Goal: Task Accomplishment & Management: Complete application form

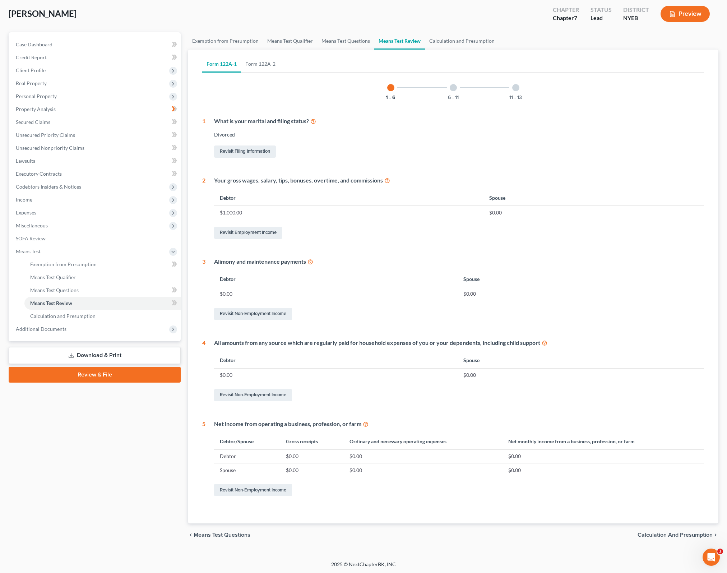
click at [716, 312] on div "Form 122A-1 Form 122A-2 1 - 6 6 - 11 11 - 13 1 What is your marital and filing …" at bounding box center [453, 287] width 531 height 474
click at [413, 520] on div "Form 122A-1 Form 122A-2 1 - 6 6 - 11 11 - 13 1 What is your marital and filing …" at bounding box center [454, 287] width 514 height 474
click at [598, 264] on div "Alimony and maintenance payments" at bounding box center [459, 262] width 490 height 8
click at [690, 537] on span "Calculation and Presumption" at bounding box center [675, 535] width 75 height 6
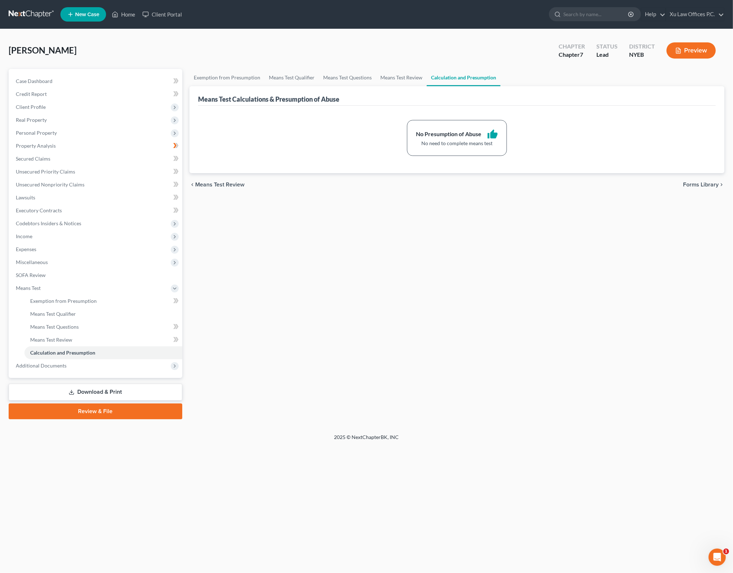
drag, startPoint x: 504, startPoint y: 337, endPoint x: 630, endPoint y: 206, distance: 181.5
click at [507, 327] on div "Exemption from Presumption Means Test Qualifier Means Test Questions Means Test…" at bounding box center [457, 244] width 542 height 350
click at [703, 188] on div "chevron_left Means Test Review Forms Library chevron_right" at bounding box center [456, 184] width 535 height 23
click at [703, 185] on span "Forms Library" at bounding box center [701, 185] width 36 height 6
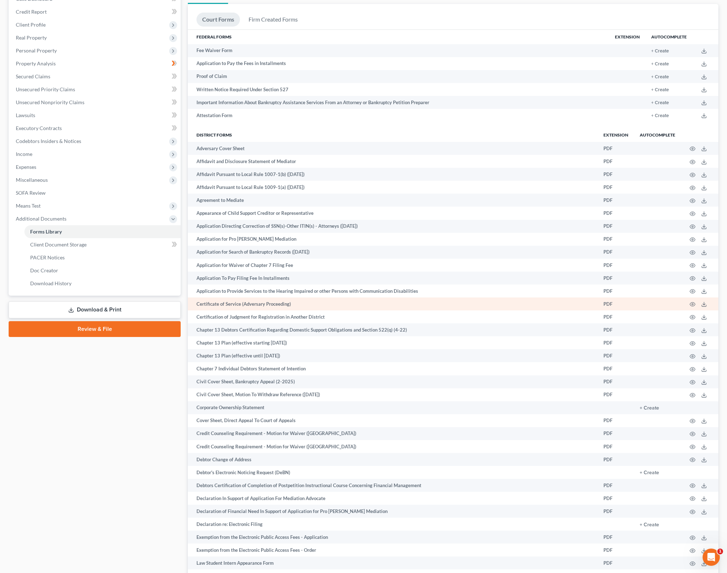
scroll to position [108, 0]
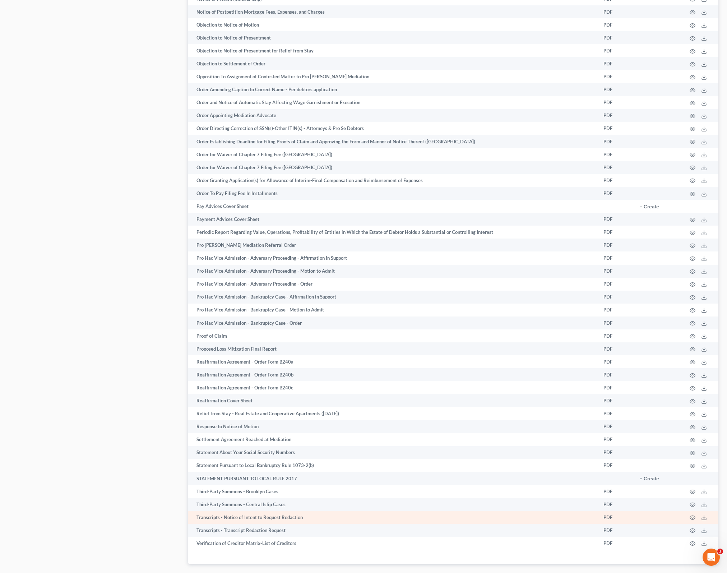
scroll to position [817, 0]
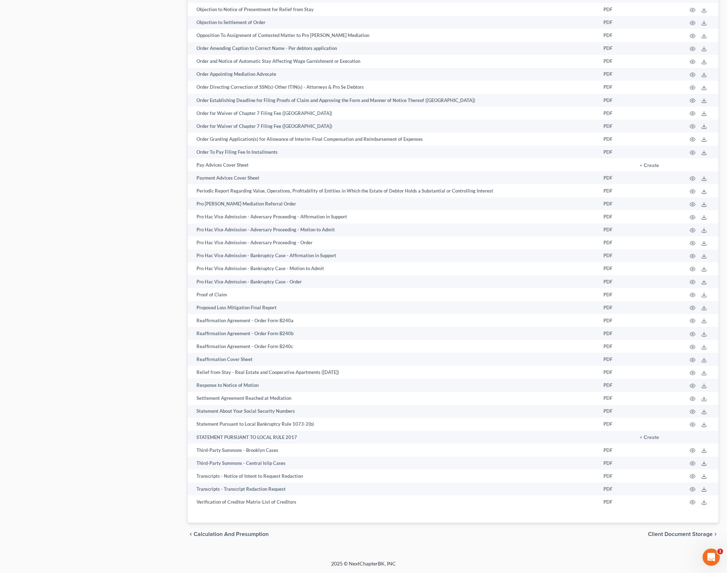
drag, startPoint x: 524, startPoint y: 539, endPoint x: 535, endPoint y: 540, distance: 10.8
click at [524, 539] on div "chevron_left Calculation and Presumption Client Document Storage chevron_right" at bounding box center [453, 534] width 531 height 23
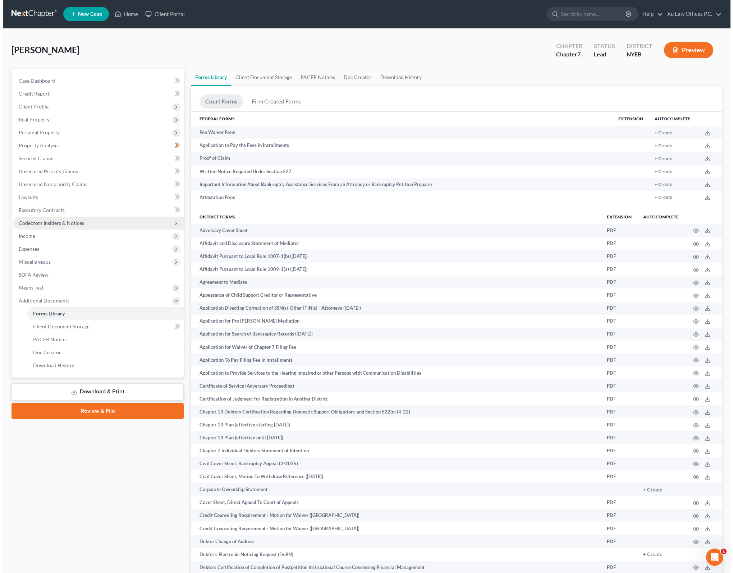
scroll to position [0, 0]
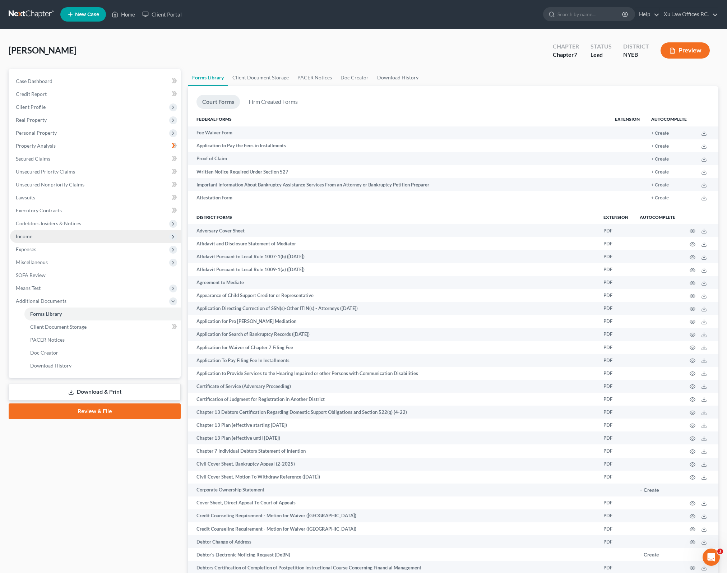
click at [72, 238] on span "Income" at bounding box center [95, 236] width 171 height 13
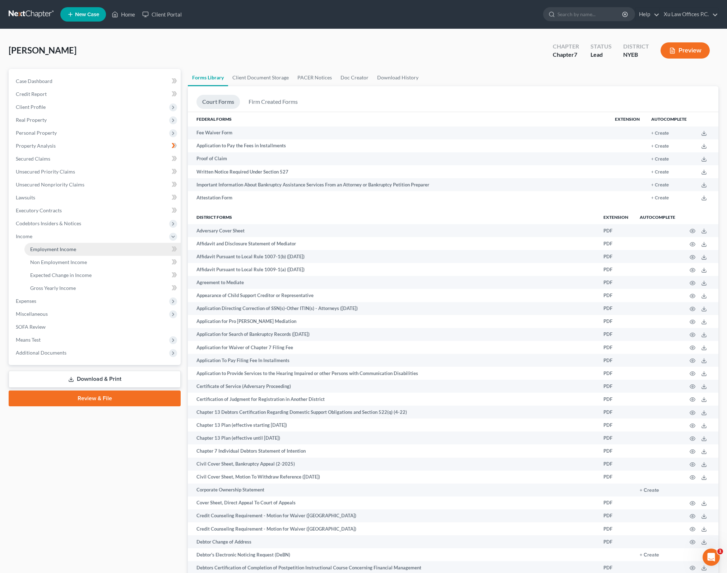
click at [65, 248] on span "Employment Income" at bounding box center [53, 249] width 46 height 6
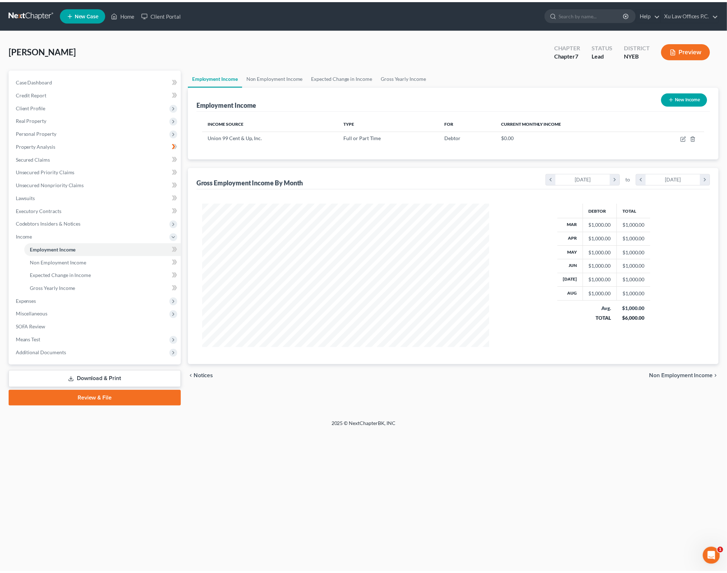
scroll to position [144, 303]
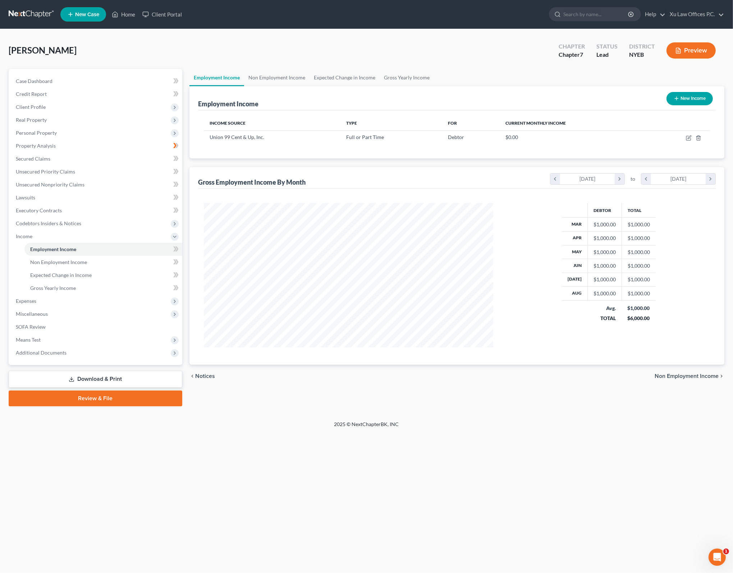
click at [637, 279] on td "$1,000.00" at bounding box center [638, 280] width 34 height 14
click at [709, 175] on icon "chevron_right" at bounding box center [711, 179] width 10 height 11
click at [645, 178] on icon "chevron_left" at bounding box center [646, 179] width 10 height 11
click at [645, 175] on icon "chevron_left" at bounding box center [646, 179] width 10 height 11
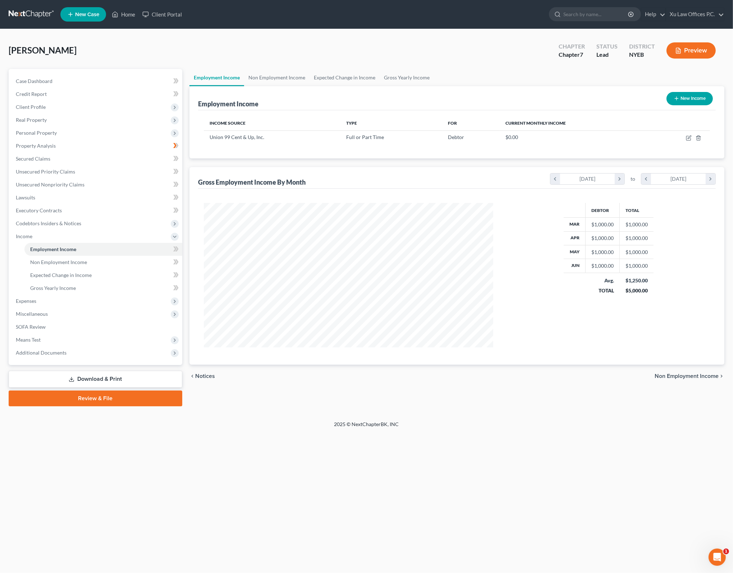
click at [679, 298] on div "Debtor Total Mar $1,000.00 $1,000.00 Apr $1,000.00 $1,000.00 May $1,000.00 $1,0…" at bounding box center [608, 275] width 217 height 144
click at [639, 330] on div "Debtor Total Mar $1,000.00 $1,000.00 Apr $1,000.00 $1,000.00 May $1,000.00 $1,0…" at bounding box center [609, 275] width 90 height 144
click at [662, 357] on div "Debtor Total Mar $1,000.00 $1,000.00 Apr $1,000.00 $1,000.00 May $1,000.00 $1,0…" at bounding box center [457, 277] width 518 height 176
drag, startPoint x: 582, startPoint y: 401, endPoint x: 642, endPoint y: 363, distance: 71.2
click at [584, 399] on div "Employment Income Non Employment Income Expected Change in Income Gross Yearly …" at bounding box center [457, 237] width 542 height 337
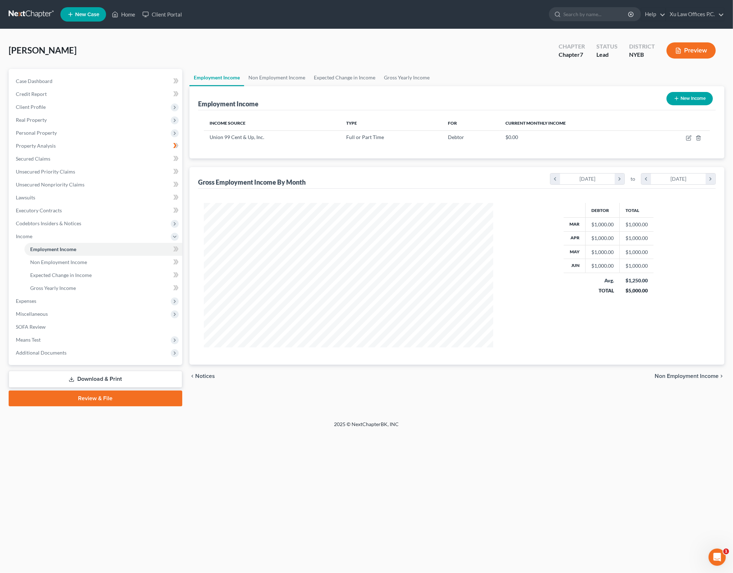
drag, startPoint x: 611, startPoint y: 399, endPoint x: 671, endPoint y: 372, distance: 65.8
click at [612, 397] on div "Employment Income Non Employment Income Expected Change in Income Gross Yearly …" at bounding box center [457, 237] width 542 height 337
click at [684, 374] on span "Non Employment Income" at bounding box center [686, 376] width 64 height 6
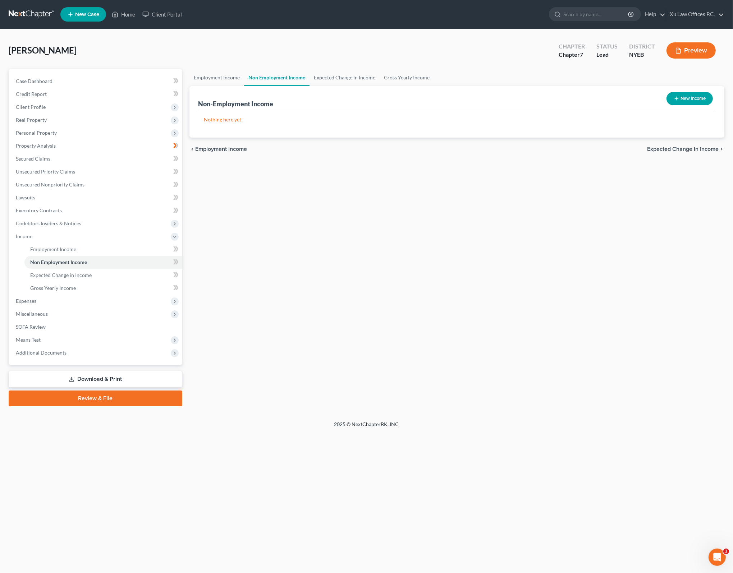
click at [616, 322] on div "Employment Income Non Employment Income Expected Change in Income Gross Yearly …" at bounding box center [457, 237] width 542 height 337
click at [685, 150] on span "Expected Change in Income" at bounding box center [683, 149] width 72 height 6
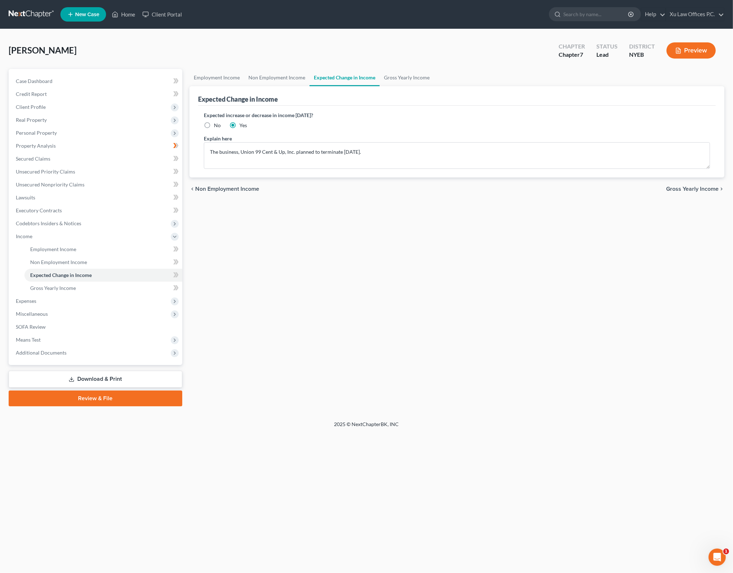
click at [690, 189] on span "Gross Yearly Income" at bounding box center [692, 189] width 52 height 6
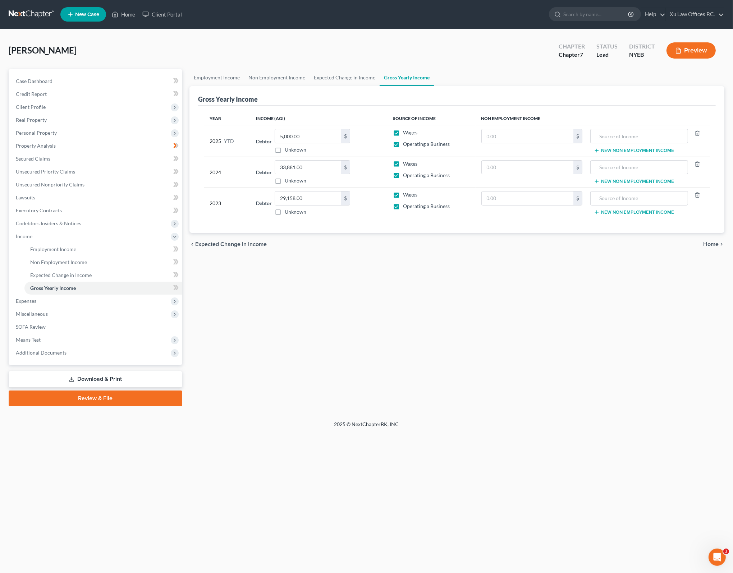
click at [484, 258] on div "Employment Income Non Employment Income Expected Change in Income Gross Yearly …" at bounding box center [457, 237] width 542 height 337
click at [715, 244] on span "Home" at bounding box center [710, 245] width 15 height 6
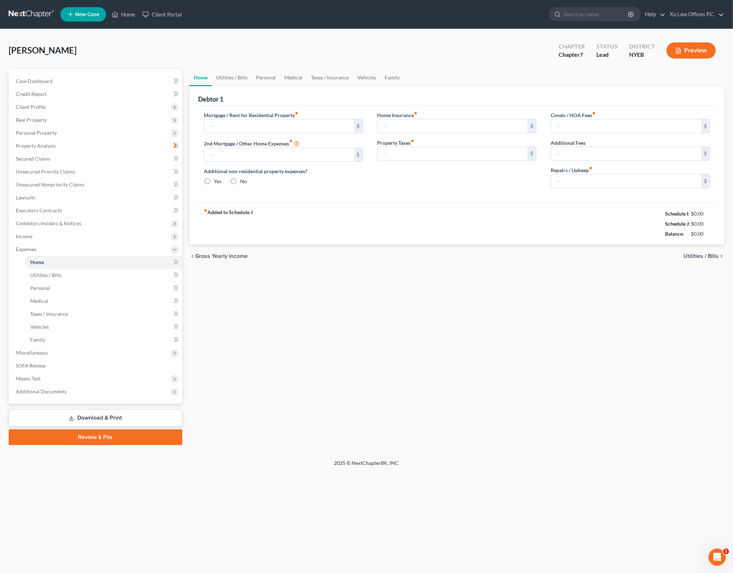
type input "0.00"
radio input "true"
type input "0.00"
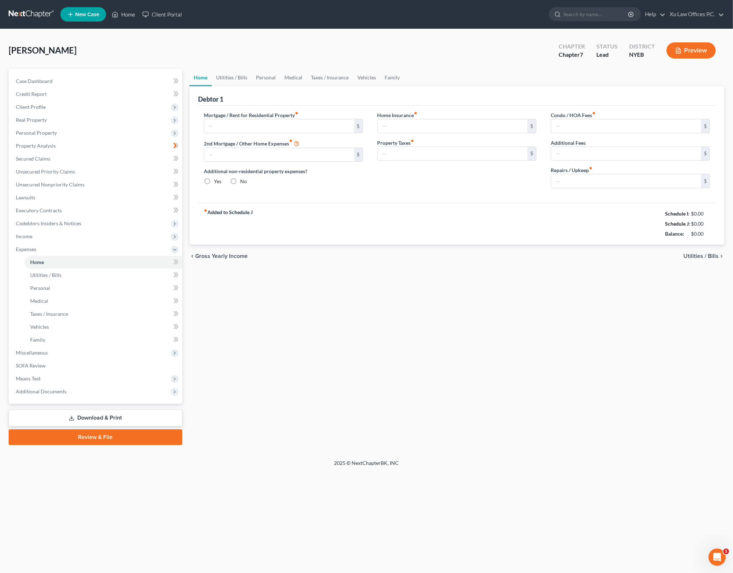
type input "0.00"
click at [711, 254] on span "Utilities / Bills" at bounding box center [700, 256] width 35 height 6
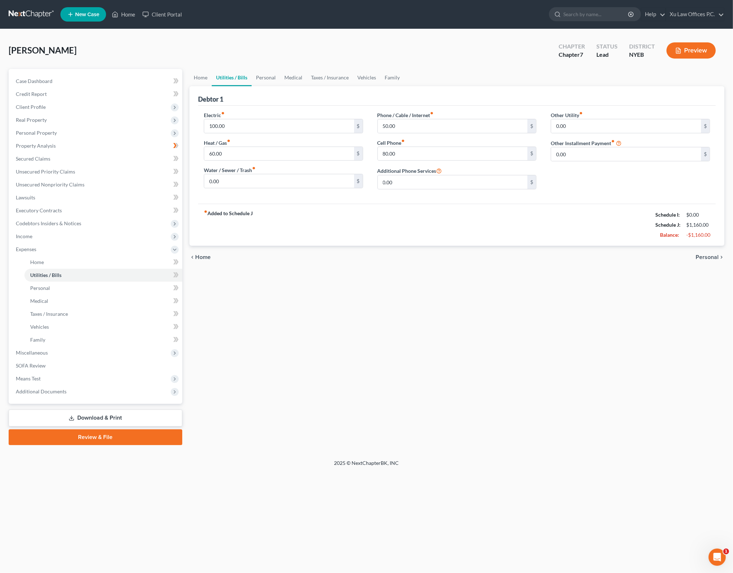
click at [713, 254] on span "Personal" at bounding box center [706, 257] width 23 height 6
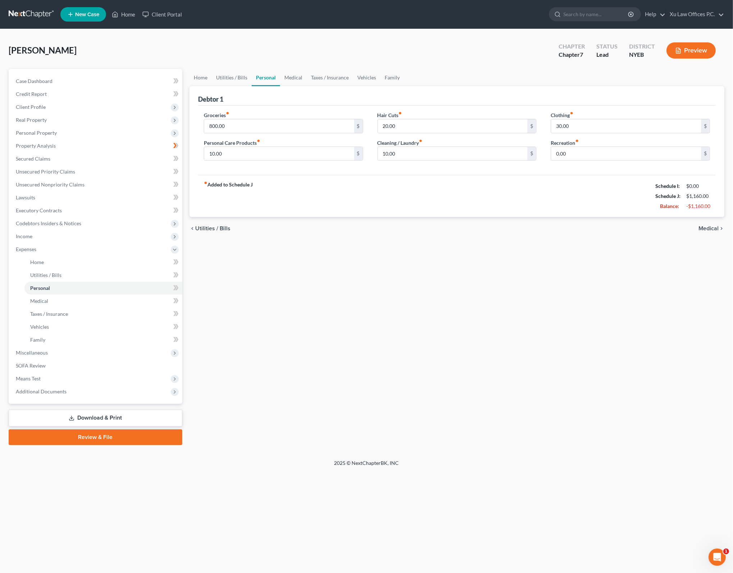
click at [709, 228] on span "Medical" at bounding box center [708, 229] width 20 height 6
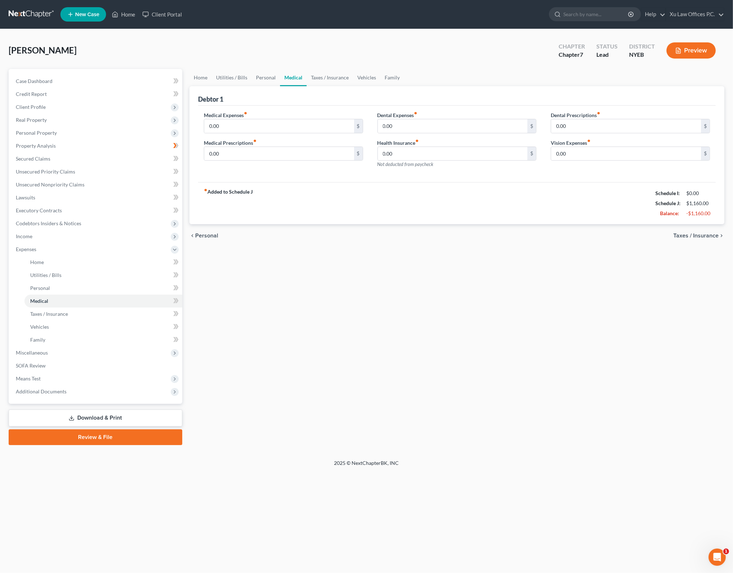
drag, startPoint x: 702, startPoint y: 240, endPoint x: 706, endPoint y: 236, distance: 5.6
click at [703, 240] on div "chevron_left Personal Taxes / Insurance chevron_right" at bounding box center [456, 235] width 535 height 23
click at [706, 236] on span "Taxes / Insurance" at bounding box center [695, 236] width 45 height 6
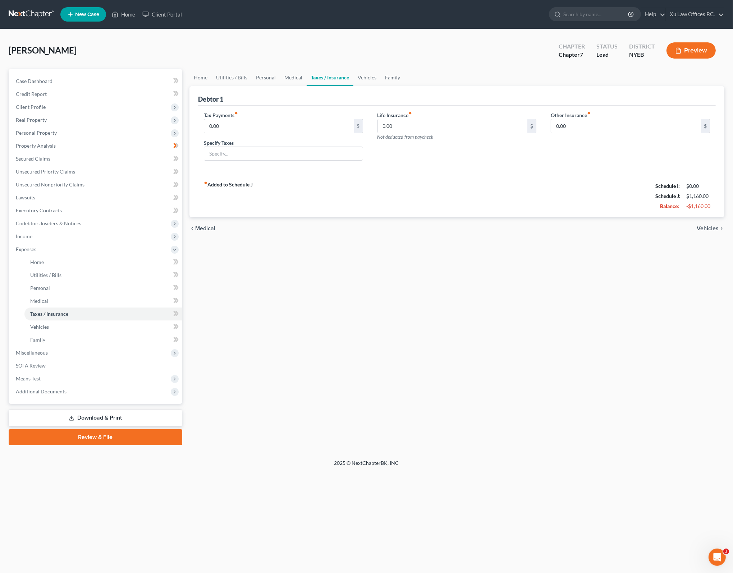
click at [712, 229] on span "Vehicles" at bounding box center [708, 229] width 22 height 6
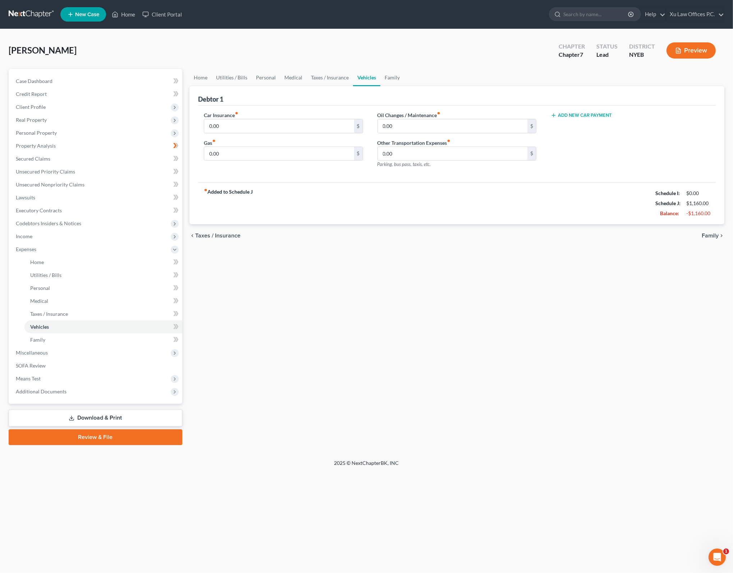
click at [714, 235] on span "Family" at bounding box center [710, 236] width 17 height 6
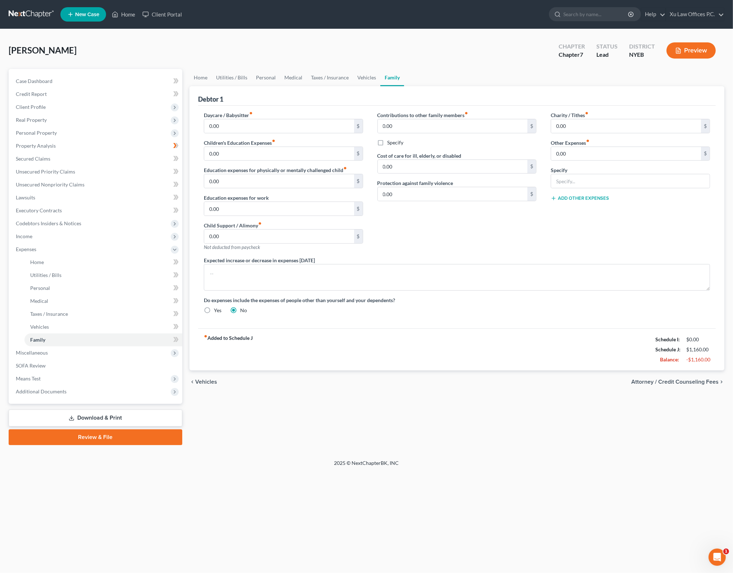
click at [689, 379] on span "Attorney / Credit Counseling Fees" at bounding box center [674, 382] width 87 height 6
select select "0"
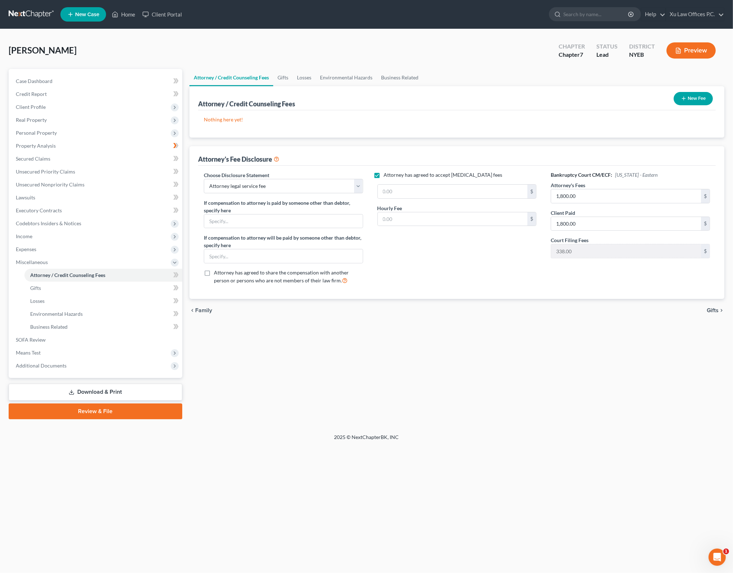
click at [718, 310] on icon "chevron_right" at bounding box center [721, 311] width 6 height 6
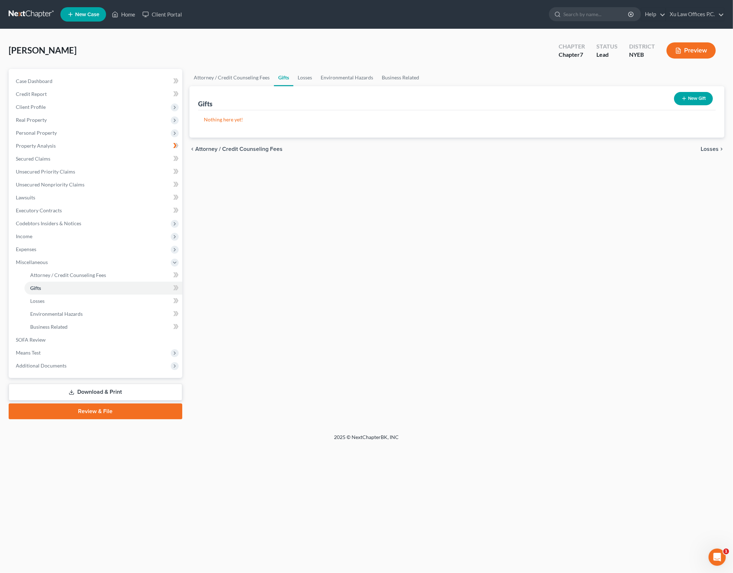
click at [401, 316] on div "Attorney / Credit Counseling Fees Gifts Losses Environmental Hazards Business R…" at bounding box center [457, 244] width 542 height 350
click at [53, 348] on span "Means Test" at bounding box center [96, 352] width 172 height 13
click at [60, 363] on span "Additional Documents" at bounding box center [41, 366] width 51 height 6
click at [54, 309] on link "Forms Library" at bounding box center [103, 314] width 158 height 13
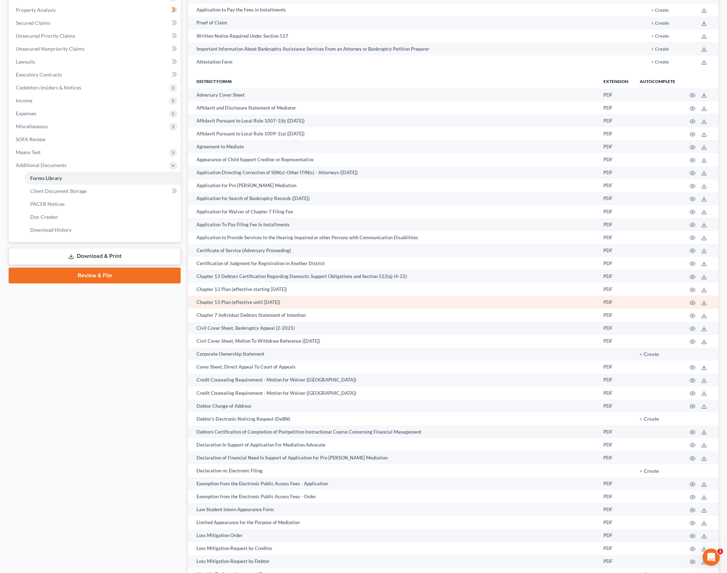
scroll to position [144, 0]
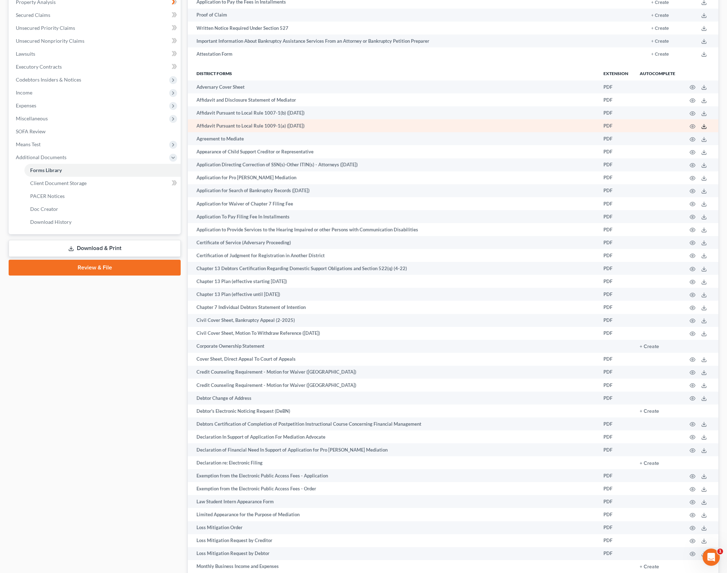
click at [704, 127] on icon at bounding box center [705, 127] width 6 height 6
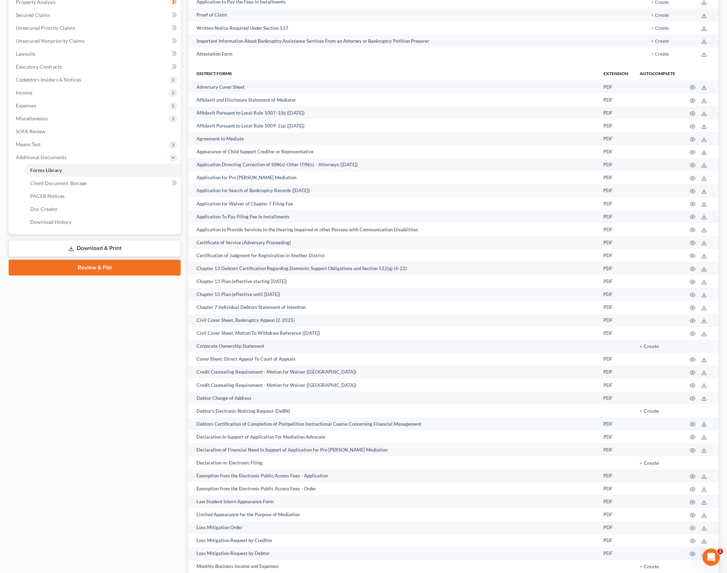
click at [77, 465] on div "Case Dashboard Payments Invoices Payments Payments Credit Report Client Profile" at bounding box center [94, 566] width 179 height 1282
click at [122, 364] on div "Case Dashboard Payments Invoices Payments Payments Credit Report Client Profile" at bounding box center [94, 566] width 179 height 1282
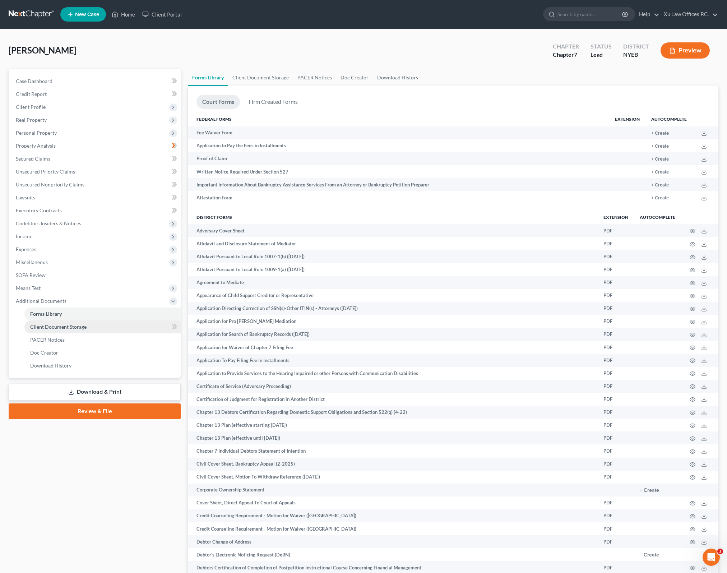
click at [119, 329] on link "Client Document Storage" at bounding box center [102, 327] width 156 height 13
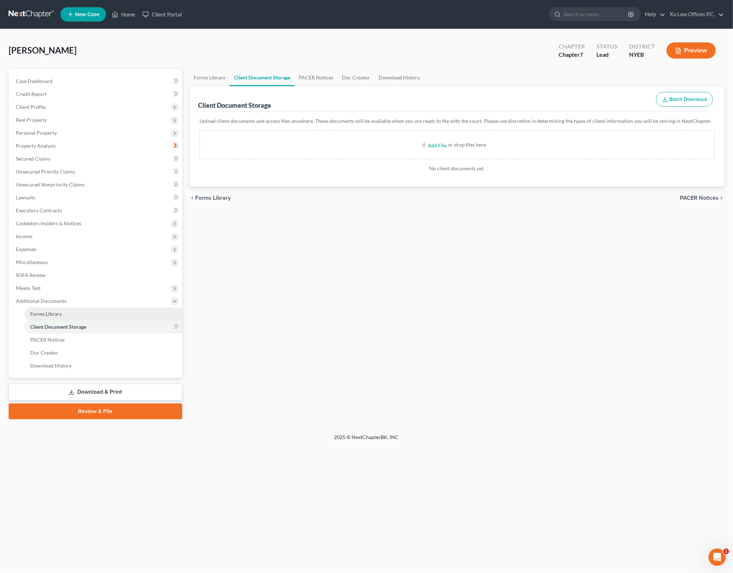
click at [76, 309] on link "Forms Library" at bounding box center [103, 314] width 158 height 13
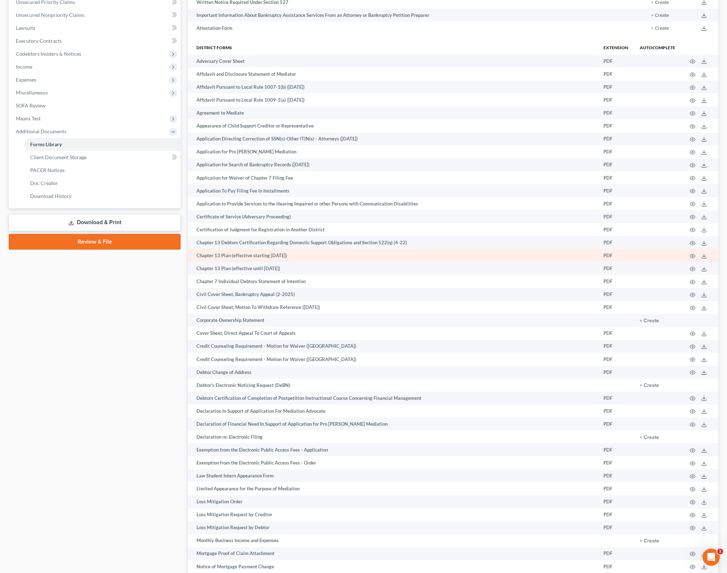
scroll to position [26, 0]
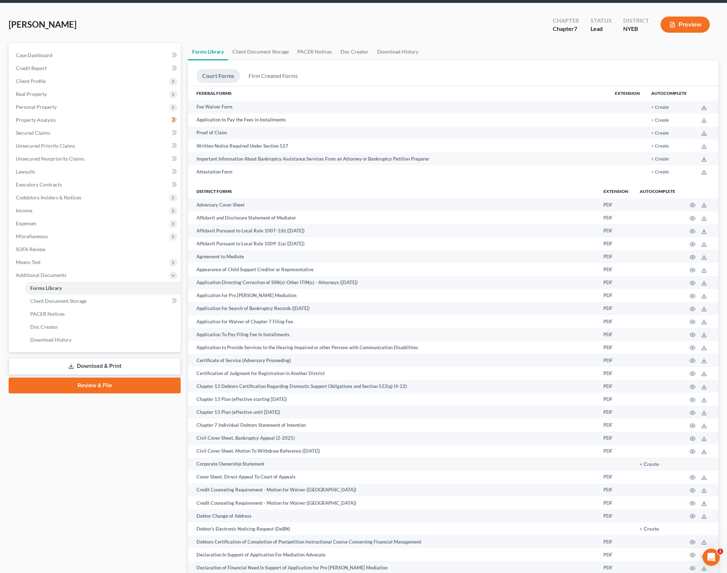
drag, startPoint x: 124, startPoint y: 495, endPoint x: 242, endPoint y: 278, distance: 246.9
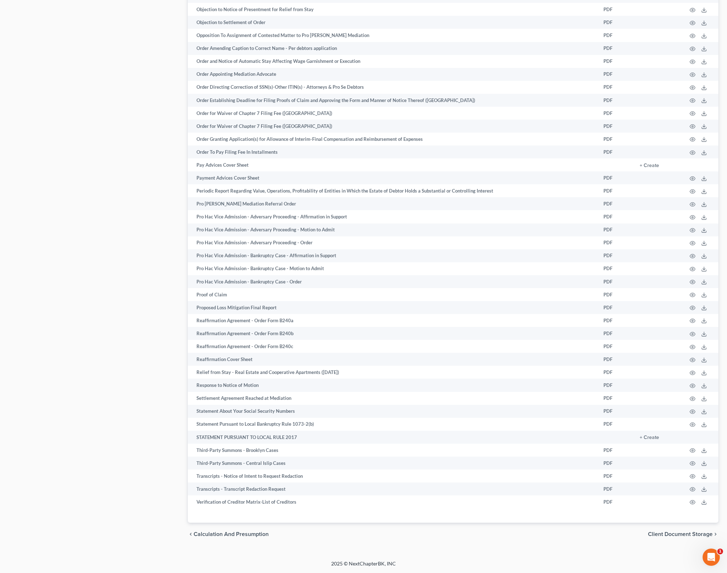
scroll to position [817, 0]
click at [690, 536] on span "Client Document Storage" at bounding box center [680, 535] width 65 height 6
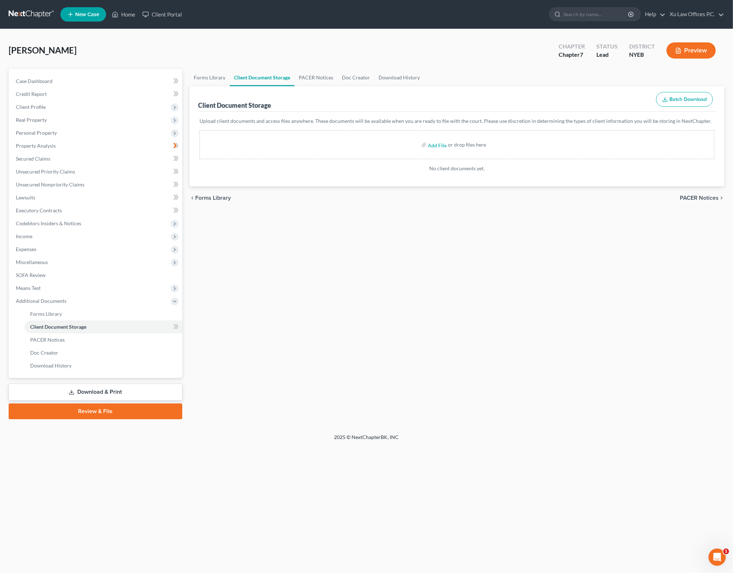
click at [487, 221] on div "Forms Library Client Document Storage PACER Notices Doc Creator Download Histor…" at bounding box center [457, 244] width 542 height 350
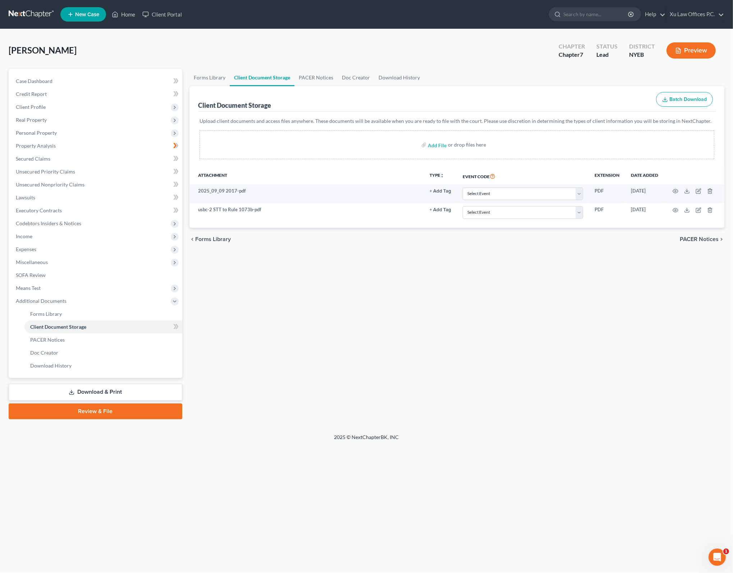
click at [706, 238] on span "PACER Notices" at bounding box center [699, 239] width 39 height 6
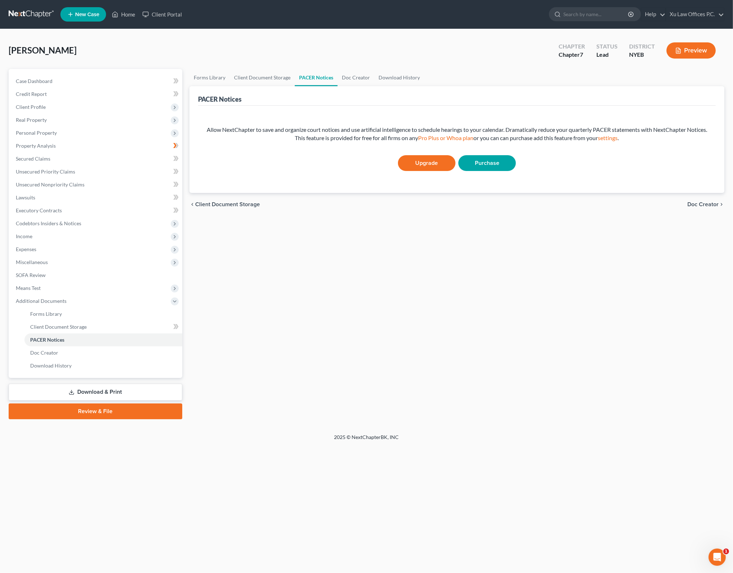
drag, startPoint x: 277, startPoint y: 124, endPoint x: 295, endPoint y: 126, distance: 18.7
click at [277, 124] on div "Allow NextChapter to save and organize court notices and use artificial intelli…" at bounding box center [456, 147] width 515 height 73
click at [297, 126] on div "Allow NextChapter to save and organize court notices and use artificial intelli…" at bounding box center [456, 134] width 503 height 17
click at [486, 163] on link "Purchase" at bounding box center [487, 163] width 58 height 16
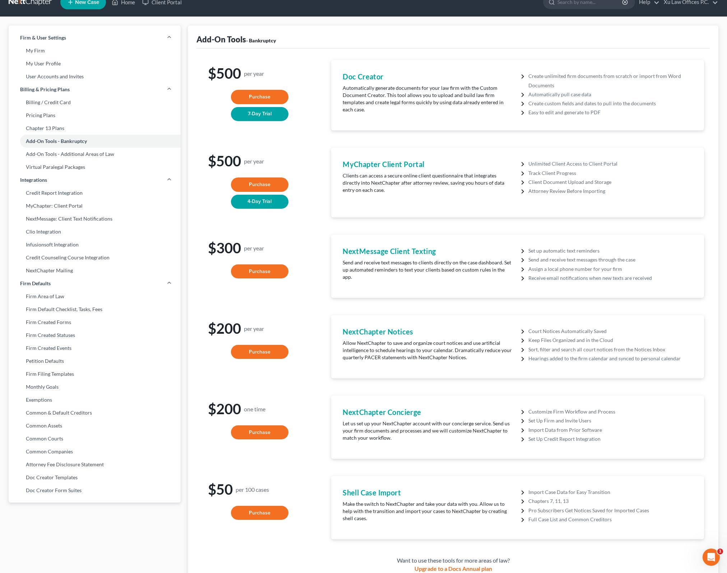
scroll to position [40, 0]
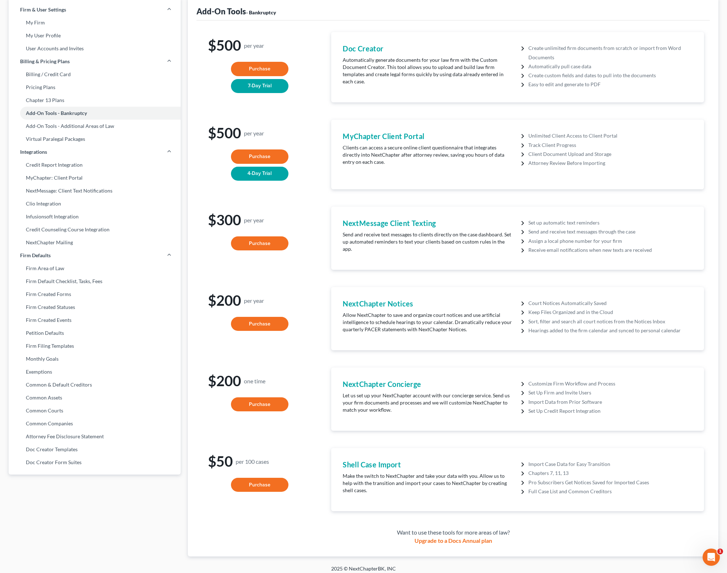
click at [418, 477] on p "Make the switch to NextChapter and take your data with you. Allow us to help wi…" at bounding box center [428, 484] width 171 height 22
click at [391, 481] on p "Make the switch to NextChapter and take your data with you. Allow us to help wi…" at bounding box center [428, 484] width 171 height 22
click at [433, 488] on p "Make the switch to NextChapter and take your data with you. Allow us to help wi…" at bounding box center [428, 484] width 171 height 22
click at [494, 385] on div "NextChapter Concierge Let us set up your NextChapter account with our concierge…" at bounding box center [428, 399] width 179 height 40
click at [449, 473] on p "Make the switch to NextChapter and take your data with you. Allow us to help wi…" at bounding box center [428, 484] width 171 height 22
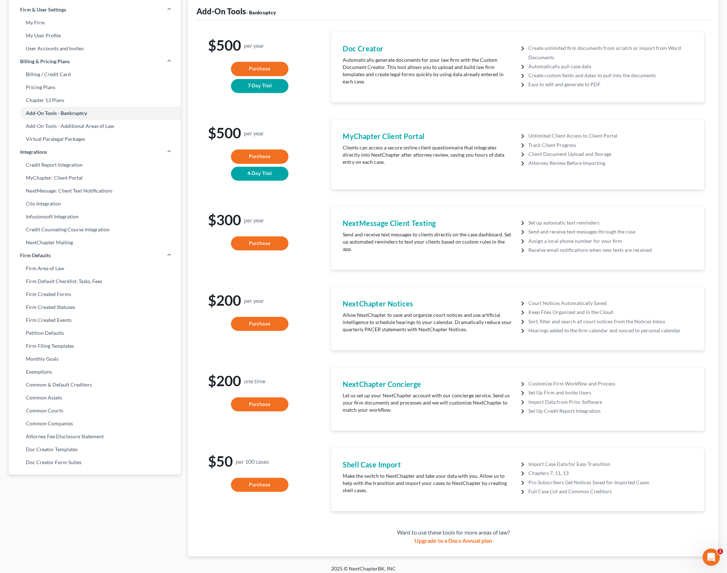
click at [504, 479] on p "Make the switch to NextChapter and take your data with you. Allow us to help wi…" at bounding box center [428, 484] width 171 height 22
click at [496, 474] on p "Make the switch to NextChapter and take your data with you. Allow us to help wi…" at bounding box center [428, 484] width 171 height 22
click at [461, 465] on div "Shell Case Import Make the switch to NextChapter and take your data with you. A…" at bounding box center [428, 480] width 179 height 40
click at [451, 473] on p "Make the switch to NextChapter and take your data with you. Allow us to help wi…" at bounding box center [428, 484] width 171 height 22
click at [556, 469] on li "Chapters 7, 11, 13" at bounding box center [611, 473] width 164 height 9
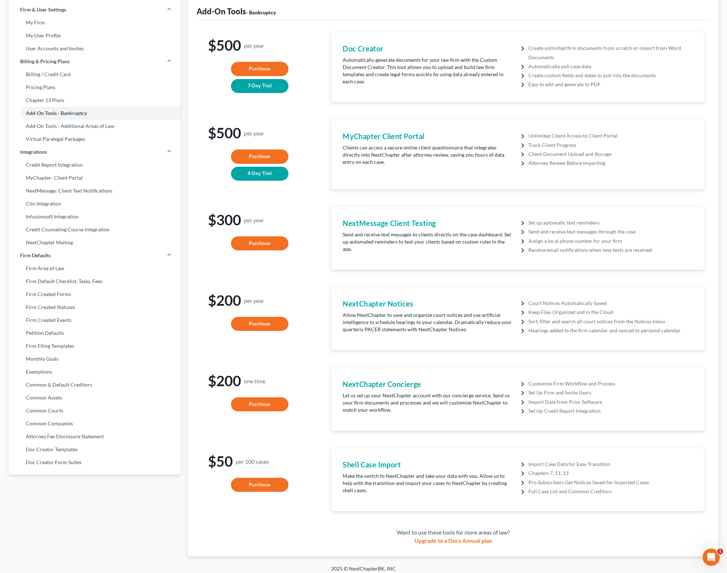
click at [601, 487] on li "Full Case List and Common Creditors" at bounding box center [611, 491] width 164 height 9
click at [449, 480] on p "Make the switch to NextChapter and take your data with you. Allow us to help wi…" at bounding box center [428, 484] width 171 height 22
click at [368, 479] on p "Make the switch to NextChapter and take your data with you. Allow us to help wi…" at bounding box center [428, 484] width 171 height 22
click at [569, 531] on div "Want to use these tools for more areas of law?" at bounding box center [453, 533] width 502 height 8
click at [454, 392] on p "Let us set up your NextChapter account with our concierge service. Send us your…" at bounding box center [428, 403] width 171 height 22
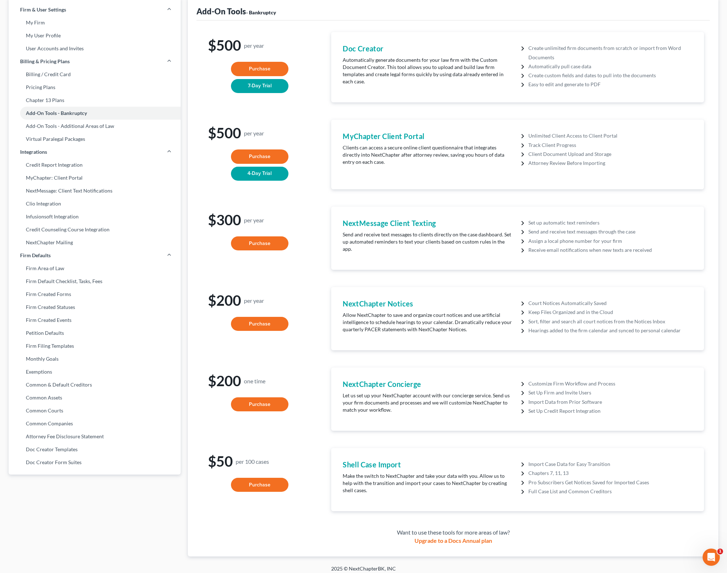
click at [599, 379] on li "Customize Firm Workflow and Process" at bounding box center [611, 383] width 164 height 9
click at [552, 406] on li "Set Up Credit Report Integration" at bounding box center [611, 410] width 164 height 9
click at [256, 478] on button "Purchase" at bounding box center [260, 485] width 58 height 14
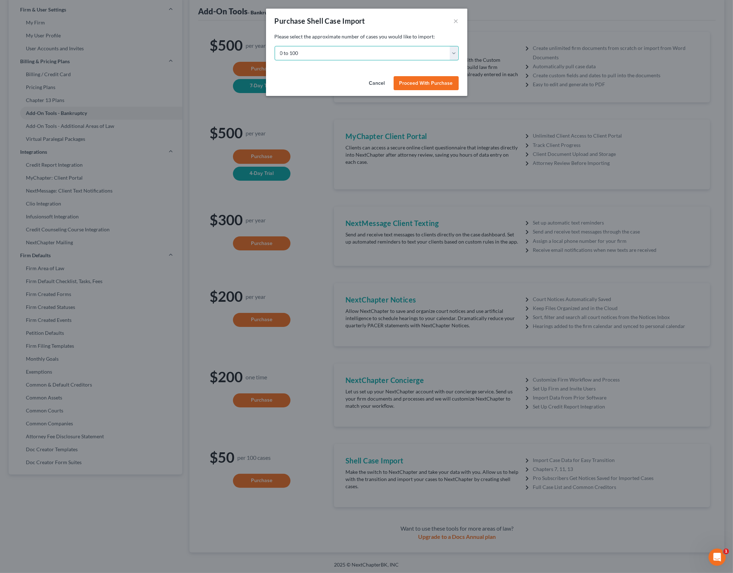
click at [455, 53] on select "0 to 100 100 to 200 200 to 300 300 to 400 400 to 500 500 to 600 600 to 700 700 …" at bounding box center [367, 53] width 184 height 14
click at [303, 80] on div "Cancel Proceed With Purchase" at bounding box center [366, 84] width 201 height 23
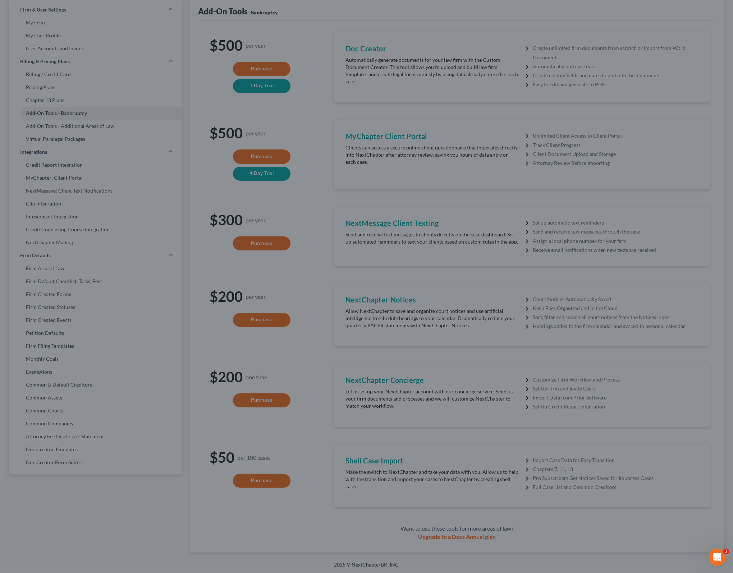
click at [395, 478] on div "Purchase Shell Case Import × Please select the approximate number of cases you …" at bounding box center [366, 286] width 733 height 573
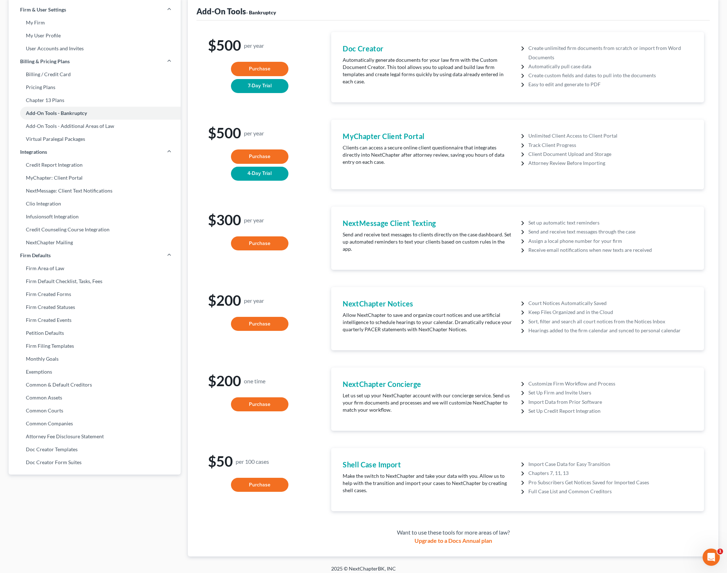
click at [503, 475] on p "Make the switch to NextChapter and take your data with you. Allow us to help wi…" at bounding box center [428, 484] width 171 height 22
click at [483, 480] on p "Make the switch to NextChapter and take your data with you. Allow us to help wi…" at bounding box center [428, 484] width 171 height 22
click at [578, 478] on li "Pro Subscribers Get Notices Saved for Imported Cases" at bounding box center [611, 482] width 164 height 9
click at [529, 469] on li "Chapters 7, 11, 13" at bounding box center [611, 473] width 164 height 9
click at [555, 471] on li "Chapters 7, 11, 13" at bounding box center [611, 473] width 164 height 9
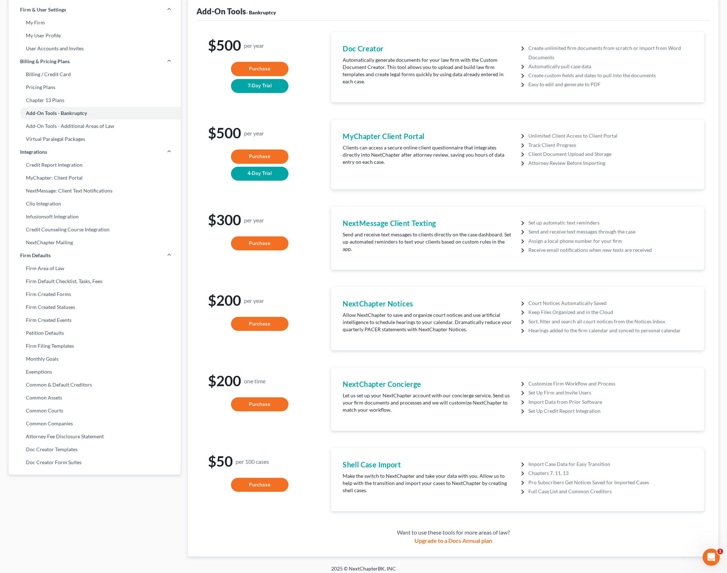
click at [594, 463] on li "Import Case Data for Easy Transition" at bounding box center [611, 464] width 164 height 9
click at [565, 478] on li "Pro Subscribers Get Notices Saved for Imported Cases" at bounding box center [611, 482] width 164 height 9
click at [602, 478] on li "Pro Subscribers Get Notices Saved for Imported Cases" at bounding box center [611, 482] width 164 height 9
click at [593, 487] on li "Full Case List and Common Creditors" at bounding box center [611, 491] width 164 height 9
click at [534, 488] on li "Full Case List and Common Creditors" at bounding box center [611, 491] width 164 height 9
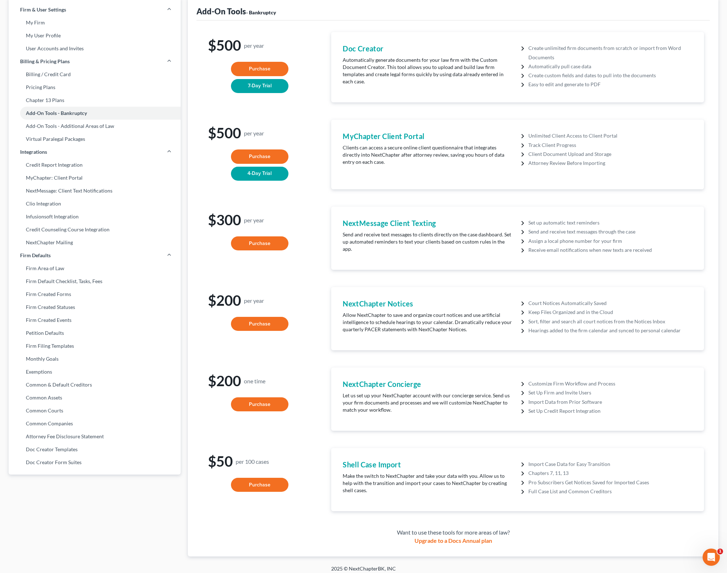
drag, startPoint x: 569, startPoint y: 488, endPoint x: 599, endPoint y: 488, distance: 30.9
click at [569, 488] on li "Full Case List and Common Creditors" at bounding box center [611, 491] width 164 height 9
click at [614, 488] on li "Full Case List and Common Creditors" at bounding box center [611, 491] width 164 height 9
click at [588, 388] on li "Set Up Firm and Invite Users" at bounding box center [611, 392] width 164 height 9
click at [563, 398] on li "Import Data from Prior Software" at bounding box center [611, 402] width 164 height 9
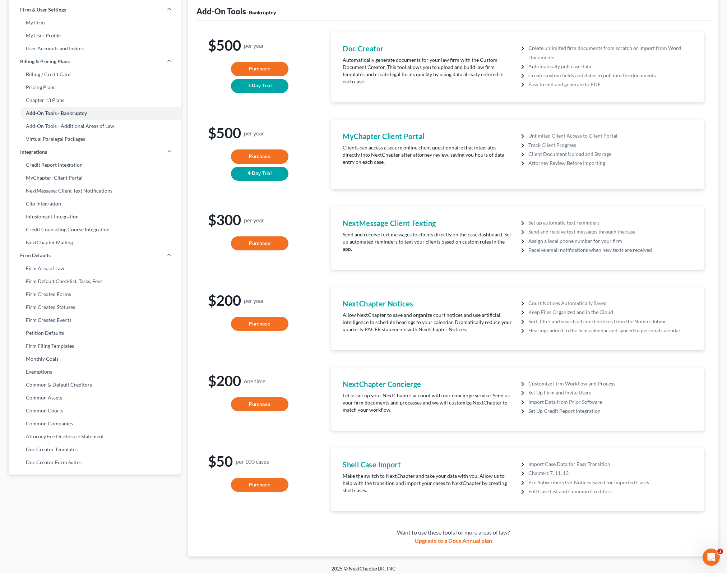
click at [568, 410] on li "Set Up Credit Report Integration" at bounding box center [611, 410] width 164 height 9
click at [563, 308] on li "Keep Files Organized and in the Cloud" at bounding box center [611, 312] width 164 height 9
click at [583, 299] on li "Court Notices Automatically Saved" at bounding box center [611, 303] width 164 height 9
click at [562, 309] on li "Keep Files Organized and in the Cloud" at bounding box center [611, 312] width 164 height 9
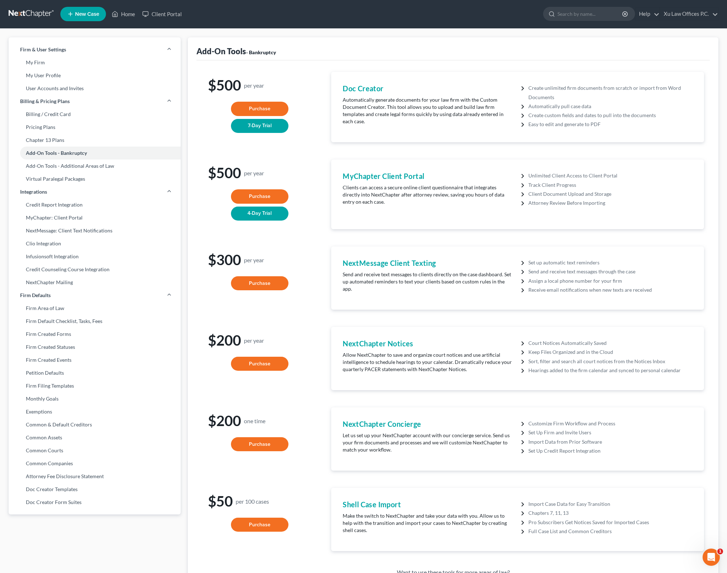
scroll to position [0, 0]
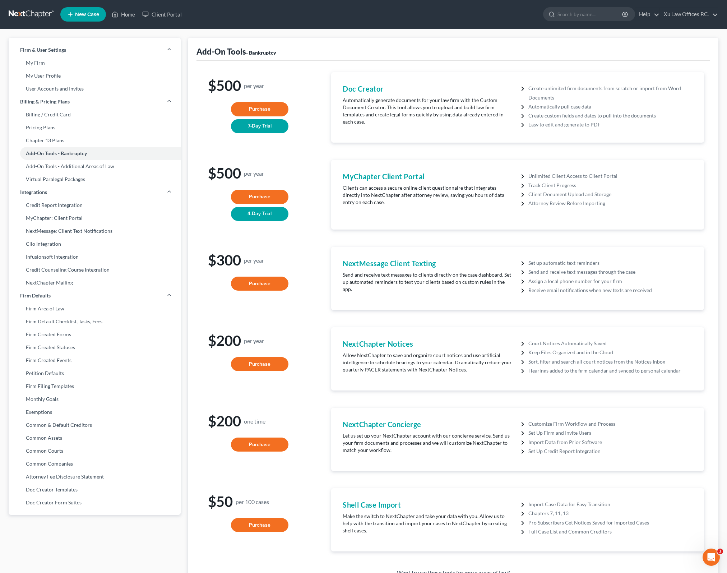
click at [263, 53] on span "- Bankruptcy" at bounding box center [261, 53] width 30 height 6
click at [461, 100] on p "Automatically generate documents for your law firm with the Custom Document Cre…" at bounding box center [428, 111] width 171 height 29
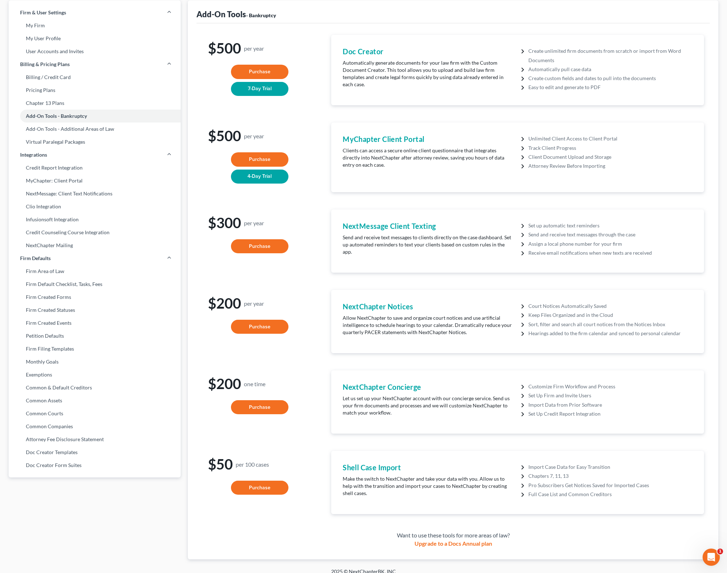
scroll to position [40, 0]
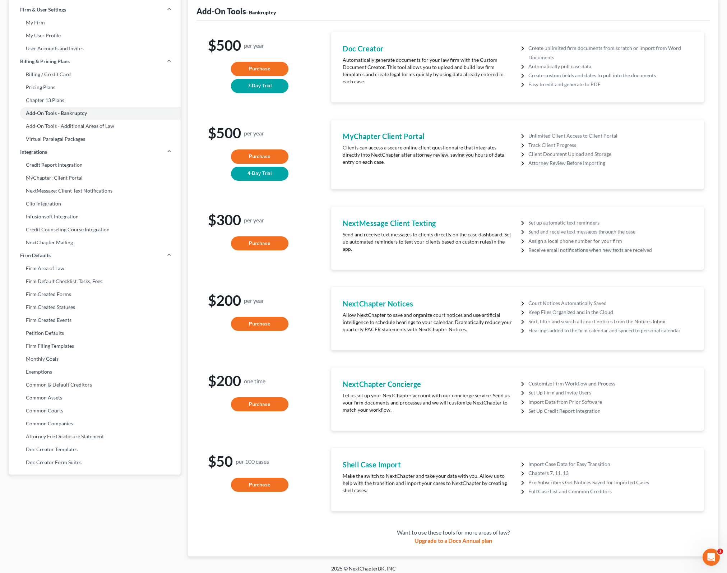
click at [504, 529] on div "Want to use these tools for more areas of law?" at bounding box center [453, 533] width 502 height 8
click at [515, 529] on div "Want to use these tools for more areas of law?" at bounding box center [453, 533] width 502 height 8
click at [524, 529] on div "Want to use these tools for more areas of law?" at bounding box center [453, 533] width 502 height 8
drag, startPoint x: 500, startPoint y: 463, endPoint x: 553, endPoint y: 465, distance: 52.9
click at [500, 463] on h4 "Shell Case Import" at bounding box center [428, 465] width 171 height 10
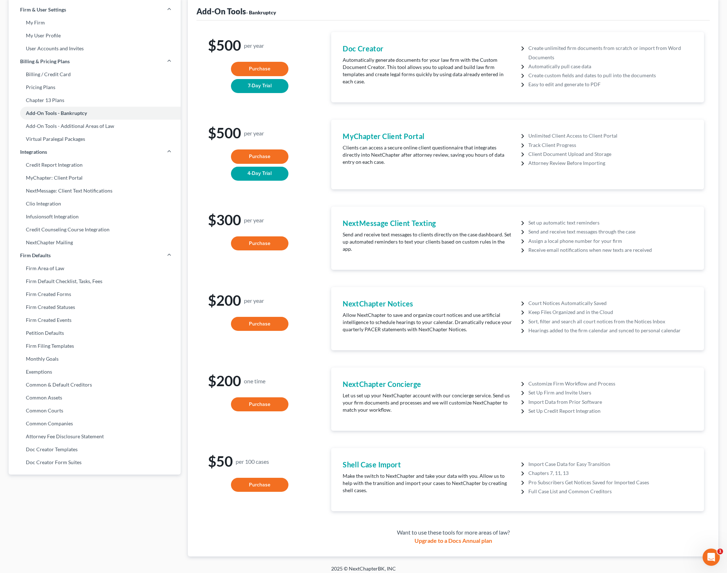
click at [553, 469] on li "Chapters 7, 11, 13" at bounding box center [611, 473] width 164 height 9
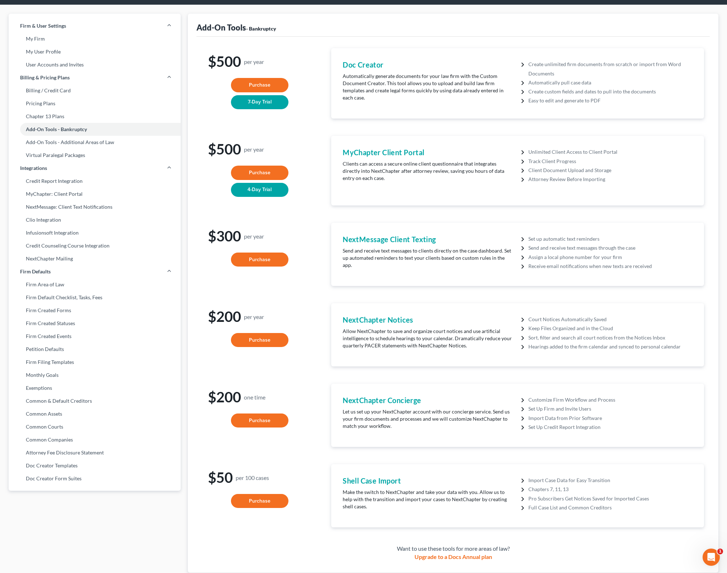
scroll to position [0, 0]
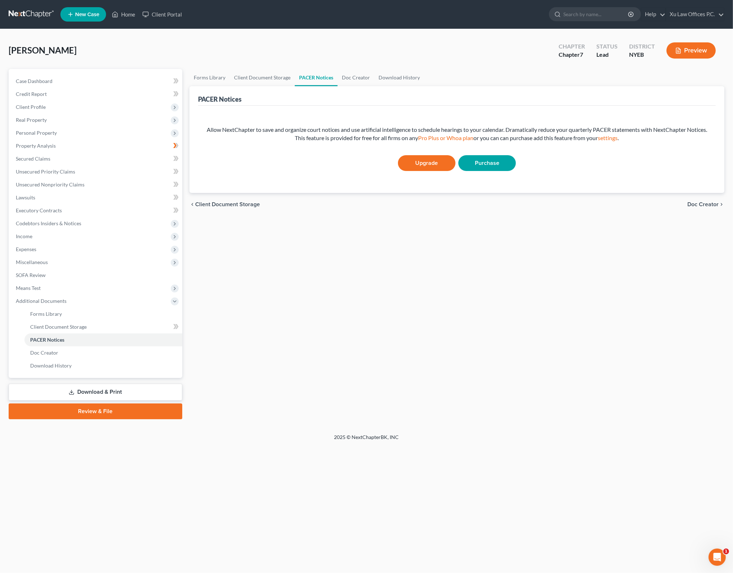
click at [467, 267] on div "Forms Library Client Document Storage PACER Notices Doc Creator Download Histor…" at bounding box center [457, 244] width 542 height 350
click at [707, 204] on span "Doc Creator" at bounding box center [702, 205] width 31 height 6
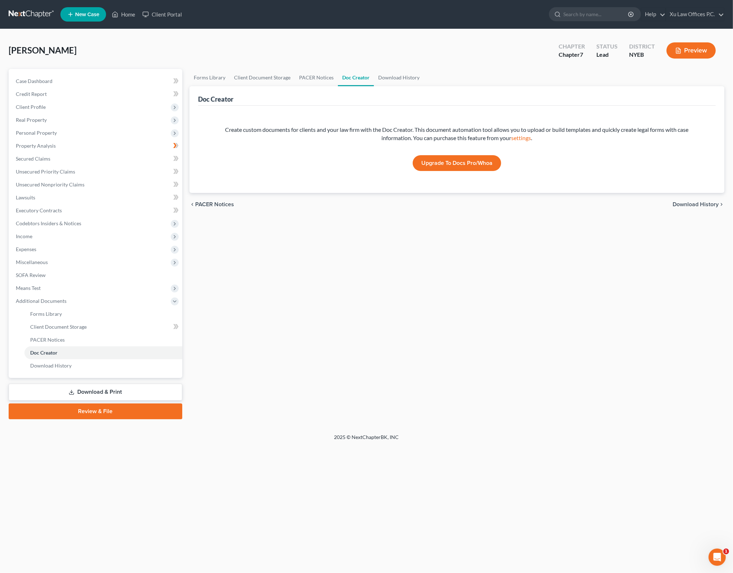
click at [347, 133] on div "Create custom documents for clients and your law firm with the Doc Creator. Thi…" at bounding box center [457, 134] width 495 height 17
click at [277, 130] on div "Create custom documents for clients and your law firm with the Doc Creator. Thi…" at bounding box center [457, 134] width 495 height 17
click at [367, 127] on div "Create custom documents for clients and your law firm with the Doc Creator. Thi…" at bounding box center [457, 134] width 495 height 17
click at [390, 126] on div "Create custom documents for clients and your law firm with the Doc Creator. Thi…" at bounding box center [457, 134] width 495 height 17
click at [426, 130] on div "Create custom documents for clients and your law firm with the Doc Creator. Thi…" at bounding box center [457, 134] width 495 height 17
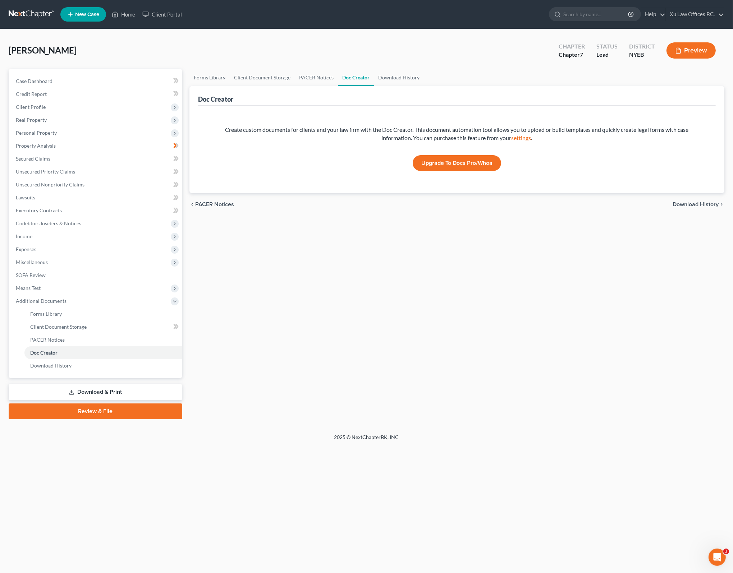
drag, startPoint x: 401, startPoint y: 129, endPoint x: 414, endPoint y: 128, distance: 13.3
click at [401, 128] on div "Create custom documents for clients and your law firm with the Doc Creator. Thi…" at bounding box center [457, 134] width 495 height 17
click at [416, 128] on div "Create custom documents for clients and your law firm with the Doc Creator. Thi…" at bounding box center [457, 134] width 495 height 17
click at [698, 208] on div "chevron_left PACER Notices Download History chevron_right" at bounding box center [456, 204] width 535 height 23
click at [699, 204] on span "Download History" at bounding box center [695, 205] width 46 height 6
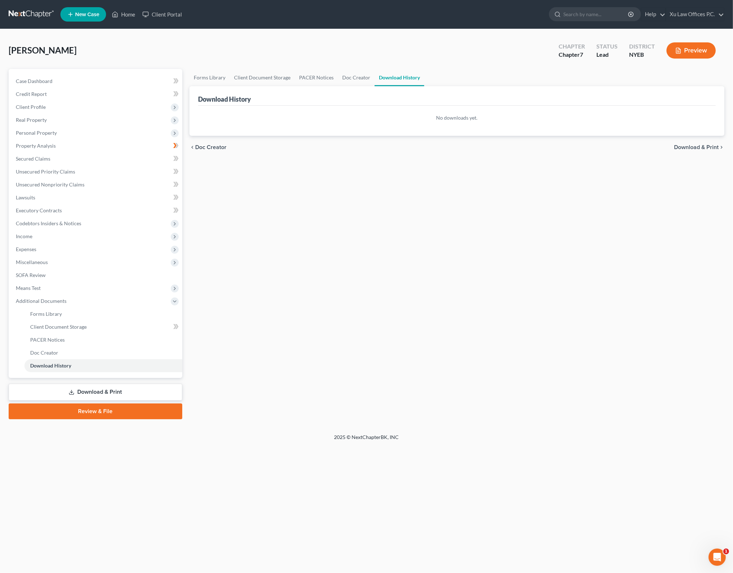
click at [469, 189] on div "Forms Library Client Document Storage PACER Notices Doc Creator Download Histor…" at bounding box center [457, 244] width 542 height 350
click at [208, 148] on span "Doc Creator" at bounding box center [210, 147] width 31 height 6
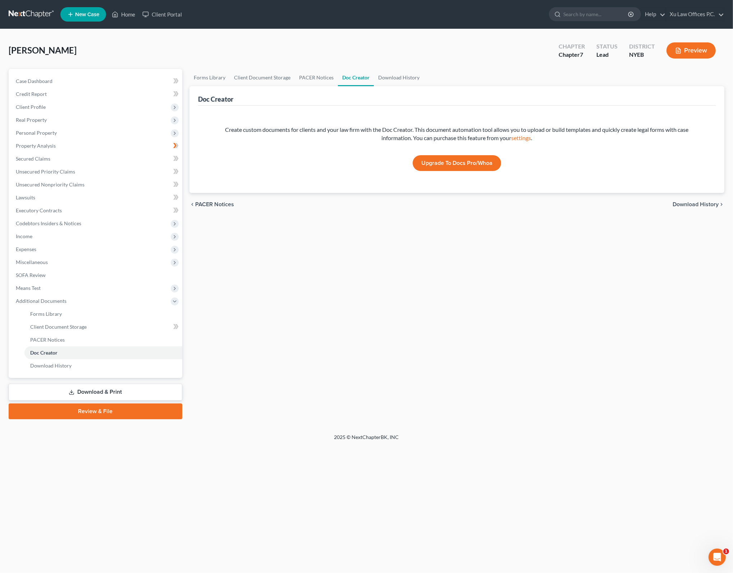
click at [472, 164] on link "Upgrade to Docs Pro/Whoa" at bounding box center [457, 163] width 88 height 16
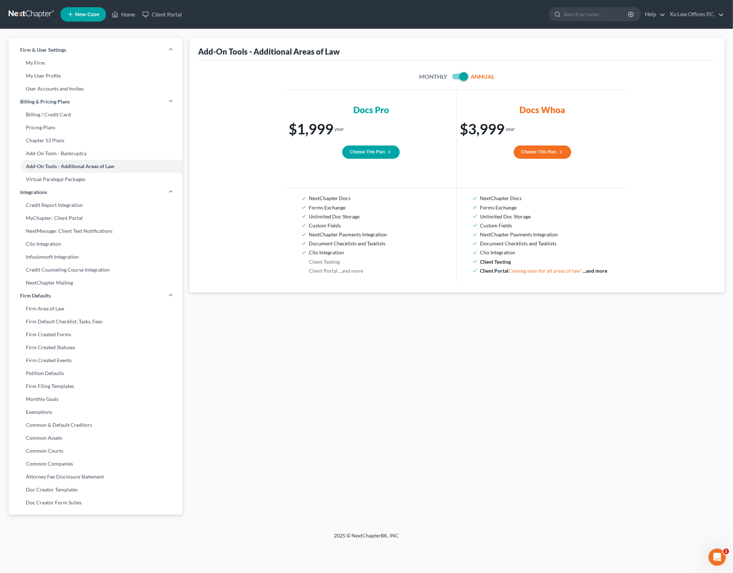
click at [559, 107] on h3 "Docs Whoa" at bounding box center [542, 110] width 46 height 12
click at [578, 107] on div "Docs Whoa" at bounding box center [542, 104] width 171 height 29
click at [469, 78] on label at bounding box center [469, 78] width 0 height 0
click at [472, 78] on input "checkbox" at bounding box center [474, 75] width 5 height 5
checkbox input "false"
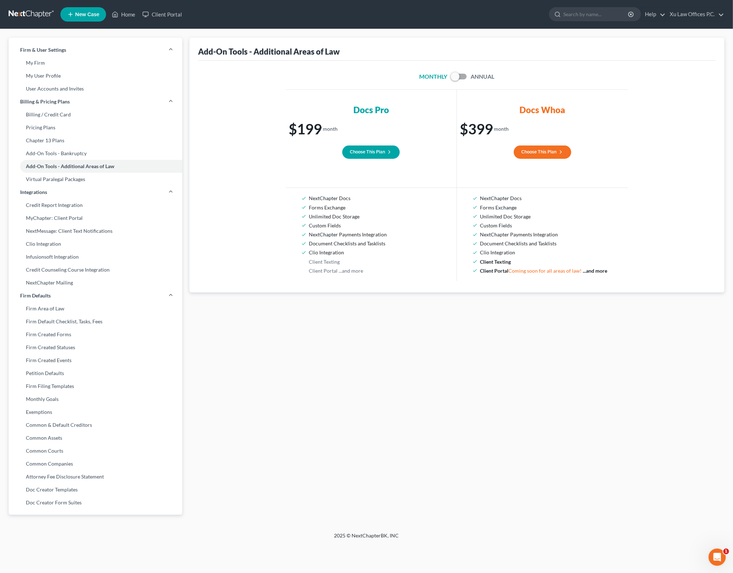
click at [391, 316] on div "Add-On Tools - Additional Areas of Law Monthly Annual Docs Pro $199 / month Cho…" at bounding box center [457, 281] width 542 height 486
drag, startPoint x: 294, startPoint y: 449, endPoint x: 281, endPoint y: 454, distance: 13.5
click at [290, 451] on div "Add-On Tools - Additional Areas of Law Monthly Annual Docs Pro $199 / month Cho…" at bounding box center [457, 281] width 542 height 486
drag, startPoint x: 297, startPoint y: 386, endPoint x: 128, endPoint y: 497, distance: 202.5
click at [297, 388] on div "Add-On Tools - Additional Areas of Law Monthly Annual Docs Pro $199 / month Cho…" at bounding box center [457, 281] width 542 height 486
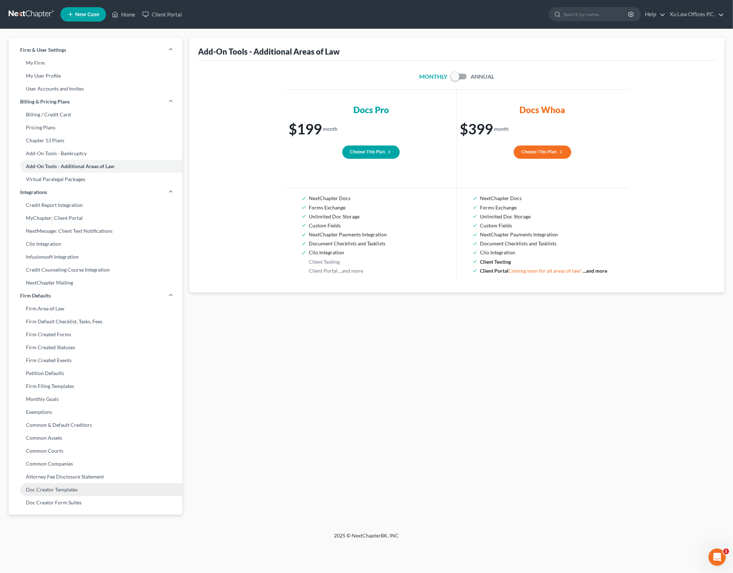
click at [72, 486] on link "Doc Creator Templates" at bounding box center [96, 489] width 174 height 13
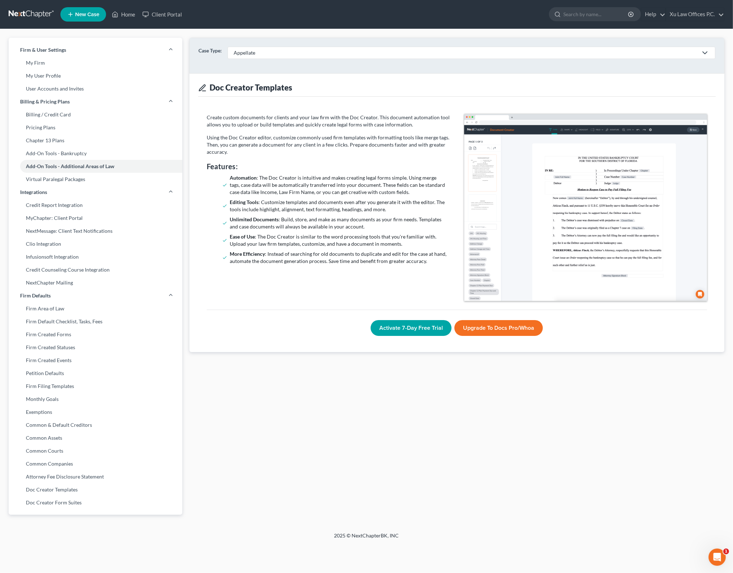
drag, startPoint x: 401, startPoint y: 418, endPoint x: 404, endPoint y: 411, distance: 7.7
click at [402, 417] on div "Case Type: Appellate Appellate Bankruptcy Business Formation and Planning Busin…" at bounding box center [457, 281] width 542 height 486
click at [76, 499] on link "Doc Creator Form Suites" at bounding box center [96, 502] width 174 height 13
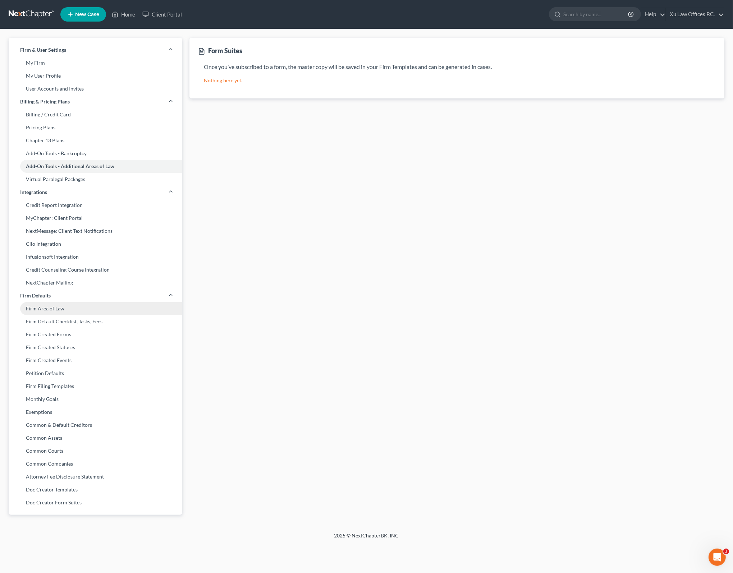
click at [67, 307] on link "Firm Area of Law" at bounding box center [96, 308] width 174 height 13
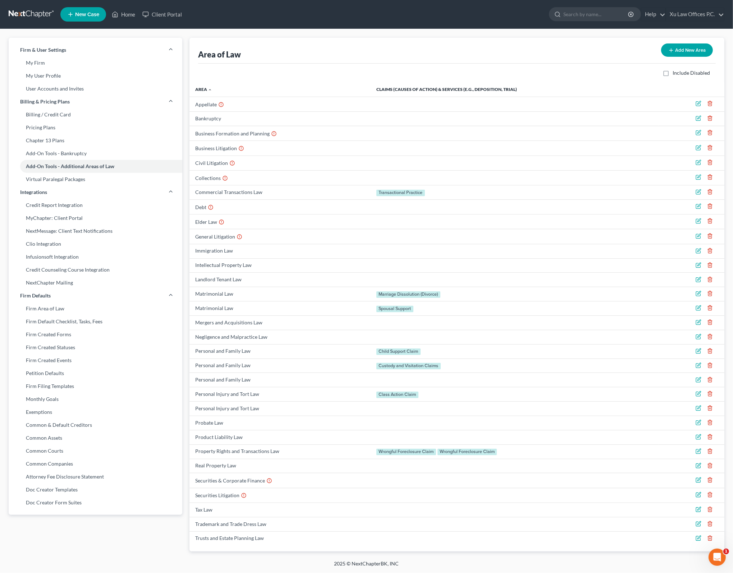
click at [463, 67] on div "Include Disabled" at bounding box center [457, 73] width 518 height 19
click at [148, 535] on div "Firm & User Settings My Firm My User Profile User Accounts and Invites Billing …" at bounding box center [95, 290] width 181 height 505
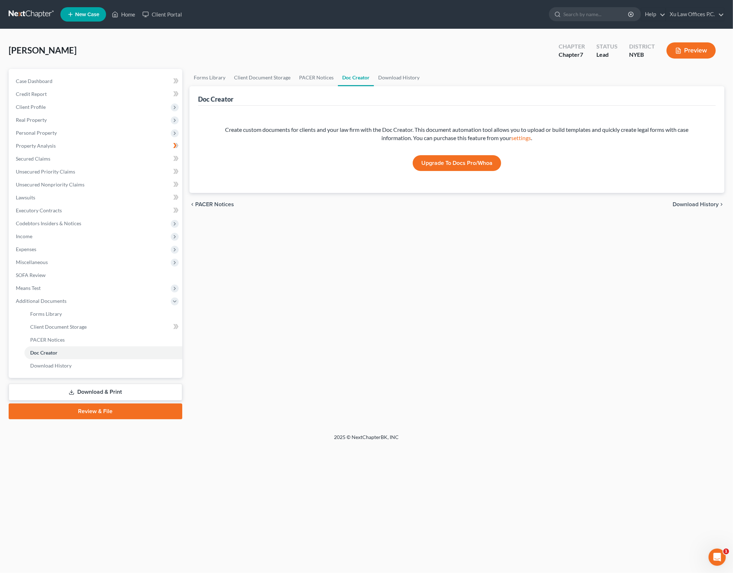
click at [453, 256] on div "Forms Library Client Document Storage PACER Notices Doc Creator Download Histor…" at bounding box center [457, 244] width 542 height 350
click at [202, 203] on span "PACER Notices" at bounding box center [214, 205] width 39 height 6
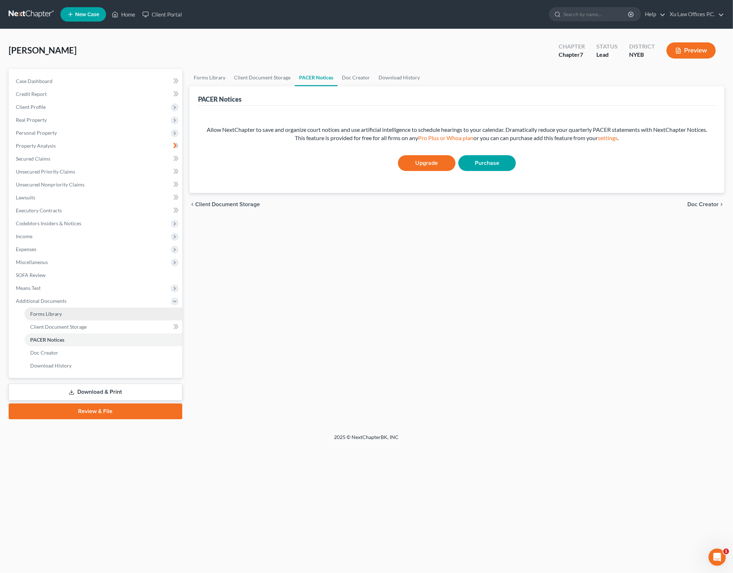
click at [54, 309] on link "Forms Library" at bounding box center [103, 314] width 158 height 13
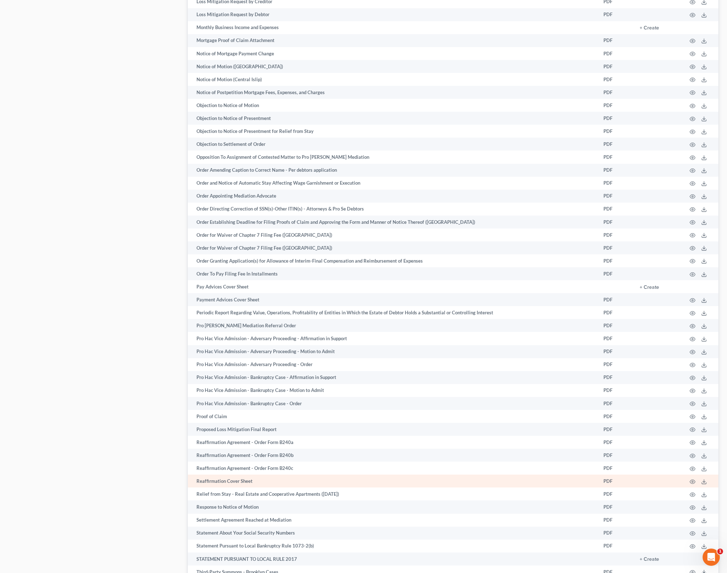
scroll to position [817, 0]
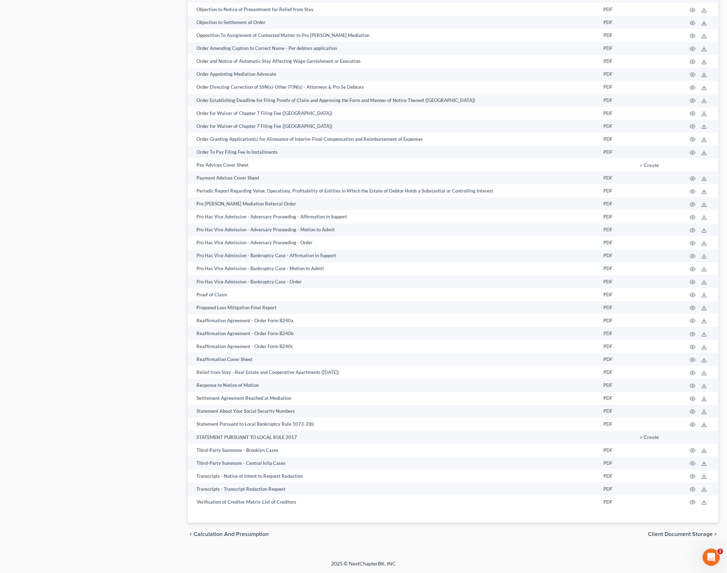
click at [687, 534] on span "Client Document Storage" at bounding box center [680, 535] width 65 height 6
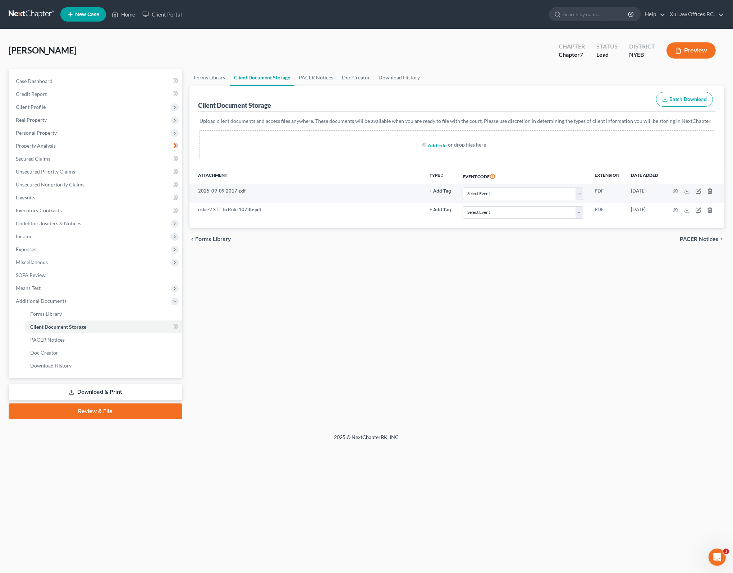
click at [431, 144] on input "file" at bounding box center [436, 144] width 17 height 13
click at [686, 100] on span "Batch Download" at bounding box center [687, 99] width 37 height 6
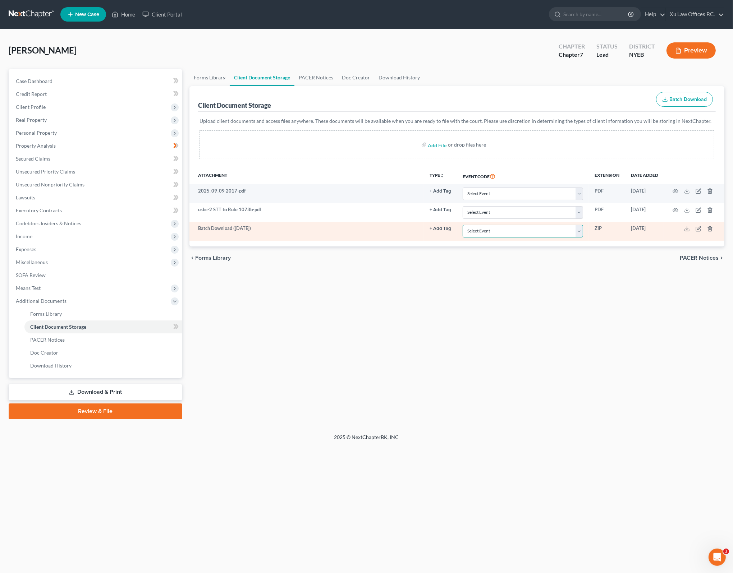
click at [580, 231] on select "Select Event Certificate of Credit Counseling Employee Income Records / Copies …" at bounding box center [523, 231] width 120 height 13
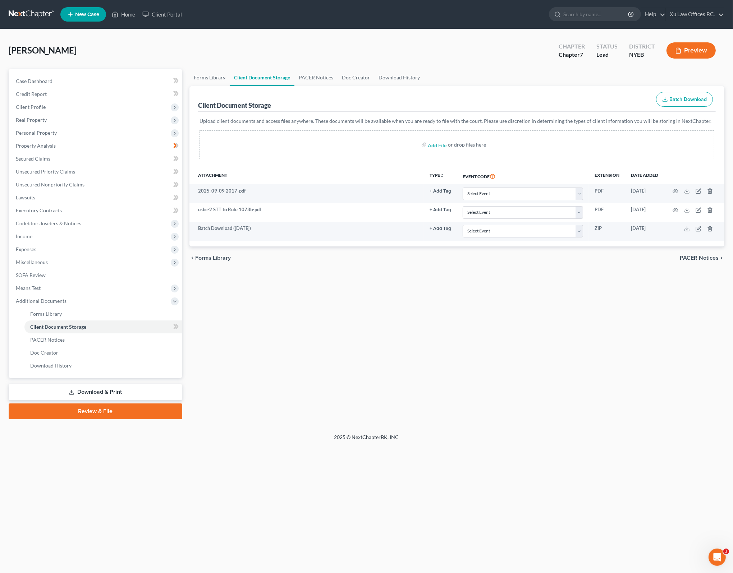
click at [439, 305] on div "Forms Library Client Document Storage PACER Notices Doc Creator Download Histor…" at bounding box center [457, 244] width 542 height 350
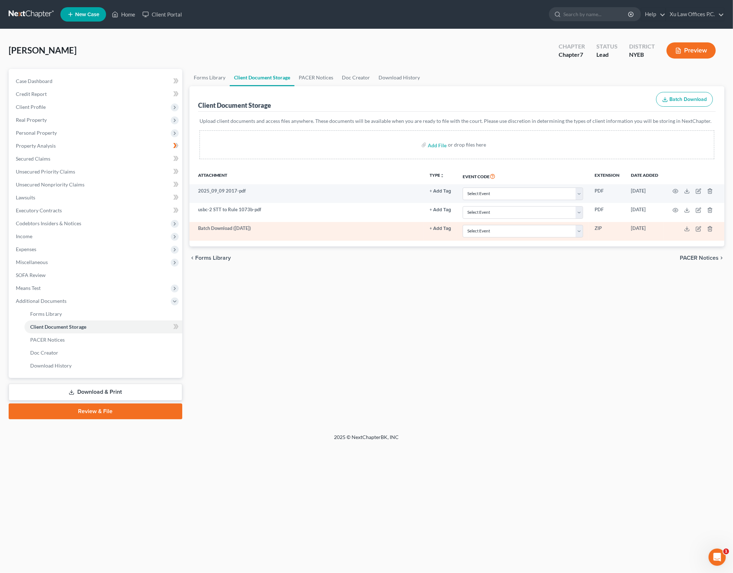
click at [707, 228] on td at bounding box center [694, 231] width 60 height 19
click at [707, 228] on icon "button" at bounding box center [710, 229] width 6 height 6
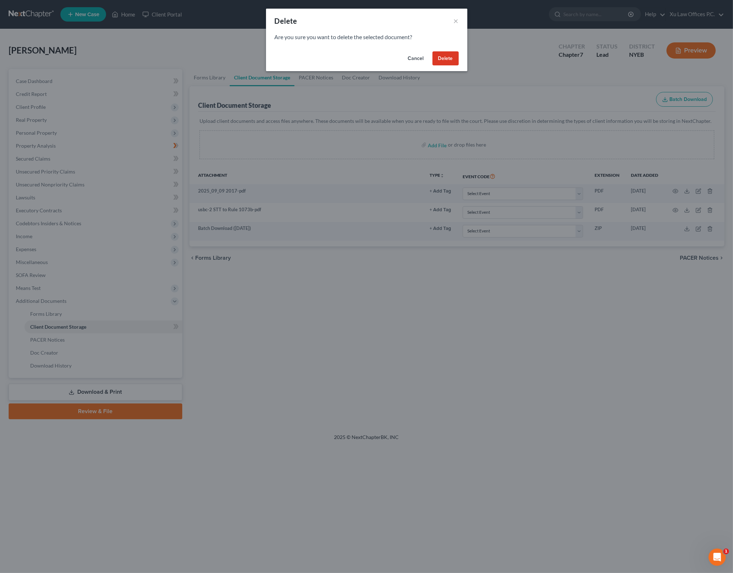
click at [447, 59] on button "Delete" at bounding box center [445, 58] width 26 height 14
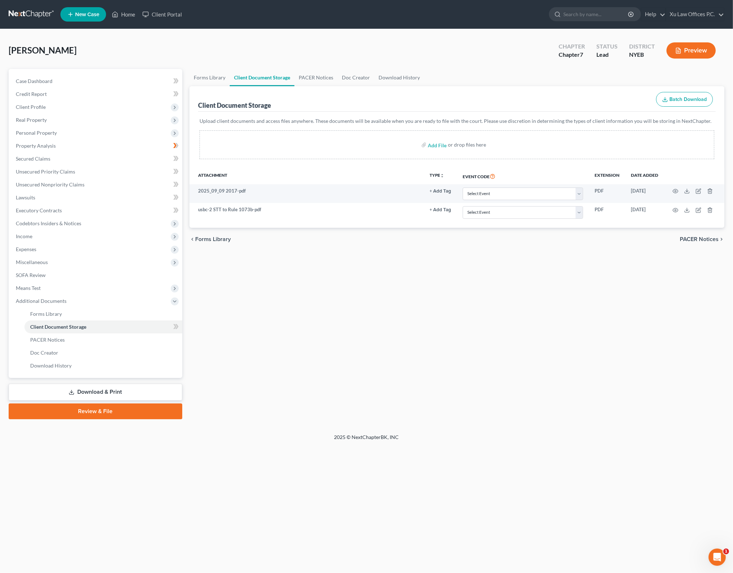
click at [531, 309] on div "Forms Library Client Document Storage PACER Notices Doc Creator Download Histor…" at bounding box center [457, 244] width 542 height 350
click at [431, 141] on input "file" at bounding box center [436, 144] width 17 height 13
click at [529, 322] on div "Forms Library Client Document Storage PACER Notices Doc Creator Download Histor…" at bounding box center [457, 244] width 542 height 350
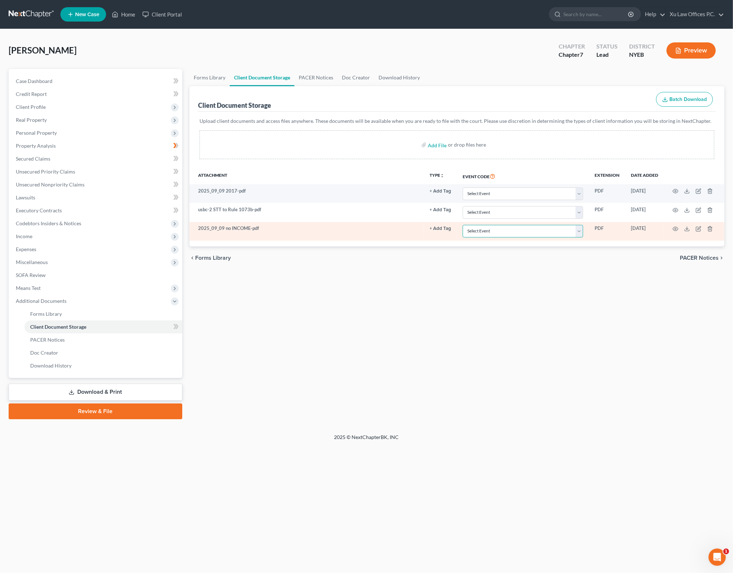
click at [580, 232] on select "Select Event Certificate of Credit Counseling Employee Income Records / Copies …" at bounding box center [523, 231] width 120 height 13
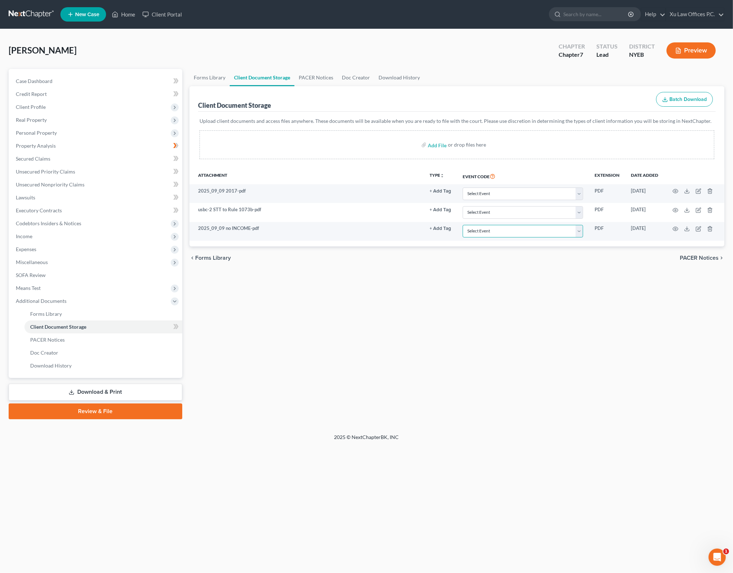
select select "1"
click at [463, 225] on select "Select Event Certificate of Credit Counseling Employee Income Records / Copies …" at bounding box center [523, 231] width 120 height 13
drag, startPoint x: 619, startPoint y: 305, endPoint x: 572, endPoint y: 278, distance: 54.3
click at [619, 306] on div "Forms Library Client Document Storage PACER Notices Doc Creator Download Histor…" at bounding box center [457, 244] width 542 height 350
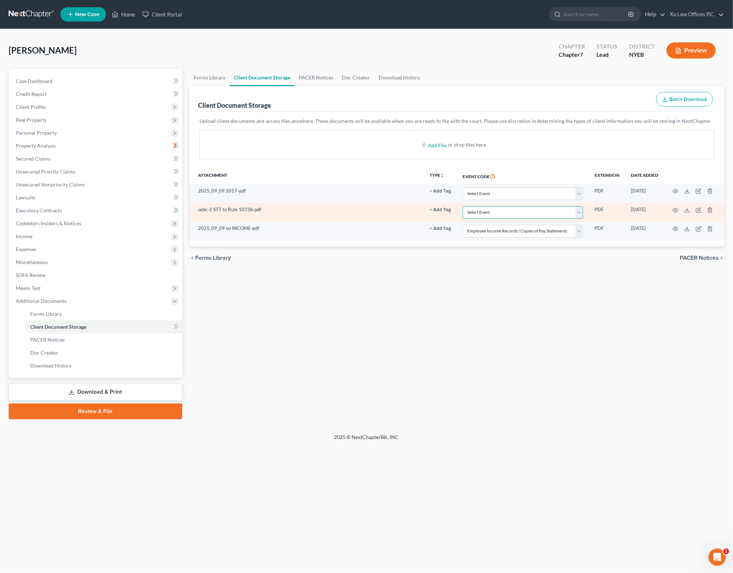
click at [579, 210] on select "Select Event Certificate of Credit Counseling Employee Income Records / Copies …" at bounding box center [523, 212] width 120 height 13
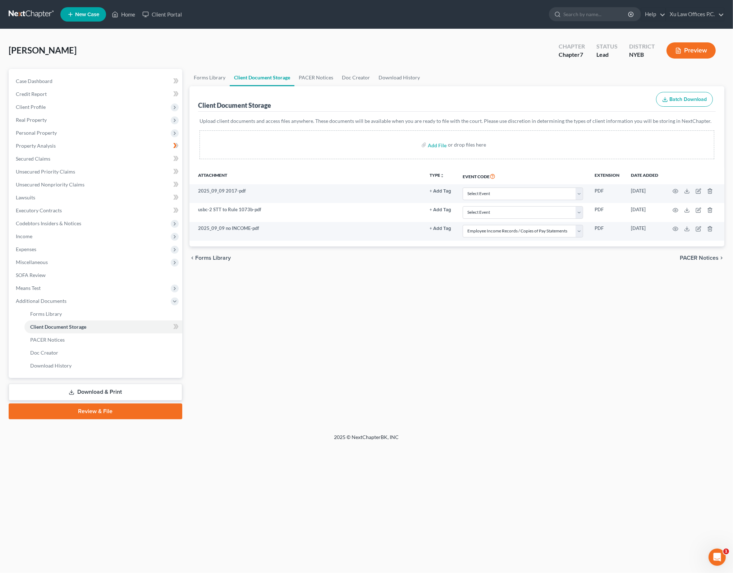
click at [581, 297] on div "Forms Library Client Document Storage PACER Notices Doc Creator Download Histor…" at bounding box center [457, 244] width 542 height 350
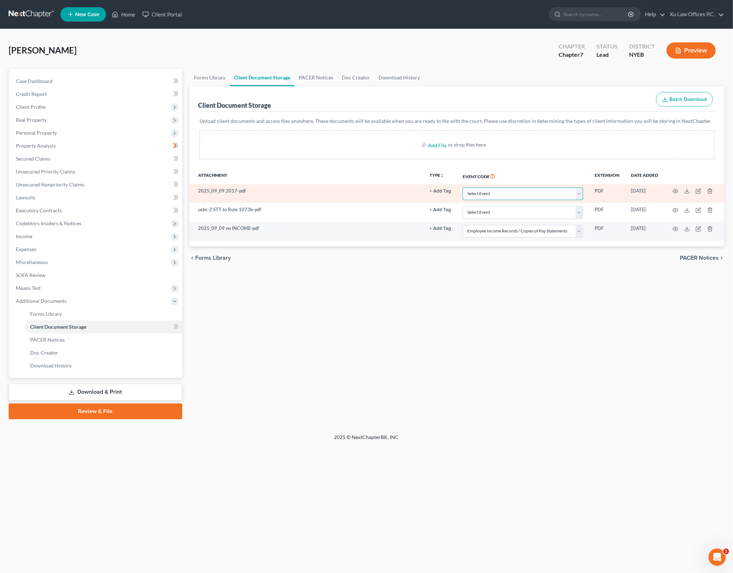
click at [580, 194] on select "Select Event Certificate of Credit Counseling Employee Income Records / Copies …" at bounding box center [523, 194] width 120 height 13
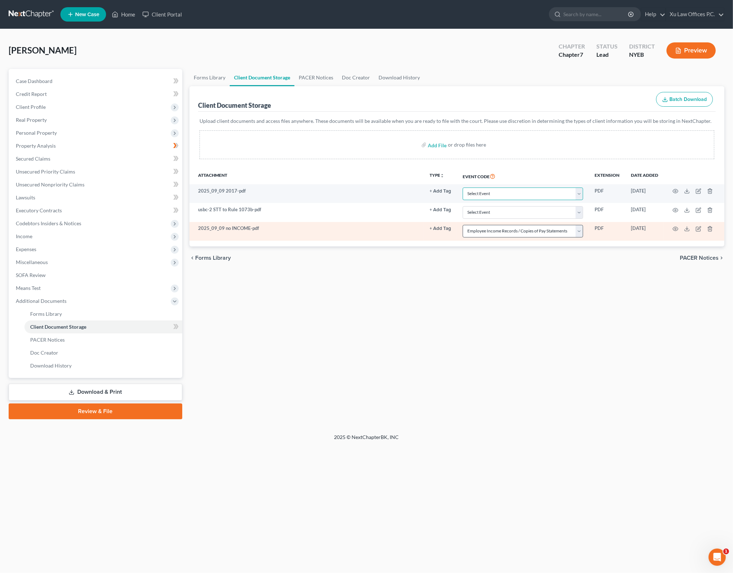
select select "2"
click at [463, 188] on select "Select Event Certificate of Credit Counseling Employee Income Records / Copies …" at bounding box center [523, 194] width 120 height 13
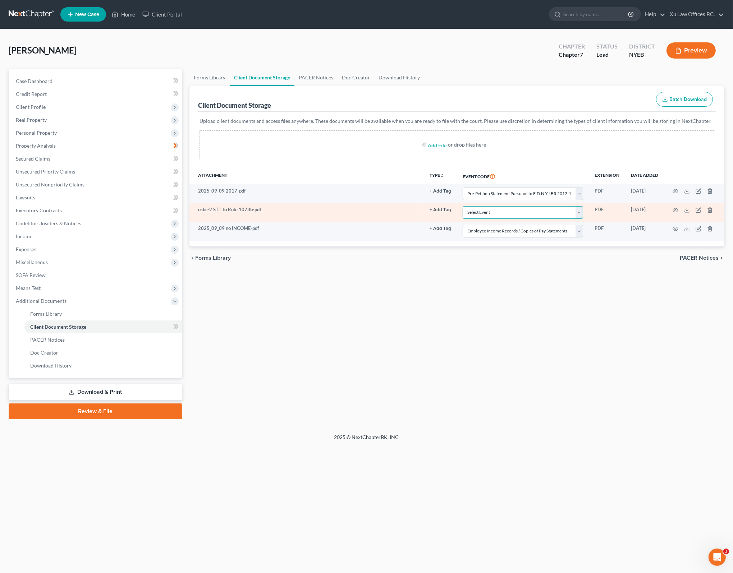
click at [580, 211] on select "Select Event Certificate of Credit Counseling Employee Income Records / Copies …" at bounding box center [523, 212] width 120 height 13
select select "3"
click at [463, 206] on select "Select Event Certificate of Credit Counseling Employee Income Records / Copies …" at bounding box center [523, 212] width 120 height 13
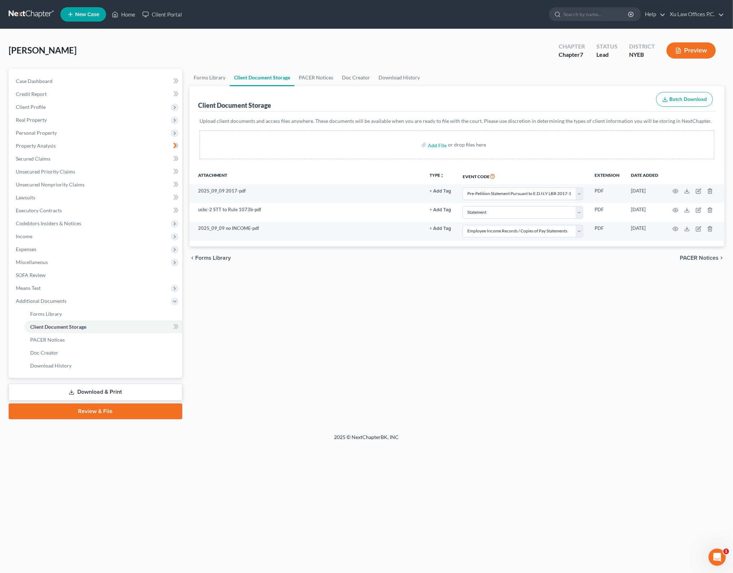
click at [551, 284] on div "Forms Library Client Document Storage PACER Notices Doc Creator Download Histor…" at bounding box center [457, 244] width 542 height 350
click at [373, 317] on div "Forms Library Client Document Storage PACER Notices Doc Creator Download Histor…" at bounding box center [457, 244] width 542 height 350
click at [624, 295] on div "Forms Library Client Document Storage PACER Notices Doc Creator Download Histor…" at bounding box center [457, 244] width 542 height 350
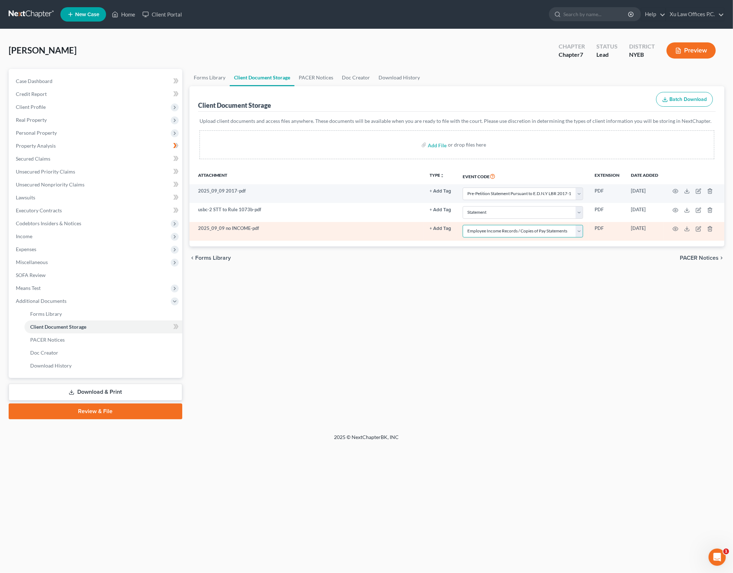
click at [578, 232] on select "Select Event Certificate of Credit Counseling Employee Income Records / Copies …" at bounding box center [523, 231] width 120 height 13
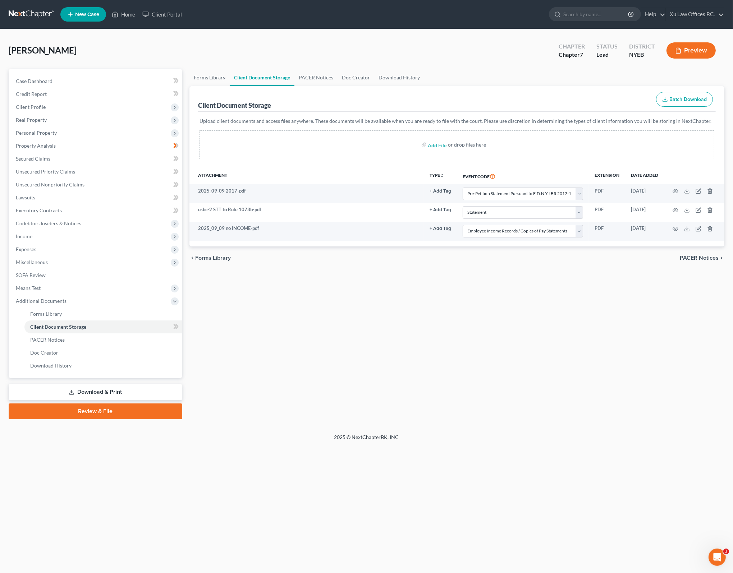
select select "2"
select select "3"
select select "1"
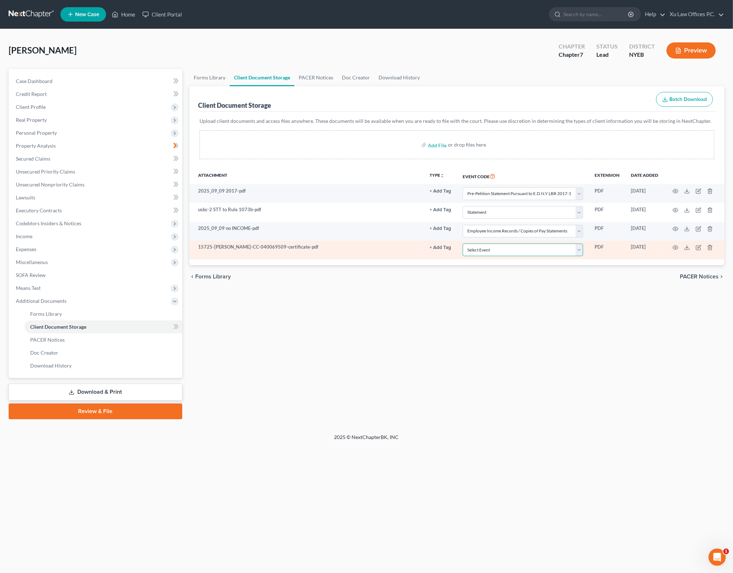
click at [580, 248] on select "Select Event Certificate of Credit Counseling Employee Income Records / Copies …" at bounding box center [523, 250] width 120 height 13
select select "0"
click at [463, 244] on select "Select Event Certificate of Credit Counseling Employee Income Records / Copies …" at bounding box center [523, 250] width 120 height 13
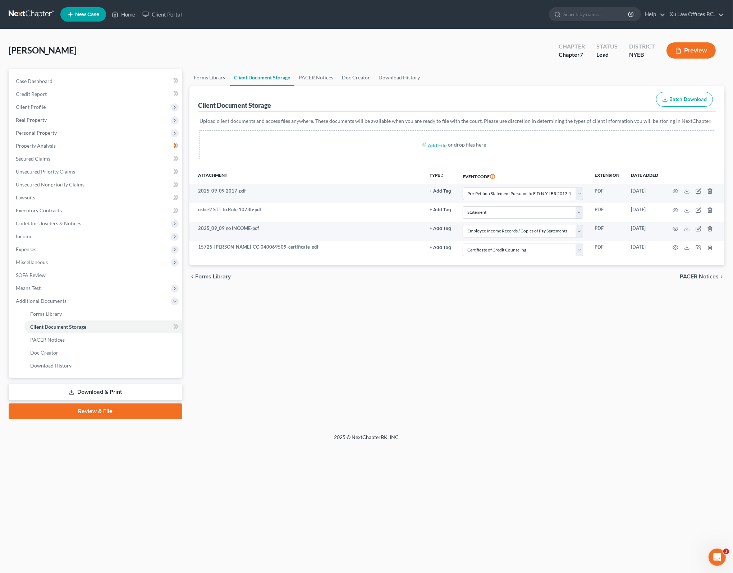
click at [542, 316] on div "Forms Library Client Document Storage PACER Notices Doc Creator Download Histor…" at bounding box center [457, 244] width 542 height 350
click at [582, 311] on div "Forms Library Client Document Storage PACER Notices Doc Creator Download Histor…" at bounding box center [457, 244] width 542 height 350
click at [365, 332] on div "Forms Library Client Document Storage PACER Notices Doc Creator Download Histor…" at bounding box center [457, 244] width 542 height 350
click at [349, 293] on div "Forms Library Client Document Storage PACER Notices Doc Creator Download Histor…" at bounding box center [457, 244] width 542 height 350
click at [556, 360] on div "Forms Library Client Document Storage PACER Notices Doc Creator Download Histor…" at bounding box center [457, 244] width 542 height 350
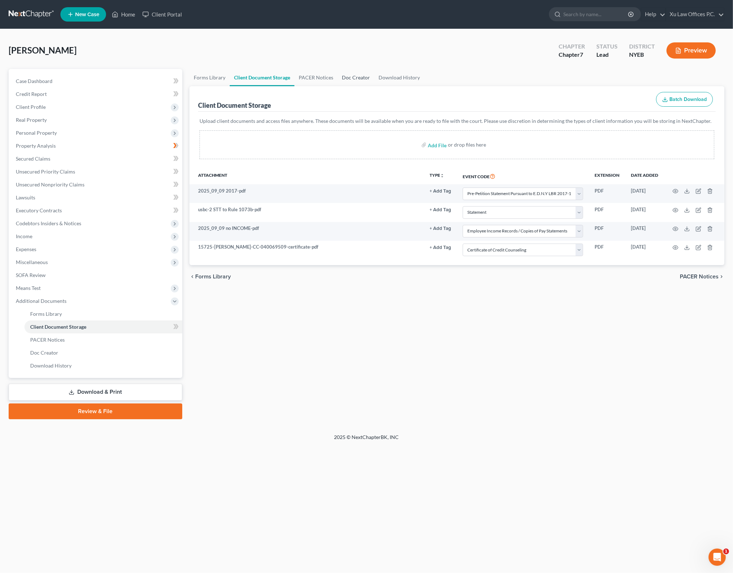
click at [353, 77] on link "Doc Creator" at bounding box center [355, 77] width 37 height 17
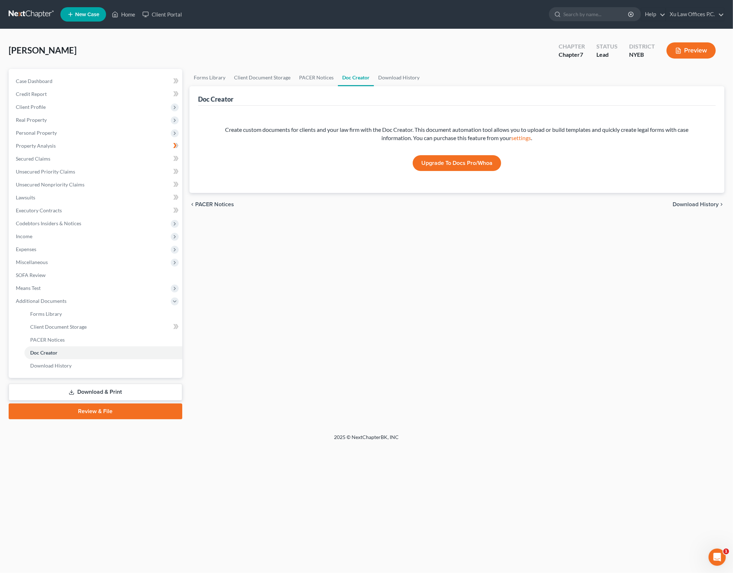
click at [422, 139] on div "Create custom documents for clients and your law firm with the Doc Creator. Thi…" at bounding box center [457, 134] width 495 height 17
click at [519, 139] on link "settings" at bounding box center [521, 137] width 20 height 7
click at [438, 324] on div "Forms Library Client Document Storage PACER Notices Doc Creator Download Histor…" at bounding box center [457, 244] width 542 height 350
click at [722, 553] on div "Open Intercom Messenger" at bounding box center [716, 556] width 24 height 24
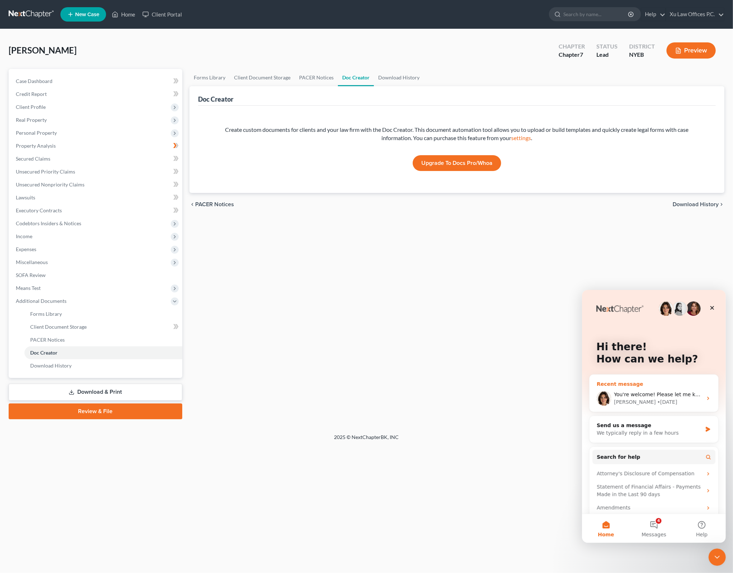
click at [636, 395] on span "You're welcome! Please let me know if you need anything else!" at bounding box center [693, 394] width 159 height 6
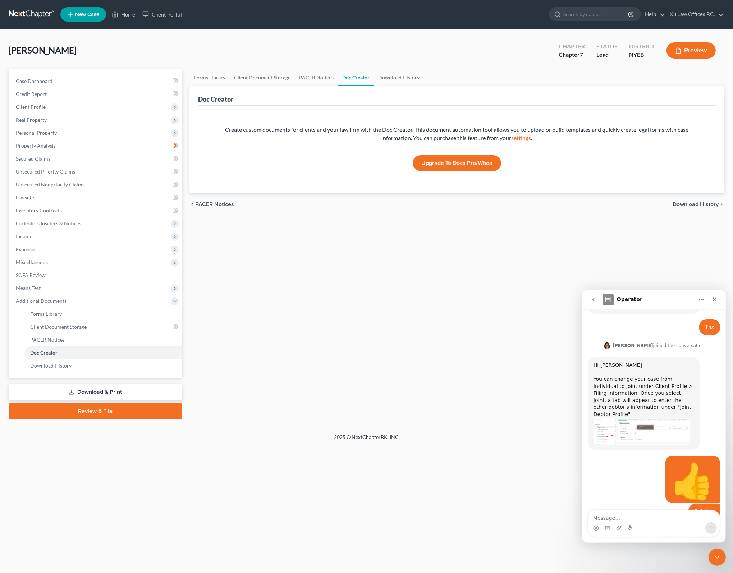
scroll to position [312, 0]
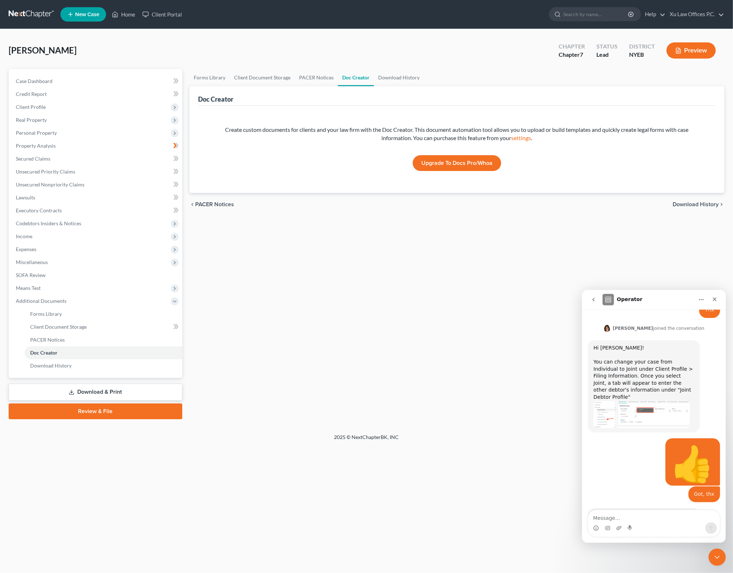
click at [634, 522] on div "Intercom messenger" at bounding box center [654, 528] width 132 height 12
click at [638, 518] on textarea "Message…" at bounding box center [654, 516] width 132 height 12
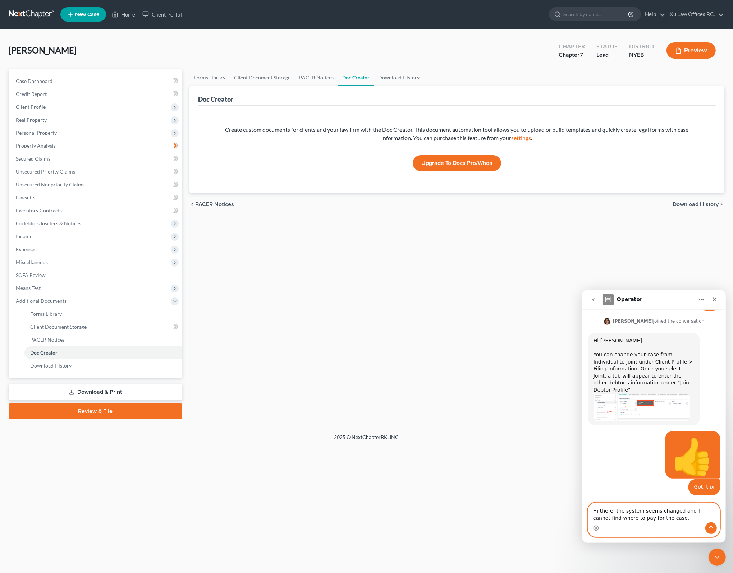
click at [638, 516] on textarea "Hi there, the system seems changed and I cannot find where to pay for the case." at bounding box center [654, 512] width 132 height 19
click at [671, 518] on textarea "Hi there, the system seems changed and I cannot find where to pay for the case." at bounding box center [654, 512] width 132 height 19
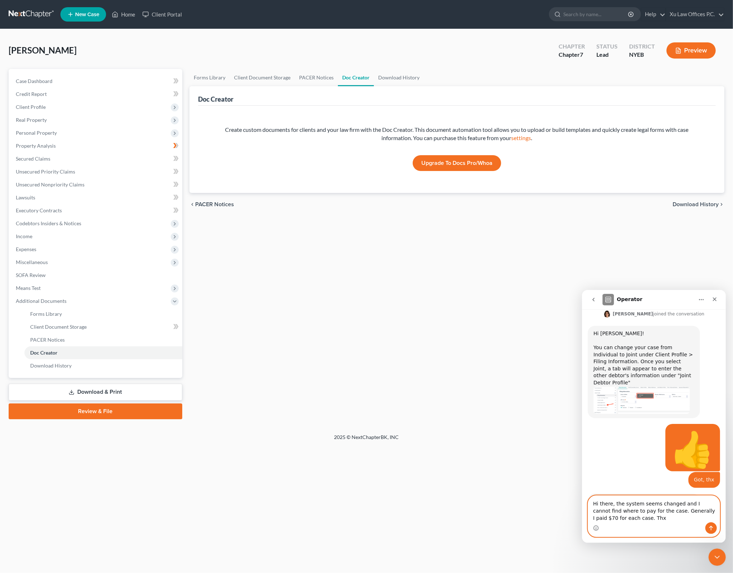
type textarea "Hi there, the system seems changed and I cannot find where to pay for the case.…"
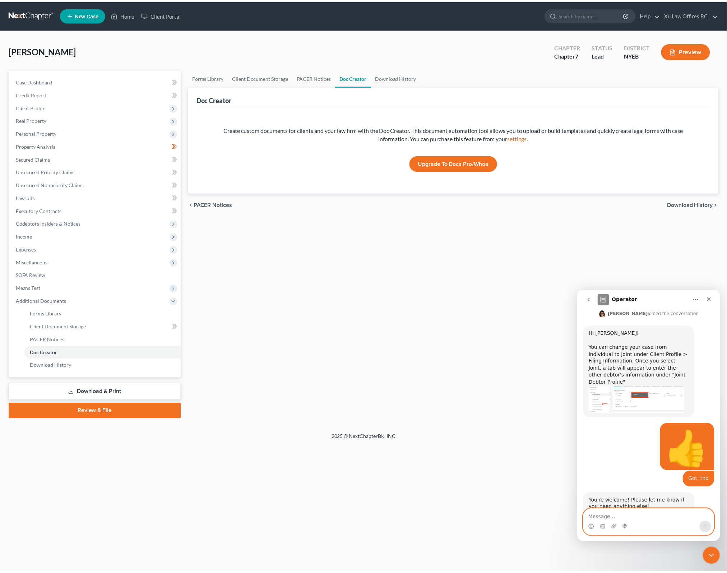
scroll to position [357, 0]
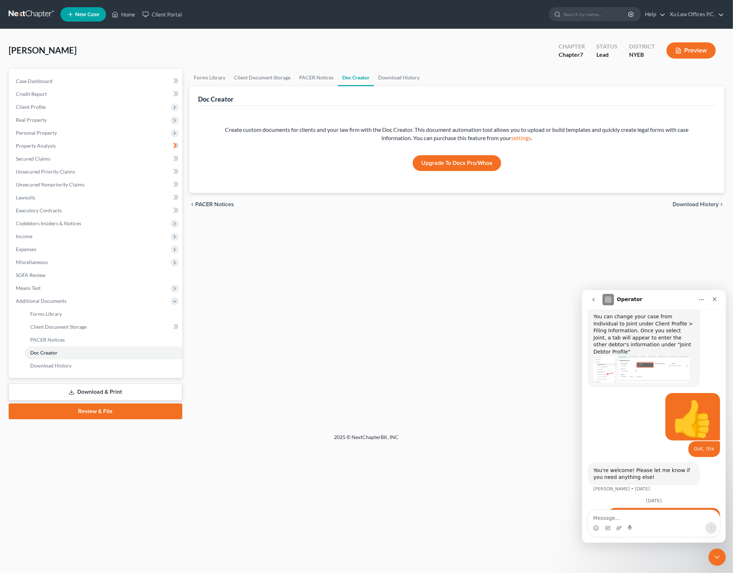
click at [417, 472] on div "Home New Case Client Portal Xu Law Offices P.C. [EMAIL_ADDRESS][DOMAIN_NAME] My…" at bounding box center [366, 286] width 733 height 573
click at [400, 409] on div "Forms Library Client Document Storage PACER Notices Doc Creator Download Histor…" at bounding box center [457, 244] width 542 height 350
click at [368, 380] on div "Forms Library Client Document Storage PACER Notices Doc Creator Download Histor…" at bounding box center [457, 244] width 542 height 350
click at [458, 200] on div "chevron_left PACER Notices Download History chevron_right" at bounding box center [456, 204] width 535 height 23
click at [303, 361] on div "Forms Library Client Document Storage PACER Notices Doc Creator Download Histor…" at bounding box center [457, 244] width 542 height 350
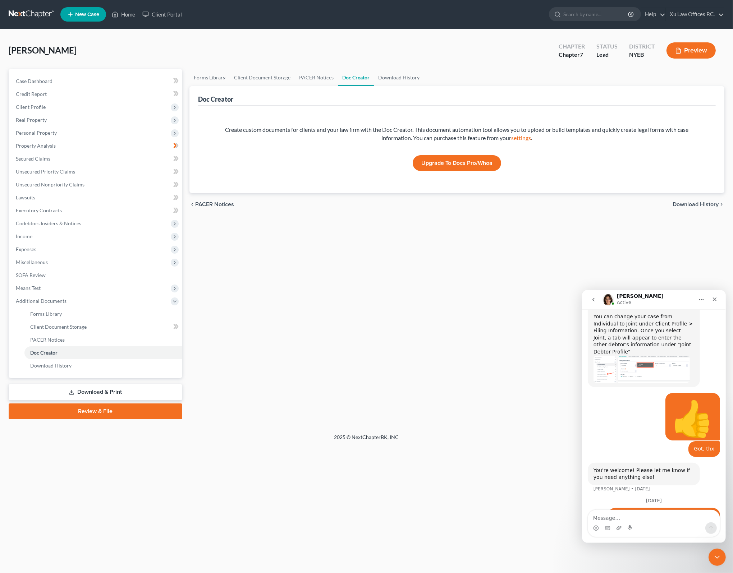
click at [349, 366] on div "Forms Library Client Document Storage PACER Notices Doc Creator Download Histor…" at bounding box center [457, 244] width 542 height 350
click at [110, 391] on link "Download & Print" at bounding box center [96, 392] width 174 height 17
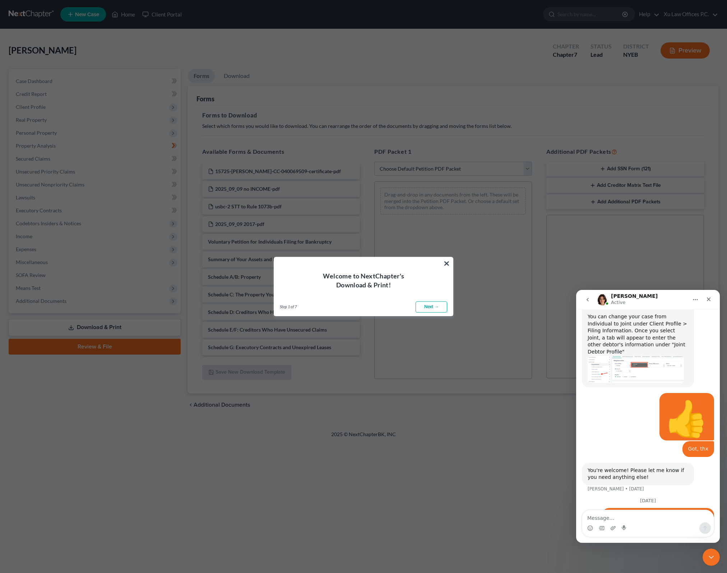
click at [431, 309] on link "Next →" at bounding box center [432, 308] width 32 height 12
select select "0"
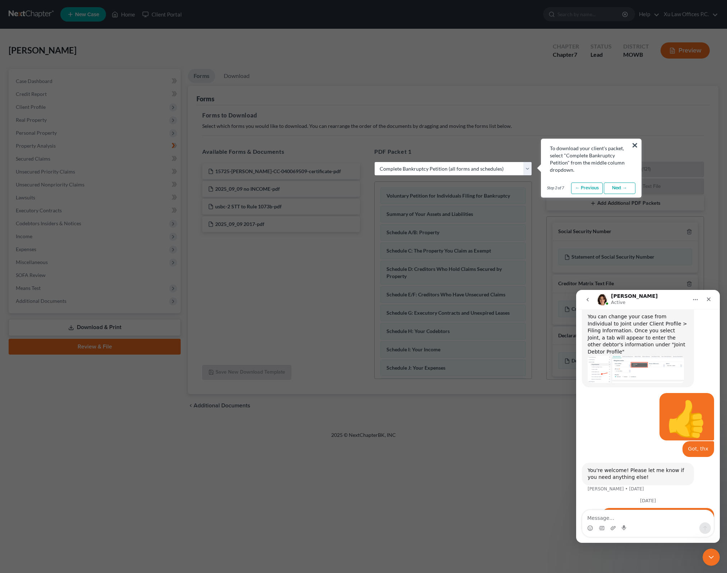
click at [628, 186] on link "Next →" at bounding box center [620, 189] width 32 height 12
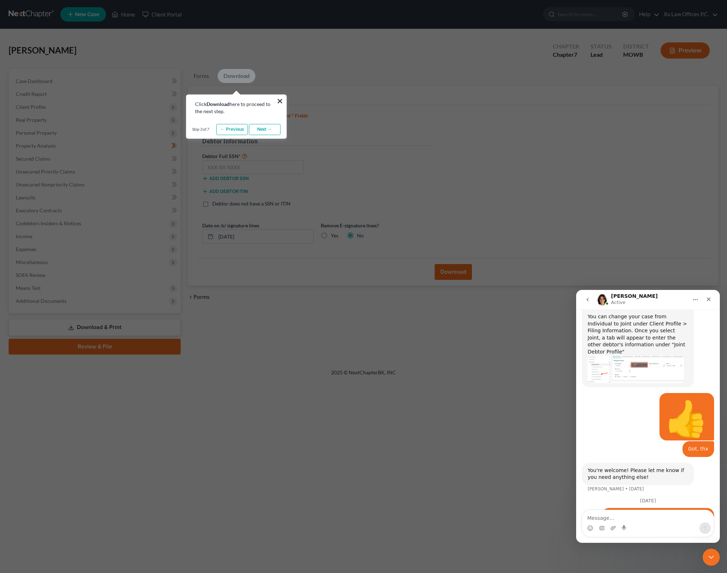
click at [261, 131] on link "Next →" at bounding box center [265, 130] width 32 height 12
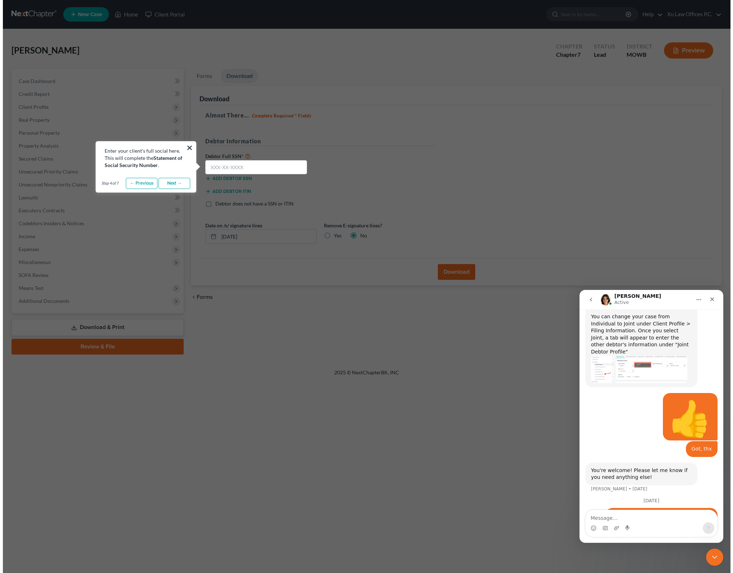
scroll to position [385, 0]
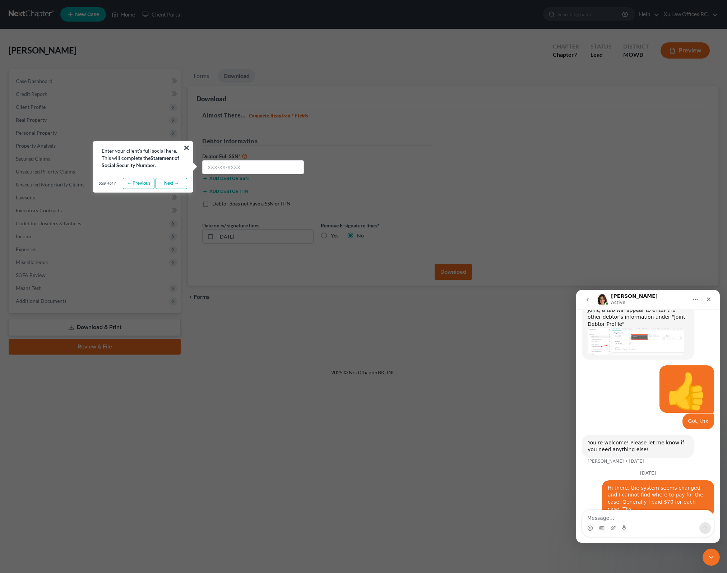
click at [172, 182] on link "Next →" at bounding box center [172, 184] width 32 height 12
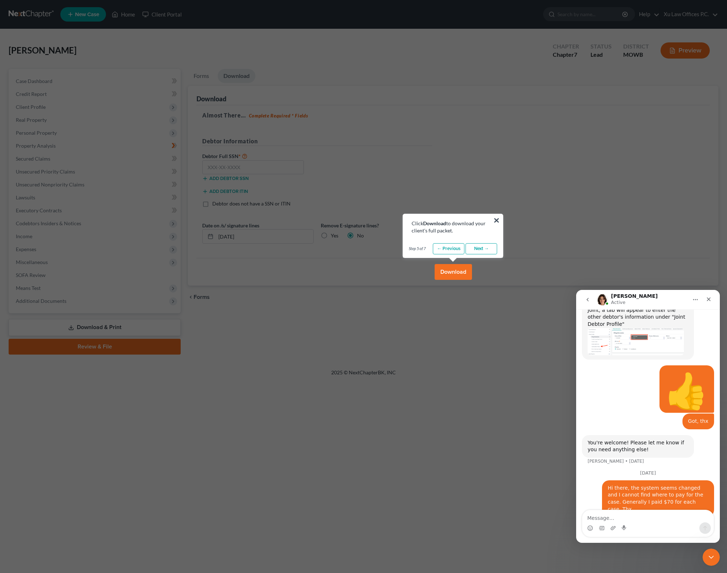
click at [484, 245] on link "Next →" at bounding box center [482, 249] width 32 height 12
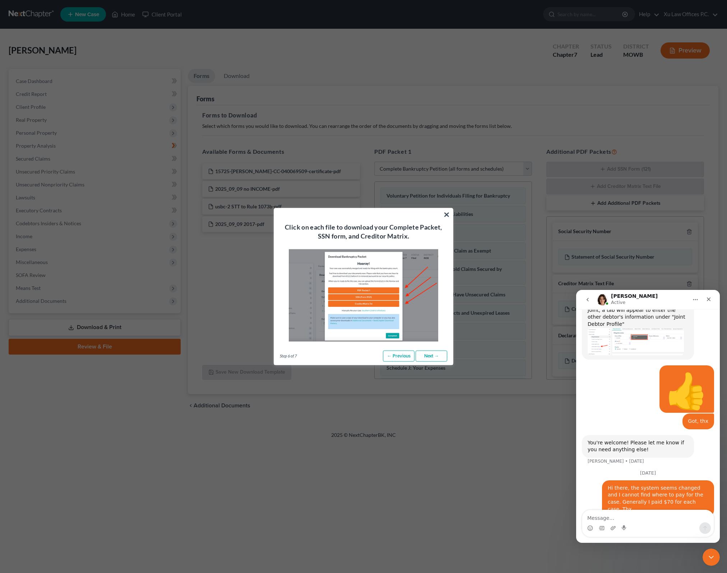
click at [427, 356] on link "Next →" at bounding box center [432, 356] width 32 height 12
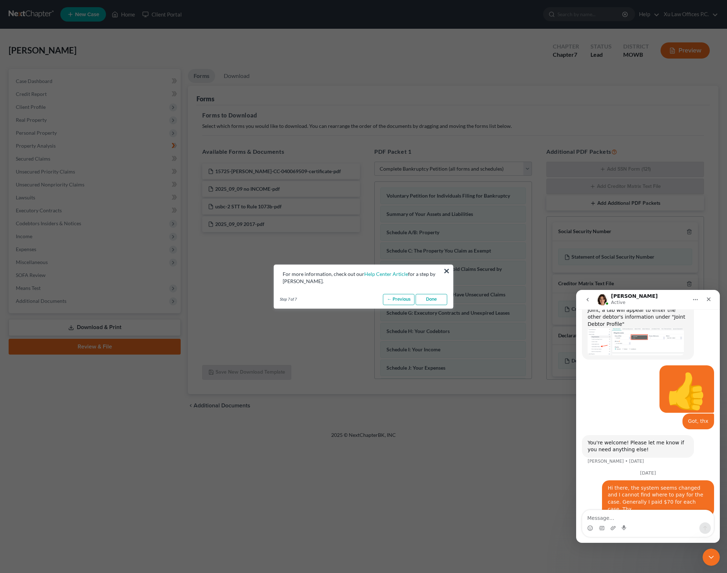
click at [421, 294] on link "Done" at bounding box center [432, 300] width 32 height 12
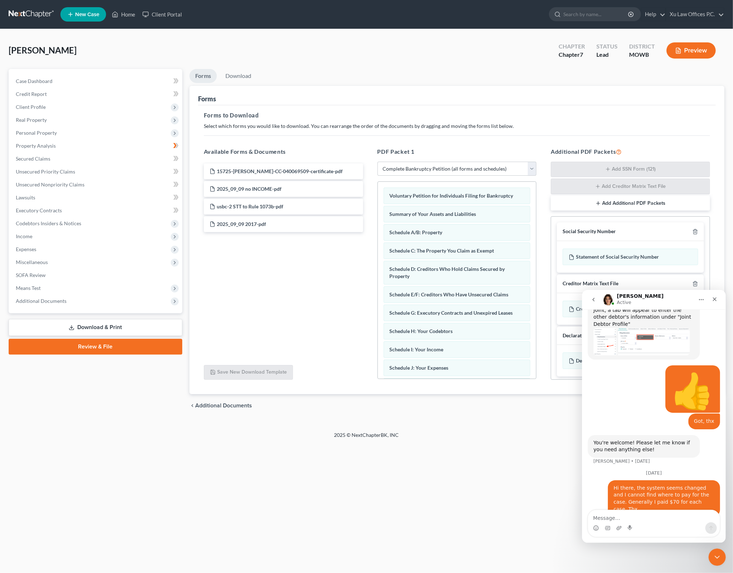
click at [309, 309] on div "15725-[PERSON_NAME]-CC-040069509-certificate-pdf 2025_09_09 no INCOME-pdf usbc-…" at bounding box center [283, 261] width 171 height 198
click at [282, 264] on div "15725-[PERSON_NAME]-CC-040069509-certificate-pdf 2025_09_09 no INCOME-pdf usbc-…" at bounding box center [283, 261] width 171 height 198
click at [532, 167] on select "Choose Default Petition PDF Packet Complete Bankruptcy Petition (all forms and …" at bounding box center [456, 169] width 159 height 14
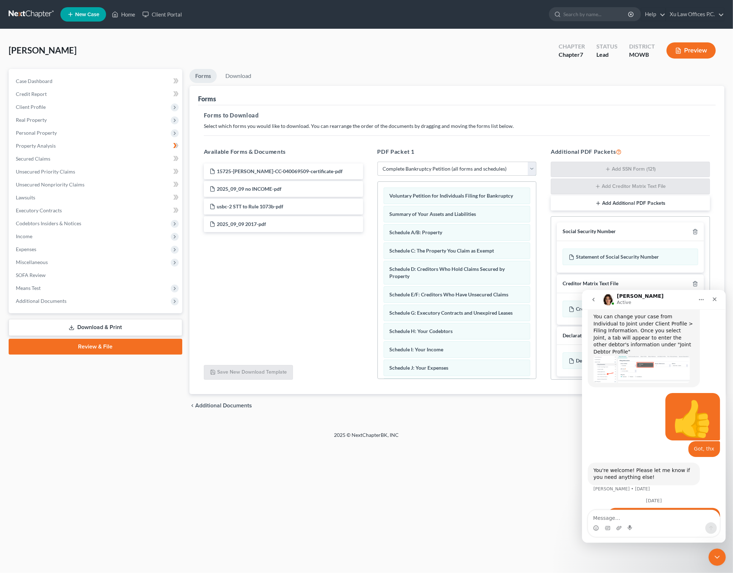
click at [377, 162] on select "Choose Default Petition PDF Packet Complete Bankruptcy Petition (all forms and …" at bounding box center [456, 169] width 159 height 14
click at [539, 103] on div "Forms" at bounding box center [457, 95] width 518 height 19
click at [283, 304] on div "15725-[PERSON_NAME]-CC-040069509-certificate-pdf 2025_09_09 no INCOME-pdf usbc-…" at bounding box center [283, 261] width 171 height 198
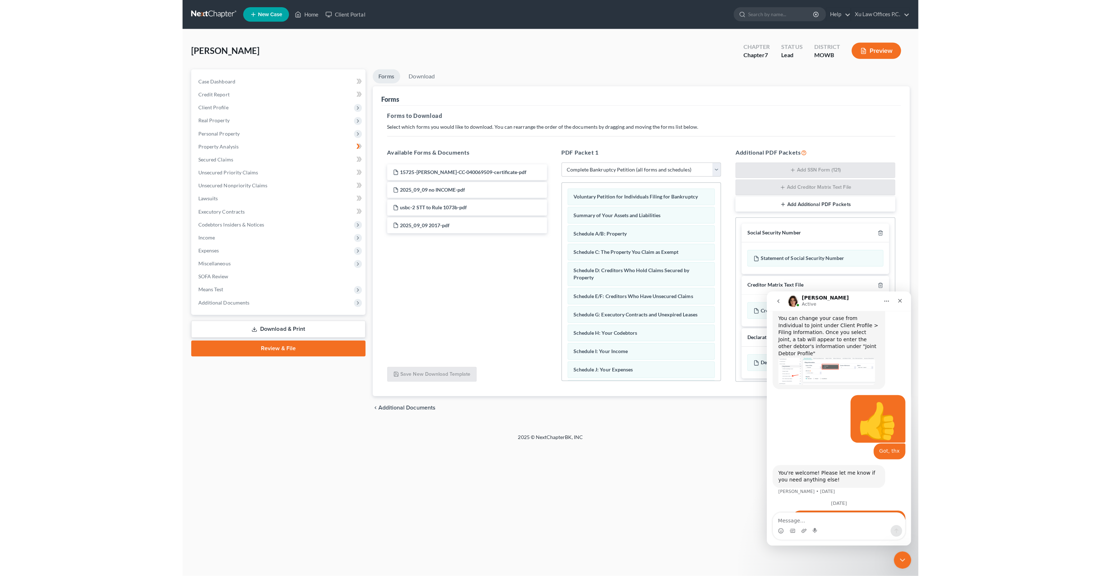
scroll to position [2, 0]
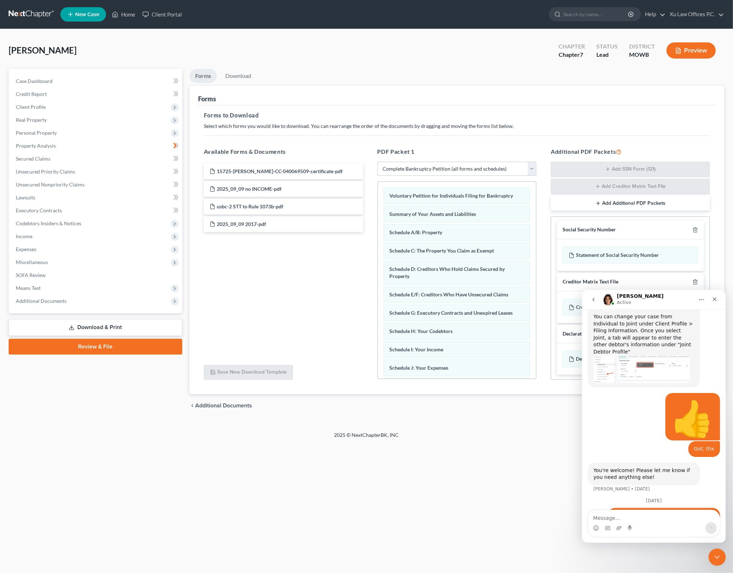
drag, startPoint x: 707, startPoint y: 254, endPoint x: 128, endPoint y: 3, distance: 631.2
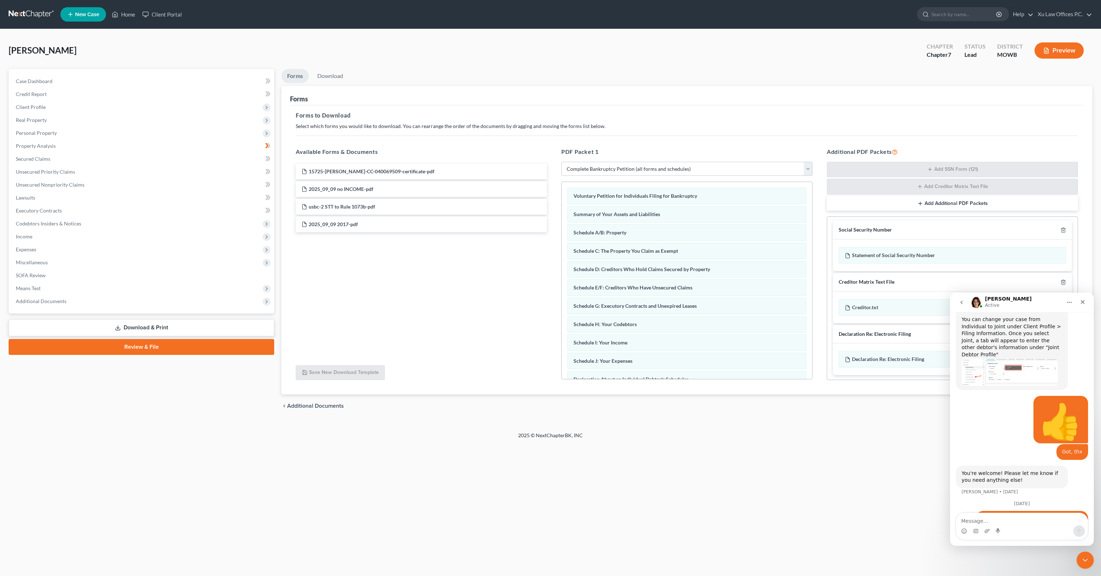
click at [727, 301] on icon "go back" at bounding box center [962, 302] width 2 height 4
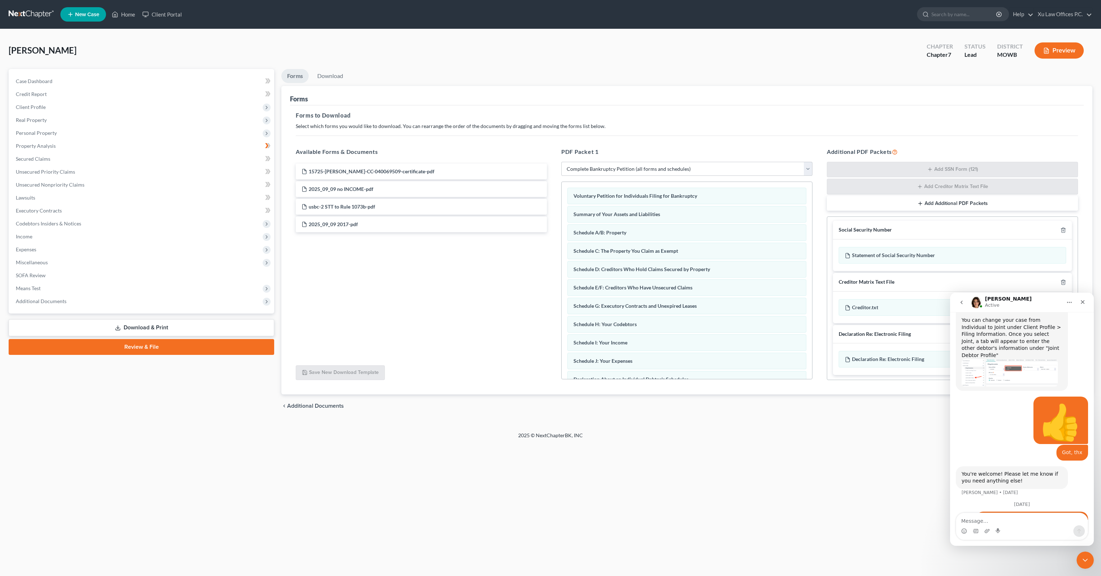
scroll to position [357, 0]
click at [727, 525] on div "Intercom messenger" at bounding box center [1022, 531] width 132 height 12
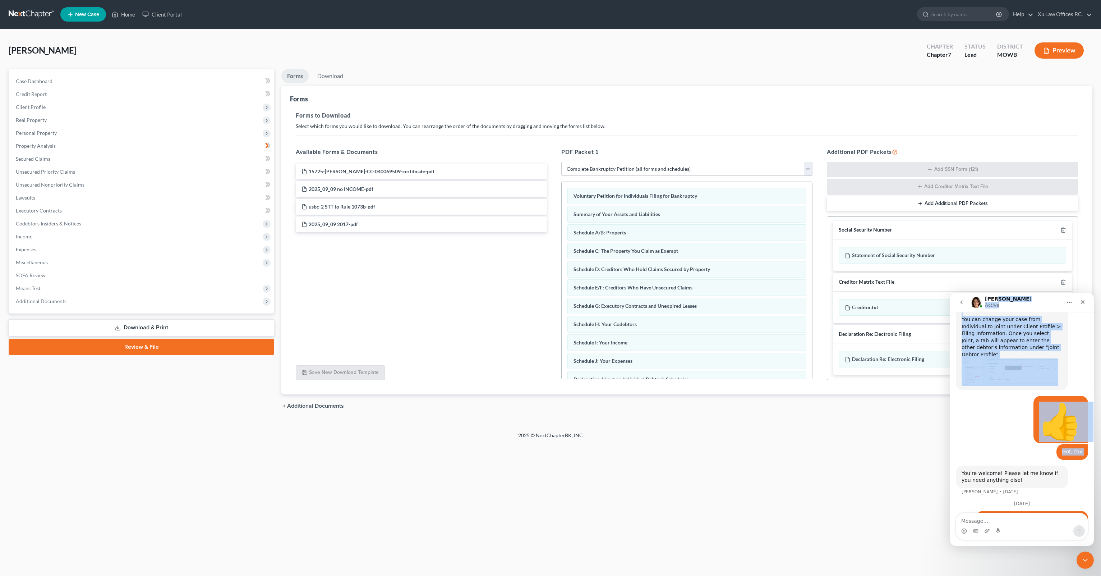
drag, startPoint x: 1009, startPoint y: 298, endPoint x: 993, endPoint y: 412, distance: 114.8
click at [727, 412] on div "[PERSON_NAME] Active Have a quick question or need help finding something? Send…" at bounding box center [1022, 419] width 144 height 253
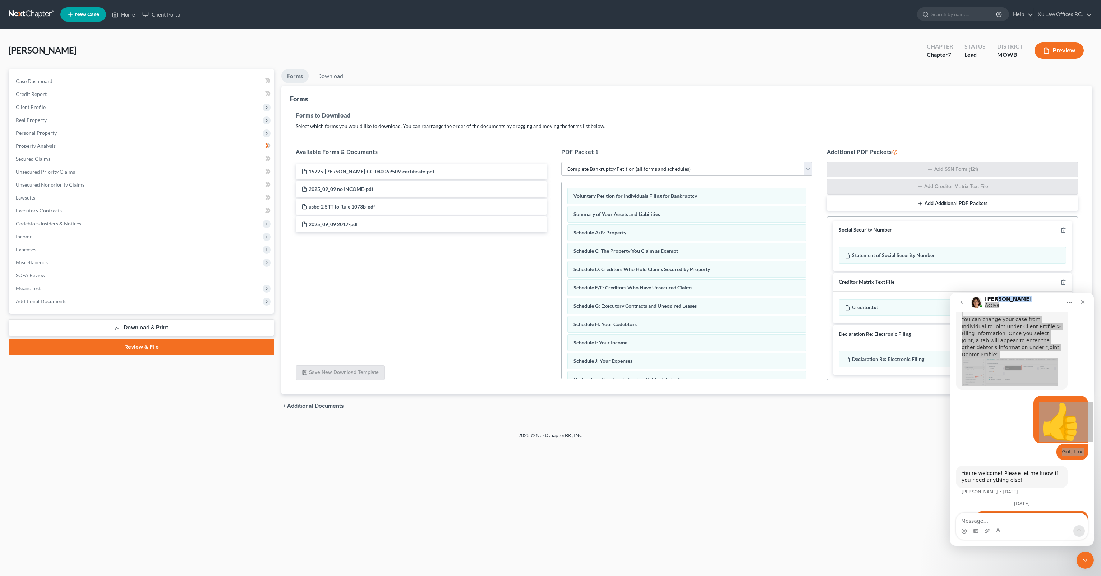
click at [727, 428] on div "[PERSON_NAME] Upgraded Chapter Chapter 7 Status Lead District [GEOGRAPHIC_DATA]…" at bounding box center [550, 230] width 1101 height 403
click at [727, 303] on div "Creditor.txt" at bounding box center [953, 307] width 228 height 17
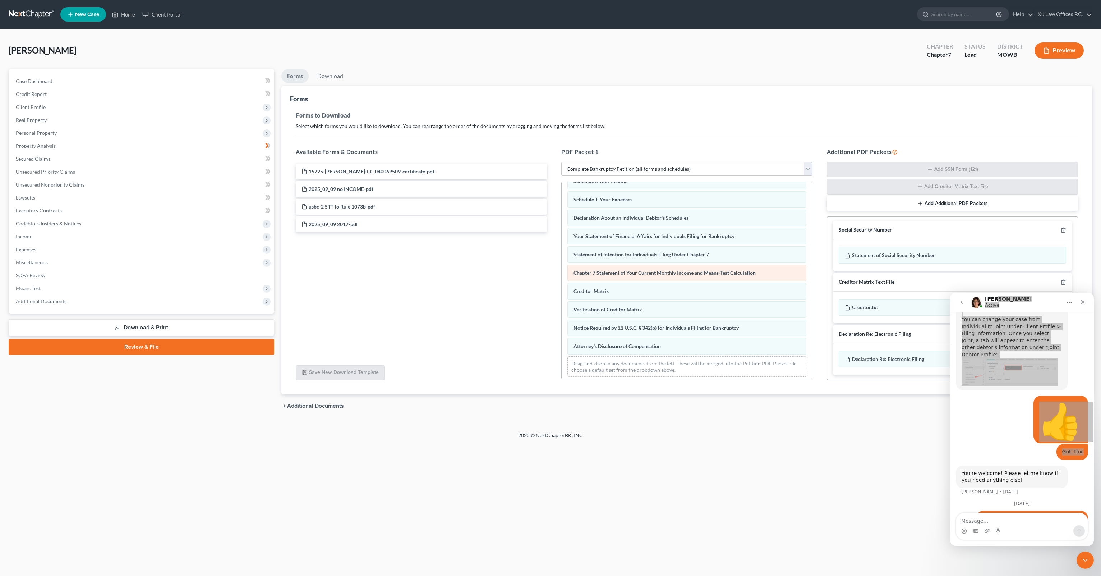
scroll to position [162, 0]
drag, startPoint x: 397, startPoint y: 170, endPoint x: 682, endPoint y: 364, distance: 344.7
click at [553, 215] on div "15725-[PERSON_NAME]-CC-040069509-certificate-pdf 15725-[PERSON_NAME]-CC-0400695…" at bounding box center [421, 189] width 263 height 51
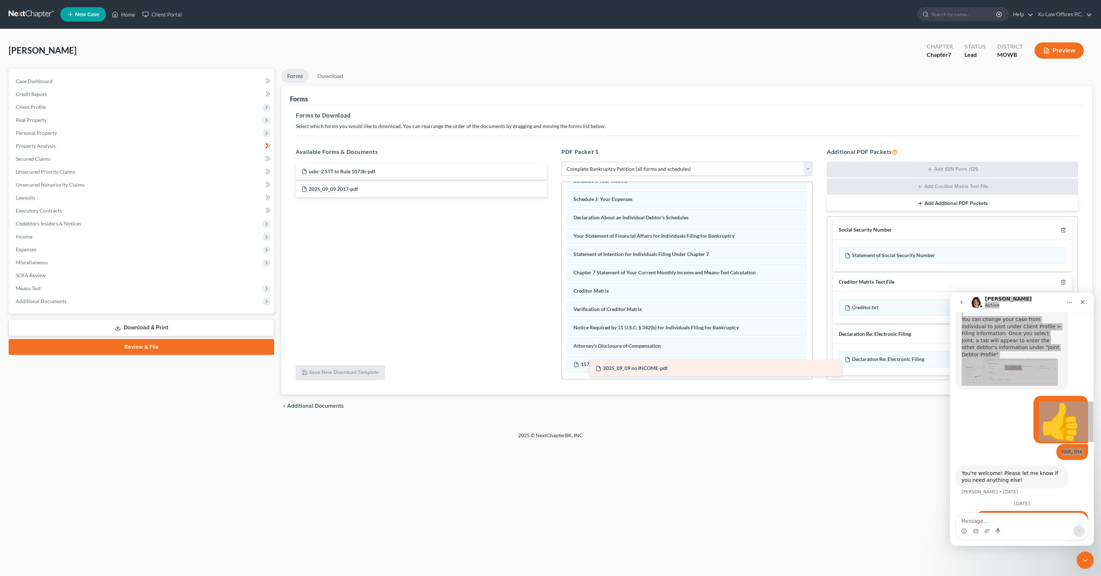
drag, startPoint x: 350, startPoint y: 171, endPoint x: 644, endPoint y: 368, distance: 354.4
click at [553, 197] on div "2025_09_09 no INCOME-pdf 2025_09_09 no INCOME-pdf usbc-2 STT to Rule 1073b-pdf …" at bounding box center [421, 180] width 263 height 33
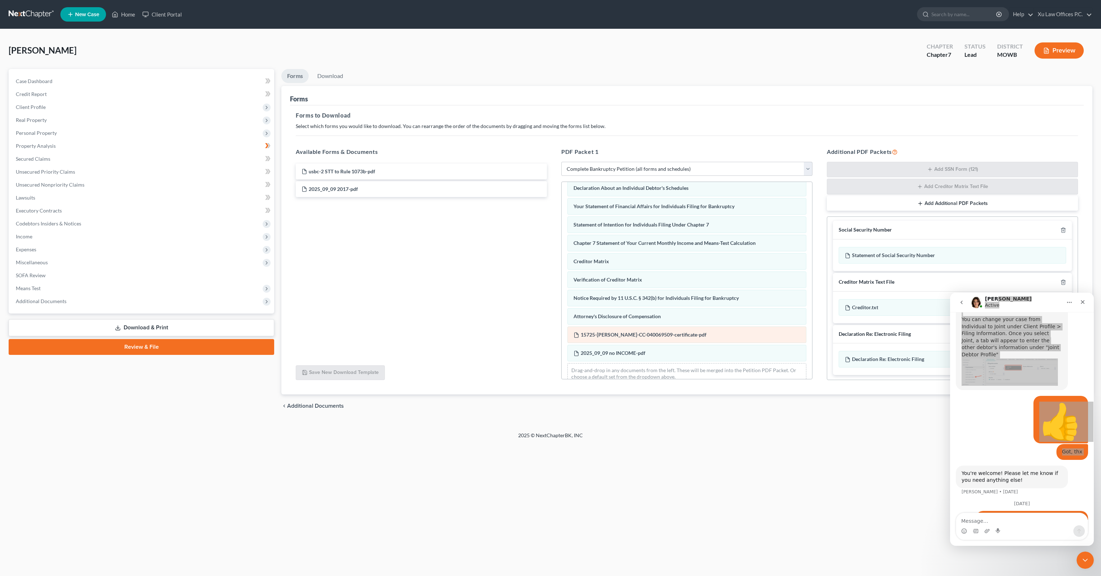
scroll to position [198, 0]
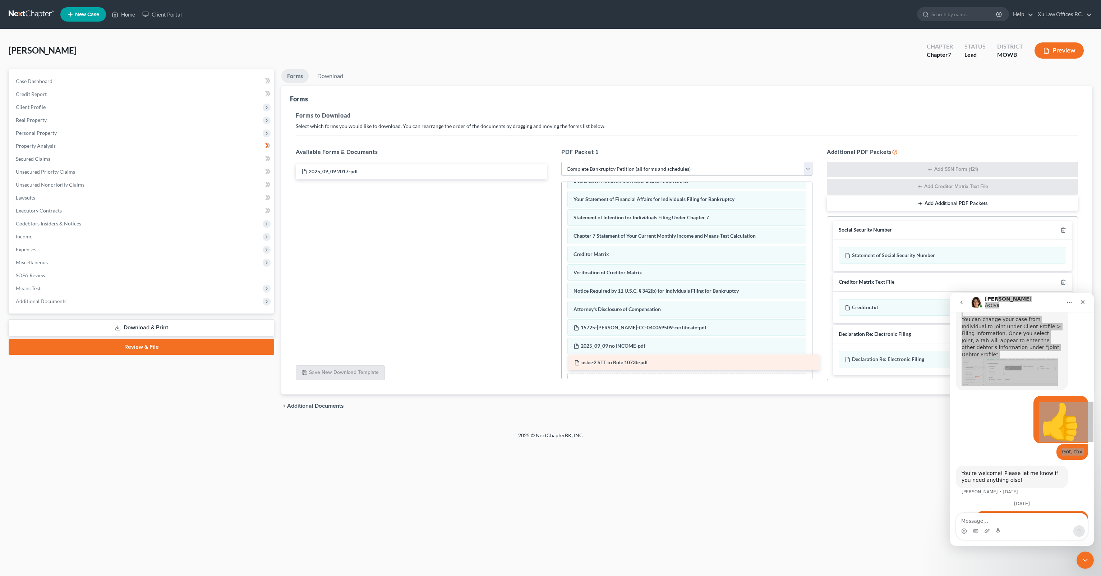
drag, startPoint x: 341, startPoint y: 171, endPoint x: 614, endPoint y: 363, distance: 333.3
click at [553, 179] on div "usbc-2 STT to Rule 1073b-pdf usbc-2 STT to Rule 1073b-pdf 2025_09_09 2017-pdf" at bounding box center [421, 172] width 263 height 16
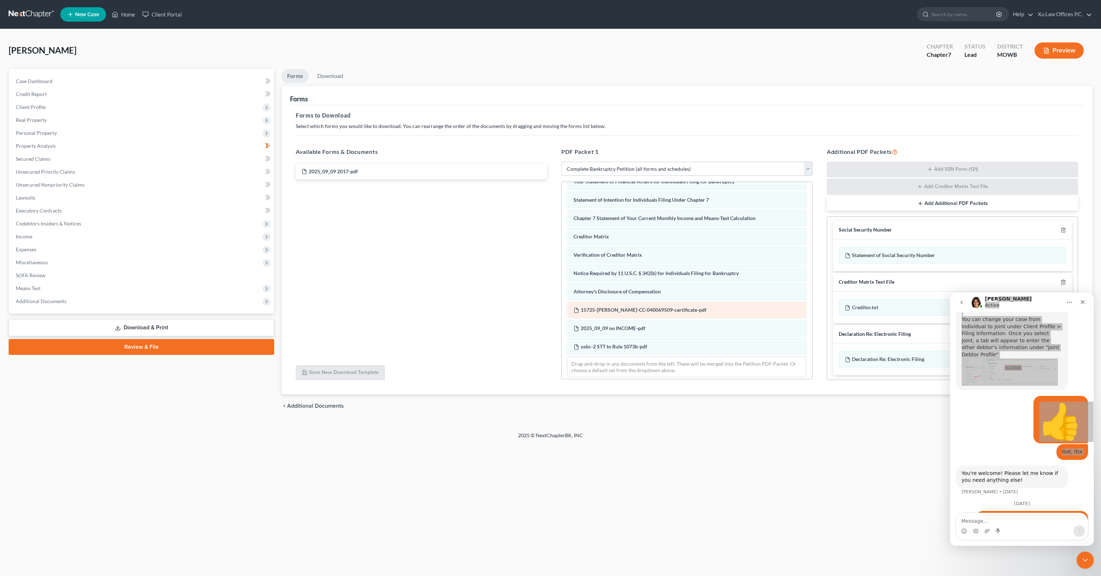
scroll to position [216, 0]
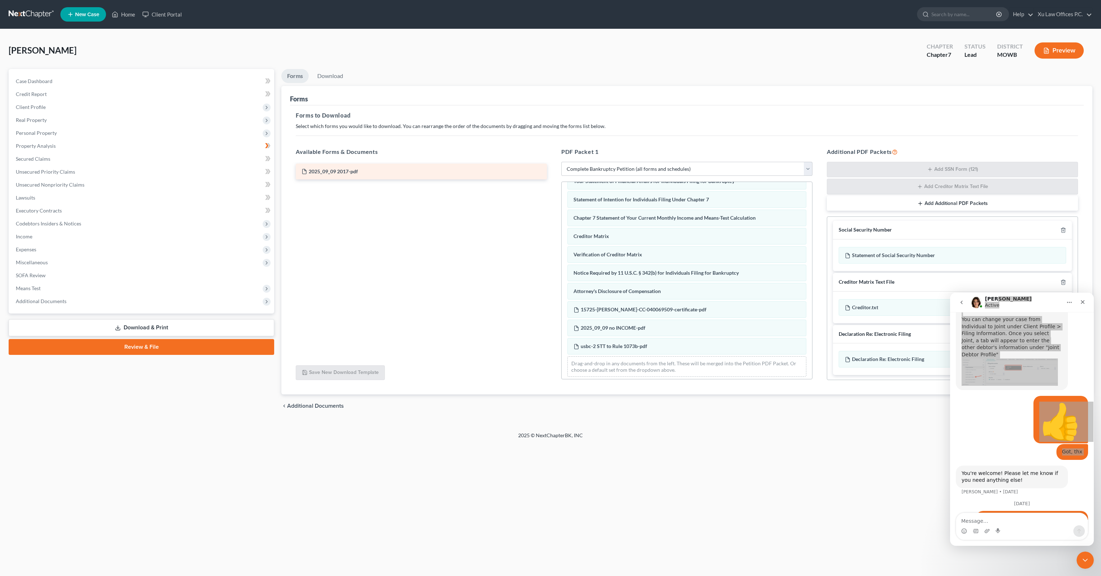
click at [363, 172] on div "2025_09_09 2017-pdf" at bounding box center [421, 172] width 251 height 16
drag, startPoint x: 341, startPoint y: 168, endPoint x: 622, endPoint y: 357, distance: 338.9
click at [553, 162] on div "2025_09_09 2017-pdf 2025_09_09 2017-pdf" at bounding box center [421, 162] width 263 height 0
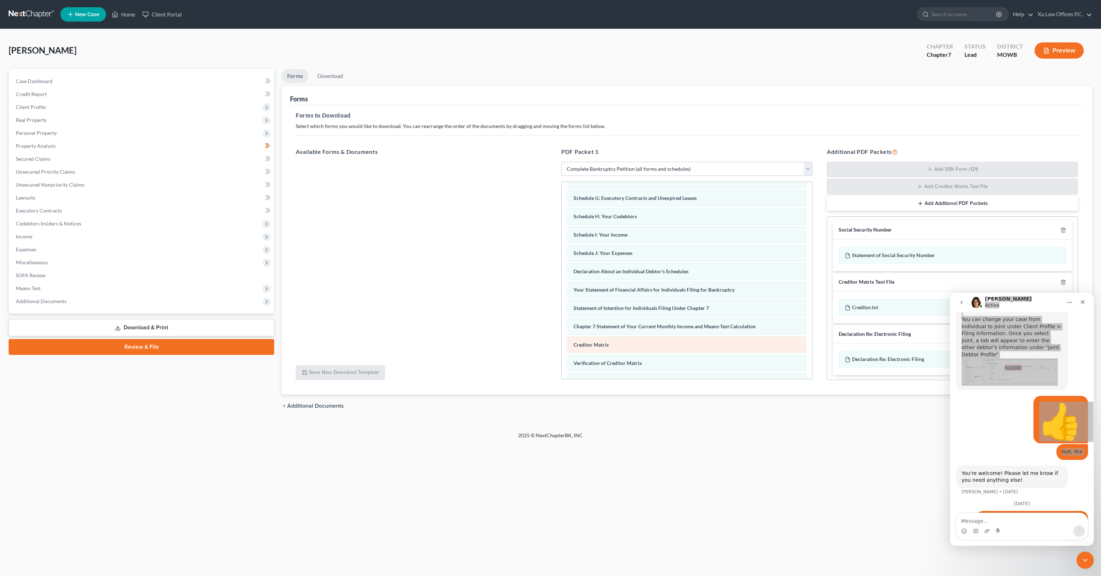
scroll to position [234, 0]
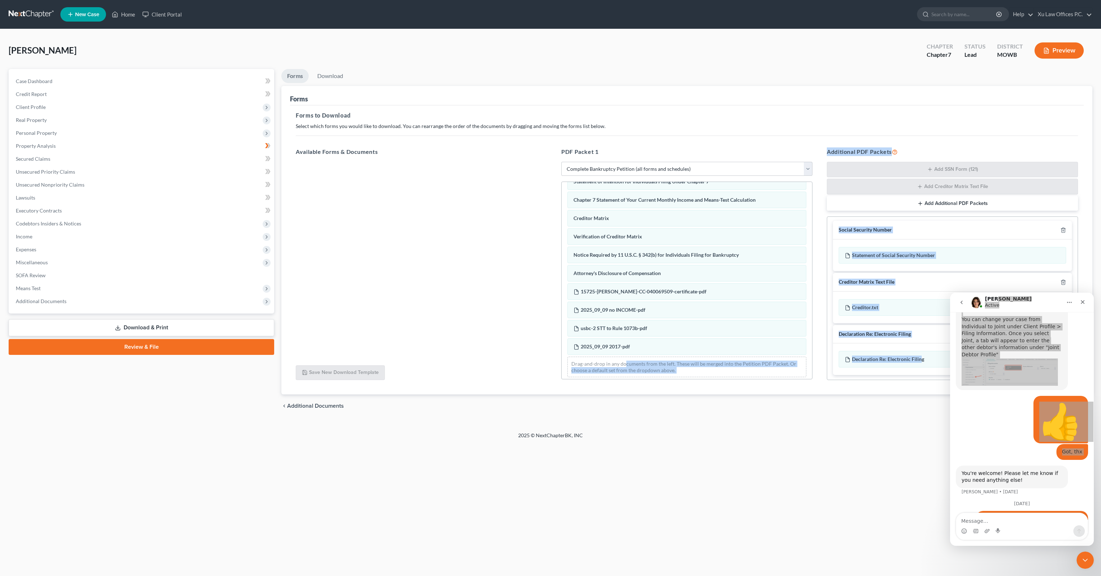
drag, startPoint x: 921, startPoint y: 356, endPoint x: 625, endPoint y: 356, distance: 295.8
click at [625, 356] on div "Available Forms & Documents Save New Download Template PDF Packet 1 Choose Defa…" at bounding box center [687, 264] width 797 height 244
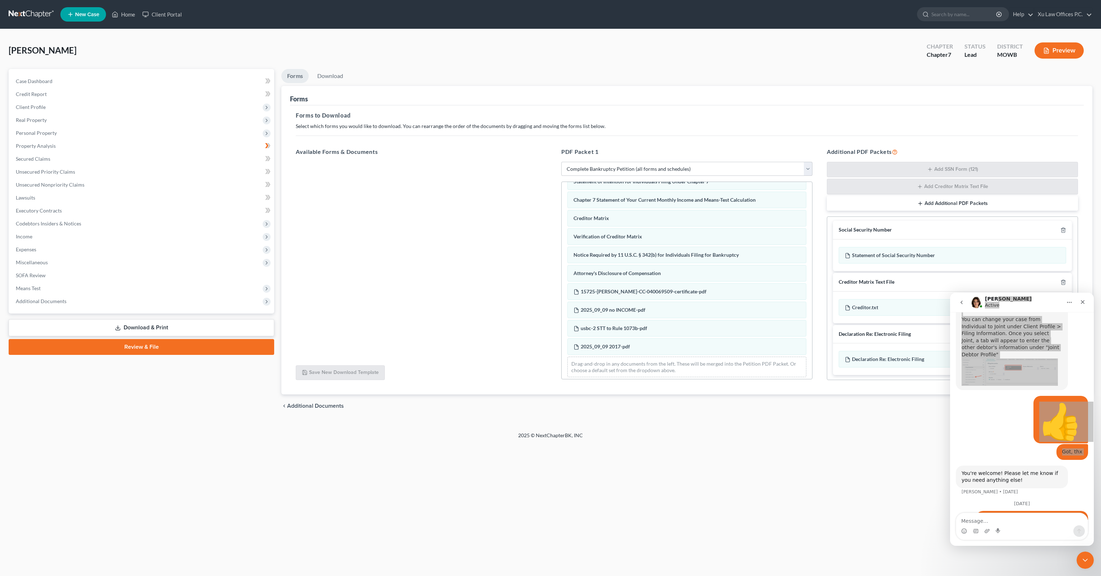
drag, startPoint x: 871, startPoint y: 412, endPoint x: 877, endPoint y: 385, distance: 28.0
click at [727, 407] on div "chevron_left Additional Documents Download chevron_right" at bounding box center [686, 405] width 811 height 23
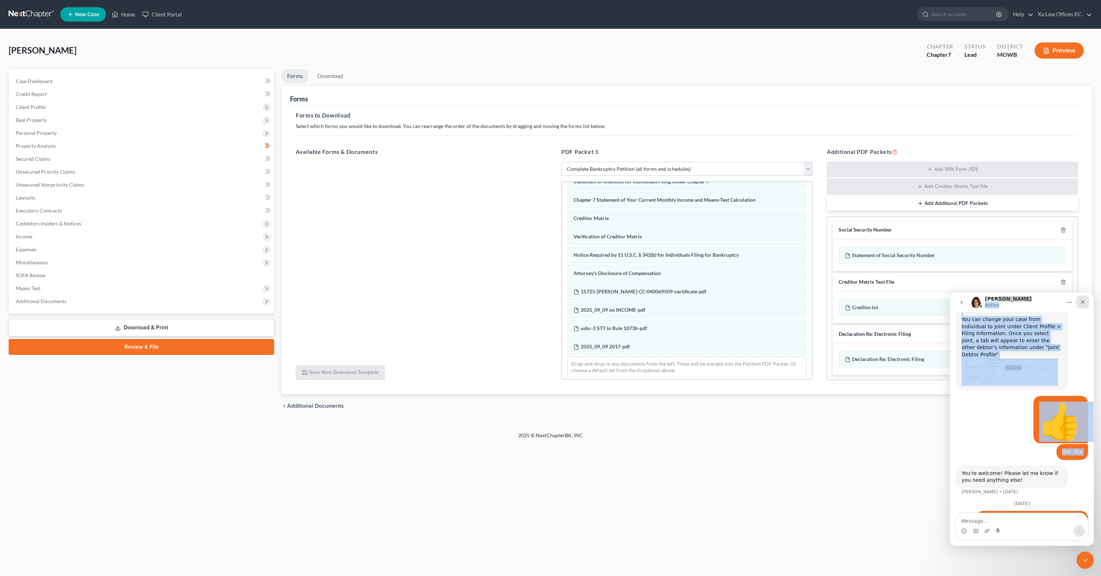
click at [727, 300] on icon "Close" at bounding box center [1083, 302] width 6 height 6
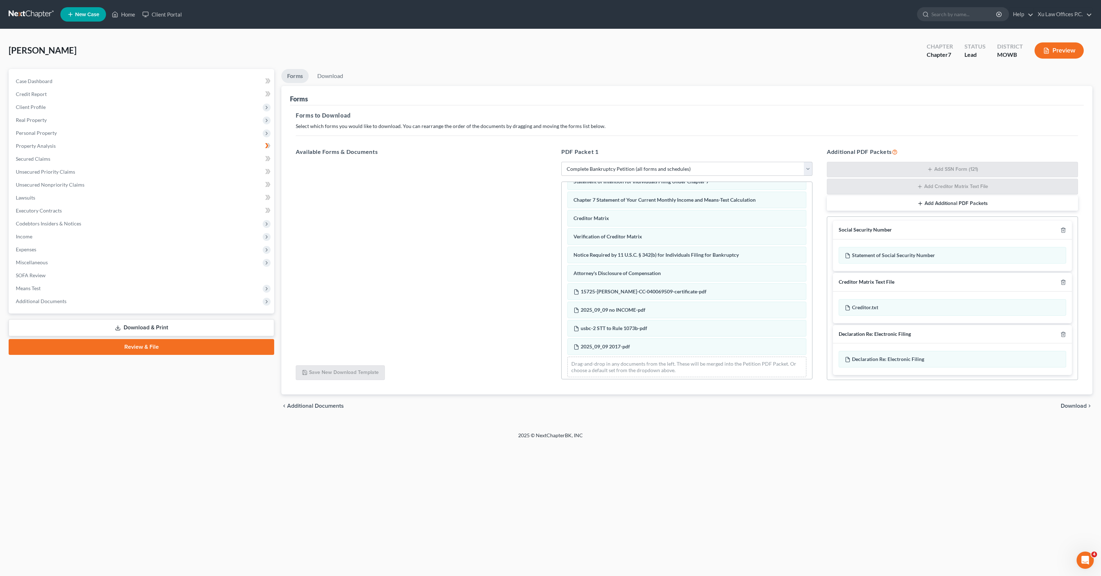
scroll to position [357, 0]
drag, startPoint x: 1007, startPoint y: 410, endPoint x: 1038, endPoint y: 357, distance: 61.5
click at [727, 408] on div "chevron_left Additional Documents Download chevron_right" at bounding box center [686, 405] width 811 height 23
click at [727, 355] on div "Declaration Re: Electronic Filing of Petition, Lists, Schedules and Statements …" at bounding box center [953, 359] width 228 height 17
click at [727, 205] on button "Add Additional PDF Packets" at bounding box center [952, 203] width 251 height 15
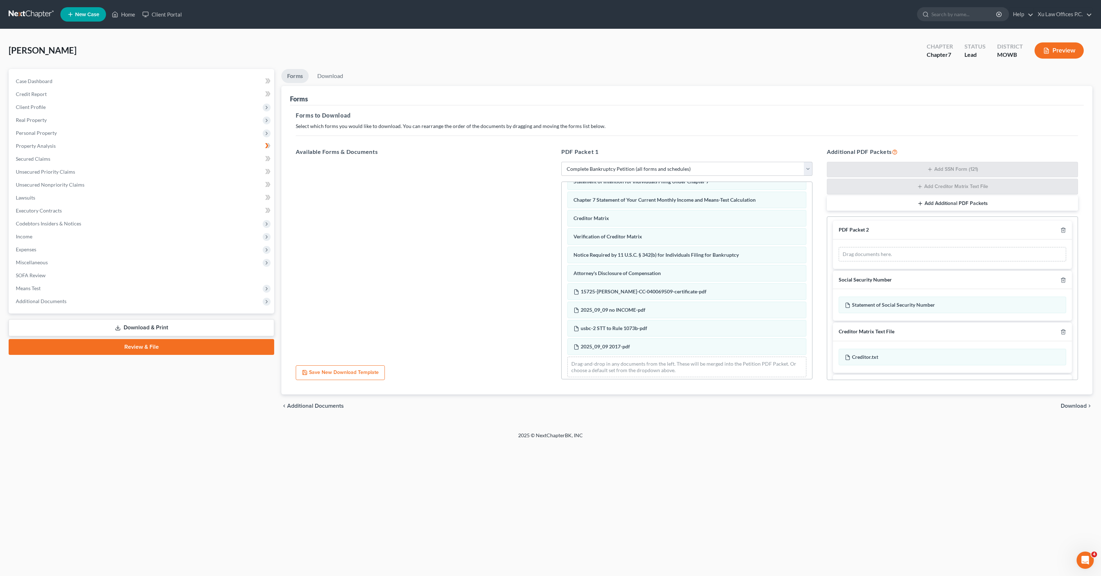
scroll to position [51, 0]
click at [405, 325] on div at bounding box center [421, 261] width 263 height 198
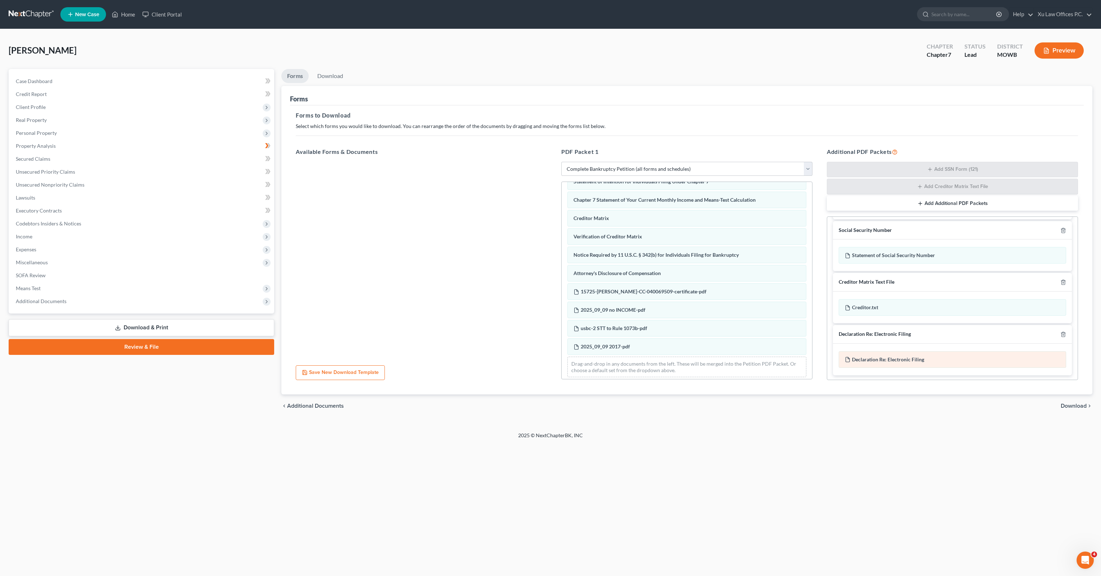
click at [727, 360] on div "Declaration Re: Electronic Filing of Petition, Lists, Schedules and Statements …" at bounding box center [953, 359] width 228 height 17
click at [727, 388] on div "Forms to Download Select which forms you would like to download. You can rearra…" at bounding box center [687, 249] width 794 height 289
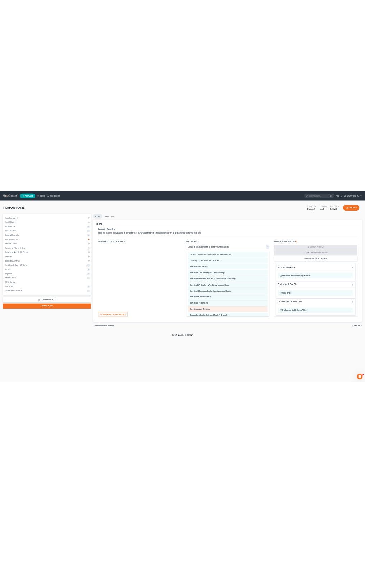
scroll to position [0, 0]
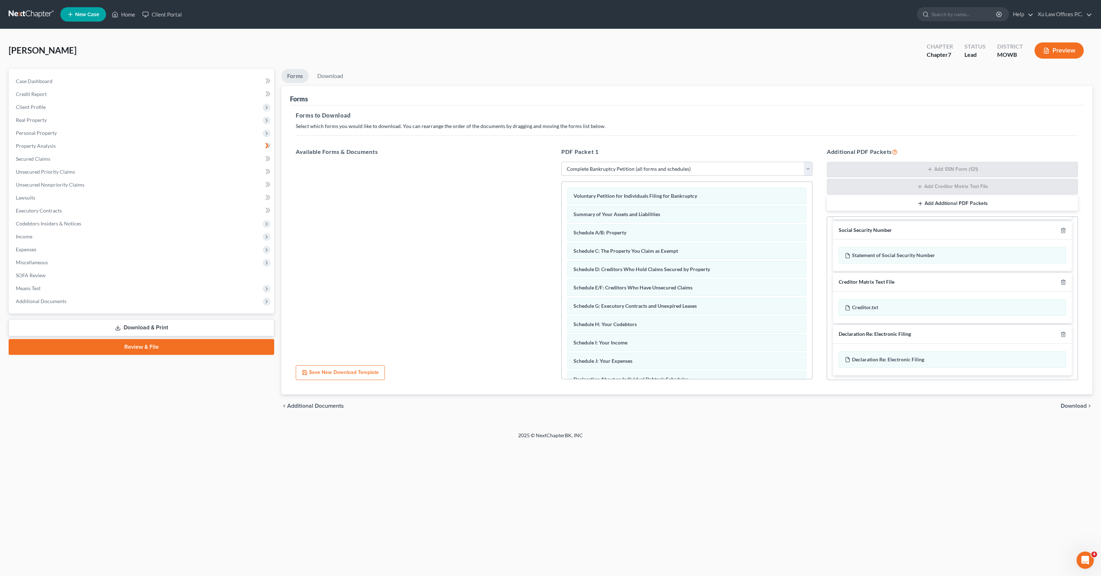
drag, startPoint x: 895, startPoint y: 452, endPoint x: 1051, endPoint y: 427, distance: 157.3
click at [727, 451] on div "Home New Case Client Portal Xu Law Offices P.C. [EMAIL_ADDRESS][DOMAIN_NAME] My…" at bounding box center [550, 288] width 1101 height 576
click at [727, 404] on span "Download" at bounding box center [1074, 406] width 26 height 6
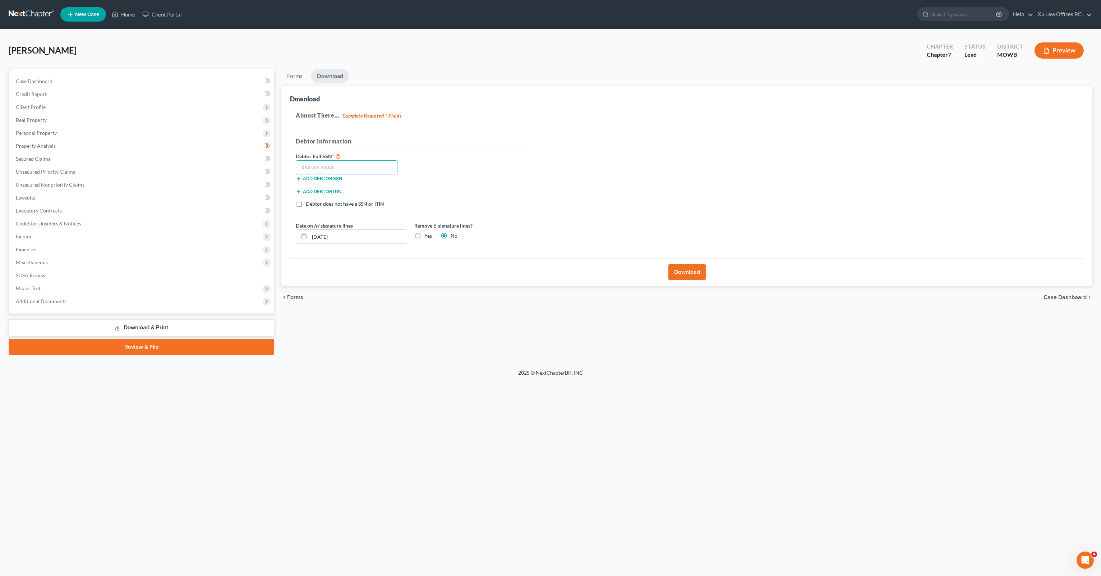
click at [356, 169] on input "text" at bounding box center [347, 167] width 102 height 14
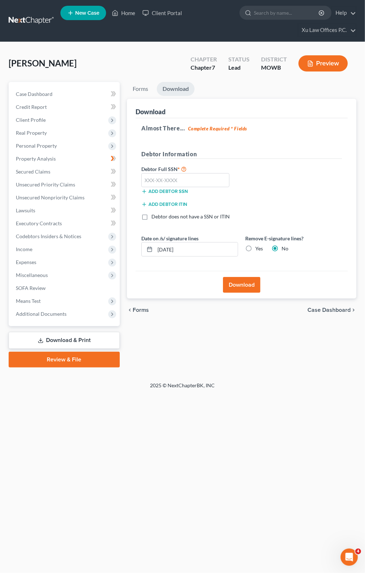
drag, startPoint x: 224, startPoint y: 364, endPoint x: 224, endPoint y: 346, distance: 18.3
click at [224, 365] on div "Forms Download Forms Forms to Download Select which forms you would like to dow…" at bounding box center [241, 225] width 236 height 286
click at [196, 180] on input "text" at bounding box center [185, 180] width 88 height 14
type input "091-96-5571"
click at [327, 190] on div "Debtor Full SSN * 091-96-5571 Add debtor SSN" at bounding box center [242, 183] width 208 height 36
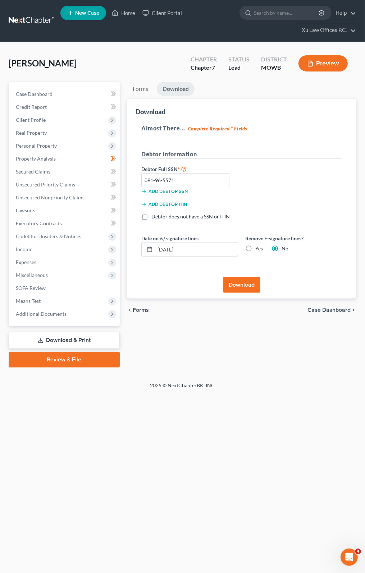
click at [300, 200] on div "Add debtor ITIN" at bounding box center [242, 206] width 208 height 13
click at [173, 279] on div "Download" at bounding box center [241, 285] width 212 height 28
click at [294, 196] on div "Debtor Full SSN * 091-96-5571 Add debtor SSN" at bounding box center [242, 183] width 208 height 36
click at [236, 279] on button "Download" at bounding box center [241, 285] width 37 height 16
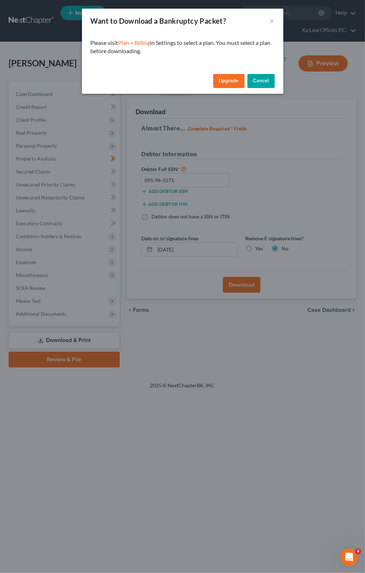
drag, startPoint x: 186, startPoint y: 42, endPoint x: 194, endPoint y: 41, distance: 8.3
click at [186, 42] on p "Please visit Plan + Billing in Settings to select a plan. You must select a pla…" at bounding box center [183, 47] width 184 height 17
click at [215, 41] on p "Please visit Plan + Billing in Settings to select a plan. You must select a pla…" at bounding box center [183, 47] width 184 height 17
click at [349, 553] on icon "Open Intercom Messenger" at bounding box center [348, 557] width 12 height 12
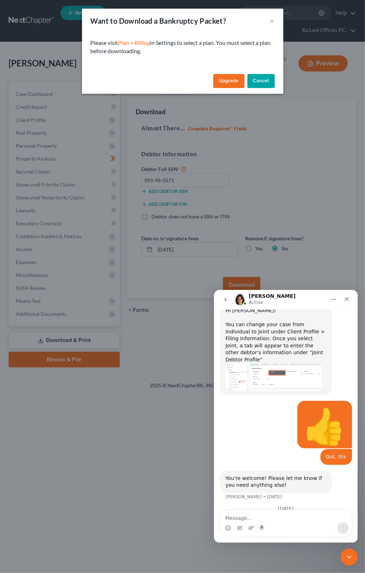
scroll to position [357, 0]
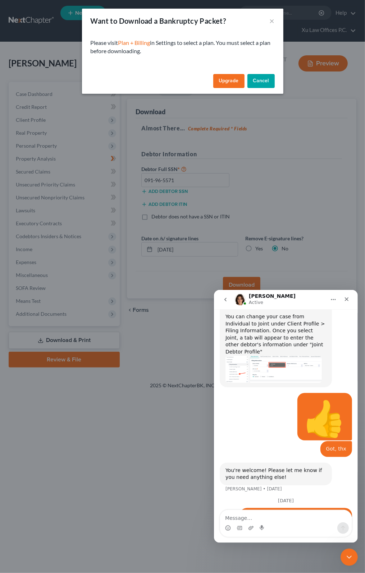
click at [306, 463] on div "You're welcome! Please let me know if you need anything else! [PERSON_NAME] • […" at bounding box center [275, 474] width 112 height 23
click at [226, 302] on icon "go back" at bounding box center [225, 300] width 6 height 6
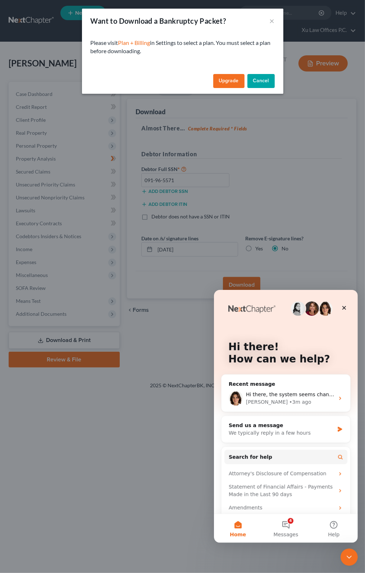
scroll to position [0, 0]
click at [287, 522] on button "4 Messages" at bounding box center [285, 528] width 48 height 29
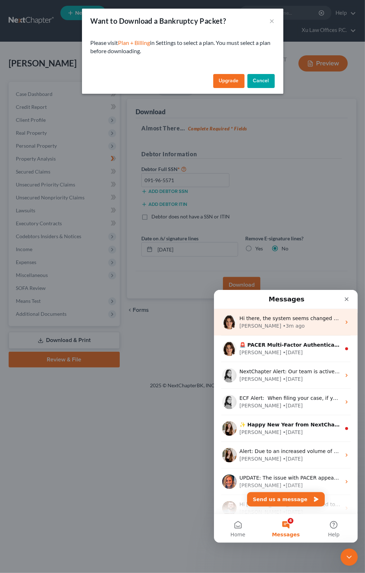
click at [299, 327] on div "[PERSON_NAME] • 3m ago" at bounding box center [289, 326] width 101 height 8
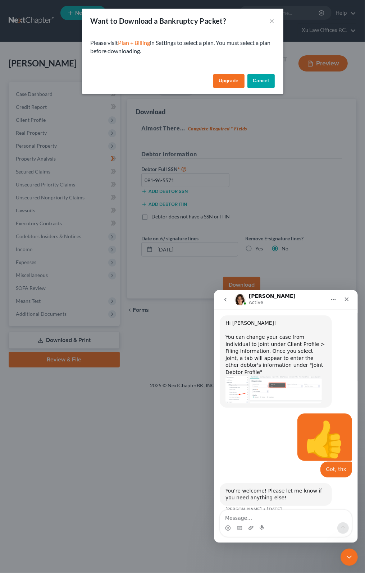
scroll to position [357, 0]
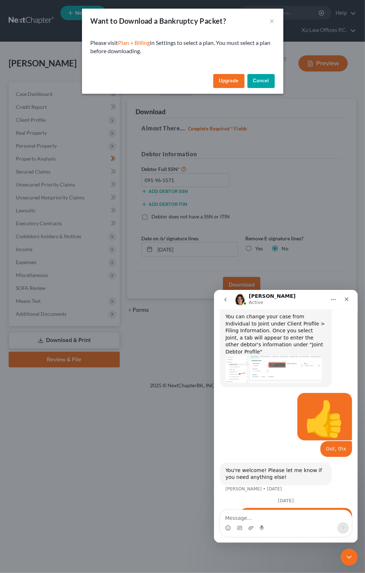
click at [226, 301] on icon "go back" at bounding box center [225, 300] width 6 height 6
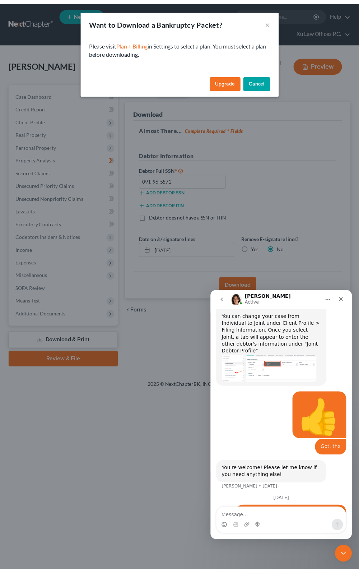
scroll to position [0, 0]
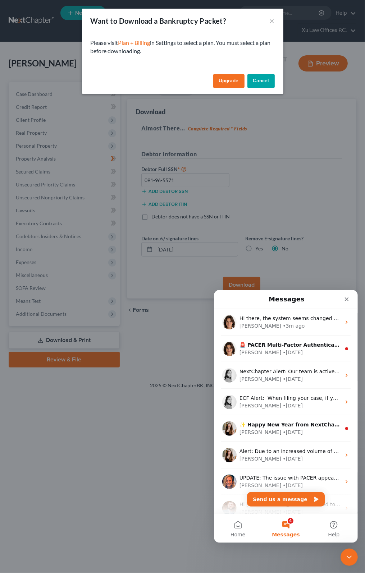
click at [291, 521] on button "4 Messages" at bounding box center [285, 528] width 48 height 29
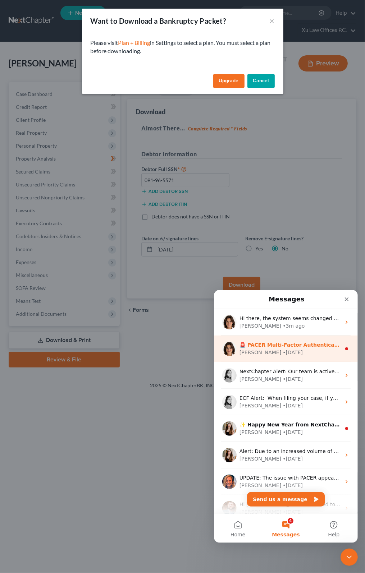
click at [304, 350] on div "[PERSON_NAME] • [DATE]" at bounding box center [289, 353] width 101 height 8
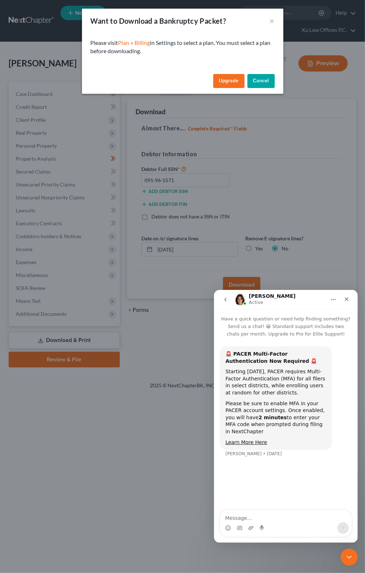
click at [274, 391] on div "Starting [DATE], PACER requires Multi-Factor Authentication (MFA) for all filer…" at bounding box center [275, 382] width 101 height 28
click at [304, 381] on div "Starting [DATE], PACER requires Multi-Factor Authentication (MFA) for all filer…" at bounding box center [275, 382] width 101 height 28
drag, startPoint x: 262, startPoint y: 399, endPoint x: 272, endPoint y: 403, distance: 10.8
click at [262, 399] on div "🚨 PACER Multi-Factor Authentication Now Required 🚨 Starting [DATE], PACER requi…" at bounding box center [275, 397] width 101 height 95
click at [289, 410] on div "Please be sure to enable MFA in your PACER account settings. Once enabled, you …" at bounding box center [275, 417] width 101 height 35
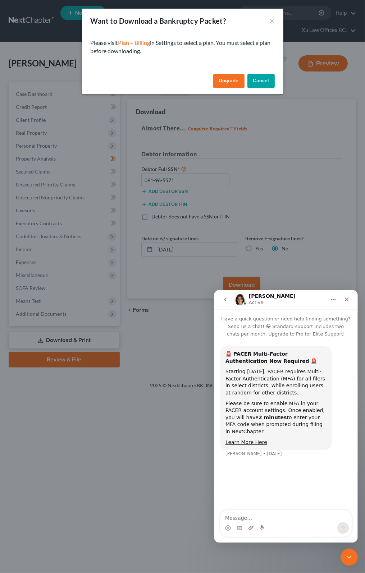
click at [176, 447] on div "Want to Download a Bankruptcy Packet? × Please visit Plan + Billing in Settings…" at bounding box center [182, 286] width 365 height 573
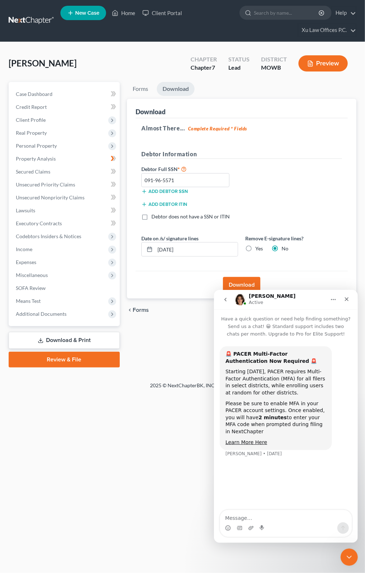
click at [245, 281] on button "Download" at bounding box center [241, 285] width 37 height 16
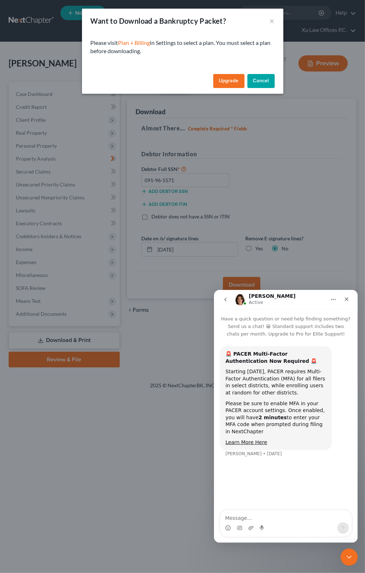
click at [261, 83] on button "Cancel" at bounding box center [260, 81] width 27 height 14
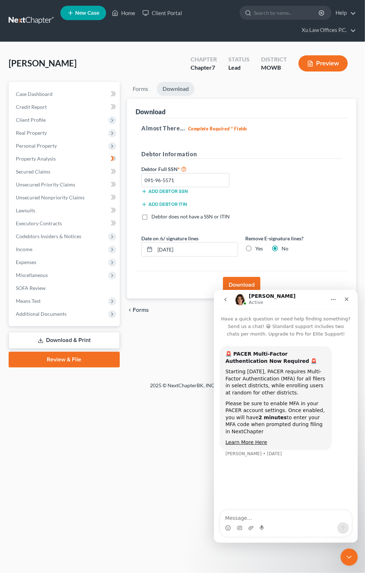
click at [324, 60] on button "Preview" at bounding box center [322, 63] width 49 height 16
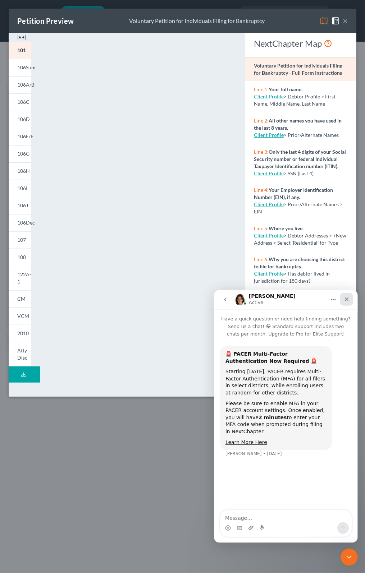
drag, startPoint x: 343, startPoint y: 299, endPoint x: 553, endPoint y: 600, distance: 367.2
click at [343, 299] on div "Close" at bounding box center [346, 299] width 13 height 13
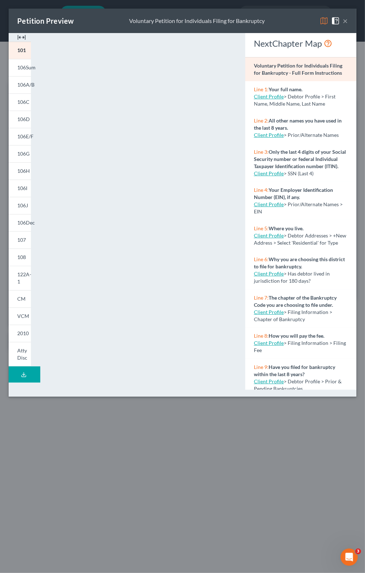
click at [164, 424] on div "Petition Preview Voluntary Petition for Individuals Filing for Bankruptcy × 101…" at bounding box center [182, 286] width 365 height 573
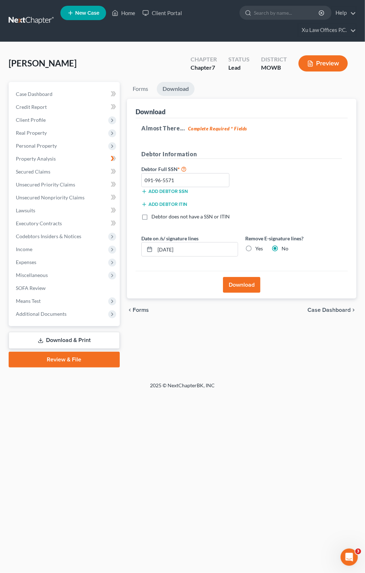
click at [240, 282] on button "Download" at bounding box center [241, 285] width 37 height 16
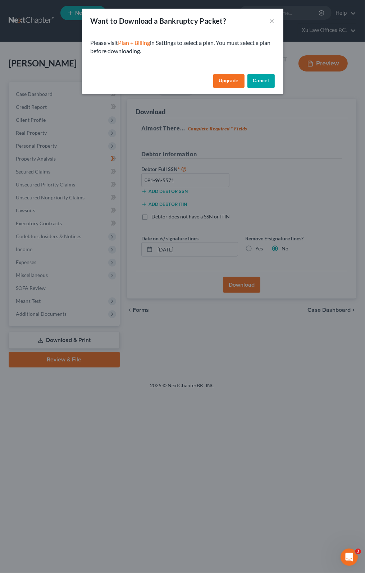
click at [232, 76] on link "Upgrade" at bounding box center [228, 81] width 31 height 14
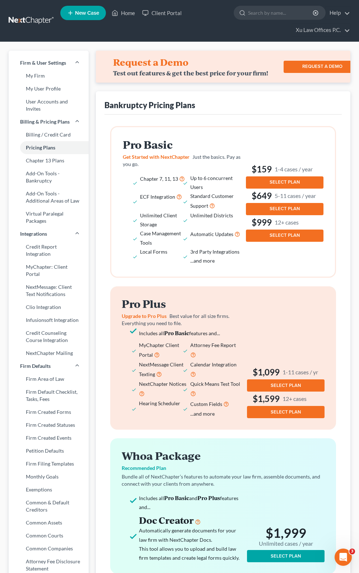
click at [165, 143] on h2 "Pro Basic" at bounding box center [183, 145] width 120 height 12
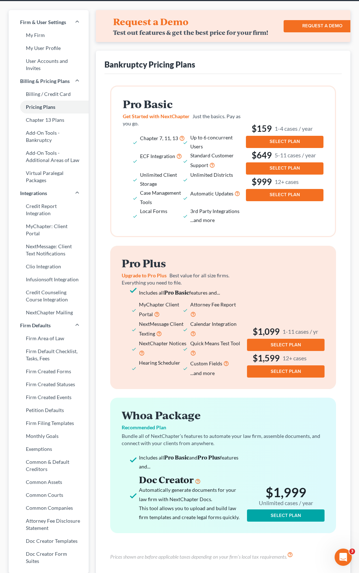
scroll to position [72, 0]
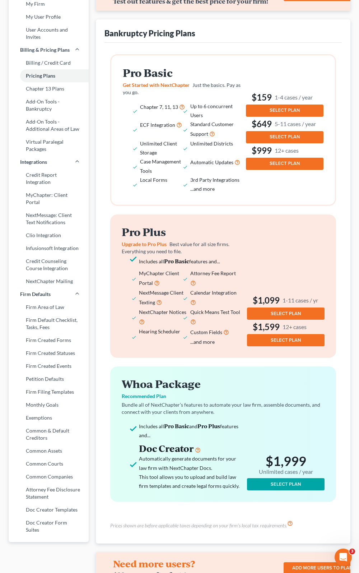
click at [205, 85] on span "Just the basics. Pay as you go." at bounding box center [182, 88] width 118 height 13
click at [323, 197] on div "Pro Basic Get Started with NextChapter Just the basics. Pay as you go. Chapter …" at bounding box center [223, 130] width 224 height 150
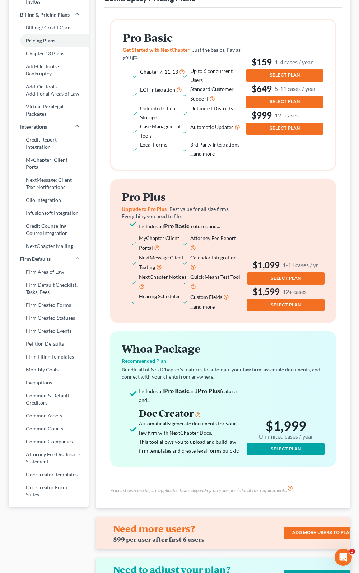
scroll to position [108, 0]
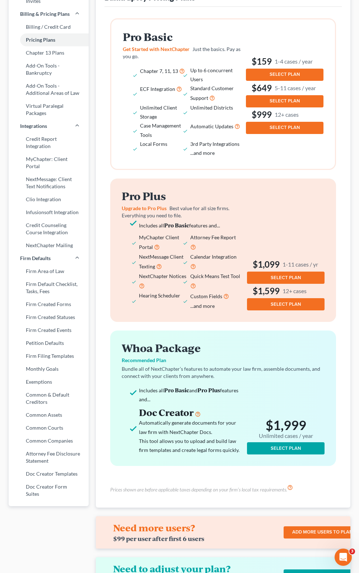
click at [147, 208] on span "Upgrade to Pro Plus" at bounding box center [144, 208] width 45 height 6
click at [207, 208] on span "Best value for all size firms. Everything you need to file." at bounding box center [176, 211] width 108 height 13
click at [325, 55] on div "Pro Basic Get Started with NextChapter Just the basics. Pay as you go. Chapter …" at bounding box center [223, 94] width 224 height 150
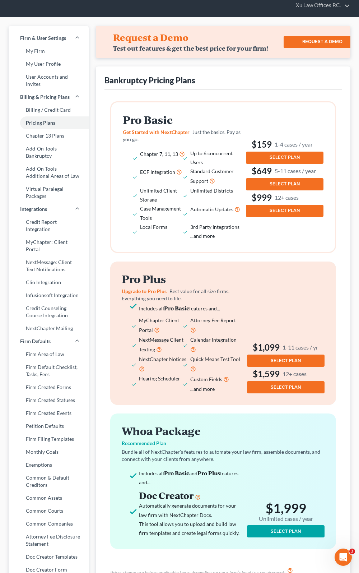
scroll to position [0, 0]
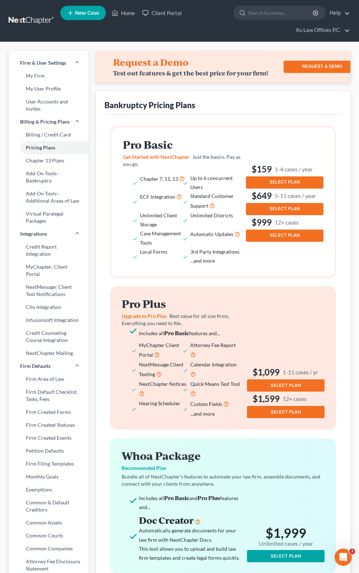
click at [295, 179] on span "SELECT PLAN" at bounding box center [285, 182] width 30 height 6
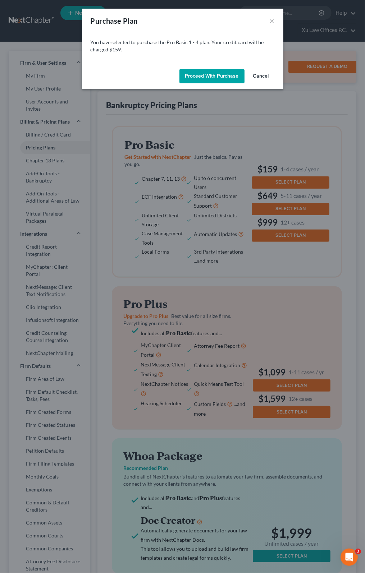
click at [222, 75] on button "Proceed with Purchase" at bounding box center [211, 76] width 65 height 14
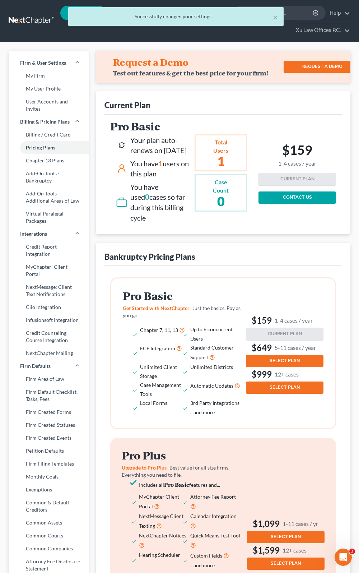
click at [228, 147] on div "Total Users" at bounding box center [221, 146] width 16 height 17
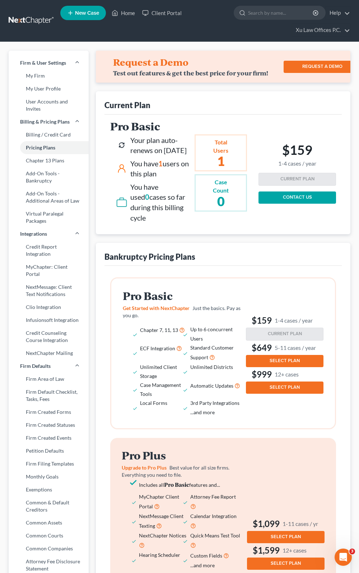
click at [223, 162] on h2 "1" at bounding box center [221, 161] width 16 height 13
click at [236, 136] on div "Total Users 1" at bounding box center [221, 152] width 52 height 37
click at [306, 125] on div "Pro Basic Your plan auto-renews on [DATE] You have 1 users on this plan You hav…" at bounding box center [223, 172] width 226 height 105
click at [144, 144] on div "Your plan auto-renews on [DATE]" at bounding box center [160, 145] width 61 height 20
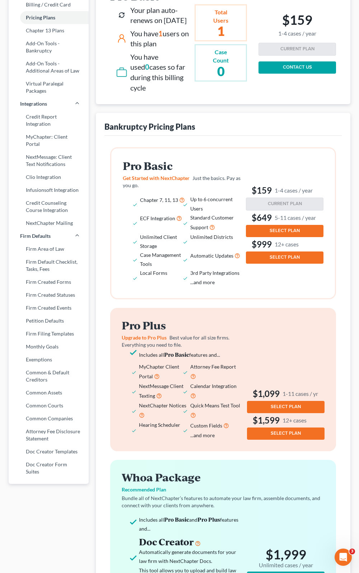
scroll to position [33, 0]
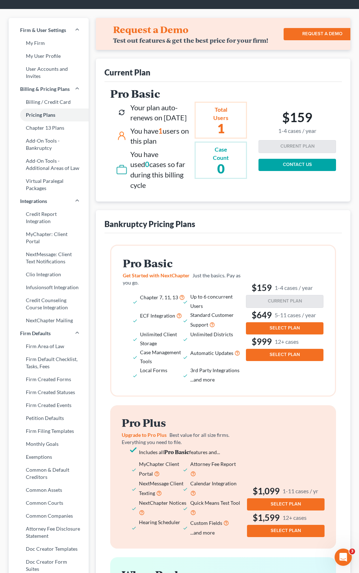
click at [291, 291] on h3 "$159 1-4 cases / year" at bounding box center [285, 288] width 78 height 12
click at [298, 140] on div "CURRENT PLAN CONTACT US" at bounding box center [298, 155] width 78 height 31
click at [221, 112] on div "Total Users" at bounding box center [221, 114] width 16 height 17
click at [155, 114] on div "Your plan auto-renews on [DATE]" at bounding box center [160, 112] width 61 height 20
click at [170, 120] on div "Your plan auto-renews on [DATE]" at bounding box center [160, 112] width 61 height 20
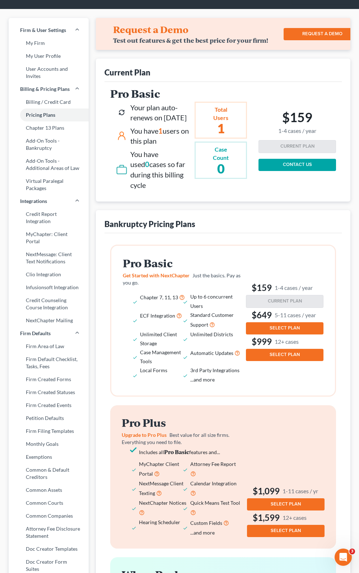
click at [178, 123] on div "Your plan auto-renews on [DATE]" at bounding box center [160, 112] width 61 height 20
click at [174, 123] on div "Your plan auto-renews on [DATE]" at bounding box center [160, 112] width 61 height 20
click at [165, 123] on div "Your plan auto-renews on [DATE]" at bounding box center [160, 112] width 61 height 20
click at [215, 125] on h2 "1" at bounding box center [221, 128] width 16 height 13
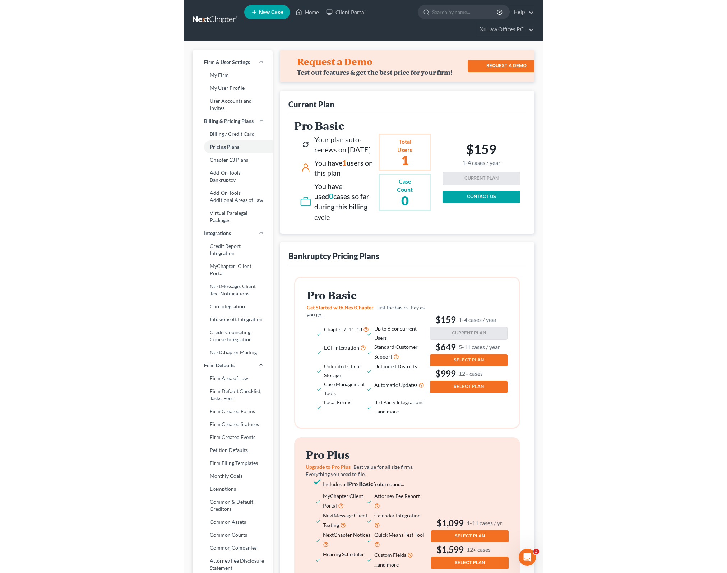
scroll to position [0, 0]
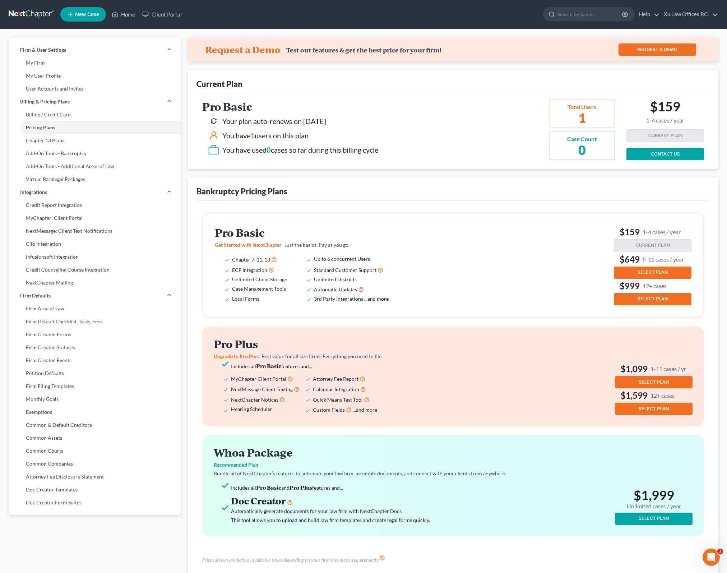
click at [663, 199] on div "Bankruptcy Pricing Plans" at bounding box center [454, 189] width 514 height 23
click at [710, 134] on div "Current Plan Pro Basic Your plan auto-renews on [DATE] You have 1 users on this…" at bounding box center [453, 119] width 531 height 99
click at [598, 116] on div "Total Users 1" at bounding box center [582, 113] width 66 height 29
click at [343, 57] on div "Request a Demo Test out features & get the best price for your firm! REQUEST A …" at bounding box center [453, 50] width 531 height 24
drag, startPoint x: 287, startPoint y: 126, endPoint x: 291, endPoint y: 123, distance: 4.6
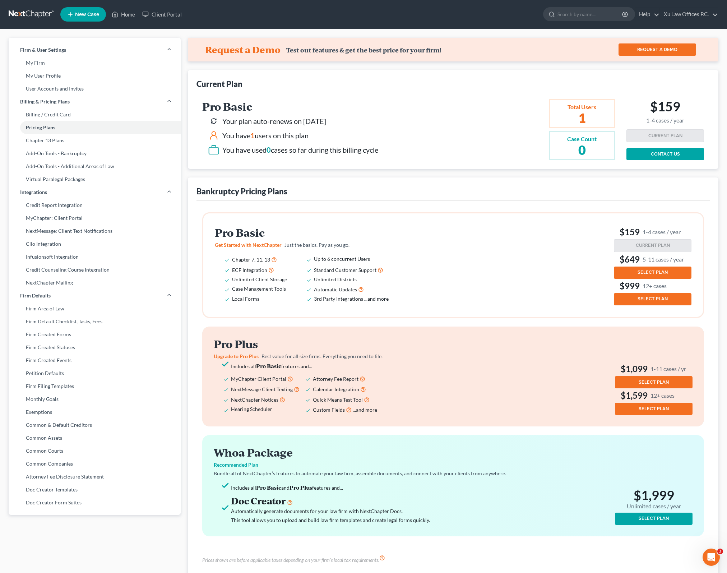
click at [287, 126] on div "Your plan auto-renews on [DATE]" at bounding box center [274, 121] width 104 height 10
click at [301, 120] on div "Your plan auto-renews on [DATE]" at bounding box center [274, 121] width 104 height 10
drag, startPoint x: 349, startPoint y: 129, endPoint x: 320, endPoint y: 137, distance: 29.6
click at [348, 130] on div "You have 1 users on this plan" at bounding box center [293, 136] width 170 height 12
click at [320, 137] on div "You have 1 users on this plan" at bounding box center [293, 136] width 170 height 12
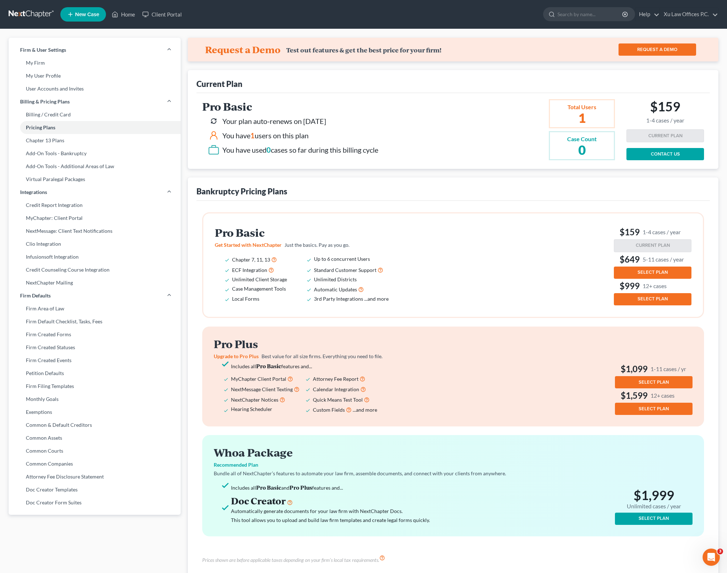
click at [276, 137] on div "You have 1 users on this plan" at bounding box center [265, 135] width 86 height 10
click at [313, 130] on div "You have 1 users on this plan" at bounding box center [293, 136] width 170 height 12
click at [344, 137] on div "You have 1 users on this plan" at bounding box center [293, 136] width 170 height 12
click at [308, 141] on div "You have 1 users on this plan" at bounding box center [265, 135] width 86 height 10
click at [295, 153] on div "You have used 0 cases so far during this billing cycle" at bounding box center [300, 150] width 156 height 10
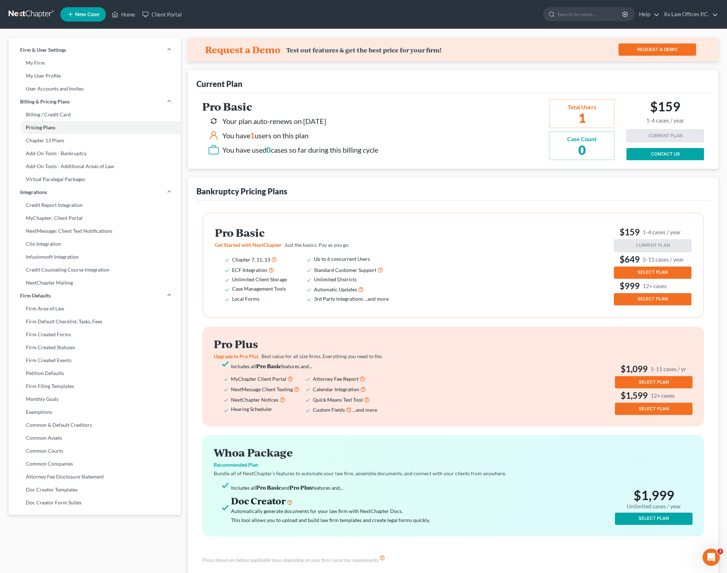
drag, startPoint x: 346, startPoint y: 153, endPoint x: 296, endPoint y: 157, distance: 50.4
click at [346, 154] on div "You have used 0 cases so far during this billing cycle" at bounding box center [300, 150] width 156 height 10
click at [252, 148] on div "You have used 0 cases so far during this billing cycle" at bounding box center [300, 150] width 156 height 10
drag, startPoint x: 286, startPoint y: 151, endPoint x: 352, endPoint y: 151, distance: 66.1
click at [287, 151] on div "You have used 0 cases so far during this billing cycle" at bounding box center [300, 150] width 156 height 10
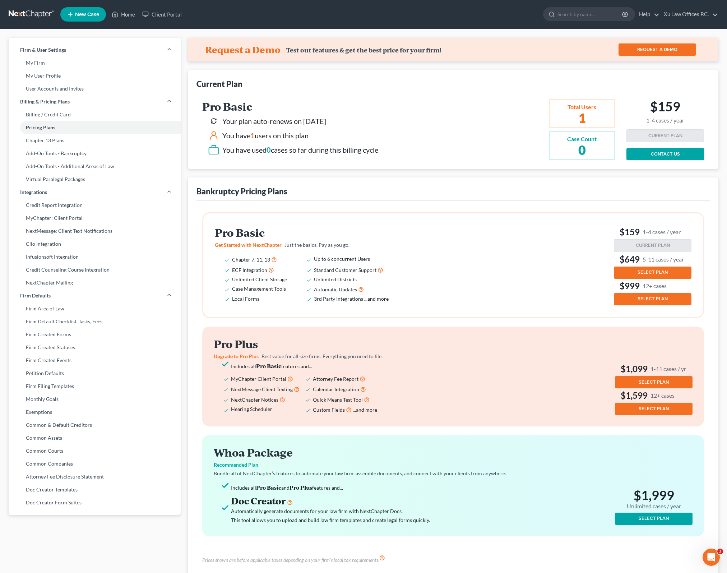
drag, startPoint x: 353, startPoint y: 151, endPoint x: 388, endPoint y: 151, distance: 35.6
click at [353, 151] on div "You have used 0 cases so far during this billing cycle" at bounding box center [300, 150] width 156 height 10
click at [398, 151] on div "Pro Basic Your plan auto-renews on [DATE] You have 1 users on this plan You hav…" at bounding box center [414, 129] width 424 height 61
click at [679, 153] on link "CONTACT US" at bounding box center [666, 154] width 78 height 12
click at [463, 168] on div "Pro Basic Your plan auto-renews on [DATE] You have 1 users on this plan You hav…" at bounding box center [454, 131] width 514 height 76
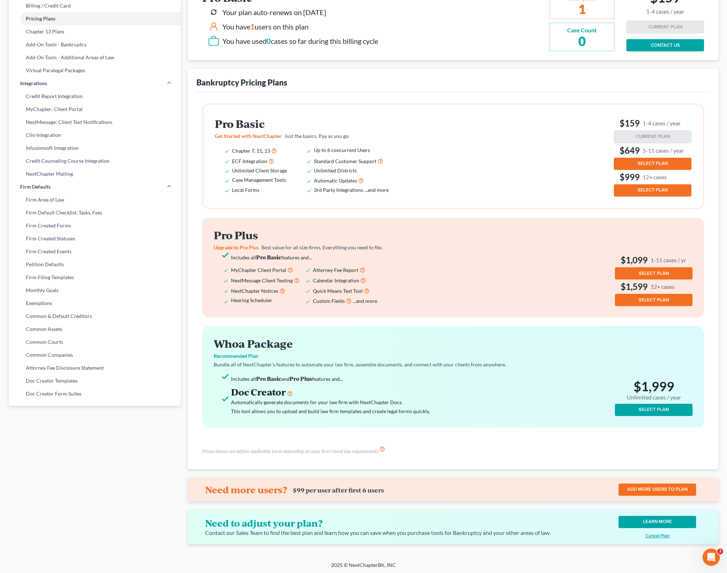
scroll to position [109, 0]
click at [392, 534] on div "Contact our Sales Team to find the best plan and learn how you can save when yo…" at bounding box center [390, 533] width 371 height 8
click at [710, 558] on icon "Open Intercom Messenger" at bounding box center [711, 557] width 12 height 12
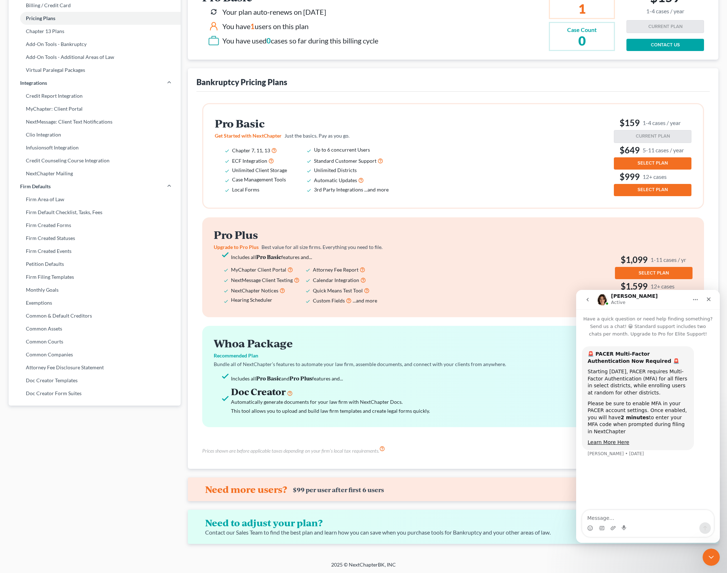
click at [589, 299] on icon "go back" at bounding box center [588, 300] width 6 height 6
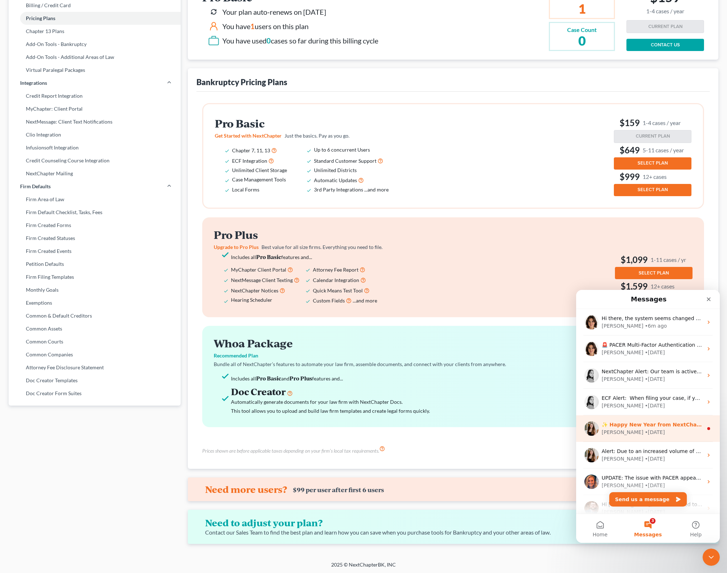
click at [643, 433] on div "[PERSON_NAME] • [DATE]" at bounding box center [652, 433] width 101 height 8
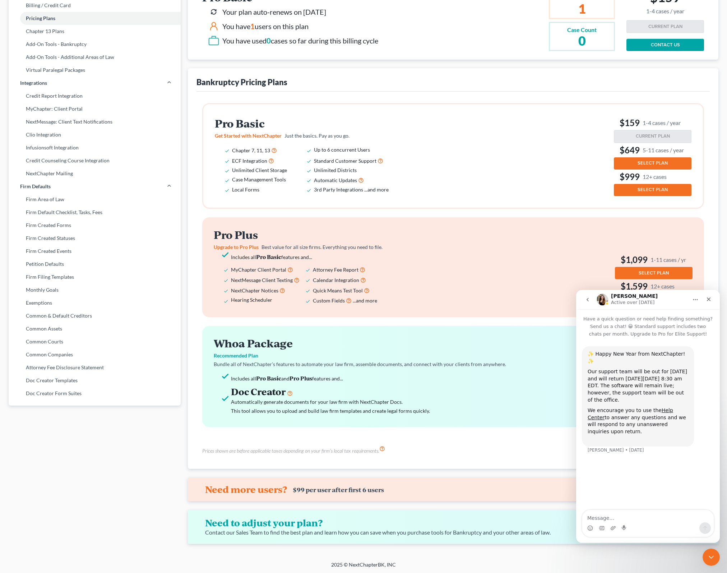
click at [591, 300] on button "go back" at bounding box center [588, 300] width 14 height 14
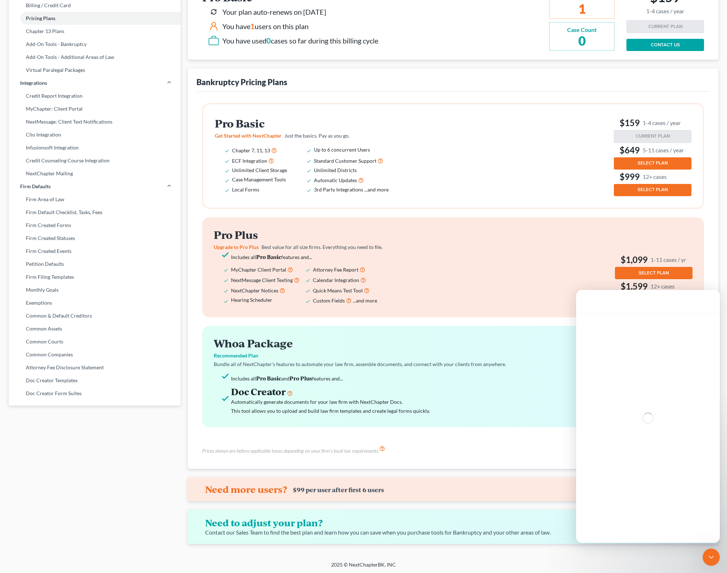
scroll to position [60, 0]
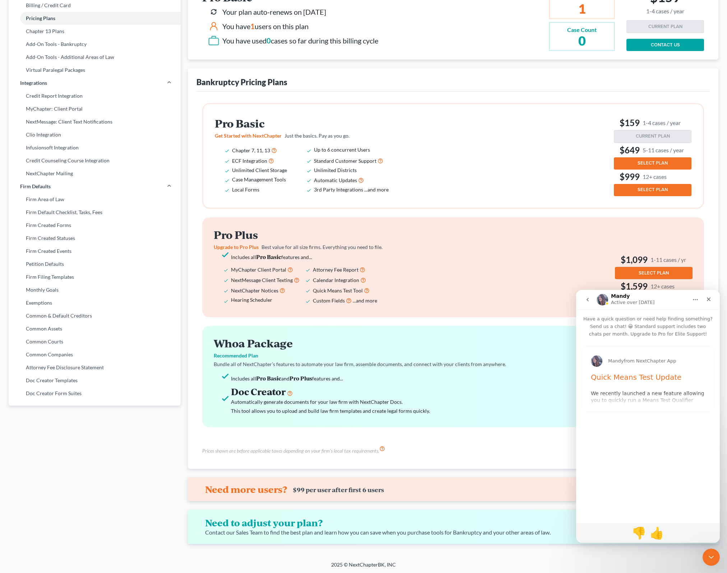
click at [589, 301] on icon "go back" at bounding box center [588, 300] width 6 height 6
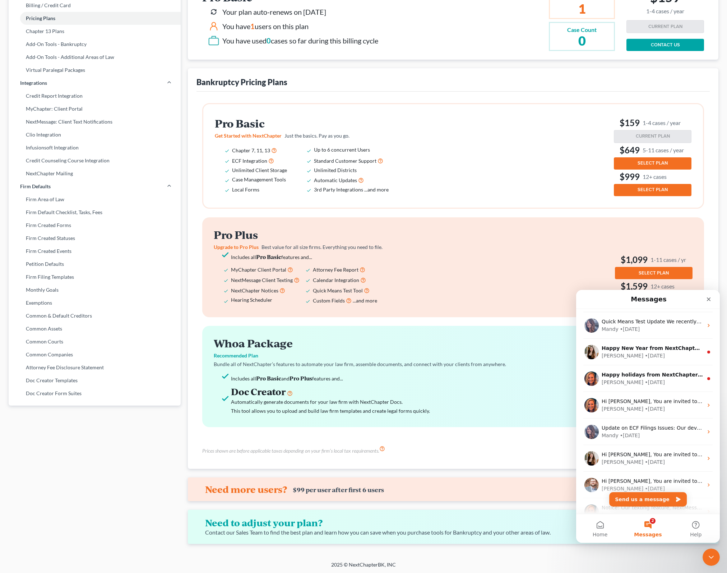
scroll to position [212, 0]
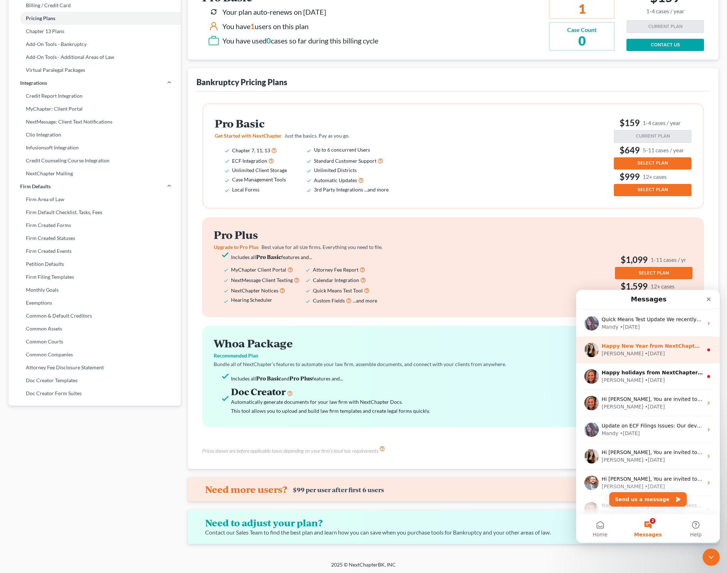
click at [645, 350] on div "• [DATE]" at bounding box center [655, 354] width 20 height 8
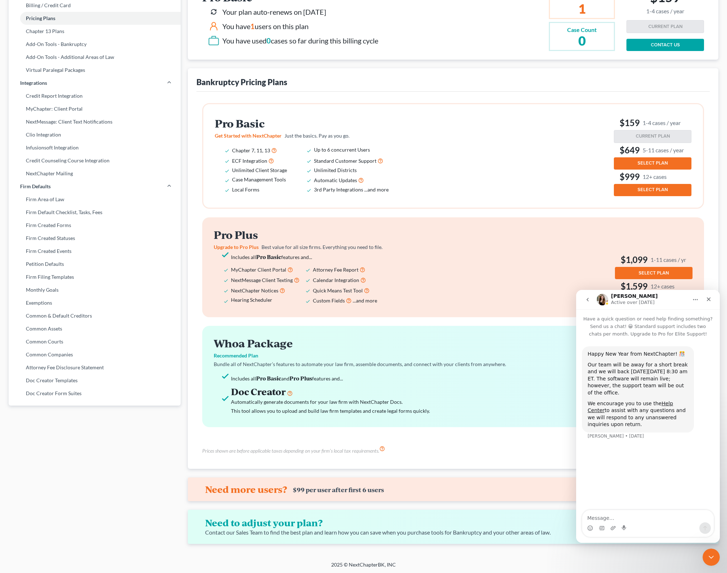
click at [652, 447] on div "Happy New Year from NextChapter! 🎊 Our team will be away for a short break and …" at bounding box center [648, 424] width 144 height 173
click at [617, 350] on div "Happy New Year from NextChapter! 🎊 Our team will be away for a short break and …" at bounding box center [638, 389] width 112 height 86
click at [587, 300] on icon "go back" at bounding box center [588, 300] width 6 height 6
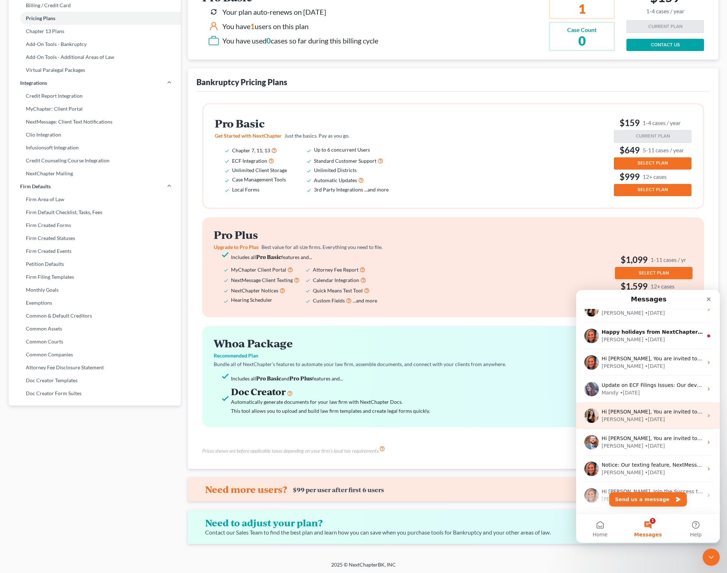
scroll to position [252, 0]
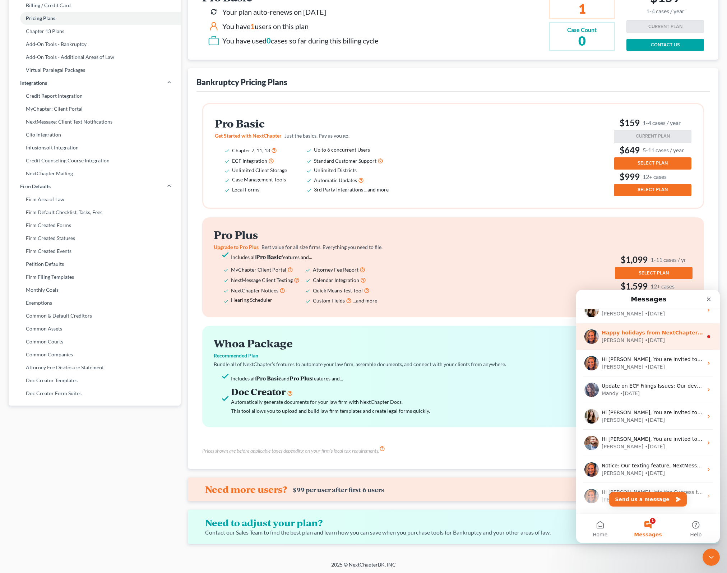
click at [645, 341] on div "[PERSON_NAME] • [DATE]" at bounding box center [652, 341] width 101 height 8
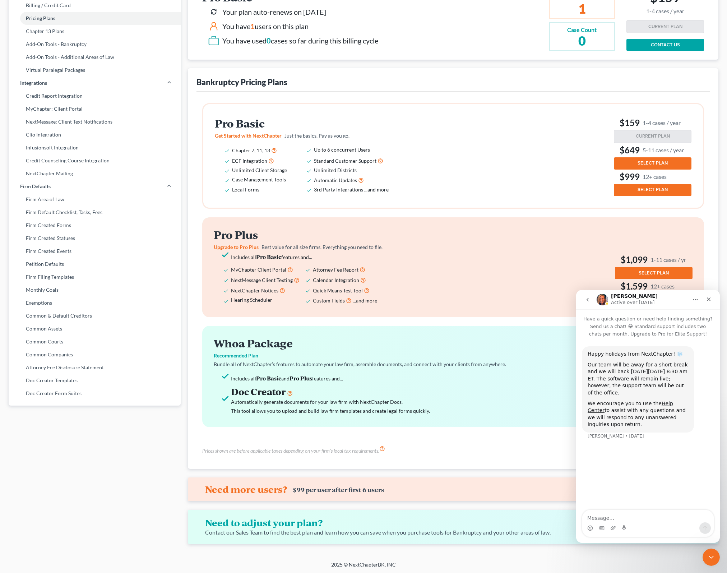
click at [653, 427] on div "Happy holidays from NextChapter! ❄️ Our team will be away for a short break and…" at bounding box center [648, 397] width 132 height 102
click at [630, 401] on div "We encourage you to use the Help Center to assist with any questions and we wil…" at bounding box center [638, 414] width 101 height 28
click at [587, 298] on icon "go back" at bounding box center [588, 300] width 6 height 6
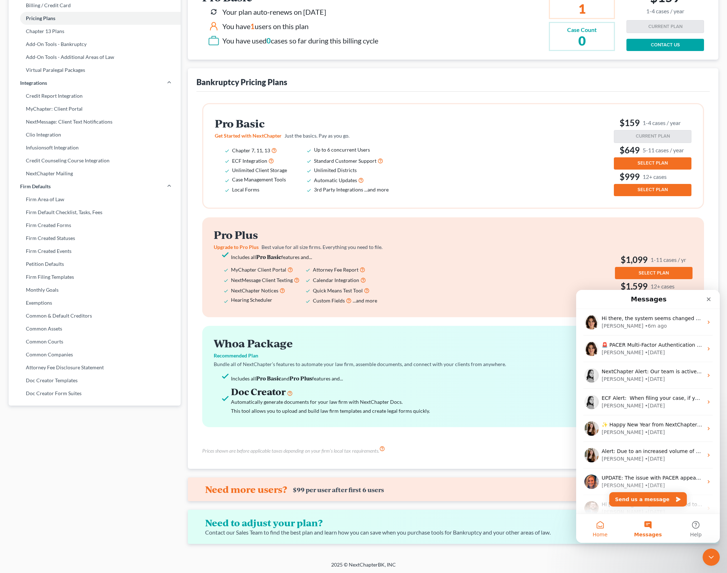
click at [606, 529] on button "Home" at bounding box center [600, 528] width 48 height 29
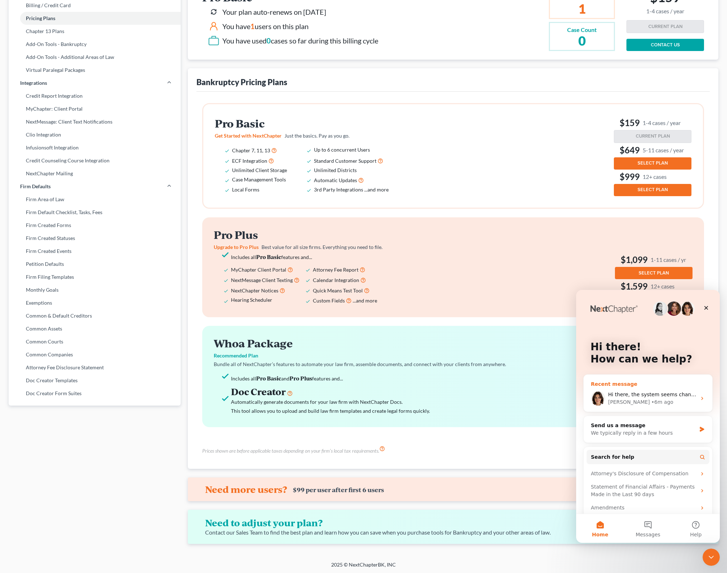
click at [653, 399] on div "[PERSON_NAME] • 6m ago" at bounding box center [652, 403] width 88 height 8
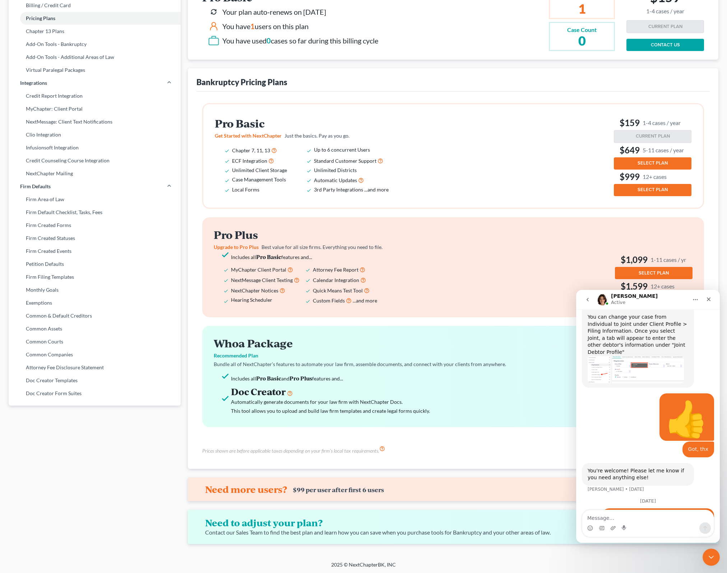
scroll to position [357, 0]
click at [652, 513] on div "Hi there, the system seems changed and I cannot find where to pay for the case.…" at bounding box center [658, 527] width 101 height 28
click at [663, 513] on div "Hi there, the system seems changed and I cannot find where to pay for the case.…" at bounding box center [658, 527] width 101 height 28
click at [181, 424] on div "Firm & User Settings My Firm My User Profile User Accounts and Invites Billing …" at bounding box center [94, 236] width 179 height 616
click at [710, 301] on icon "Close" at bounding box center [709, 300] width 6 height 6
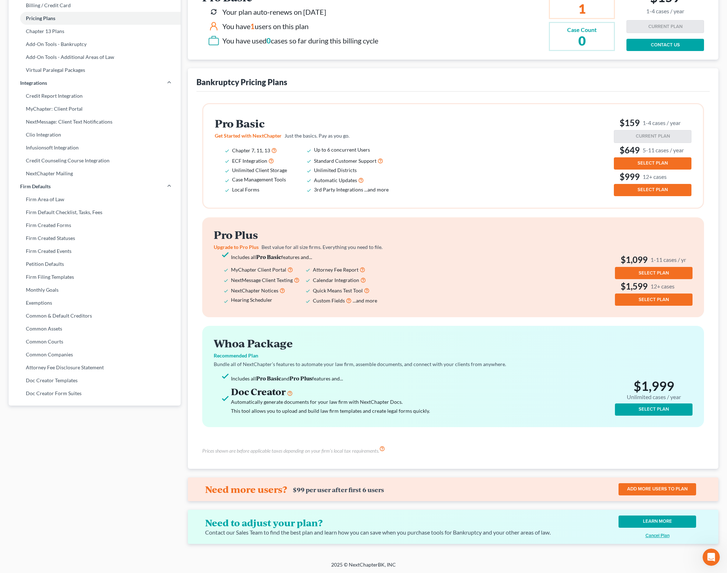
click at [716, 518] on div "Need to adjust your plan? Contact our Sales Team to find the best plan and lear…" at bounding box center [453, 527] width 531 height 34
click at [162, 461] on div "Firm & User Settings My Firm My User Profile User Accounts and Invites Billing …" at bounding box center [94, 236] width 179 height 616
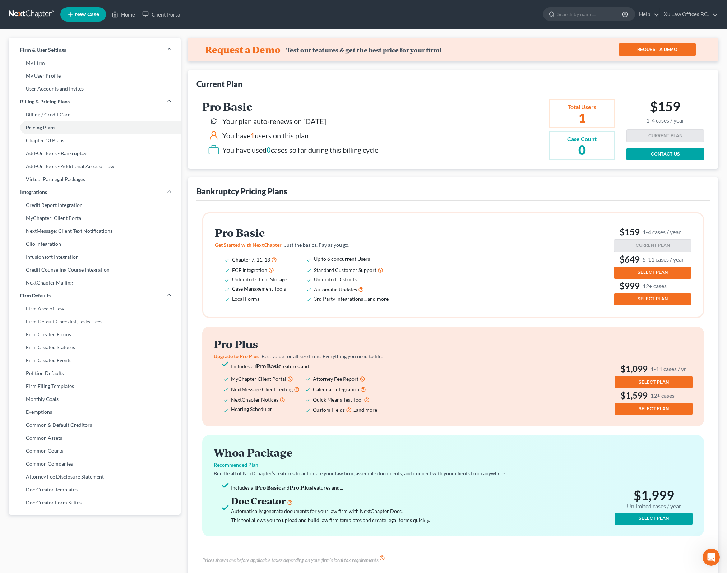
scroll to position [385, 0]
click at [87, 14] on span "New Case" at bounding box center [87, 14] width 24 height 5
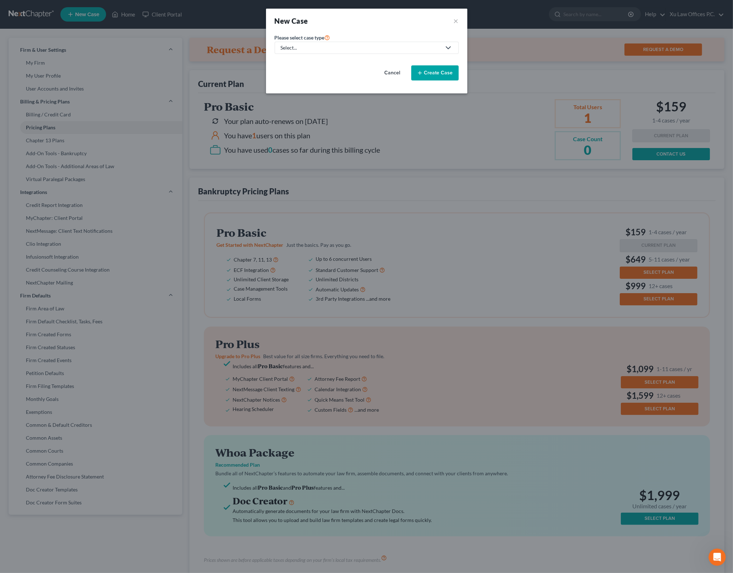
click at [392, 73] on button "Cancel" at bounding box center [393, 73] width 32 height 14
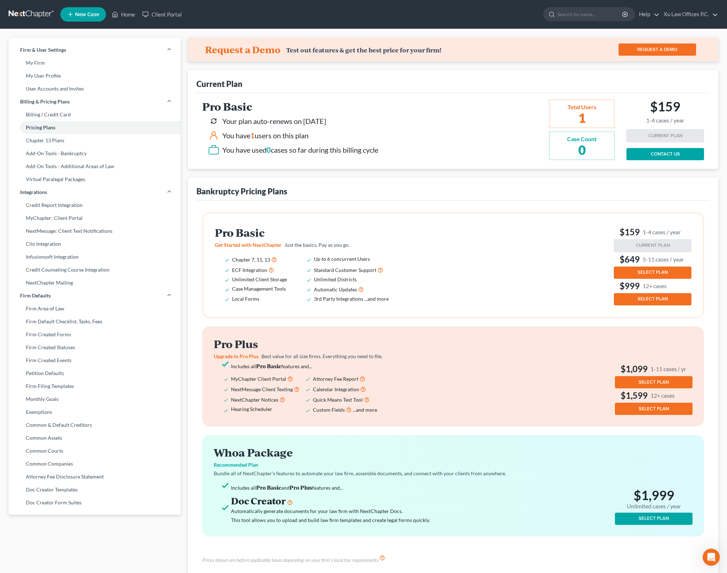
click at [533, 56] on div "Request a Demo Test out features & get the best price for your firm! REQUEST A …" at bounding box center [453, 50] width 531 height 24
click at [610, 60] on div "Request a Demo Test out features & get the best price for your firm! REQUEST A …" at bounding box center [453, 50] width 531 height 24
click at [595, 119] on h2 "1" at bounding box center [582, 117] width 29 height 13
click at [417, 140] on div "Pro Basic Your plan auto-renews on [DATE] You have 1 users on this plan You hav…" at bounding box center [414, 129] width 424 height 61
click at [52, 111] on link "Billing / Credit Card" at bounding box center [95, 114] width 172 height 13
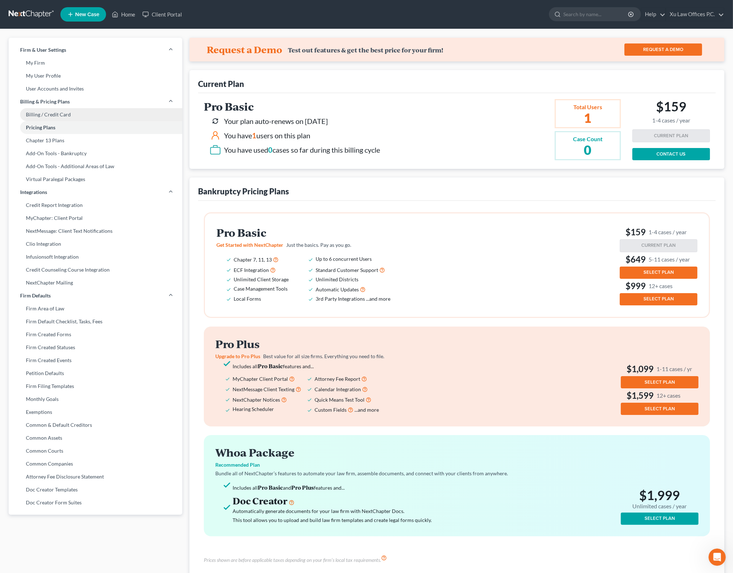
select select "35"
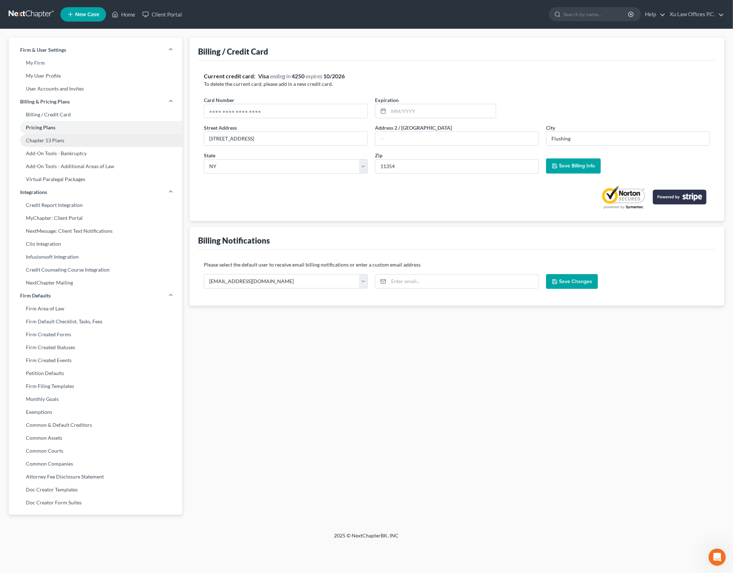
click at [74, 137] on link "Chapter 13 Plans" at bounding box center [96, 140] width 174 height 13
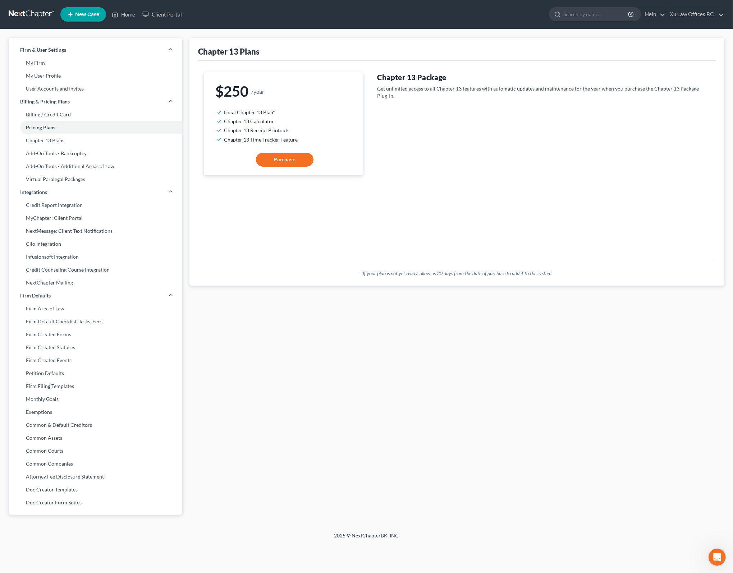
click at [388, 70] on div "$250 /year Local Chapter 13 Plan* Chapter 13 Calculator Chapter 13 Receipt Prin…" at bounding box center [457, 161] width 518 height 200
click at [425, 77] on h4 "Chapter 13 Package" at bounding box center [543, 77] width 333 height 10
click at [98, 126] on link "Pricing Plans" at bounding box center [96, 127] width 174 height 13
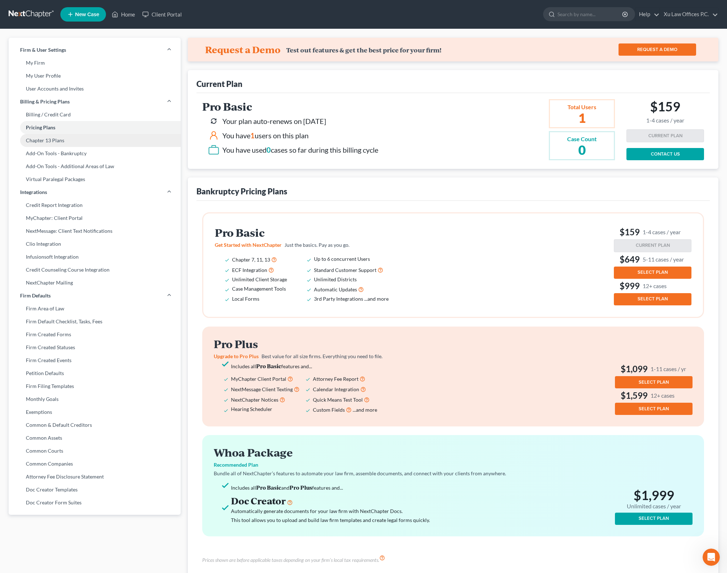
click at [61, 138] on link "Chapter 13 Plans" at bounding box center [95, 140] width 172 height 13
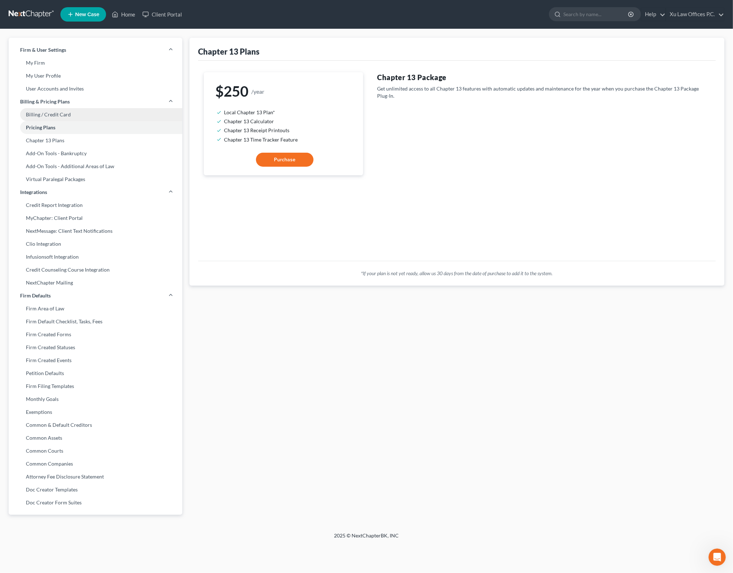
click at [77, 112] on link "Billing / Credit Card" at bounding box center [96, 114] width 174 height 13
select select "35"
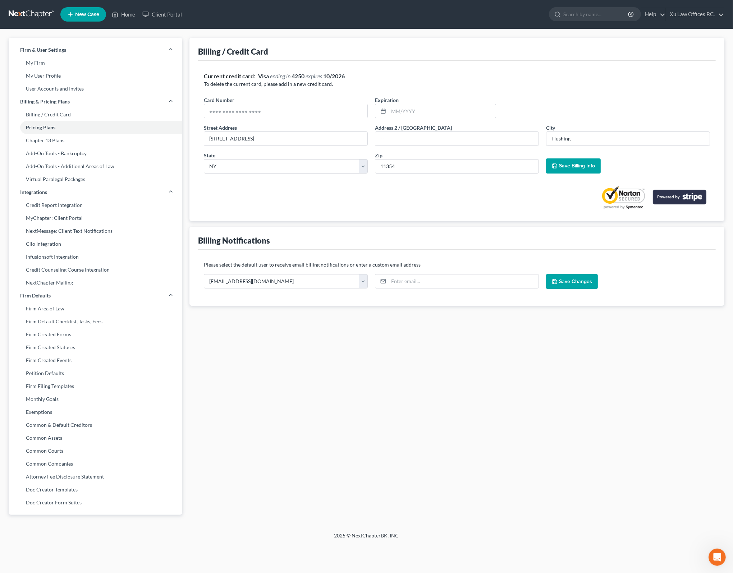
click at [457, 63] on div "Current credit card: Visa ending in 4250 expires [CREDIT_CARD_DATA] To delete t…" at bounding box center [457, 141] width 518 height 160
click at [369, 211] on div "Current credit card: Visa ending in 4250 expires [CREDIT_CARD_DATA] To delete t…" at bounding box center [457, 141] width 518 height 160
click at [307, 68] on div "Current credit card: Visa ending in 4250 expires [CREDIT_CARD_DATA] To delete t…" at bounding box center [457, 141] width 518 height 160
click at [326, 74] on strong "10/2026" at bounding box center [334, 76] width 22 height 7
click at [367, 73] on div "Current credit card: Visa ending in 4250 expires [CREDIT_CARD_DATA]" at bounding box center [457, 76] width 506 height 8
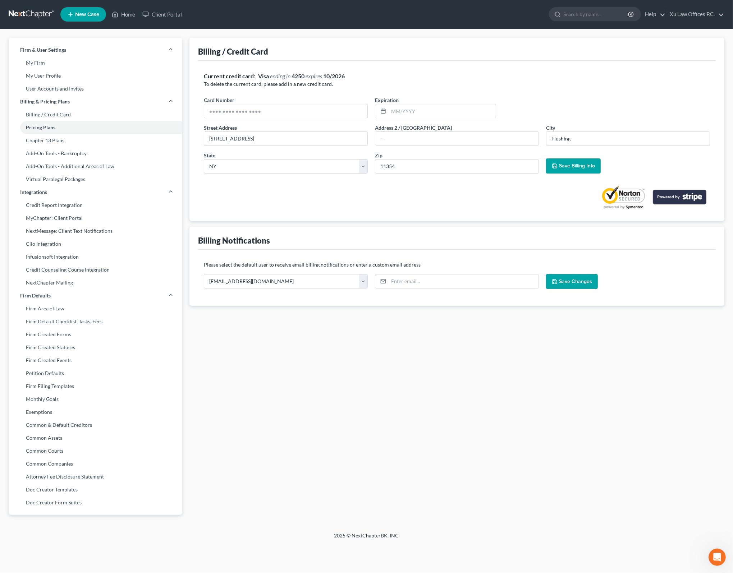
click at [331, 213] on div "Current credit card: Visa ending in 4250 expires [CREDIT_CARD_DATA] To delete t…" at bounding box center [457, 141] width 518 height 160
click at [67, 118] on link "Billing / Credit Card" at bounding box center [96, 114] width 174 height 13
click at [71, 115] on link "Billing / Credit Card" at bounding box center [96, 114] width 174 height 13
click at [46, 114] on link "Billing / Credit Card" at bounding box center [96, 114] width 174 height 13
drag, startPoint x: 283, startPoint y: 392, endPoint x: 278, endPoint y: 385, distance: 8.8
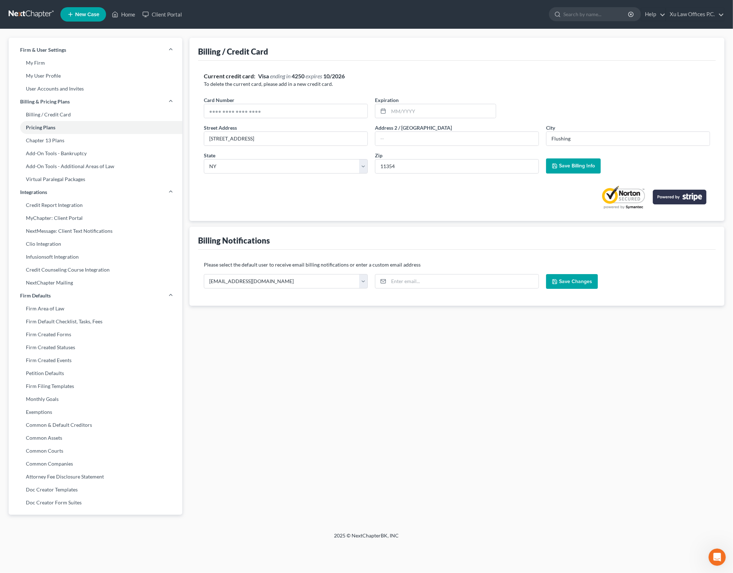
click at [284, 394] on div "Billing / Credit Card Current credit card: Visa ending in 4250 expires [CREDIT_…" at bounding box center [457, 281] width 542 height 486
click at [40, 13] on link at bounding box center [32, 14] width 46 height 13
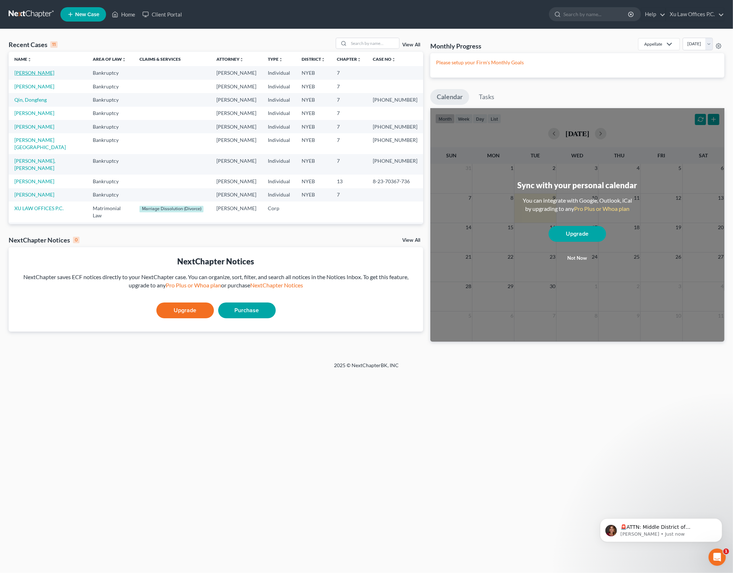
click at [21, 70] on link "[PERSON_NAME]" at bounding box center [34, 73] width 40 height 6
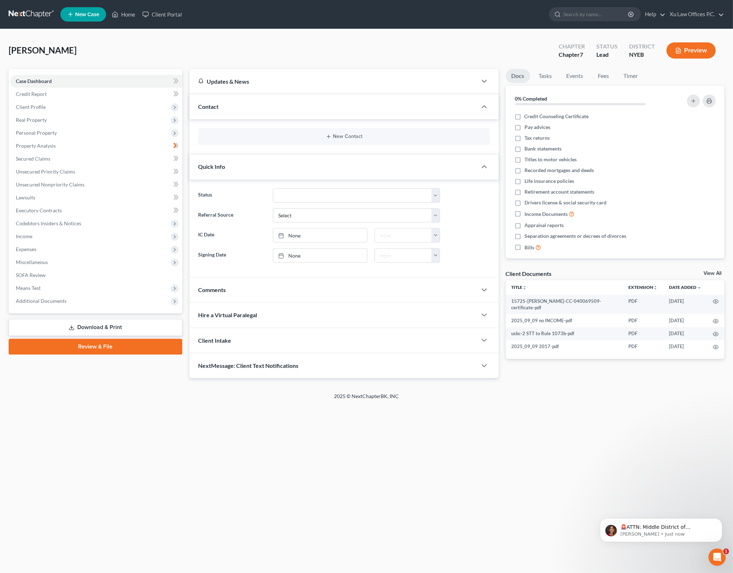
click at [116, 325] on link "Download & Print" at bounding box center [96, 327] width 174 height 17
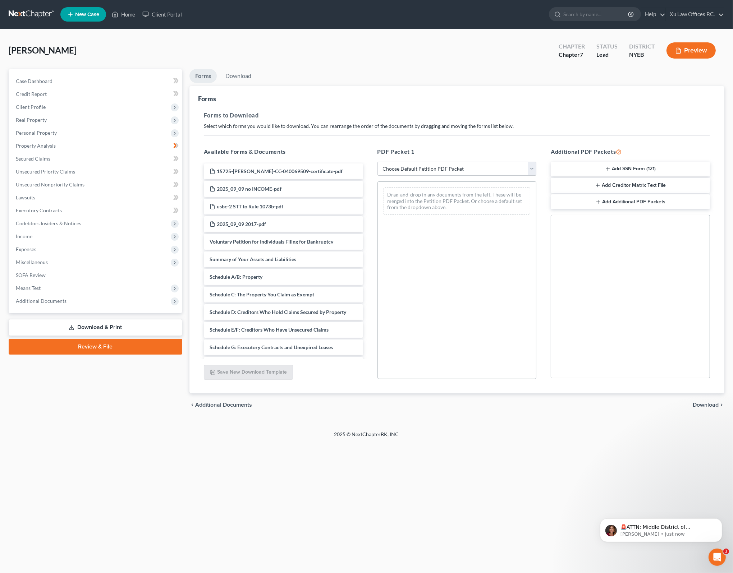
click at [597, 408] on div "chevron_left Additional Documents Download chevron_right" at bounding box center [456, 405] width 535 height 23
click at [529, 166] on select "Choose Default Petition PDF Packet Complete Bankruptcy Petition (all forms and …" at bounding box center [456, 169] width 159 height 14
select select "0"
click at [377, 162] on select "Choose Default Petition PDF Packet Complete Bankruptcy Petition (all forms and …" at bounding box center [456, 169] width 159 height 14
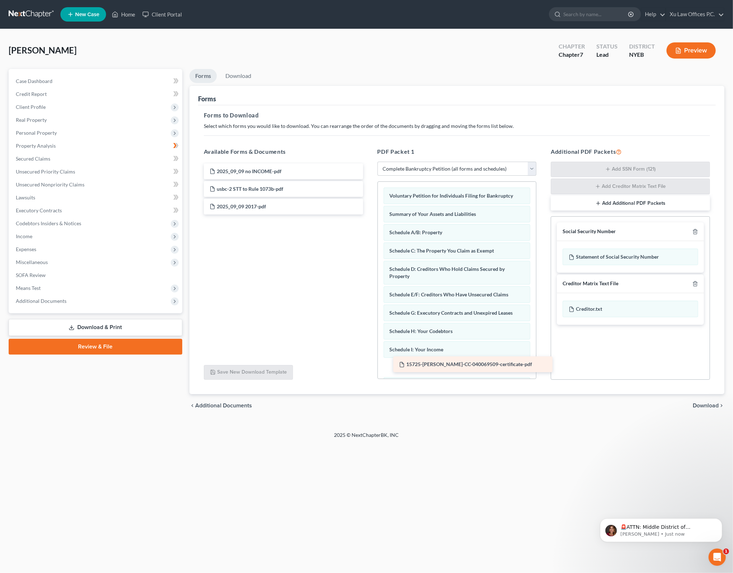
drag, startPoint x: 269, startPoint y: 167, endPoint x: 458, endPoint y: 361, distance: 270.2
click at [369, 215] on div "15725-[PERSON_NAME]-CC-040069509-certificate-pdf 15725-[PERSON_NAME]-CC-0400695…" at bounding box center [283, 189] width 171 height 51
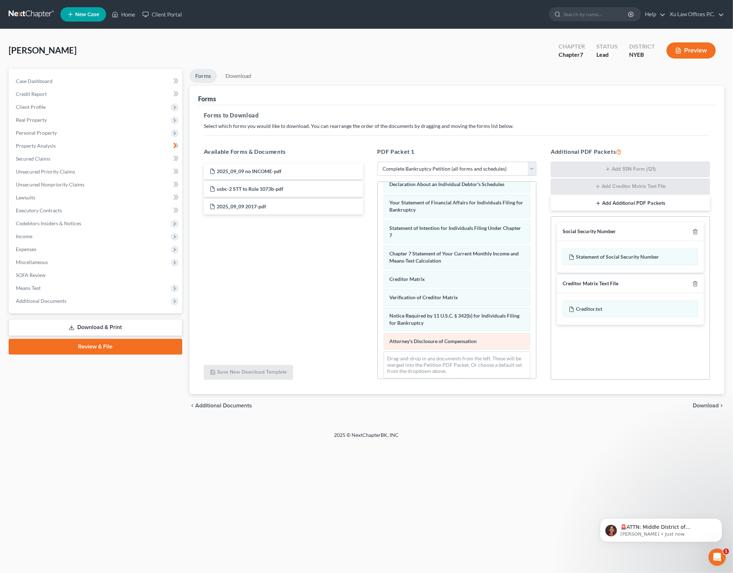
scroll to position [222, 0]
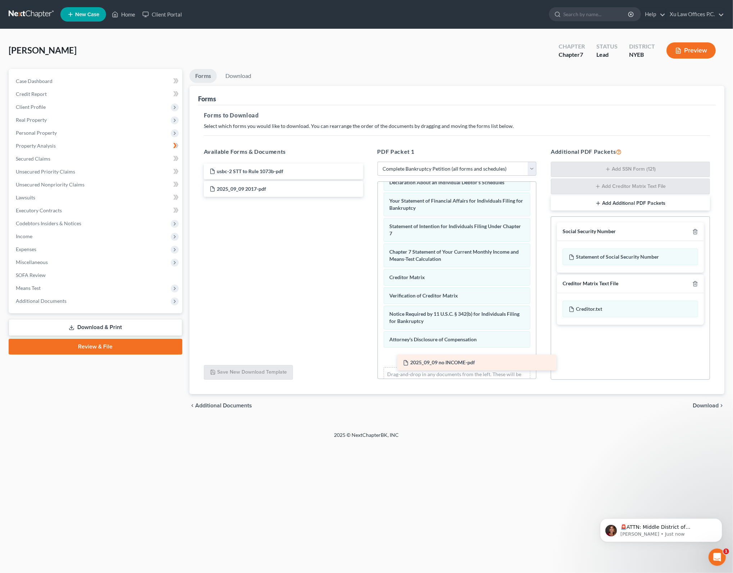
drag, startPoint x: 248, startPoint y: 170, endPoint x: 441, endPoint y: 361, distance: 271.7
click at [369, 197] on div "2025_09_09 no INCOME-pdf 2025_09_09 no INCOME-pdf usbc-2 STT to Rule 1073b-pdf …" at bounding box center [283, 180] width 171 height 33
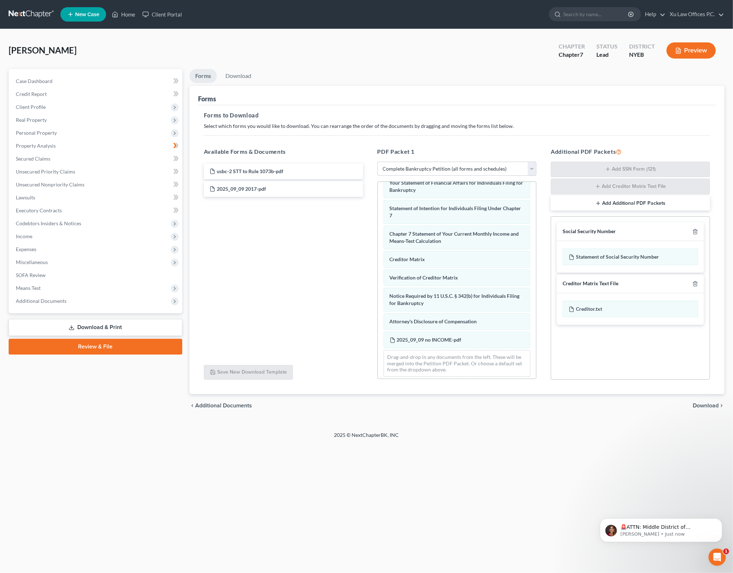
scroll to position [240, 0]
drag, startPoint x: 235, startPoint y: 168, endPoint x: 419, endPoint y: 353, distance: 261.0
click at [369, 179] on div "usbc-2 STT to Rule 1073b-pdf usbc-2 STT to Rule 1073b-pdf 2025_09_09 2017-pdf" at bounding box center [283, 172] width 171 height 16
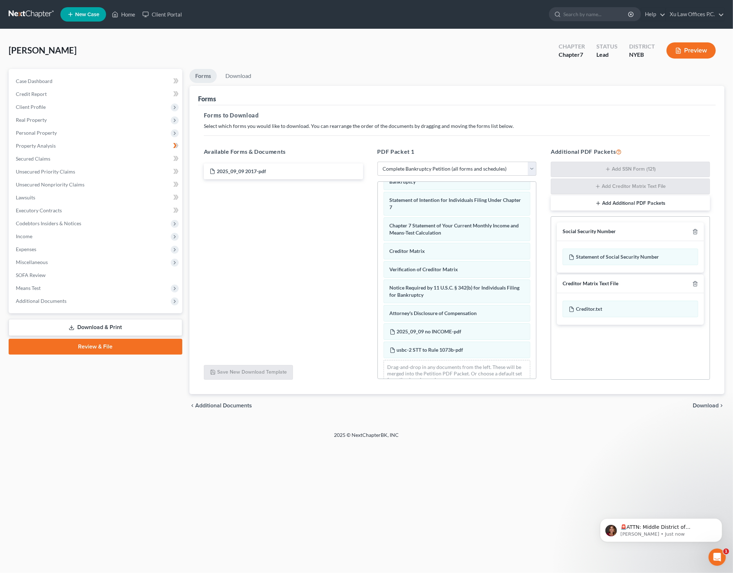
scroll to position [259, 0]
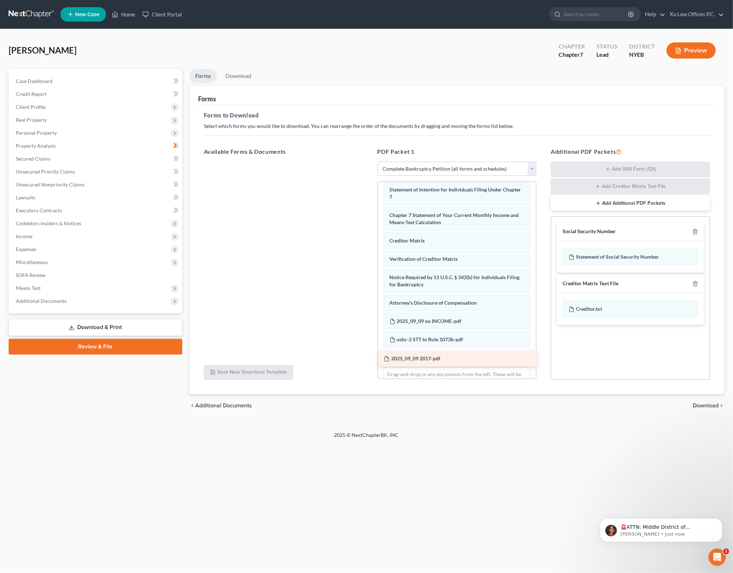
drag, startPoint x: 242, startPoint y: 171, endPoint x: 416, endPoint y: 359, distance: 256.4
click at [369, 162] on div "2025_09_09 2017-pdf 2025_09_09 2017-pdf" at bounding box center [283, 162] width 171 height 0
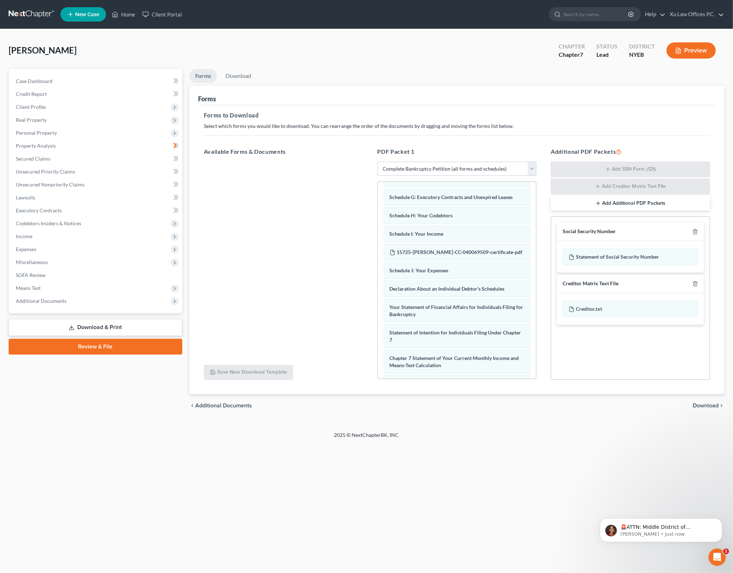
scroll to position [115, 0]
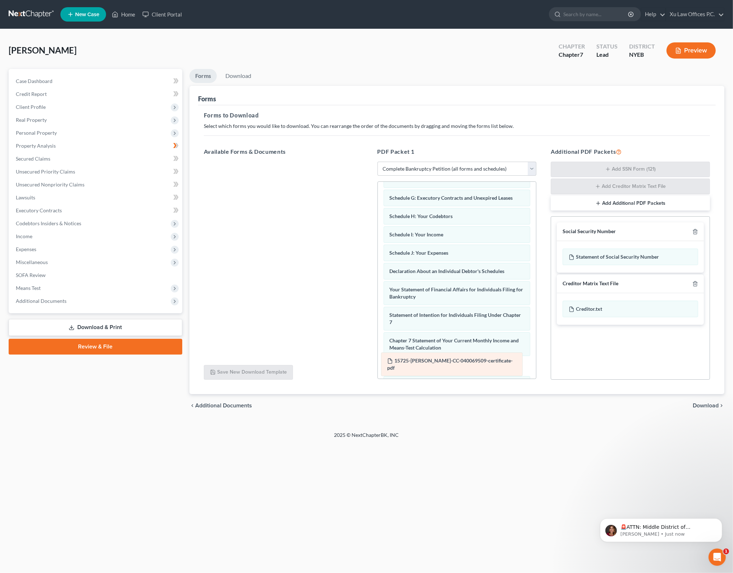
drag, startPoint x: 467, startPoint y: 249, endPoint x: 464, endPoint y: 359, distance: 109.6
click at [464, 359] on div "15725-NYE-CC-040069509-certificate-pdf Voluntary Petition for Individuals Filin…" at bounding box center [457, 305] width 158 height 477
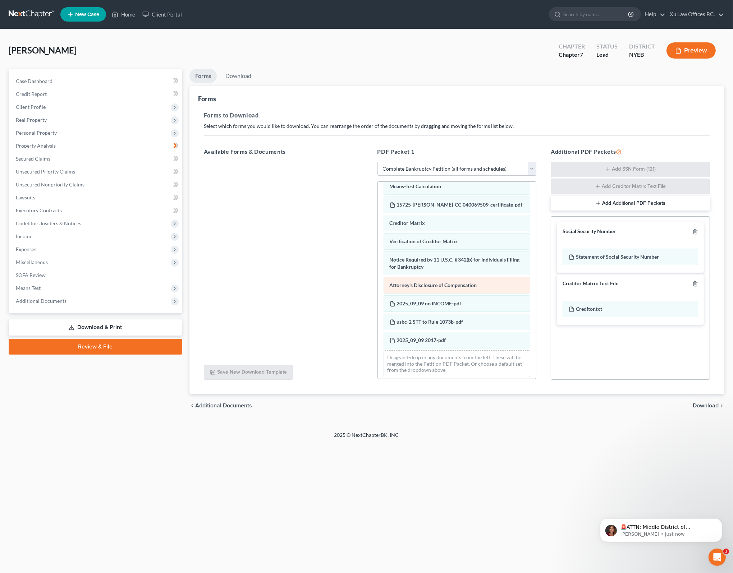
scroll to position [277, 0]
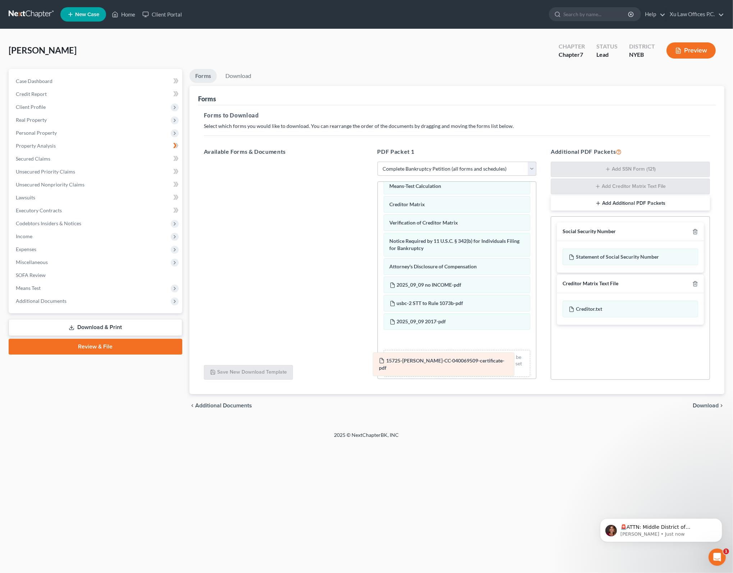
drag, startPoint x: 472, startPoint y: 201, endPoint x: 461, endPoint y: 360, distance: 159.2
click at [461, 360] on div "15725-NYE-CC-040069509-certificate-pdf Voluntary Petition for Individuals Filin…" at bounding box center [457, 143] width 158 height 477
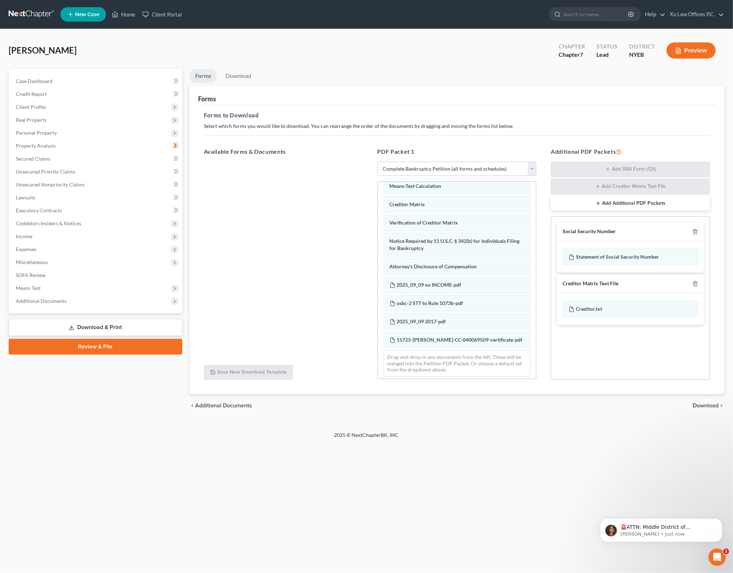
click at [592, 356] on div "Social Security Number Statement of Social Security Number Creditor Matrix Text…" at bounding box center [630, 298] width 159 height 164
click at [710, 409] on div "chevron_left Additional Documents Download chevron_right" at bounding box center [456, 405] width 535 height 23
click at [711, 405] on span "Download" at bounding box center [706, 406] width 26 height 6
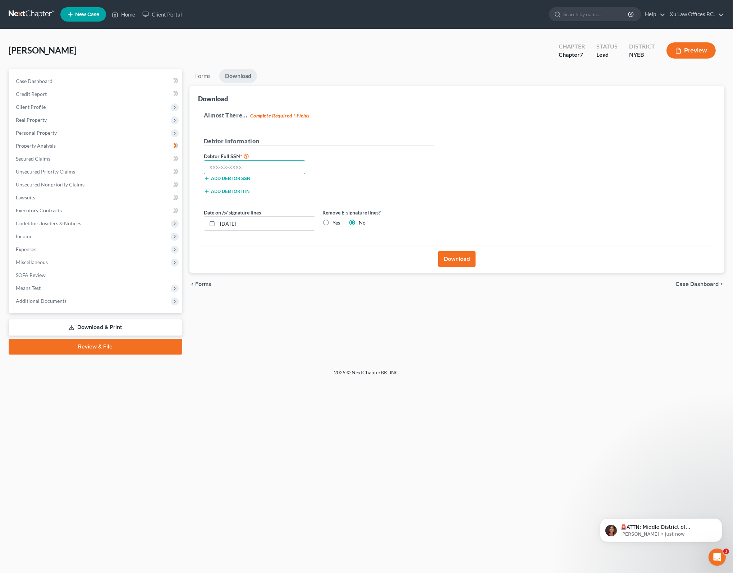
click at [252, 167] on input "text" at bounding box center [255, 167] width 102 height 14
click at [247, 167] on input "text" at bounding box center [255, 167] width 102 height 14
type input "091-96-5571"
click at [460, 259] on button "Download" at bounding box center [456, 259] width 37 height 16
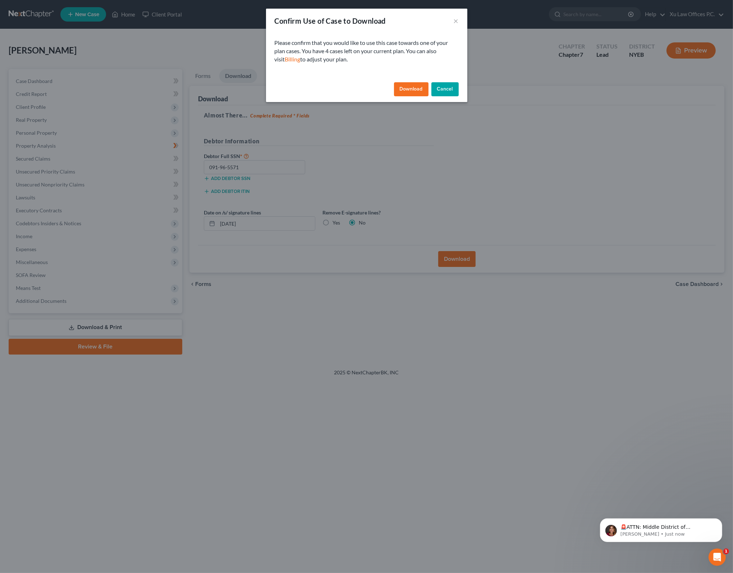
click at [399, 84] on button "Download" at bounding box center [411, 89] width 35 height 14
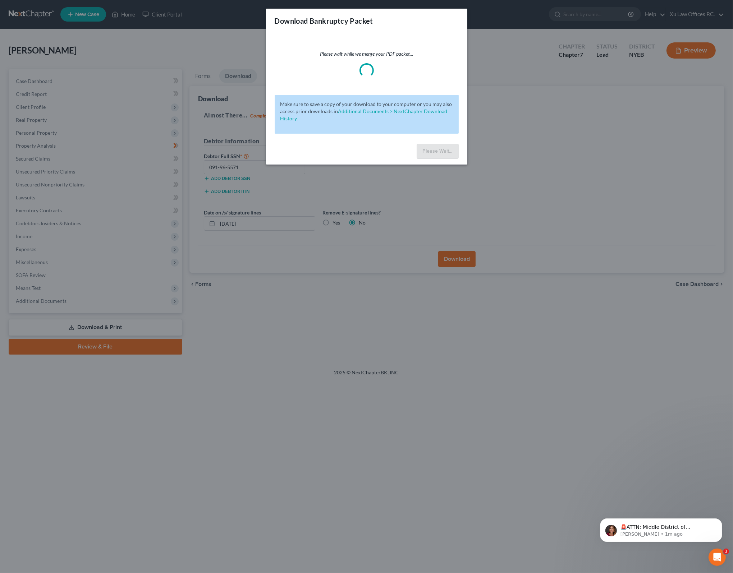
click at [397, 54] on p "Please wait while we merge your PDF packet..." at bounding box center [367, 53] width 184 height 7
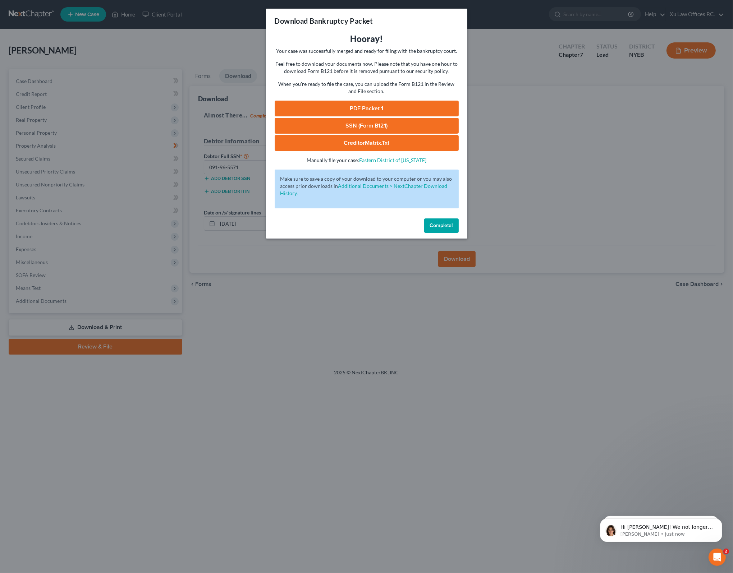
click at [356, 105] on link "PDF Packet 1" at bounding box center [367, 109] width 184 height 16
click at [372, 127] on link "SSN (Form B121)" at bounding box center [367, 126] width 184 height 16
click at [387, 142] on link "CreditorMatrix.txt" at bounding box center [367, 143] width 184 height 16
click at [431, 224] on span "Complete!" at bounding box center [441, 225] width 23 height 6
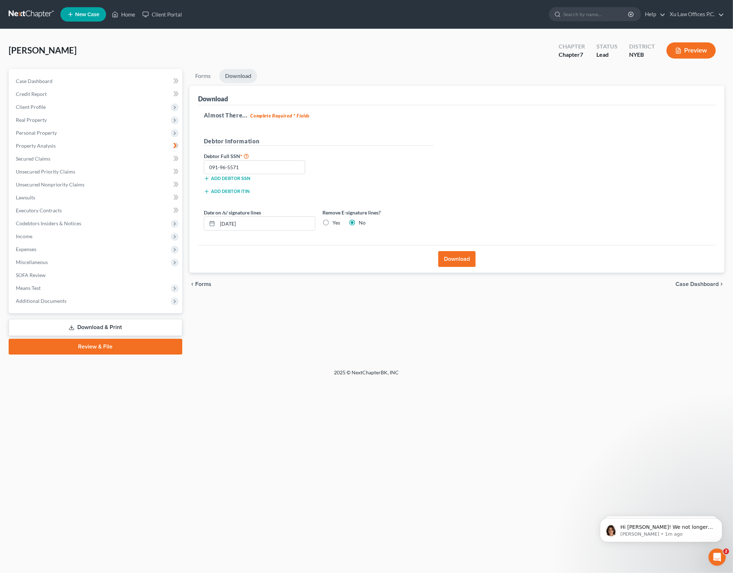
click at [447, 364] on div "Lin, Feng Upgraded Chapter Chapter 7 Status Lead District NYEB Preview Petition…" at bounding box center [366, 199] width 733 height 340
click at [409, 64] on div "Lin, Feng Upgraded Chapter Chapter 7 Status Lead District NYEB Preview" at bounding box center [367, 53] width 716 height 31
click at [311, 284] on div "chevron_left Forms Case Dashboard chevron_right" at bounding box center [456, 284] width 535 height 23
click at [365, 274] on div "chevron_left Forms Case Dashboard chevron_right" at bounding box center [456, 284] width 535 height 23
click at [349, 58] on div "Lin, Feng Upgraded Chapter Chapter 7 Status Lead District NYEB Preview" at bounding box center [367, 53] width 716 height 31
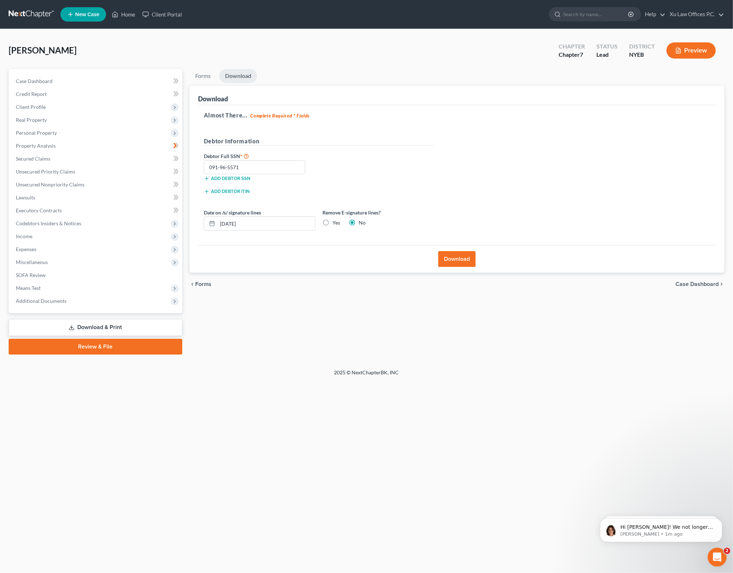
click at [716, 555] on icon "Open Intercom Messenger" at bounding box center [716, 557] width 12 height 12
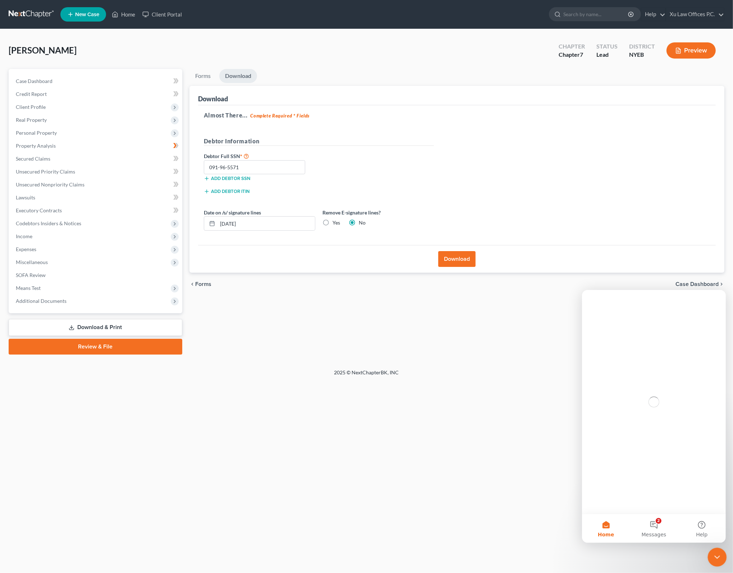
scroll to position [0, 0]
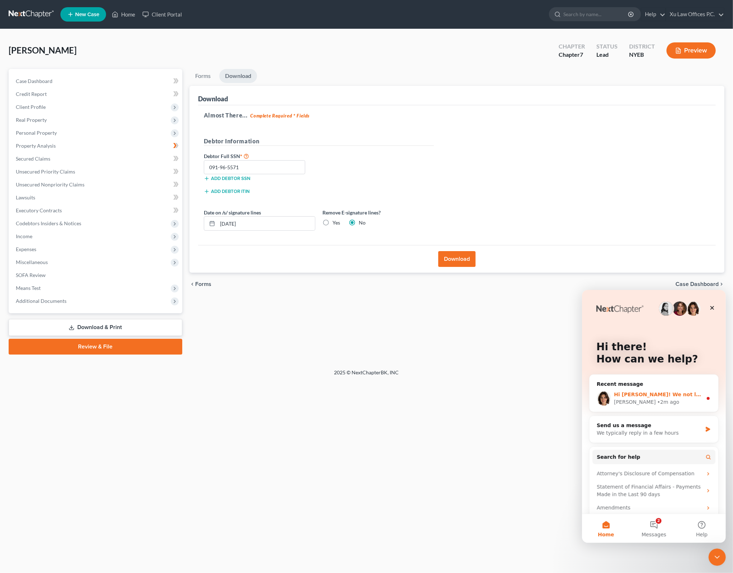
click at [657, 398] on div "Hi Lee! We not longer offer per-case pricing. Here are a few resources that bre…" at bounding box center [658, 395] width 88 height 8
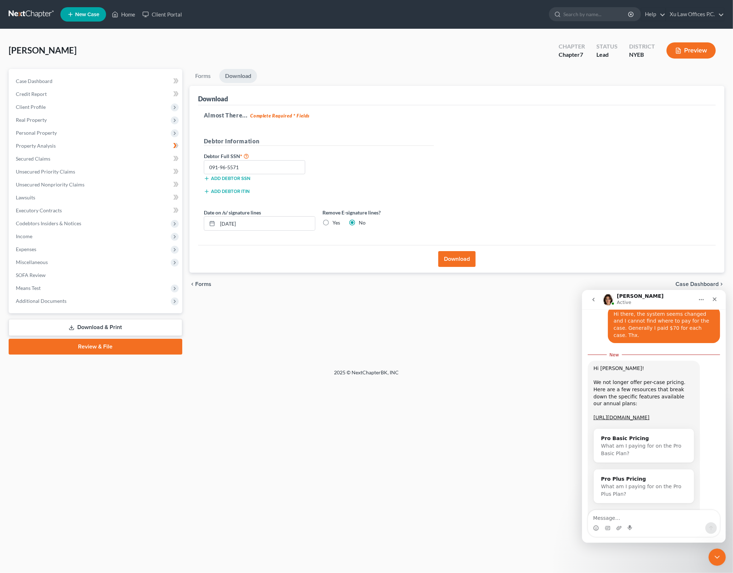
scroll to position [552, 0]
click at [643, 363] on div "Hi Lee! We not longer offer per-case pricing. Here are a few resources that bre…" at bounding box center [643, 394] width 101 height 63
click at [643, 518] on textarea "Message…" at bounding box center [654, 516] width 132 height 12
type textarea "j"
type textarea "Just purchased one. Thank you."
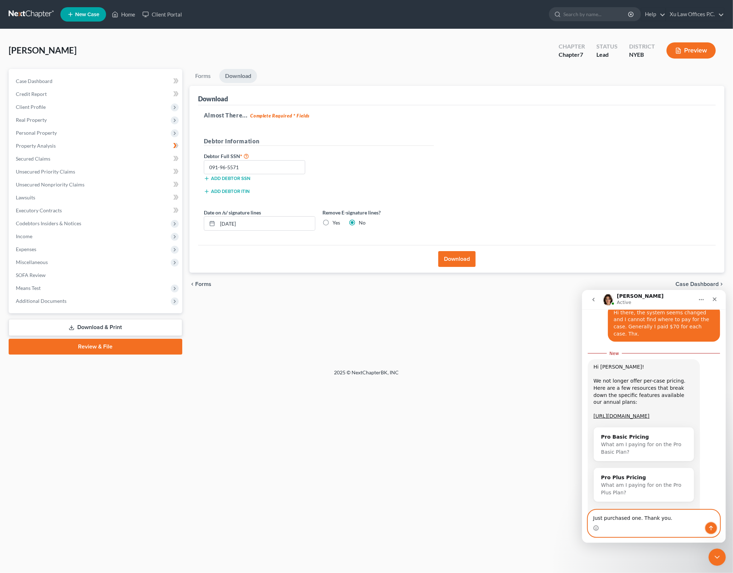
click at [712, 524] on button "Send a message…" at bounding box center [711, 528] width 12 height 12
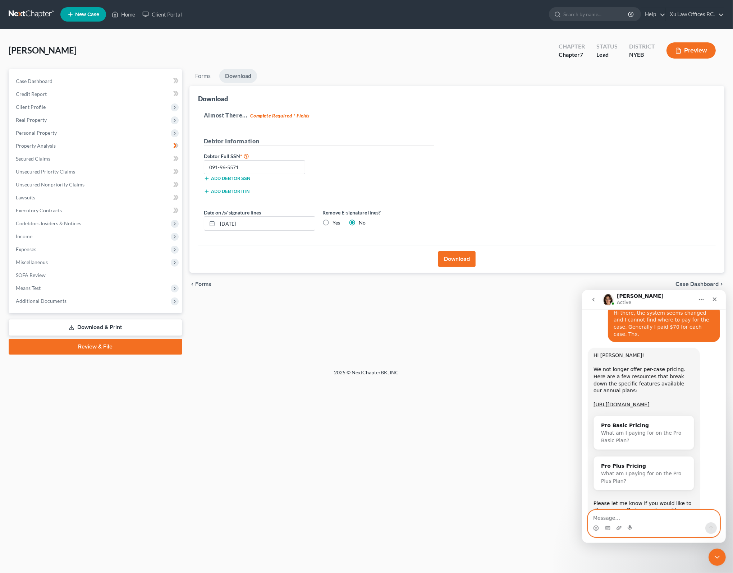
scroll to position [562, 0]
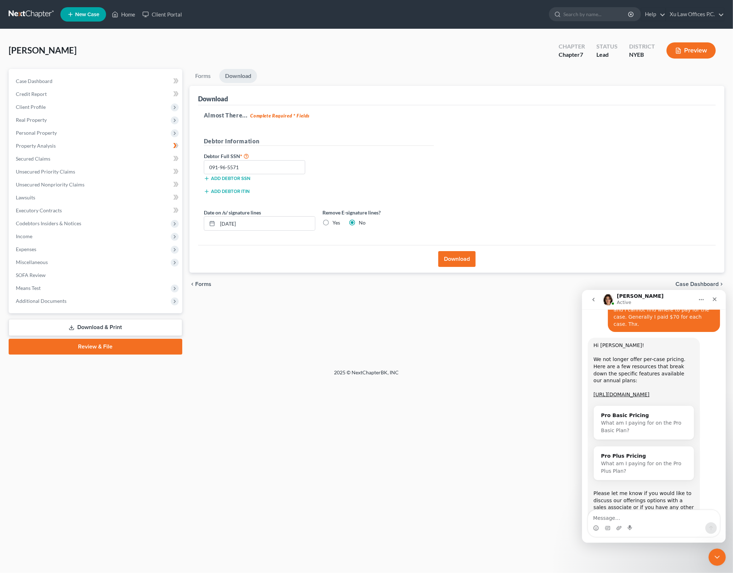
click at [359, 410] on div "Home New Case Client Portal Xu Law Offices P.C. lxu@xulawoffices.com My Account…" at bounding box center [366, 286] width 733 height 573
click at [381, 313] on div "Forms Download Forms Forms to Download Select which forms you would like to dow…" at bounding box center [457, 212] width 542 height 286
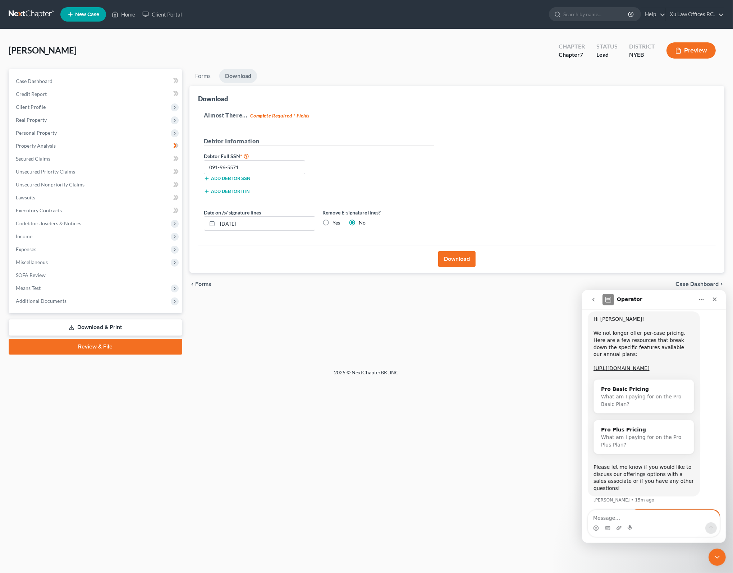
scroll to position [598, 0]
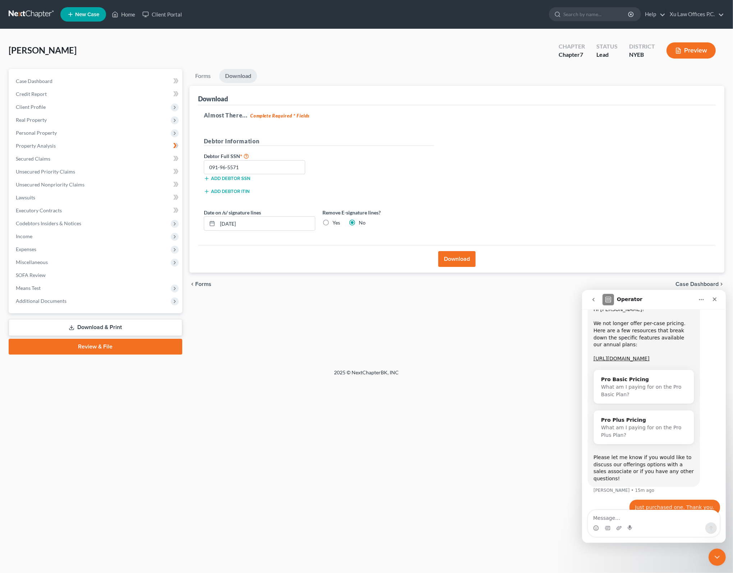
click at [421, 329] on div "Forms Download Forms Forms to Download Select which forms you would like to dow…" at bounding box center [457, 212] width 542 height 286
click at [383, 299] on div "Forms Download Forms Forms to Download Select which forms you would like to dow…" at bounding box center [457, 212] width 542 height 286
click at [714, 298] on icon "Close" at bounding box center [714, 299] width 6 height 6
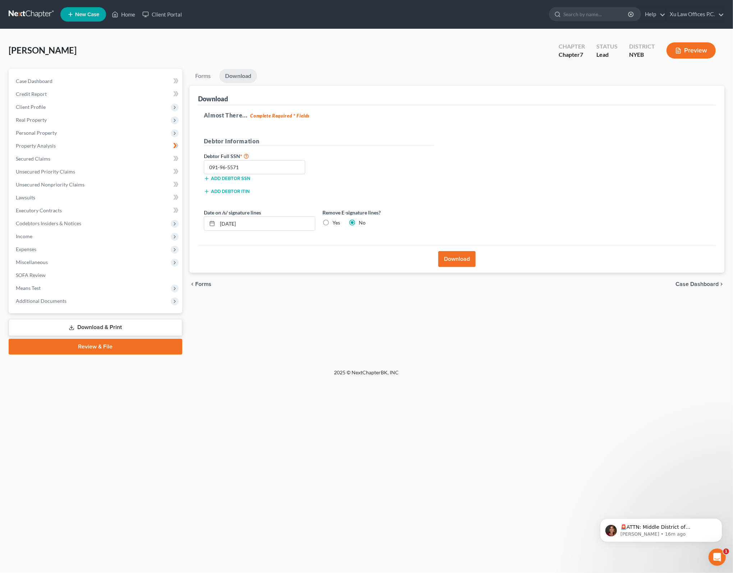
scroll to position [0, 0]
click at [450, 316] on div "Forms Download Forms Forms to Download Select which forms you would like to dow…" at bounding box center [457, 212] width 542 height 286
click at [696, 285] on span "Case Dashboard" at bounding box center [696, 284] width 43 height 6
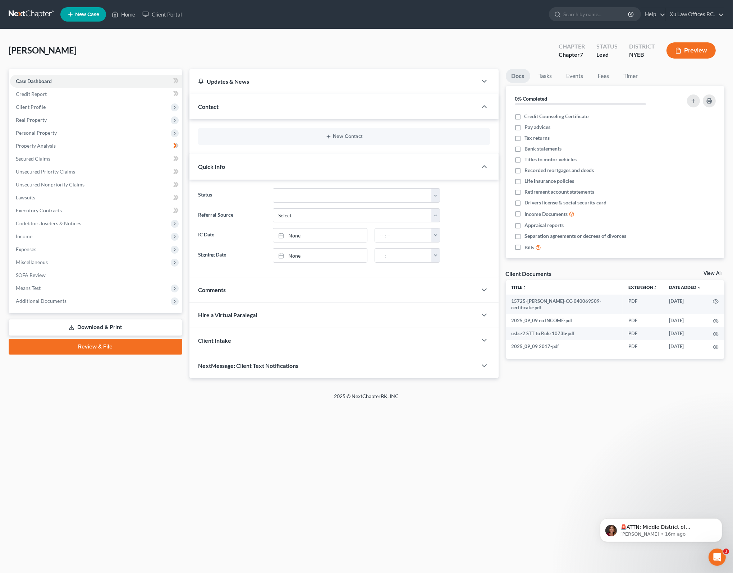
click at [483, 48] on div "Lin, Feng Upgraded Chapter Chapter 7 Status Lead District NYEB Preview" at bounding box center [367, 53] width 716 height 31
click at [524, 115] on label "Credit Counseling Certificate" at bounding box center [556, 116] width 64 height 7
click at [527, 115] on input "Credit Counseling Certificate" at bounding box center [529, 115] width 5 height 5
checkbox input "true"
click at [615, 376] on div "Docs Tasks Events Fees Timer 7% Completed Nothing here yet! Credit Counseling C…" at bounding box center [615, 223] width 226 height 309
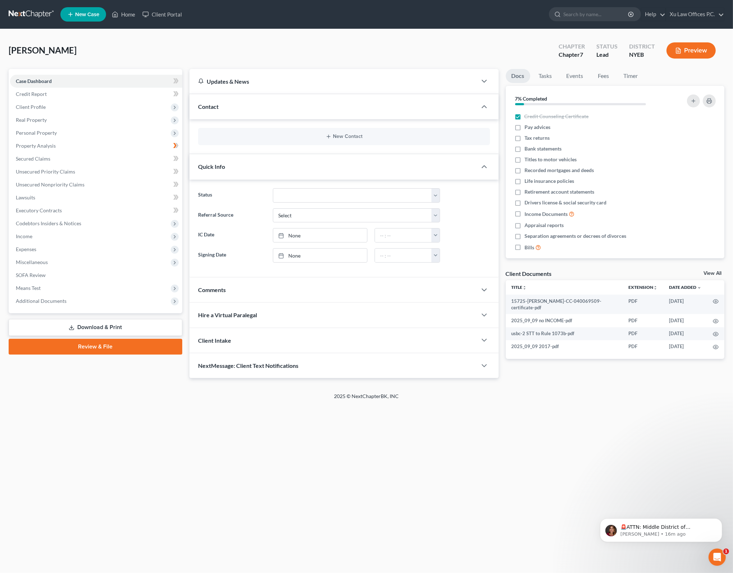
click at [541, 272] on div "Client Documents" at bounding box center [529, 274] width 46 height 8
click at [492, 451] on div "Home New Case Client Portal Xu Law Offices P.C. lxu@xulawoffices.com My Account…" at bounding box center [366, 286] width 733 height 573
click at [717, 558] on icon "Open Intercom Messenger" at bounding box center [716, 557] width 12 height 12
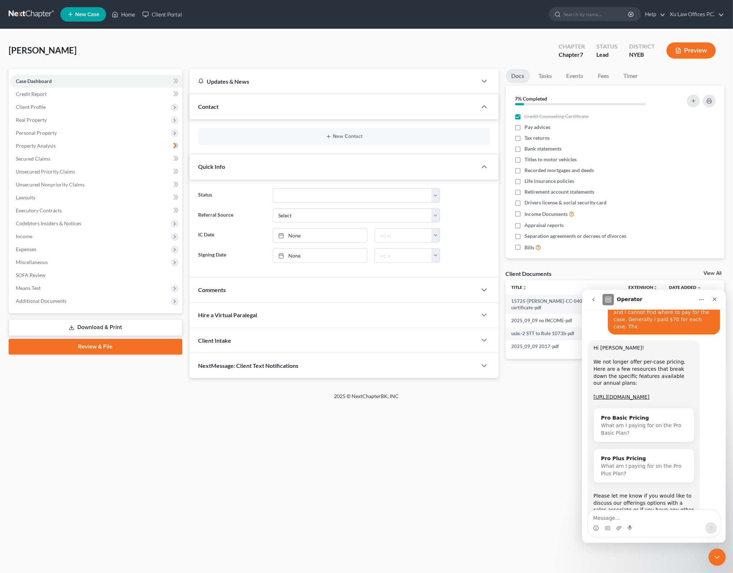
scroll to position [591, 0]
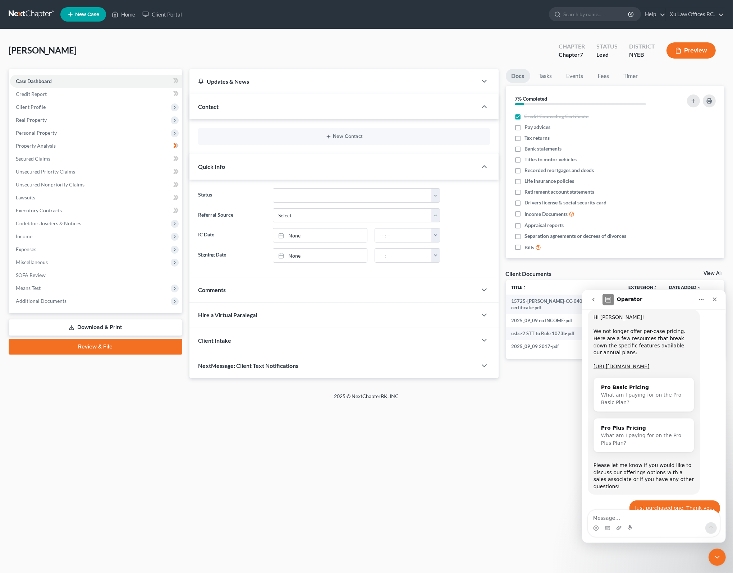
drag, startPoint x: 658, startPoint y: 536, endPoint x: 655, endPoint y: 527, distance: 9.7
click at [657, 536] on div "Intercom messenger" at bounding box center [654, 523] width 132 height 27
click at [655, 527] on div "Intercom messenger" at bounding box center [654, 528] width 132 height 12
click at [672, 523] on div "Intercom messenger" at bounding box center [654, 528] width 132 height 12
click at [684, 521] on textarea "Message…" at bounding box center [654, 516] width 132 height 12
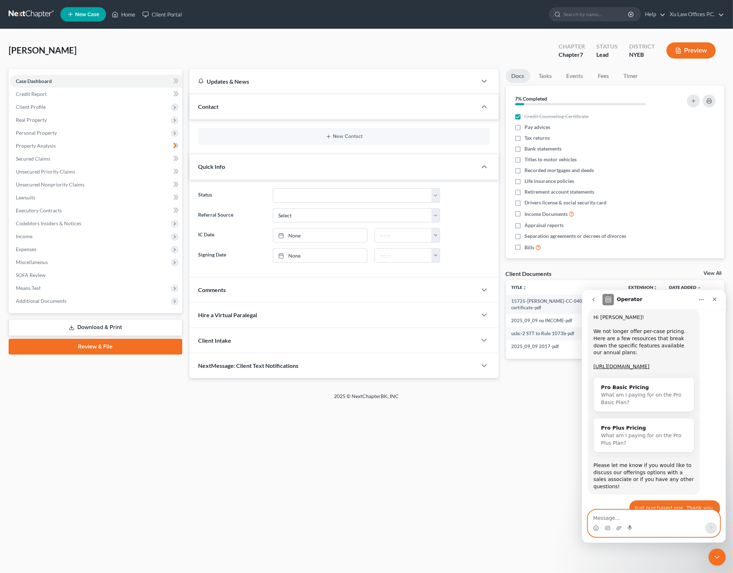
click at [653, 516] on textarea "Message…" at bounding box center [654, 516] width 132 height 12
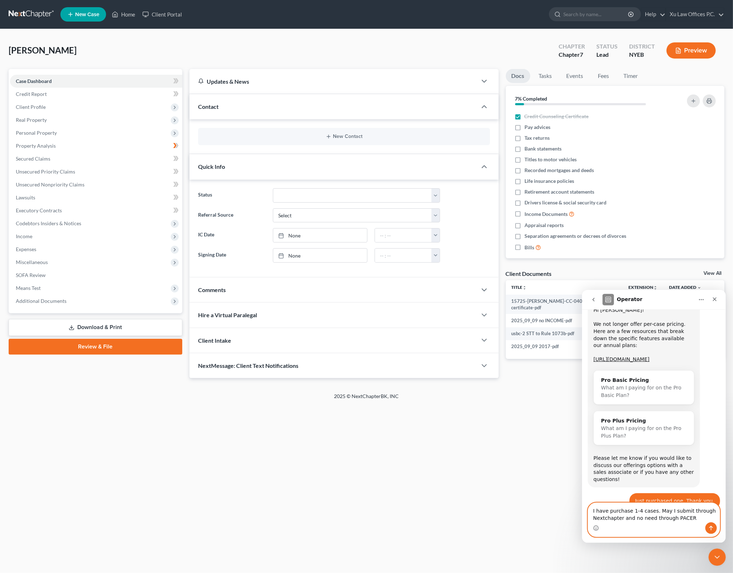
type textarea "I have purchase 1-4 cases. May I submit through Nextchapter and no need through…"
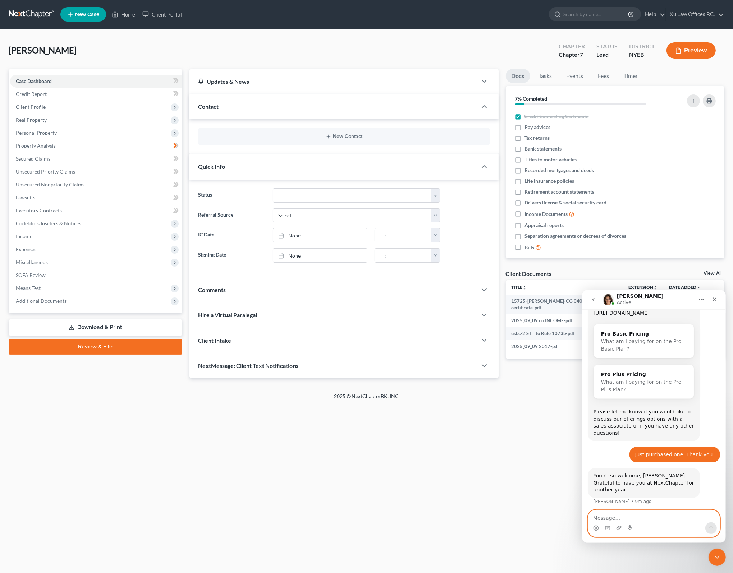
scroll to position [654, 0]
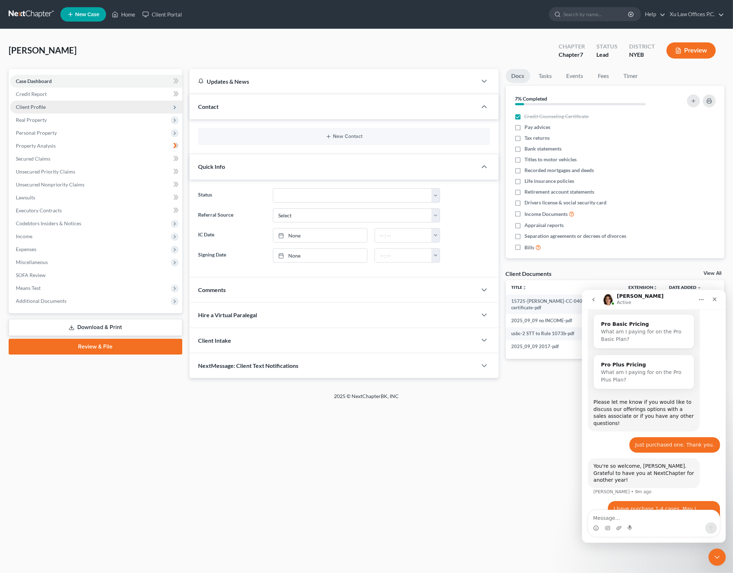
click at [49, 109] on span "Client Profile" at bounding box center [96, 107] width 172 height 13
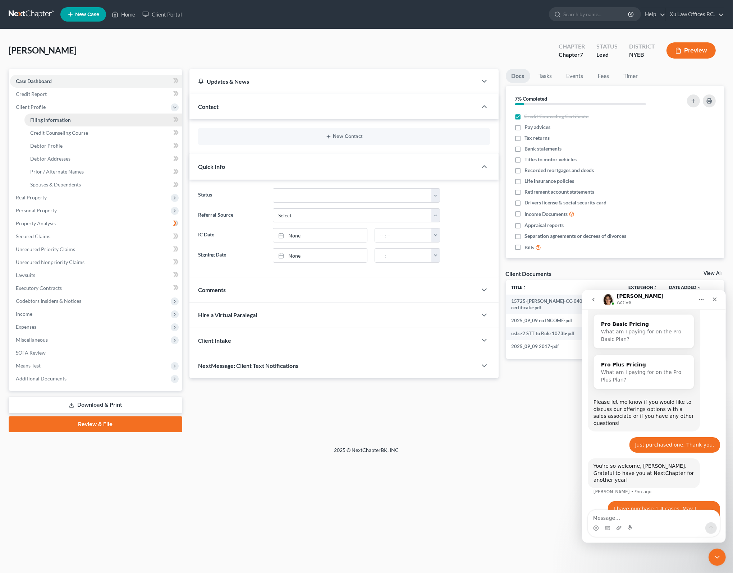
click at [60, 120] on span "Filing Information" at bounding box center [50, 120] width 41 height 6
select select "1"
select select "0"
select select "35"
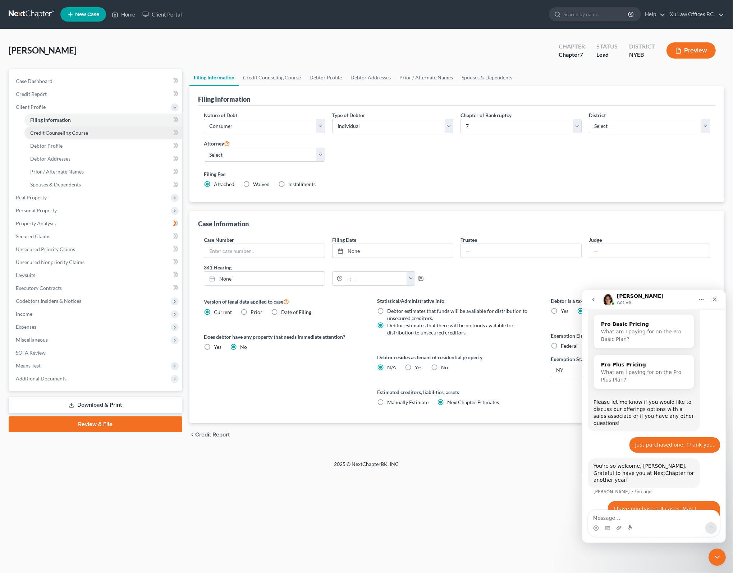
click at [93, 130] on link "Credit Counseling Course" at bounding box center [103, 133] width 158 height 13
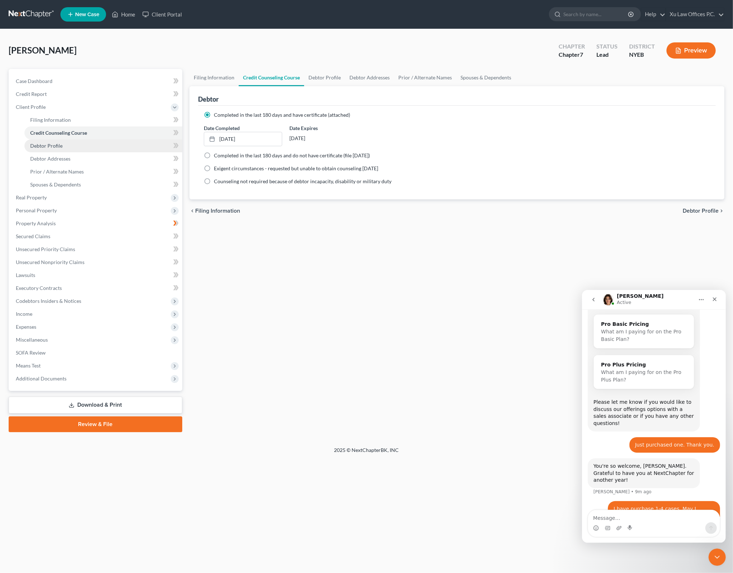
click at [85, 148] on link "Debtor Profile" at bounding box center [103, 145] width 158 height 13
select select "3"
select select "0"
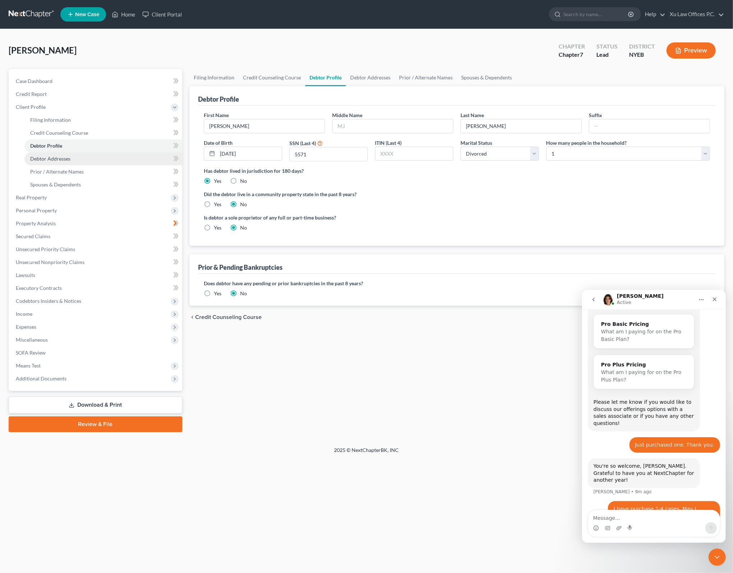
click at [87, 161] on link "Debtor Addresses" at bounding box center [103, 158] width 158 height 13
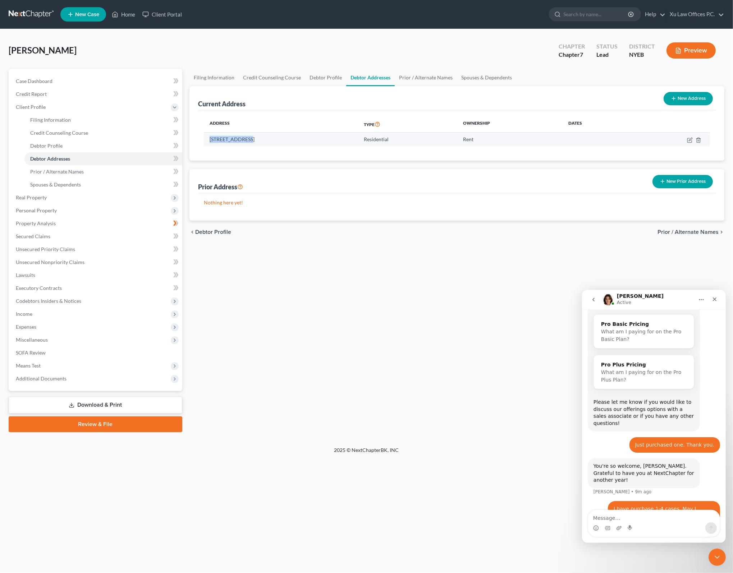
drag, startPoint x: 210, startPoint y: 135, endPoint x: 245, endPoint y: 139, distance: 35.4
click at [245, 139] on td "5128 69th Place, Woodside, NY 11377" at bounding box center [281, 140] width 154 height 14
drag, startPoint x: 245, startPoint y: 139, endPoint x: 237, endPoint y: 139, distance: 7.9
copy td "5128 69th Place"
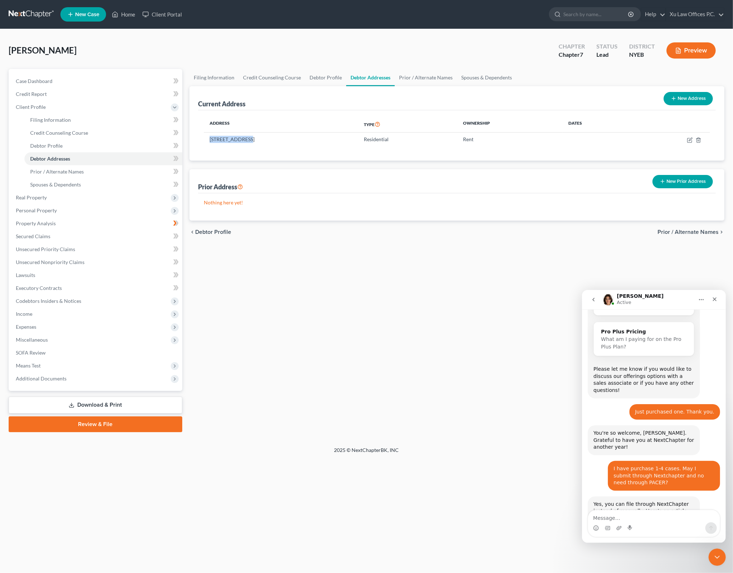
scroll to position [703, 0]
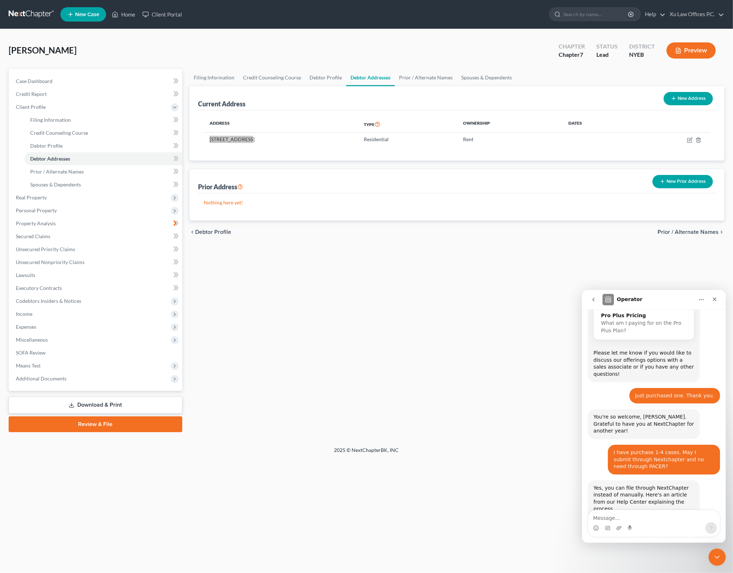
drag, startPoint x: 649, startPoint y: 434, endPoint x: 654, endPoint y: 435, distance: 5.5
click at [649, 484] on div "Yes, you can file through NextChapter instead of manually. Here's an article fr…" at bounding box center [643, 498] width 101 height 28
click at [632, 484] on div "Yes, you can file through NextChapter instead of manually. Here's an article fr…" at bounding box center [643, 498] width 101 height 28
click at [643, 484] on div "Yes, you can file through NextChapter instead of manually. Here's an article fr…" at bounding box center [643, 498] width 101 height 28
click at [684, 484] on div "Yes, you can file through NextChapter instead of manually. Here's an article fr…" at bounding box center [643, 498] width 101 height 28
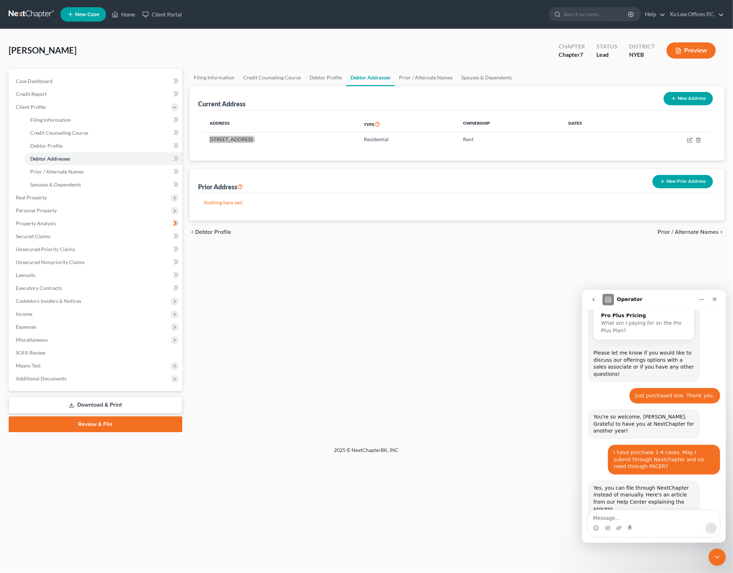
click at [648, 484] on div "Yes, you can file through NextChapter instead of manually. Here's an article fr…" at bounding box center [643, 498] width 101 height 28
click at [653, 519] on div "Filing a Case with ECF through NextChapter" at bounding box center [644, 526] width 86 height 15
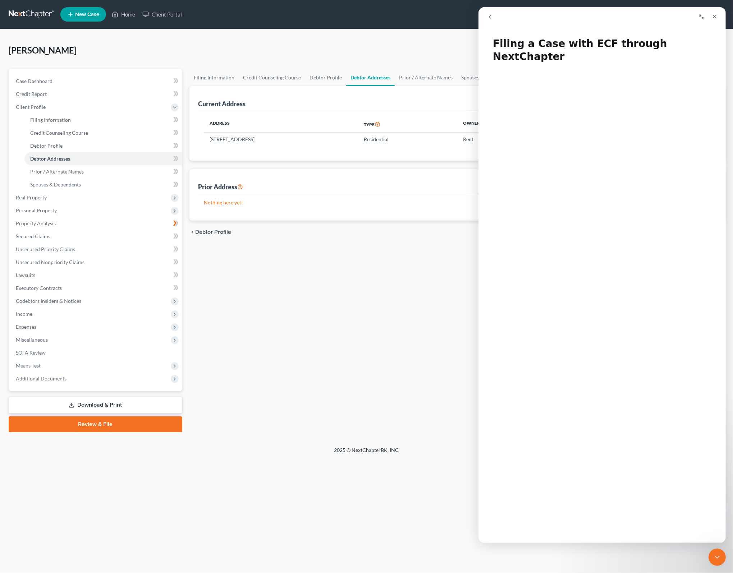
click at [368, 363] on div "Filing Information Credit Counseling Course Debtor Profile Debtor Addresses Pri…" at bounding box center [457, 250] width 542 height 363
click at [111, 423] on link "Review & File" at bounding box center [96, 425] width 174 height 16
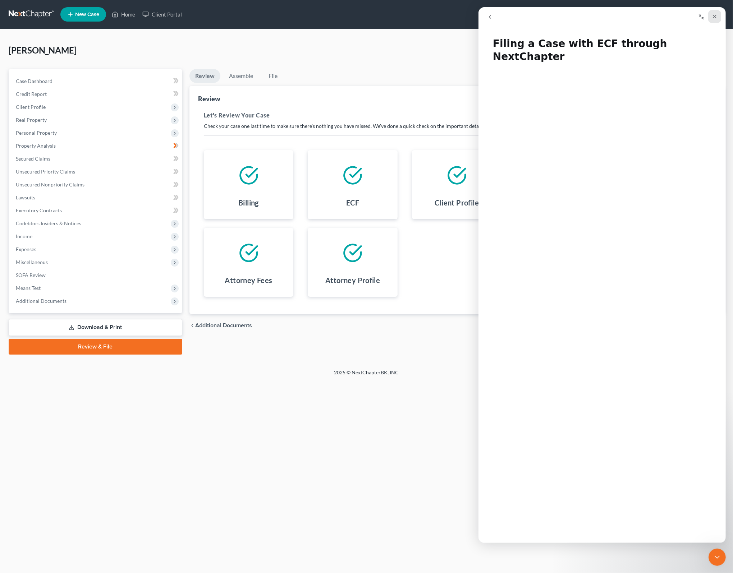
click at [714, 15] on icon "Close" at bounding box center [714, 17] width 6 height 6
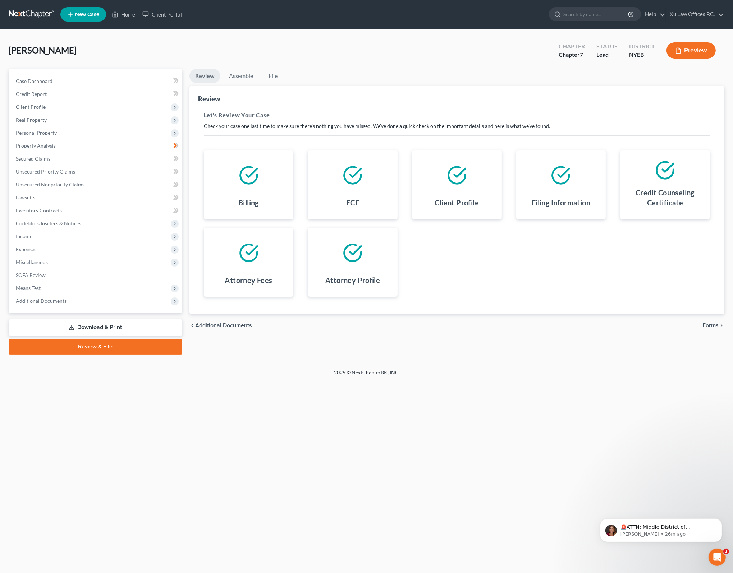
click at [609, 358] on div "Petition Navigation Case Dashboard Payments Invoices Payments Payments Credit R…" at bounding box center [367, 214] width 716 height 291
drag, startPoint x: 220, startPoint y: 118, endPoint x: 287, endPoint y: 117, distance: 66.9
click at [220, 118] on h5 "Let's Review Your Case" at bounding box center [457, 115] width 506 height 9
click at [322, 116] on h5 "Let's Review Your Case" at bounding box center [457, 115] width 506 height 9
click at [268, 194] on div at bounding box center [249, 175] width 78 height 39
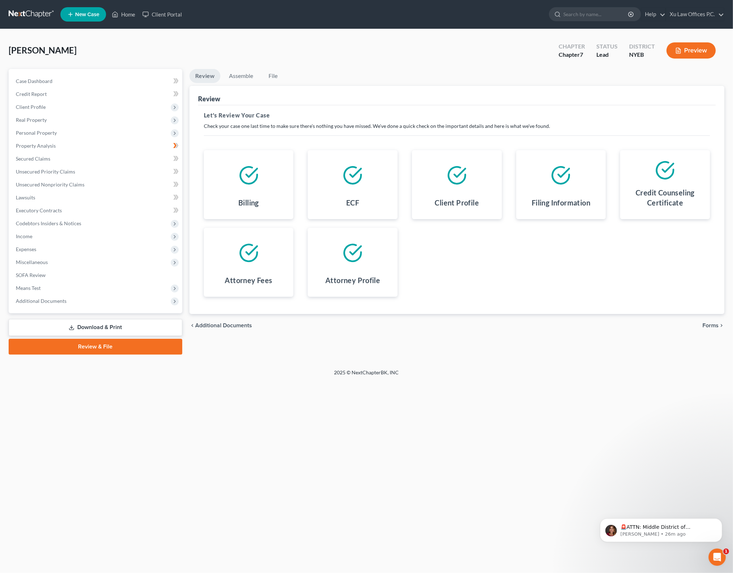
click at [382, 192] on div at bounding box center [352, 175] width 78 height 39
click at [710, 329] on div "chevron_left Additional Documents Forms chevron_right" at bounding box center [456, 325] width 535 height 23
click at [712, 325] on span "Forms" at bounding box center [710, 326] width 16 height 6
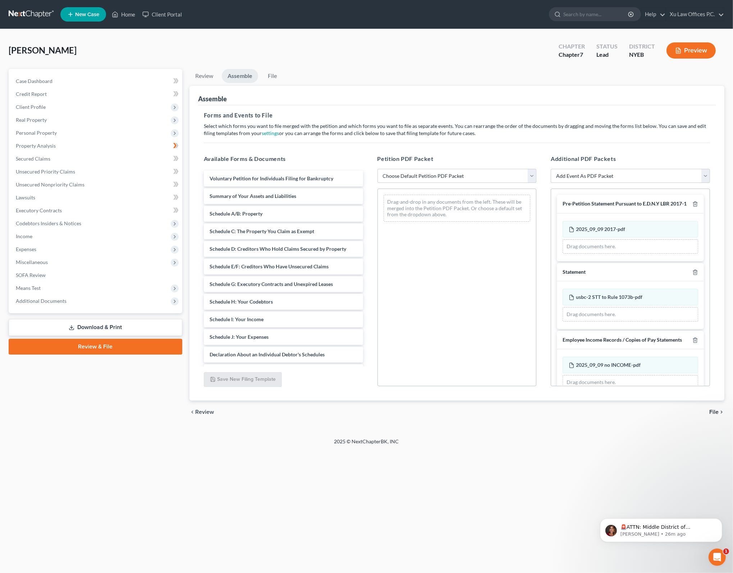
click at [454, 280] on div "Drag-and-drop in any documents from the left. These will be merged into the Pet…" at bounding box center [456, 288] width 159 height 198
click at [530, 174] on select "Choose Default Petition PDF Packet Complete Bankruptcy Petition (all forms and …" at bounding box center [456, 176] width 159 height 14
select select "0"
click at [377, 169] on select "Choose Default Petition PDF Packet Complete Bankruptcy Petition (all forms and …" at bounding box center [456, 176] width 159 height 14
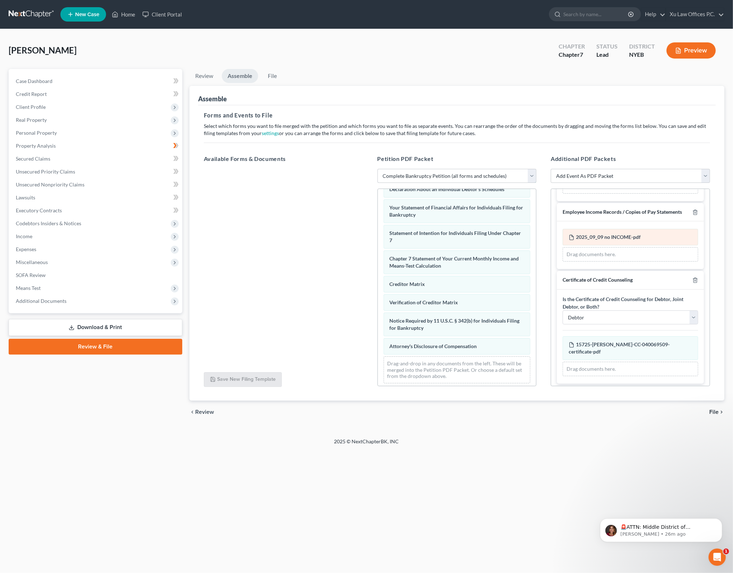
scroll to position [129, 0]
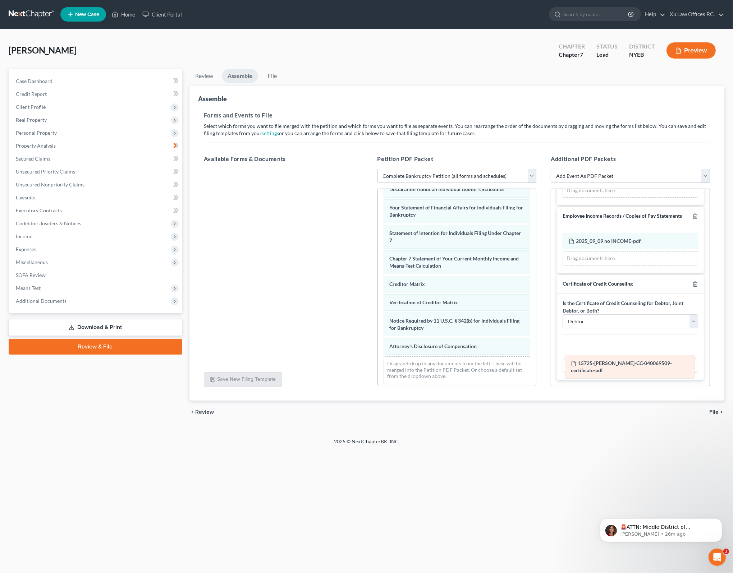
drag, startPoint x: 620, startPoint y: 350, endPoint x: 622, endPoint y: 365, distance: 14.9
click at [622, 365] on div "15725-NYE-CC-040069509-certificate-pdf Amended 15725-NYE-CC-040069509-certifica…" at bounding box center [629, 356] width 135 height 32
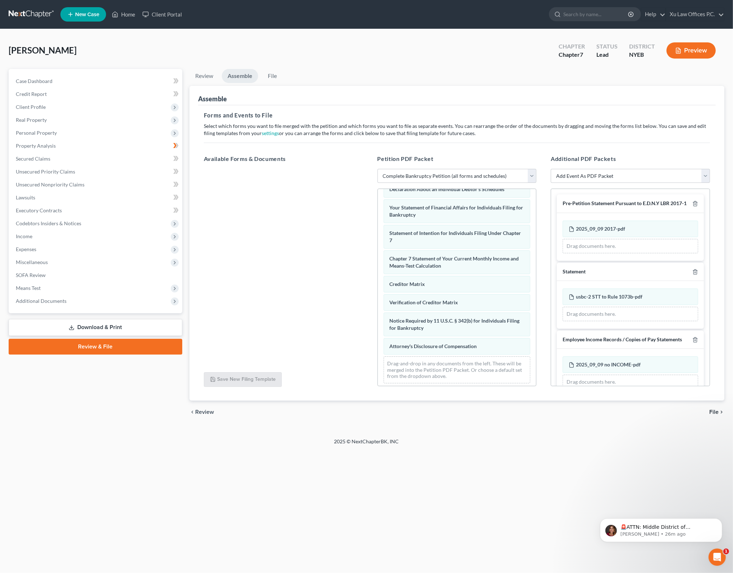
scroll to position [0, 0]
click at [641, 252] on div "Drag documents here." at bounding box center [629, 246] width 135 height 14
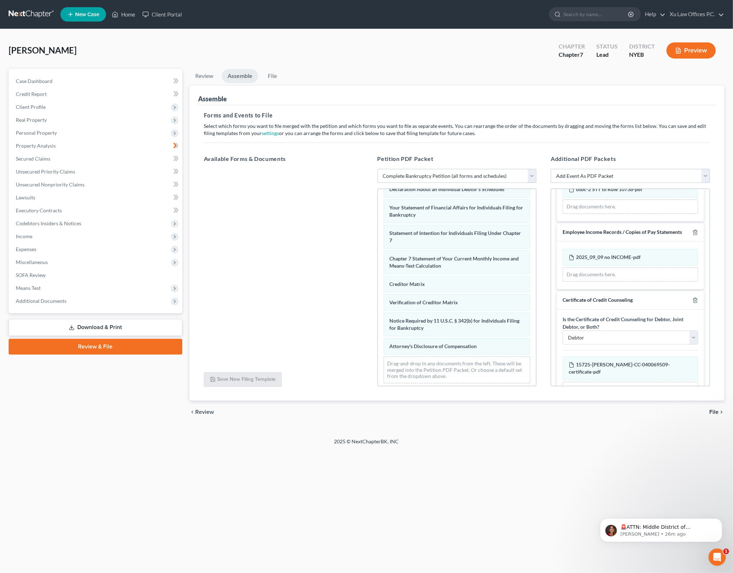
scroll to position [129, 0]
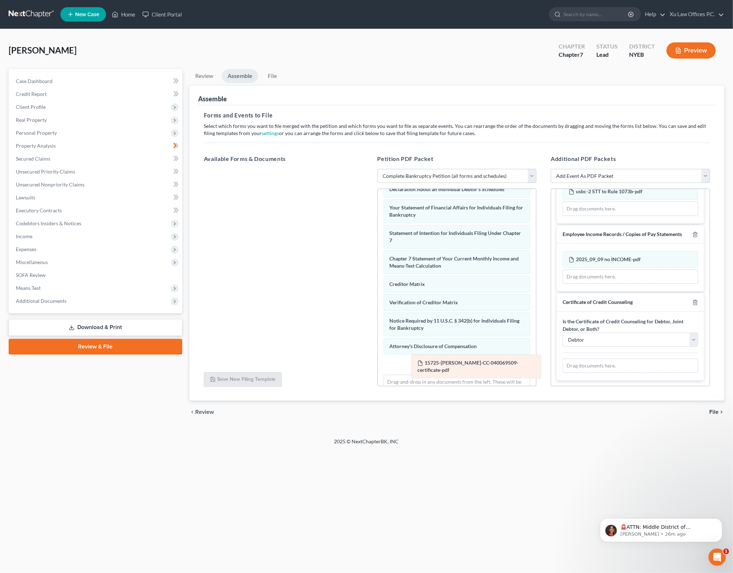
drag, startPoint x: 615, startPoint y: 346, endPoint x: 465, endPoint y: 360, distance: 151.3
click at [562, 360] on div "15725-NYE-CC-040069509-certificate-pdf Amended 15725-NYE-CC-040069509-certifica…" at bounding box center [629, 366] width 135 height 14
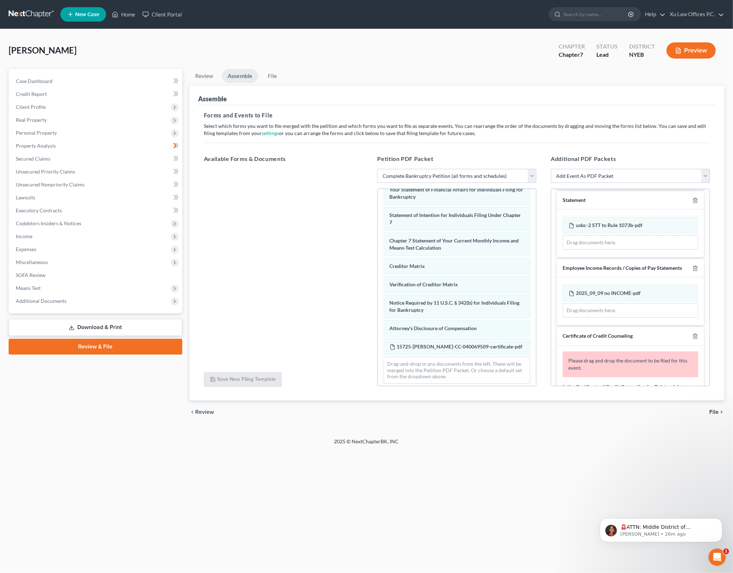
scroll to position [70, 0]
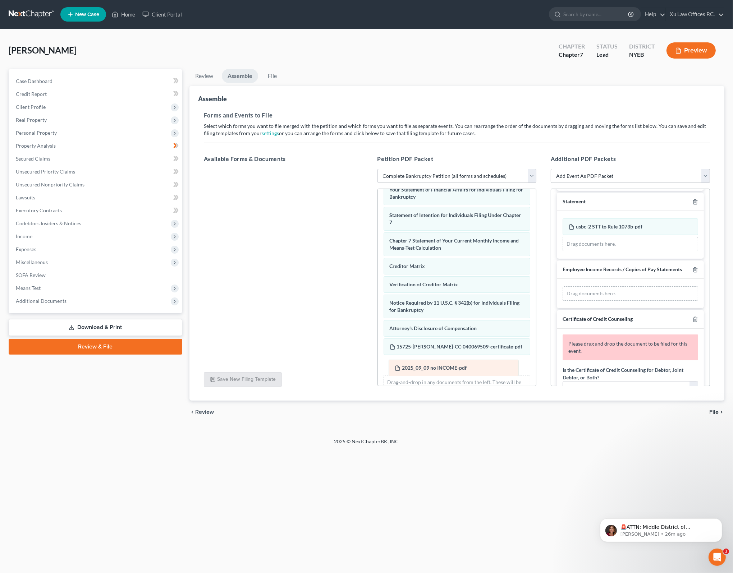
drag, startPoint x: 629, startPoint y: 300, endPoint x: 455, endPoint y: 368, distance: 186.7
click at [562, 301] on div "2025_09_09 no INCOME-pdf Amended 2025_09_09 no INCOME-pdf 2025_09_09 no INCOME-…" at bounding box center [629, 293] width 135 height 14
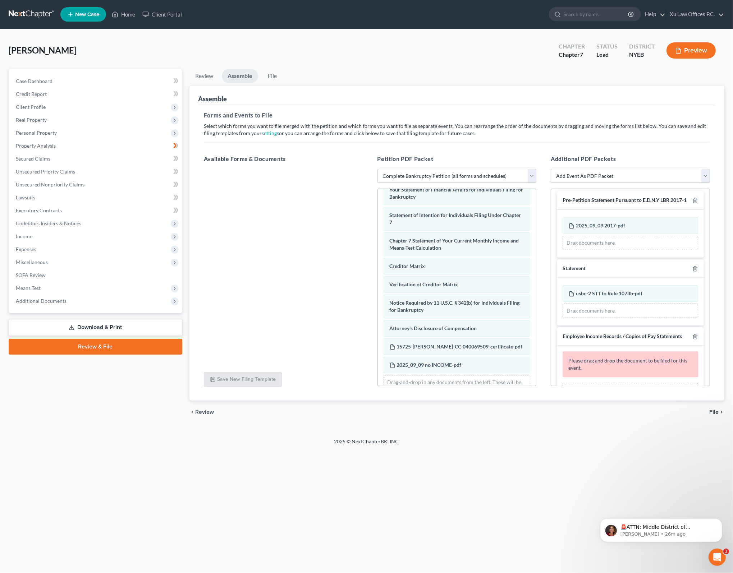
scroll to position [0, 0]
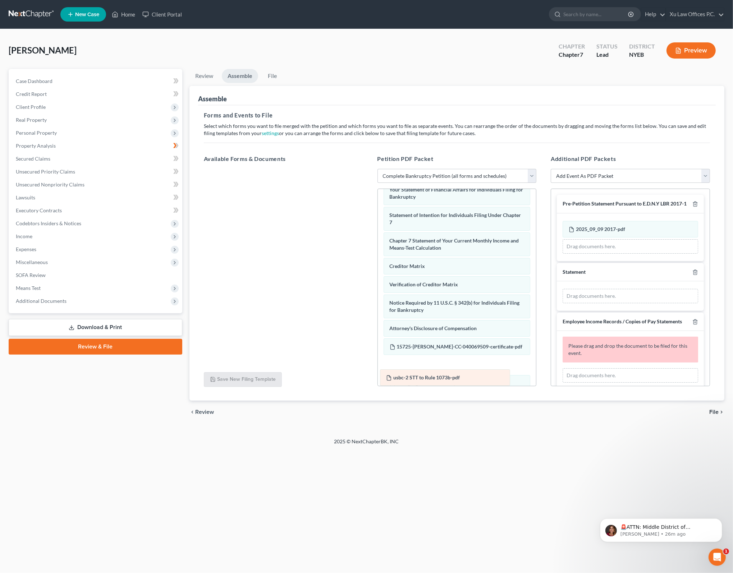
drag, startPoint x: 631, startPoint y: 303, endPoint x: 472, endPoint y: 365, distance: 170.8
click at [562, 303] on div "usbc-2 STT to Rule 1073b-pdf Amended usbc-2 STT to Rule 1073b-pdf usbc-2 STT to…" at bounding box center [629, 296] width 135 height 14
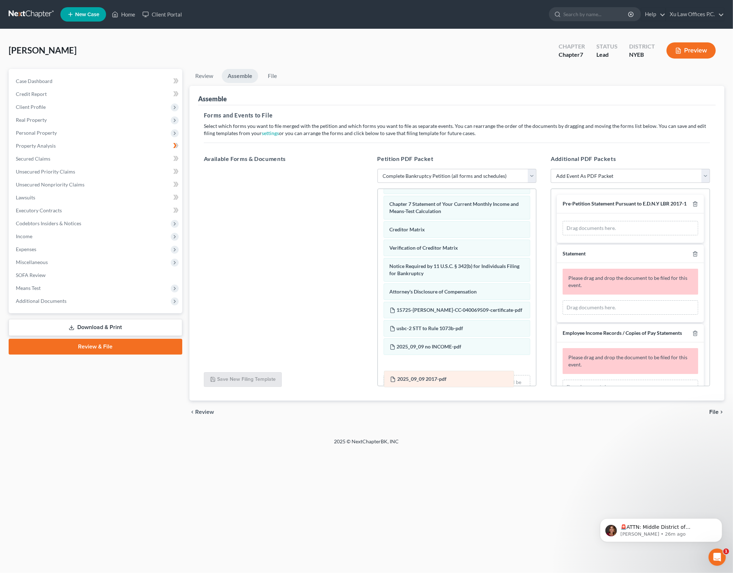
drag, startPoint x: 617, startPoint y: 235, endPoint x: 438, endPoint y: 378, distance: 229.3
click at [562, 235] on div "2025_09_09 2017-pdf Amended 2025_09_09 2017-pdf 2025_09_09 2017-pdf Amended 202…" at bounding box center [629, 228] width 135 height 14
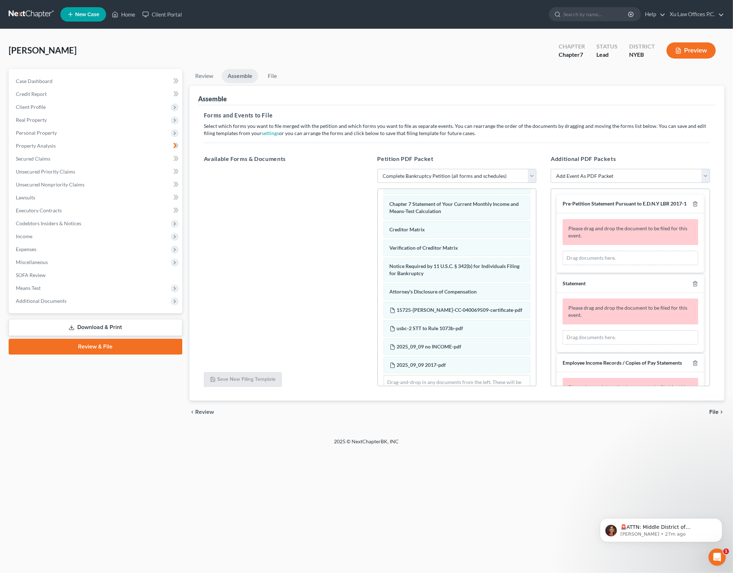
click at [713, 408] on div "chevron_left Review File chevron_right" at bounding box center [456, 412] width 535 height 23
click at [714, 412] on span "File" at bounding box center [713, 412] width 9 height 6
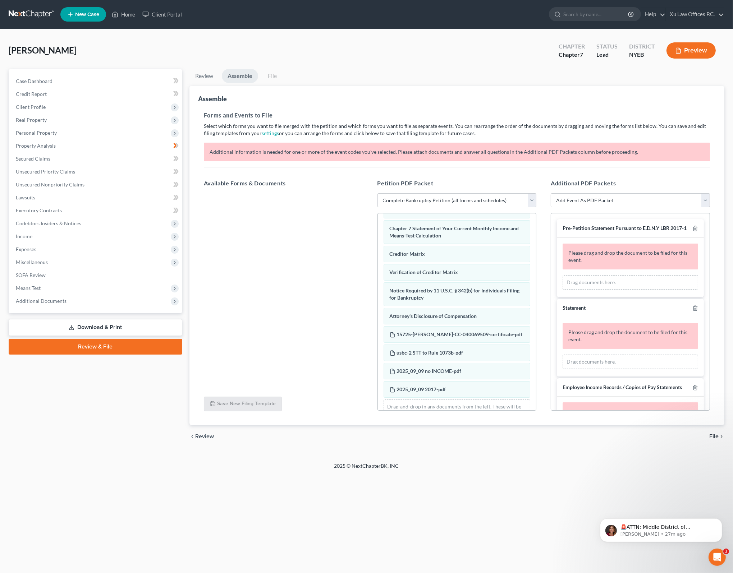
click at [252, 150] on p "Additional information is needed for one or more of the event codes you've sele…" at bounding box center [457, 152] width 506 height 19
click at [305, 149] on p "Additional information is needed for one or more of the event codes you've sele…" at bounding box center [457, 152] width 506 height 19
click at [367, 148] on p "Additional information is needed for one or more of the event codes you've sele…" at bounding box center [457, 152] width 506 height 19
click at [395, 147] on p "Additional information is needed for one or more of the event codes you've sele…" at bounding box center [457, 152] width 506 height 19
click at [408, 148] on p "Additional information is needed for one or more of the event codes you've sele…" at bounding box center [457, 152] width 506 height 19
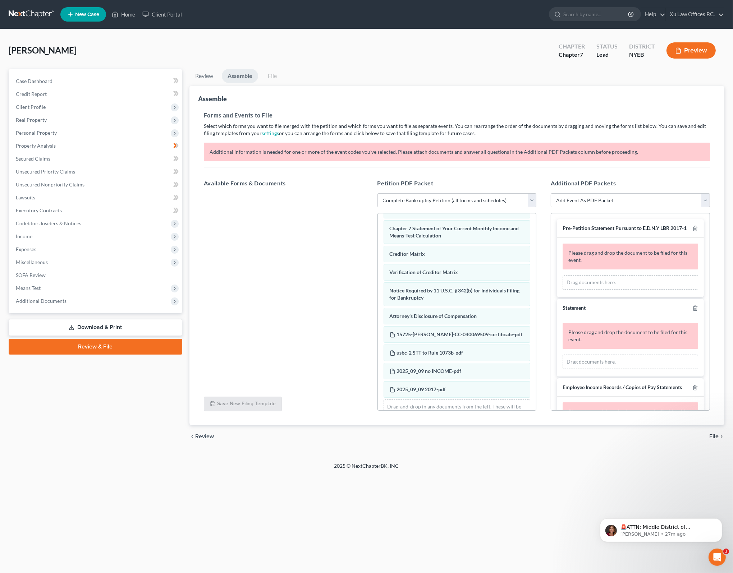
click at [380, 148] on p "Additional information is needed for one or more of the event codes you've sele…" at bounding box center [457, 152] width 506 height 19
click at [420, 151] on p "Additional information is needed for one or more of the event codes you've sele…" at bounding box center [457, 152] width 506 height 19
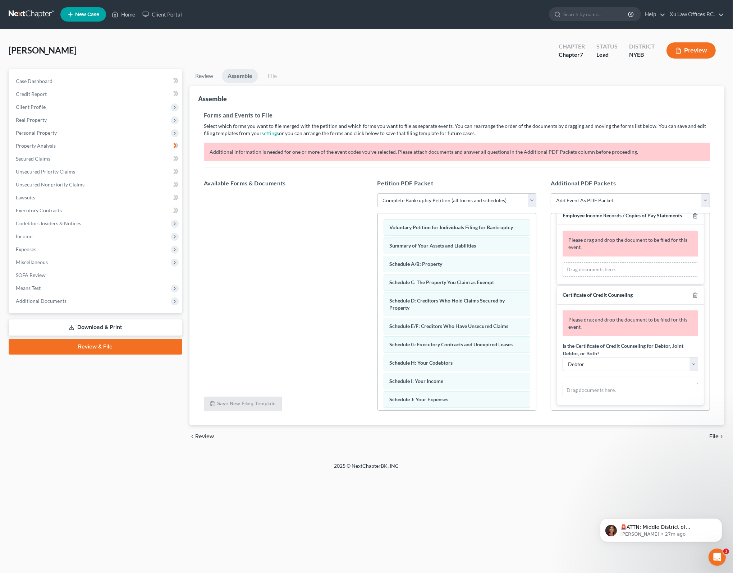
click at [704, 199] on select "Add Event As PDF Packet Certificate of Credit Counseling Employee Income Record…" at bounding box center [630, 200] width 159 height 14
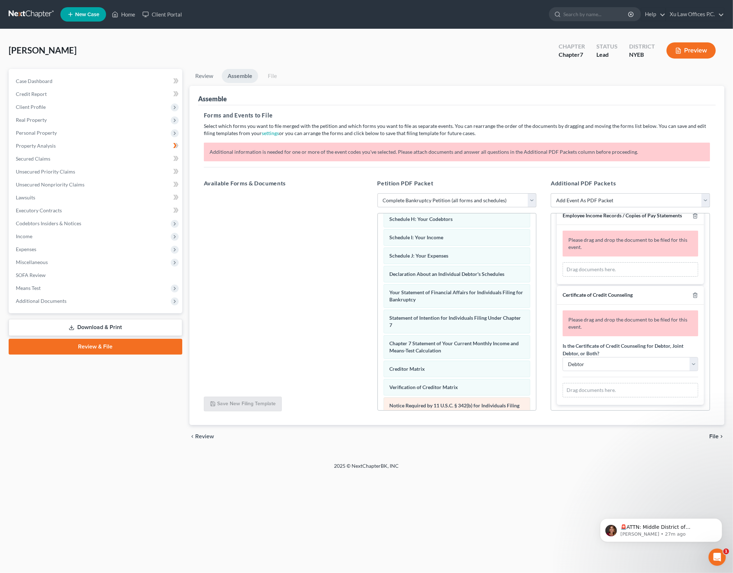
scroll to position [277, 0]
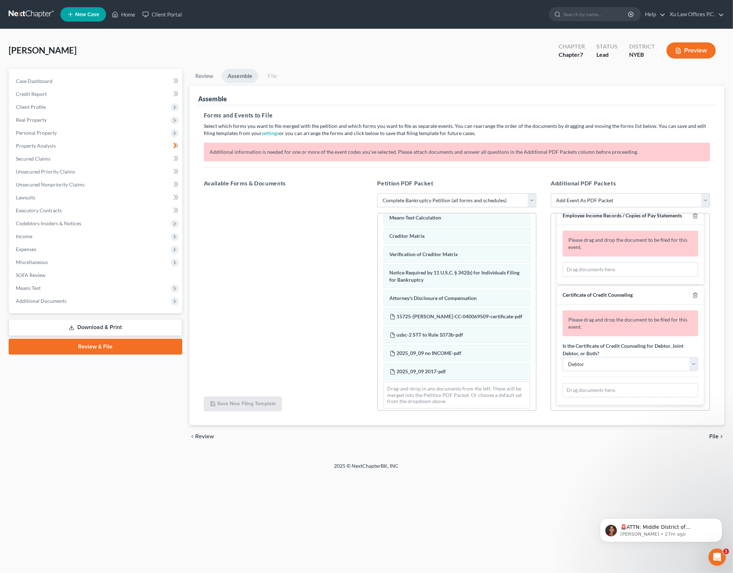
click at [198, 437] on span "Review" at bounding box center [204, 437] width 19 height 6
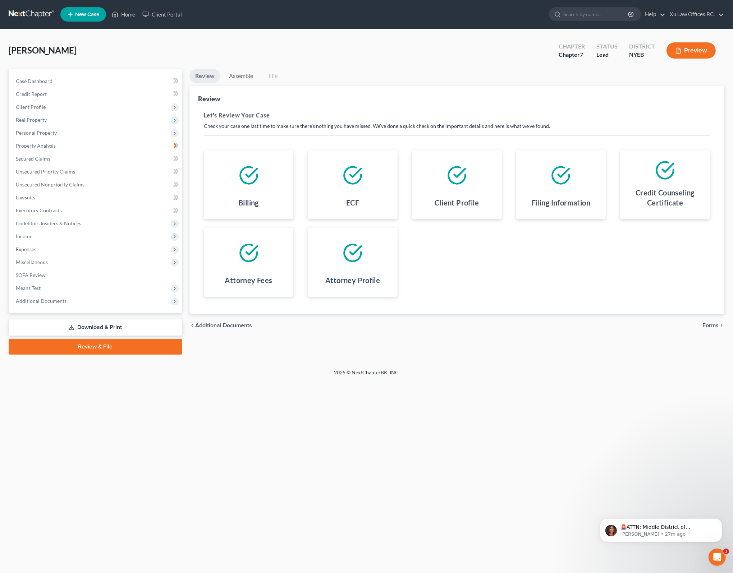
drag, startPoint x: 472, startPoint y: 430, endPoint x: 672, endPoint y: 364, distance: 210.5
click at [484, 424] on div "Home New Case Client Portal Xu Law Offices P.C. lxu@xulawoffices.com My Account…" at bounding box center [366, 286] width 733 height 573
drag, startPoint x: 725, startPoint y: 317, endPoint x: 723, endPoint y: 321, distance: 3.9
click at [725, 317] on div "Review Assemble File Review This court does not allow electronic filing for cas…" at bounding box center [457, 212] width 542 height 286
click at [714, 325] on span "Forms" at bounding box center [710, 326] width 16 height 6
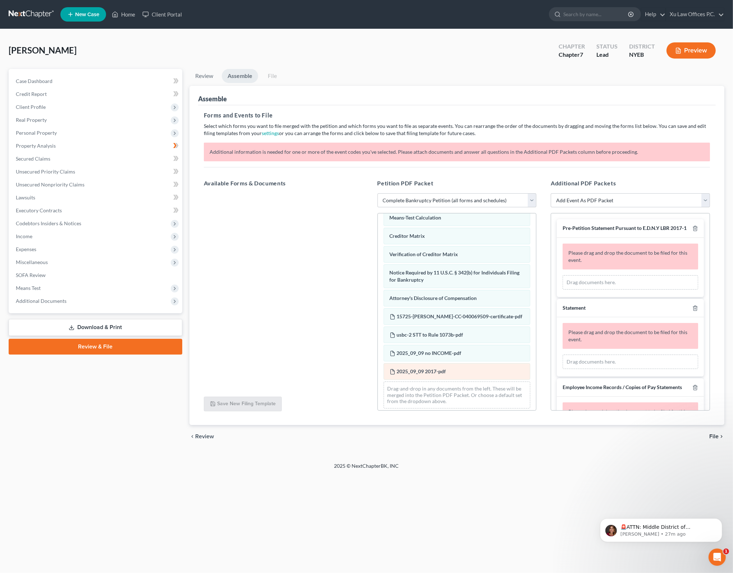
scroll to position [259, 0]
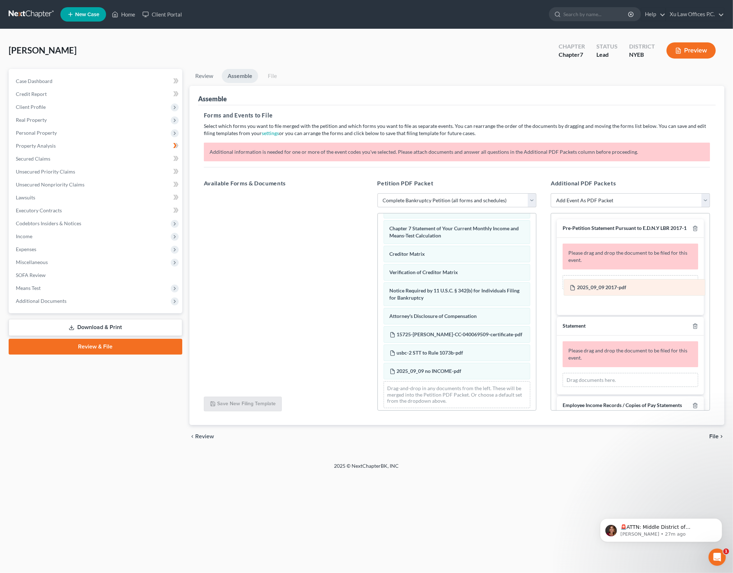
drag, startPoint x: 441, startPoint y: 368, endPoint x: 620, endPoint y: 287, distance: 196.4
click at [536, 287] on div "2025_09_09 2017-pdf Voluntary Petition for Individuals Filing for Bankruptcy Su…" at bounding box center [457, 184] width 158 height 459
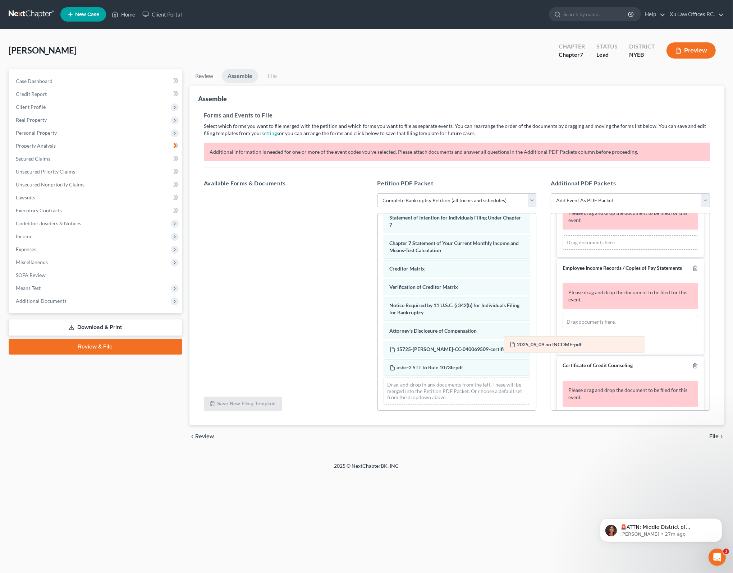
scroll to position [240, 0]
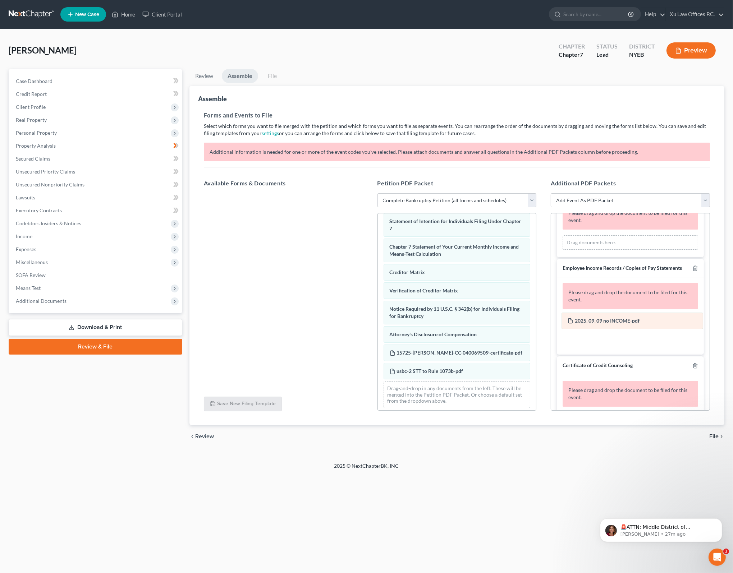
drag, startPoint x: 427, startPoint y: 368, endPoint x: 606, endPoint y: 322, distance: 184.2
click at [536, 322] on div "2025_09_09 no INCOME-pdf Voluntary Petition for Individuals Filing for Bankrupt…" at bounding box center [457, 193] width 158 height 441
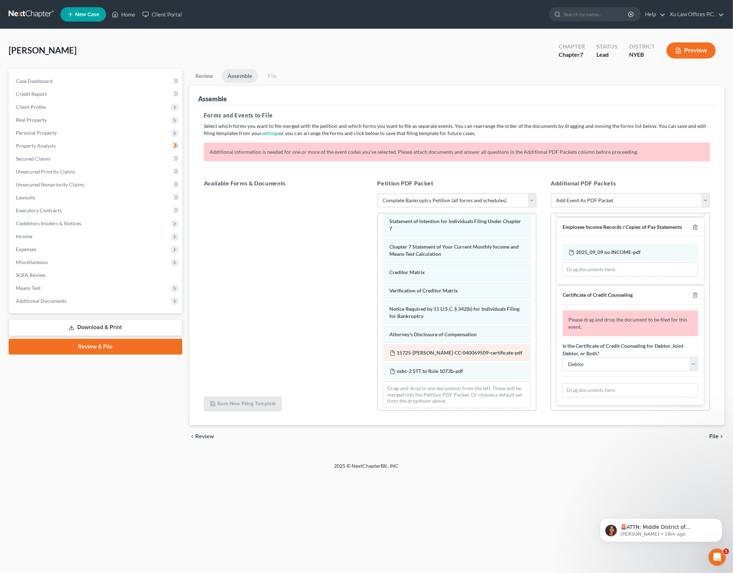
scroll to position [222, 0]
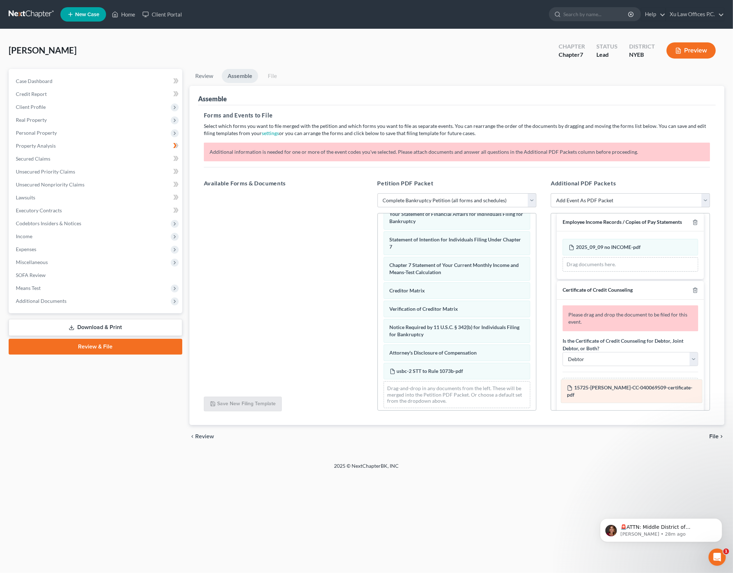
drag, startPoint x: 459, startPoint y: 346, endPoint x: 637, endPoint y: 384, distance: 181.6
click at [536, 384] on div "15725-NYE-CC-040069509-certificate-pdf Voluntary Petition for Individuals Filin…" at bounding box center [457, 202] width 158 height 423
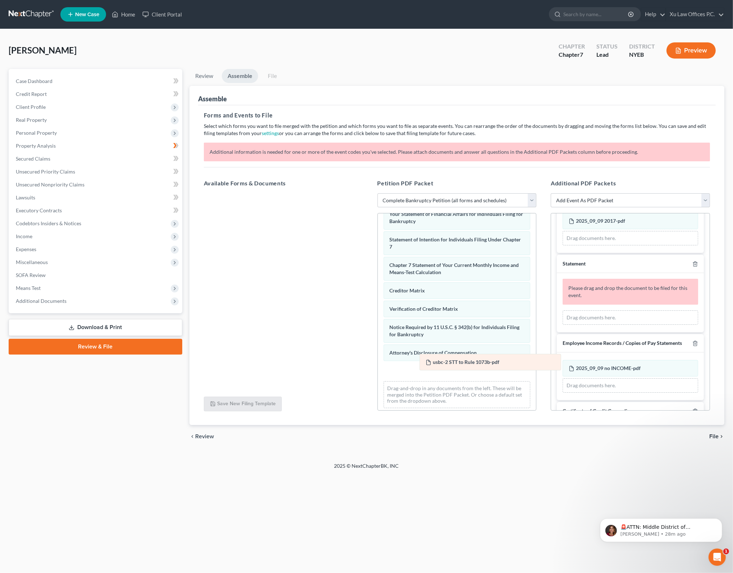
scroll to position [204, 0]
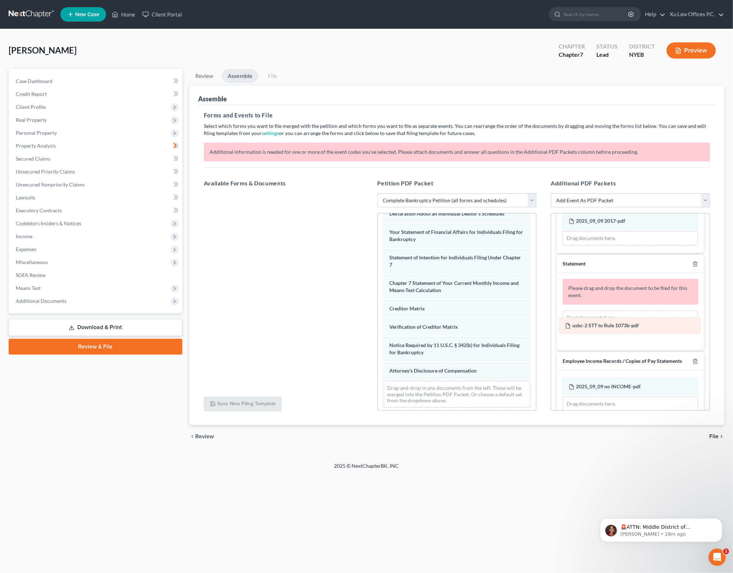
drag, startPoint x: 432, startPoint y: 368, endPoint x: 607, endPoint y: 325, distance: 180.5
click at [536, 325] on div "usbc-2 STT to Rule 1073b-pdf Voluntary Petition for Individuals Filing for Bank…" at bounding box center [457, 211] width 158 height 404
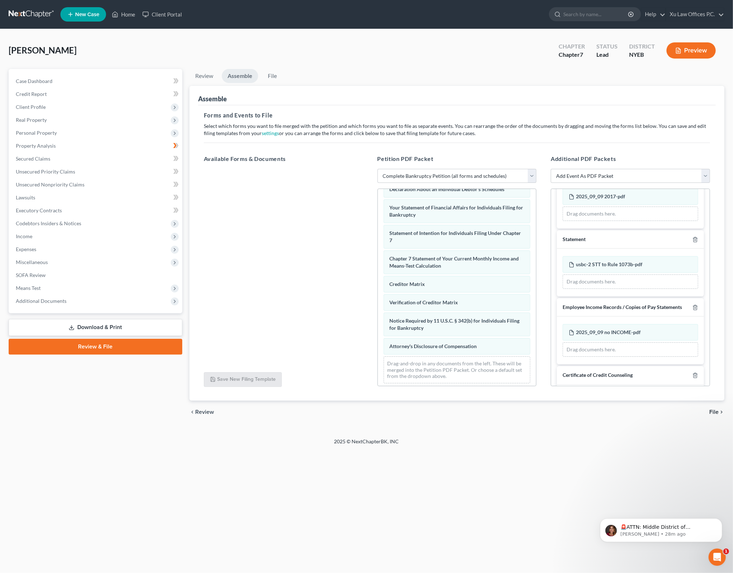
click at [637, 428] on div "Petition Navigation Case Dashboard Payments Invoices Payments Payments Credit R…" at bounding box center [367, 249] width 716 height 361
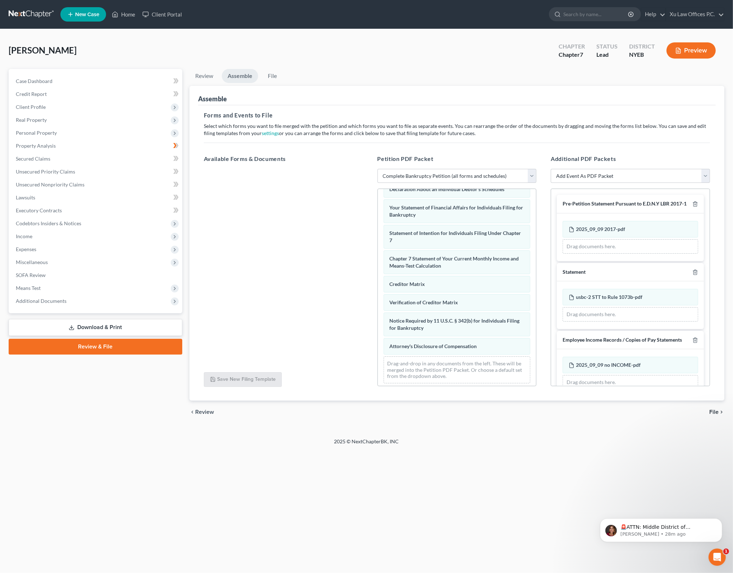
scroll to position [0, 0]
click at [714, 409] on span "File" at bounding box center [713, 412] width 9 height 6
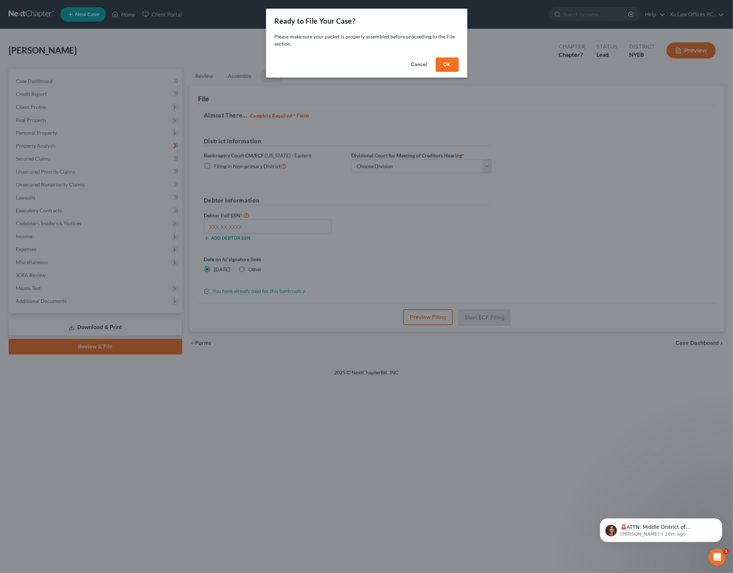
click at [444, 64] on button "OK" at bounding box center [447, 65] width 23 height 14
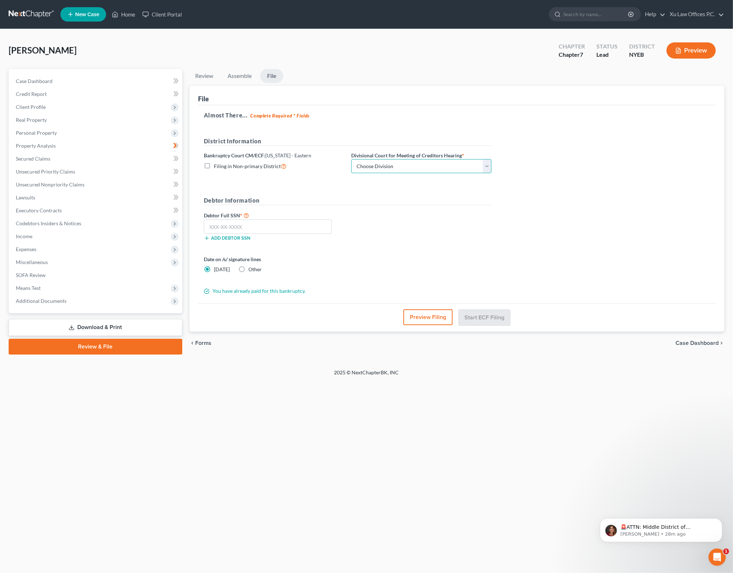
click at [486, 165] on select "Choose Division Brooklyn Central Islip" at bounding box center [421, 166] width 140 height 14
select select "0"
click at [351, 159] on select "Choose Division Brooklyn Central Islip" at bounding box center [421, 166] width 140 height 14
click at [404, 226] on div "Debtor Full SSN * Add debtor SSN" at bounding box center [347, 229] width 295 height 36
click at [267, 228] on input "text" at bounding box center [268, 227] width 128 height 14
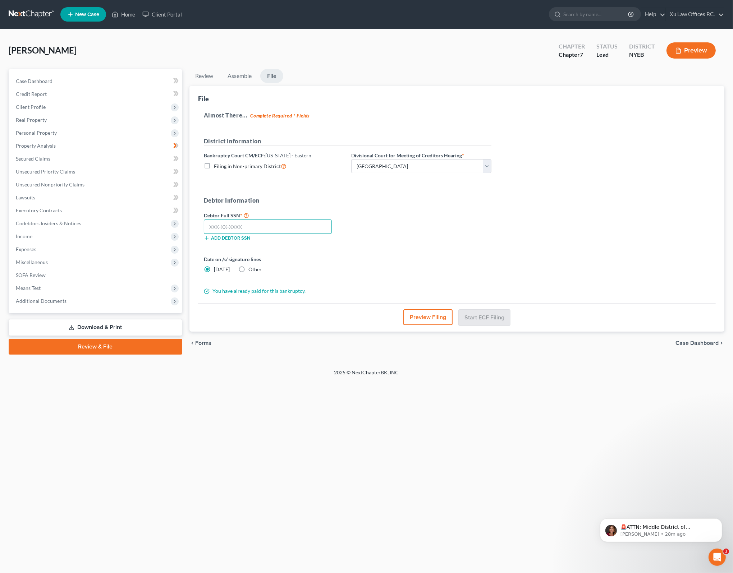
click at [230, 226] on input "text" at bounding box center [268, 227] width 128 height 14
type input "091-96-5571"
click at [349, 241] on div "Debtor Full SSN * 091-96-5571 Add debtor SSN" at bounding box center [347, 229] width 295 height 36
click at [490, 317] on button "Start ECF Filing" at bounding box center [484, 317] width 51 height 16
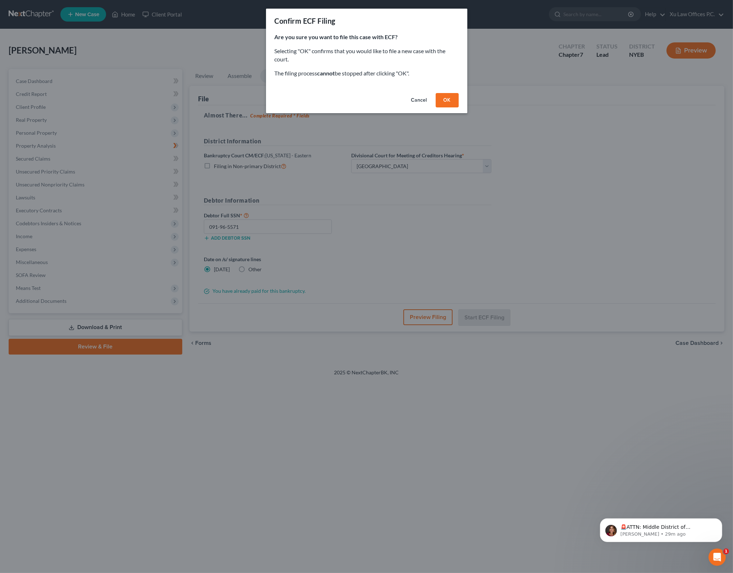
click at [446, 95] on button "OK" at bounding box center [447, 100] width 23 height 14
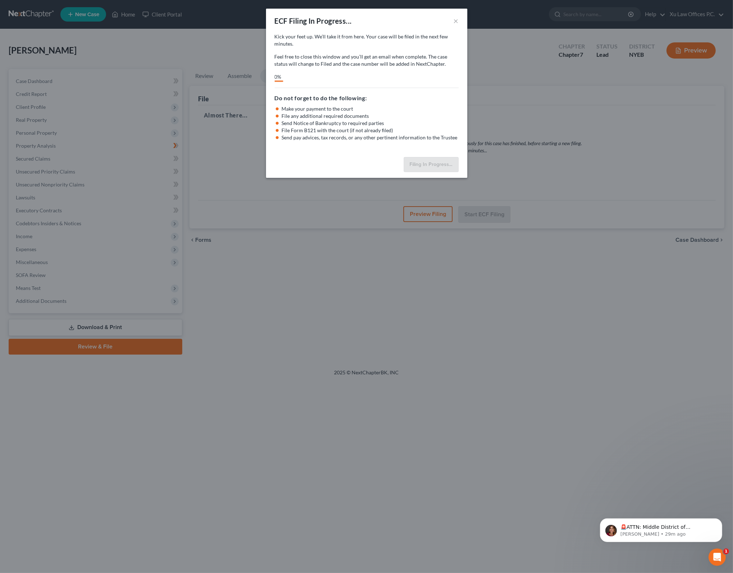
click at [331, 18] on div "ECF Filing In Progress..." at bounding box center [313, 21] width 77 height 10
click at [676, 529] on p "🚨ATTN: Middle District of Florida The court has added a new Credit Counseling F…" at bounding box center [666, 527] width 93 height 7
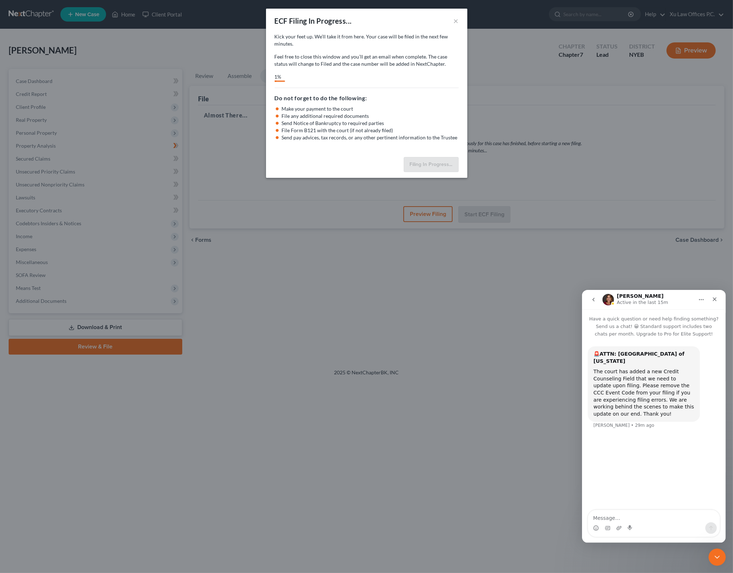
click at [679, 391] on div "The court has added a new Credit Counseling Field that we need to update upon f…" at bounding box center [643, 392] width 101 height 49
click at [590, 298] on icon "go back" at bounding box center [593, 300] width 6 height 6
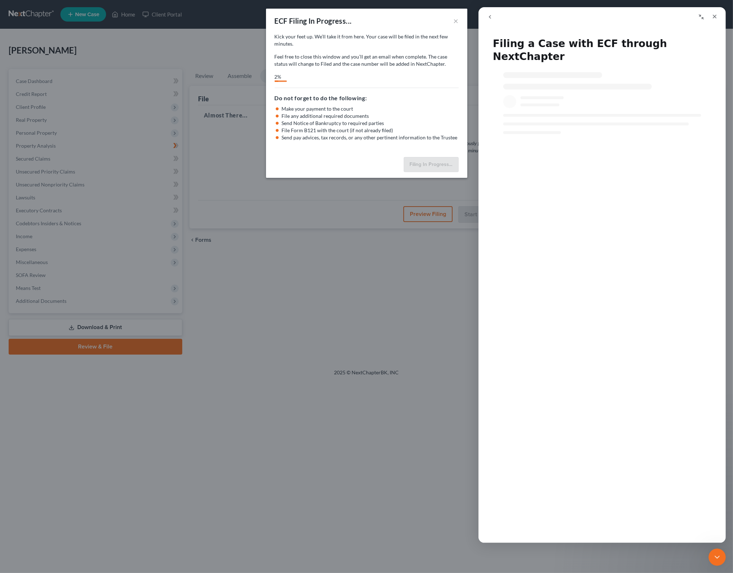
click at [701, 17] on icon "Collapse window" at bounding box center [701, 17] width 6 height 6
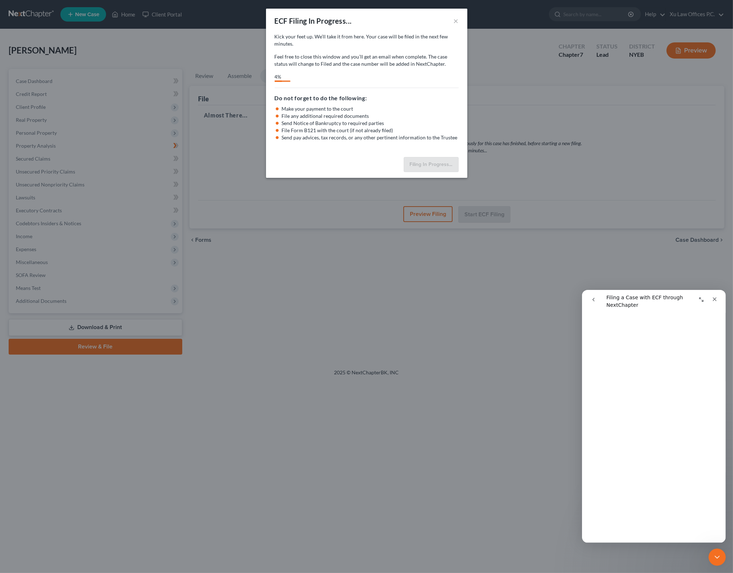
scroll to position [210, 0]
click at [593, 298] on icon "go back" at bounding box center [593, 300] width 2 height 4
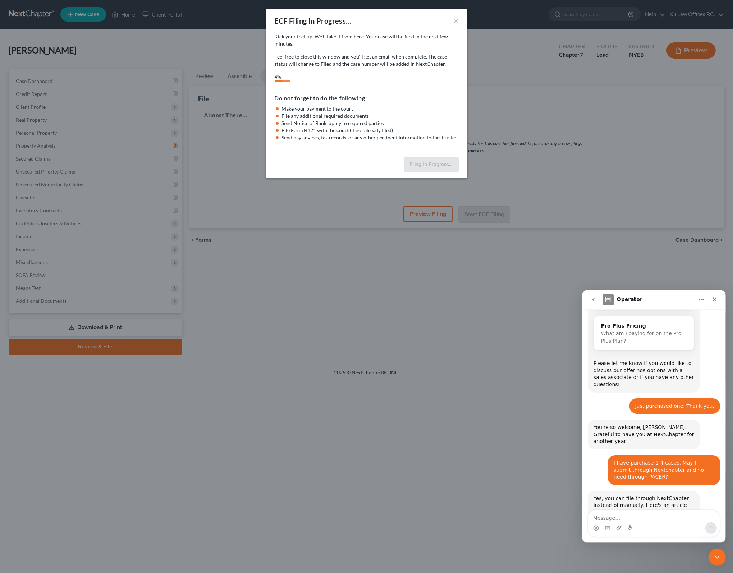
scroll to position [703, 0]
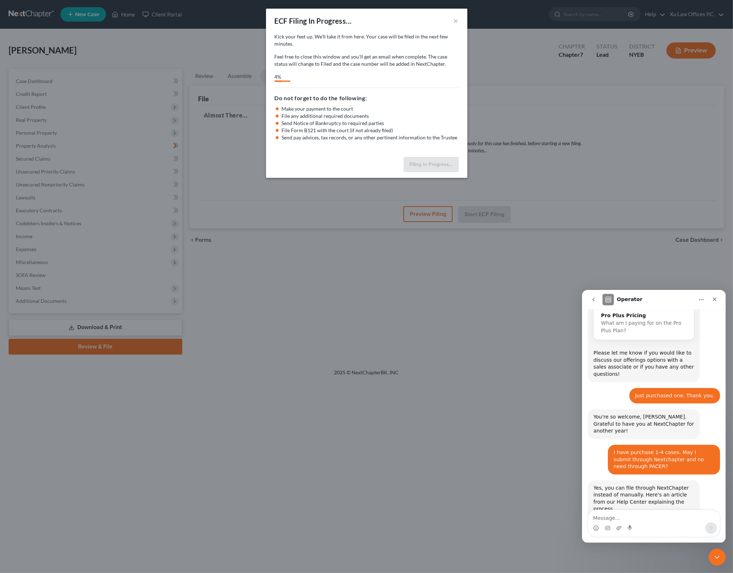
click at [651, 525] on div "Intercom messenger" at bounding box center [654, 528] width 132 height 12
click at [675, 521] on textarea "Message…" at bounding box center [654, 516] width 132 height 12
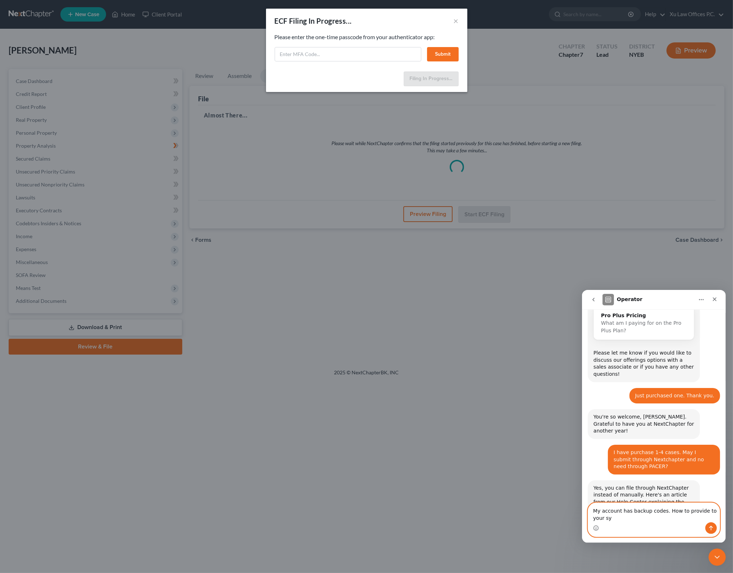
scroll to position [711, 0]
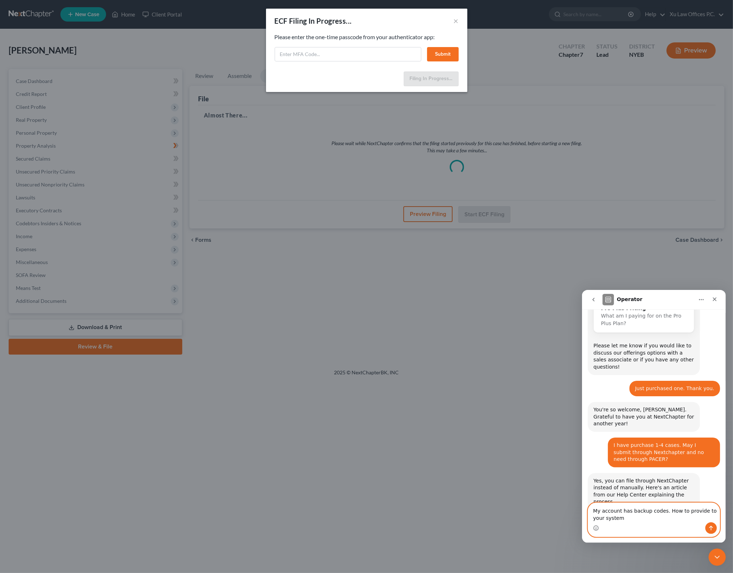
type textarea "My account has backup codes. How to provide to your system?"
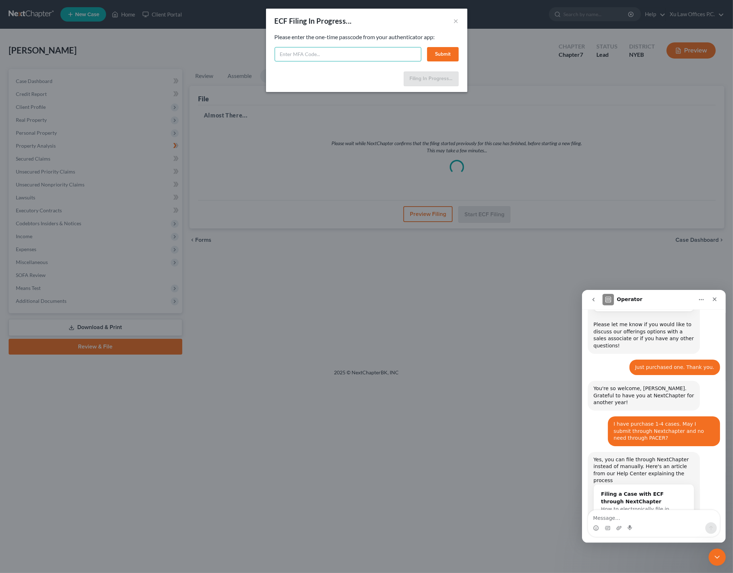
click at [318, 51] on input "text" at bounding box center [348, 54] width 147 height 14
click at [302, 52] on input "text" at bounding box center [348, 54] width 147 height 14
paste input "yrqm-1g8x-pur4-xy3z"
type input "yrqm-1g8x-pur4-xy3z"
click at [444, 57] on button "Submit" at bounding box center [443, 54] width 32 height 14
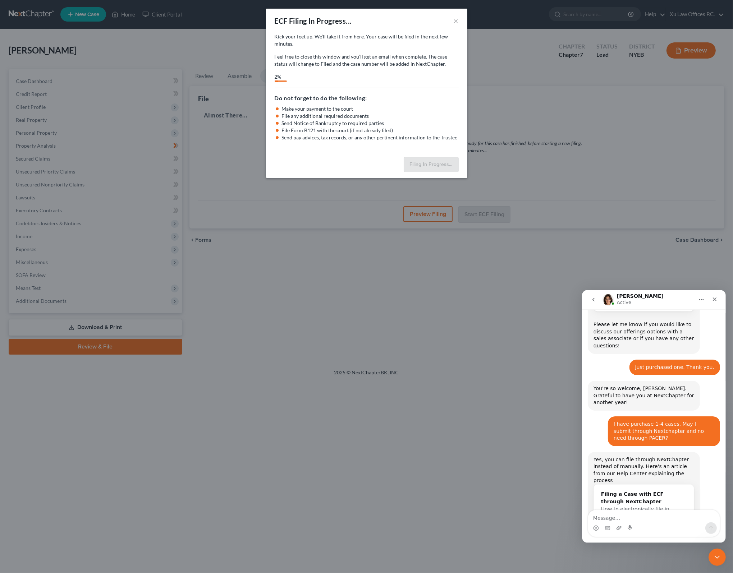
click at [652, 523] on div "Intercom messenger" at bounding box center [654, 528] width 132 height 12
click at [654, 521] on textarea "Message…" at bounding box center [654, 516] width 132 height 12
type textarea "Good. It works"
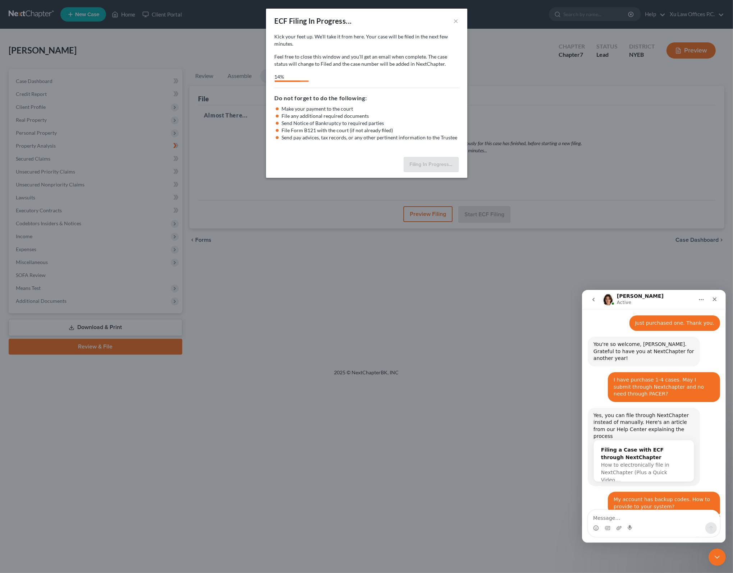
scroll to position [777, 0]
drag, startPoint x: 648, startPoint y: 520, endPoint x: 653, endPoint y: 518, distance: 5.2
click at [648, 520] on textarea "Message…" at bounding box center [654, 516] width 132 height 12
click at [598, 74] on div "ECF Filing In Progress... × Kick your feet up. We’ll take it from here. Your ca…" at bounding box center [366, 286] width 733 height 573
click at [341, 113] on li "File any additional required documents" at bounding box center [370, 115] width 177 height 7
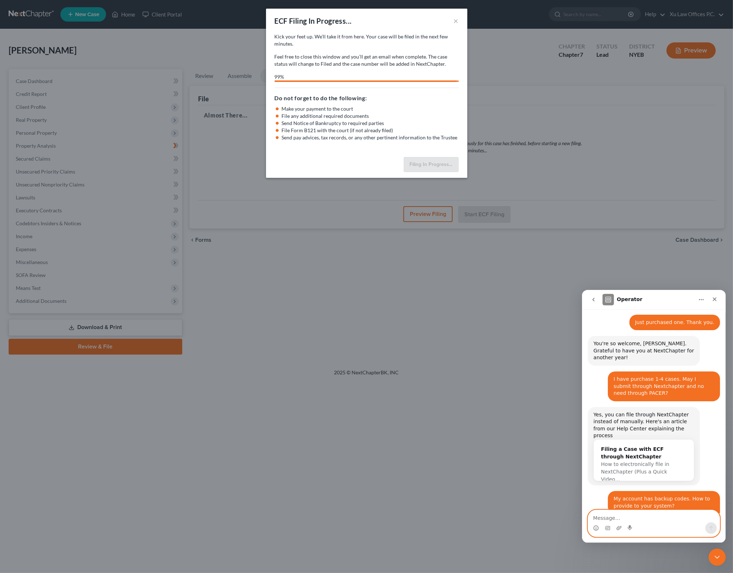
click at [639, 518] on textarea "Message…" at bounding box center [654, 516] width 132 height 12
click at [665, 518] on textarea "Message…" at bounding box center [654, 516] width 132 height 12
select select "0"
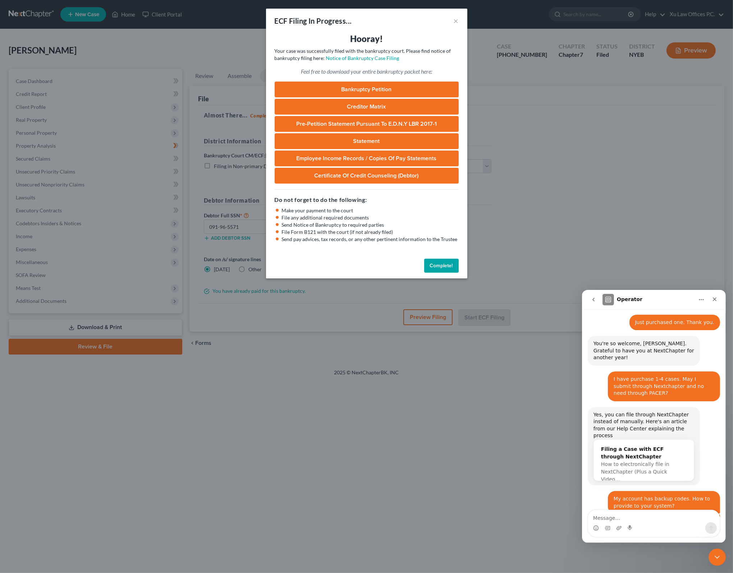
click at [388, 84] on link "Bankruptcy Petition" at bounding box center [367, 90] width 184 height 16
click at [394, 107] on link "Creditor Matrix" at bounding box center [367, 107] width 184 height 16
click at [347, 122] on link "Pre-Petition Statement Pursuant to E.D.N.Y LBR 2017-1" at bounding box center [367, 124] width 184 height 16
click at [365, 142] on link "Statement" at bounding box center [367, 141] width 184 height 16
click at [368, 156] on link "Employee Income Records / Copies of Pay Statements" at bounding box center [367, 159] width 184 height 16
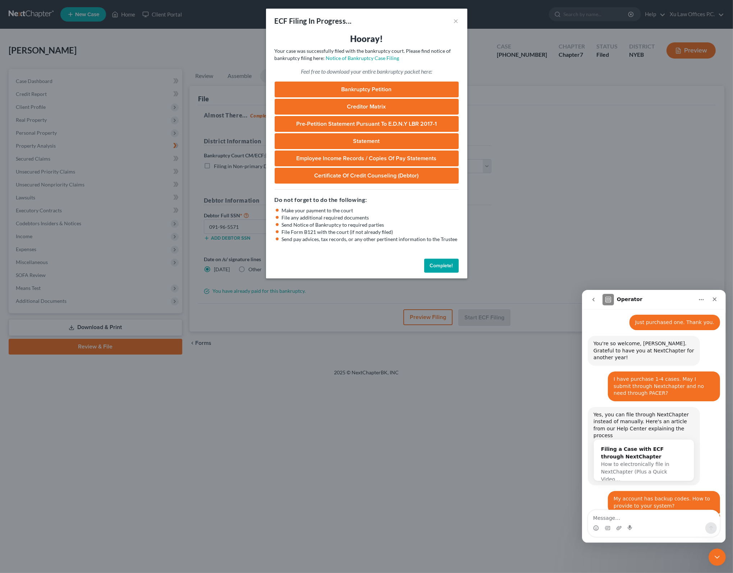
click at [380, 177] on link "Certificate of Credit Counseling (Debtor)" at bounding box center [367, 176] width 184 height 16
click at [444, 261] on button "Complete!" at bounding box center [441, 266] width 35 height 14
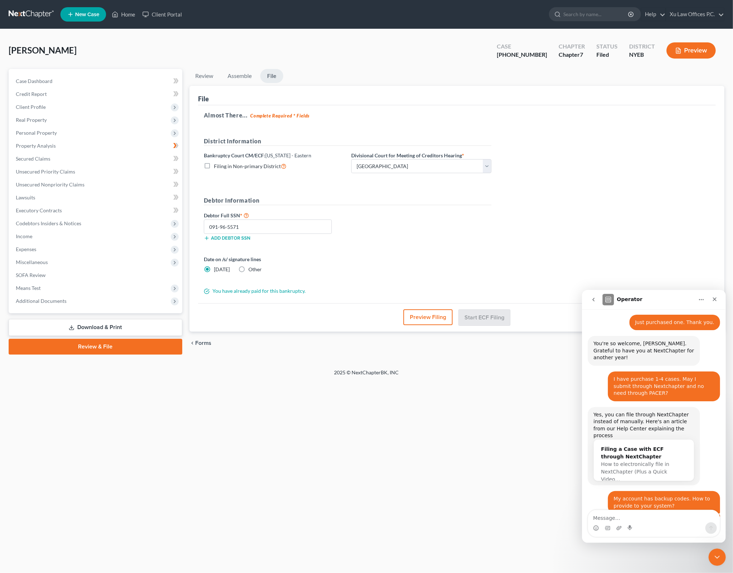
click at [548, 246] on div "Almost There... Complete Required * Fields District Information Bankruptcy Cour…" at bounding box center [457, 204] width 518 height 198
click at [718, 13] on link "Xu Law Offices P.C." at bounding box center [695, 14] width 58 height 13
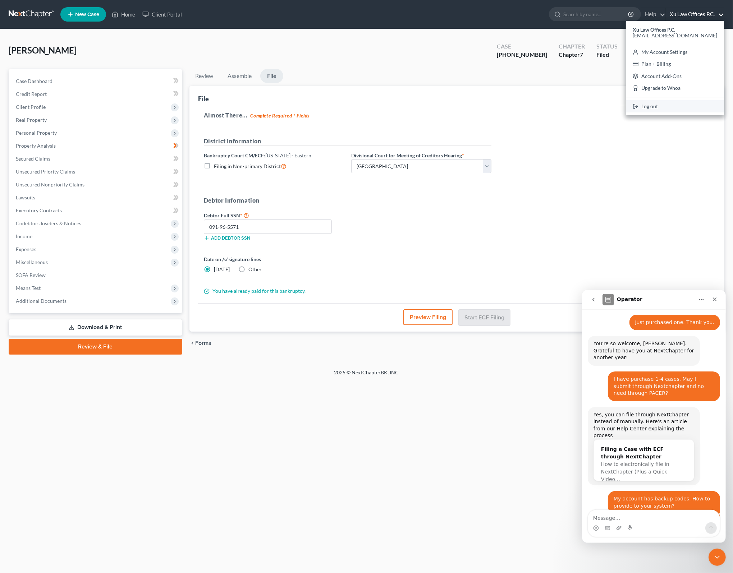
click at [687, 112] on link "Log out" at bounding box center [675, 106] width 98 height 12
